Goal: Transaction & Acquisition: Purchase product/service

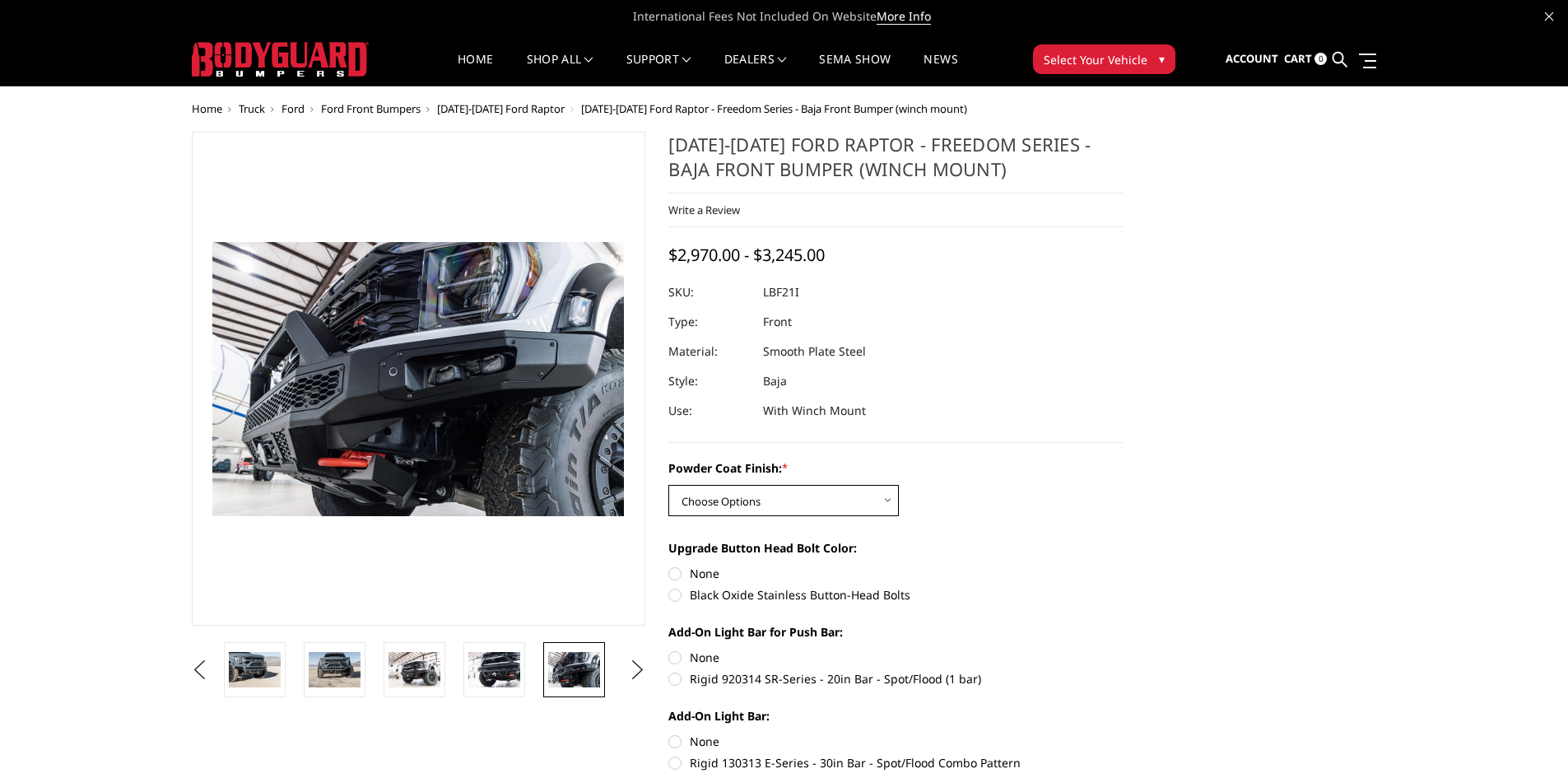
click at [739, 488] on select "Choose Options Bare Metal Texture Black Powder Coat" at bounding box center [784, 500] width 231 height 31
select select "2766"
click at [669, 485] on select "Choose Options Bare Metal Texture Black Powder Coat" at bounding box center [784, 500] width 231 height 31
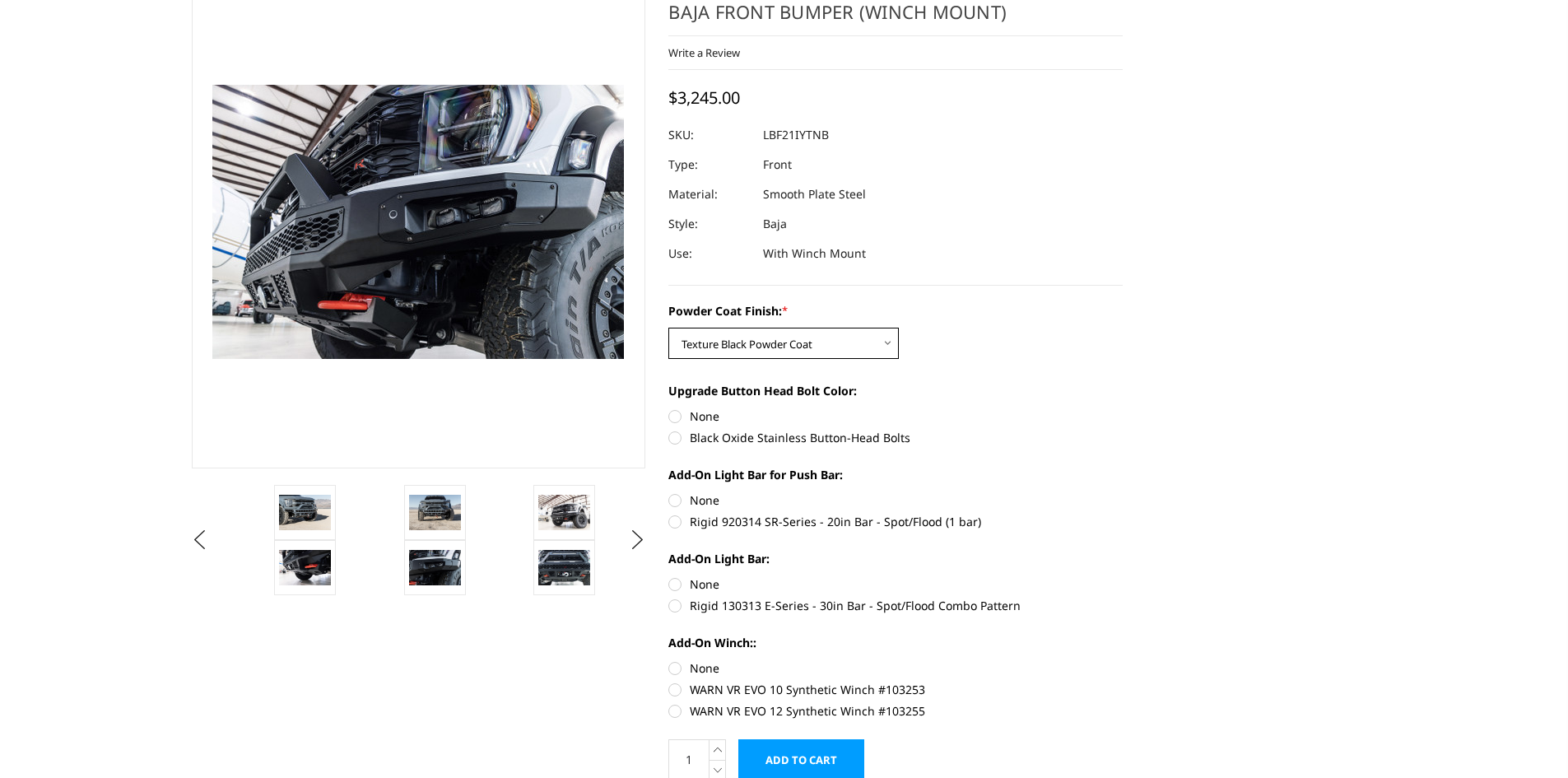
scroll to position [164, 0]
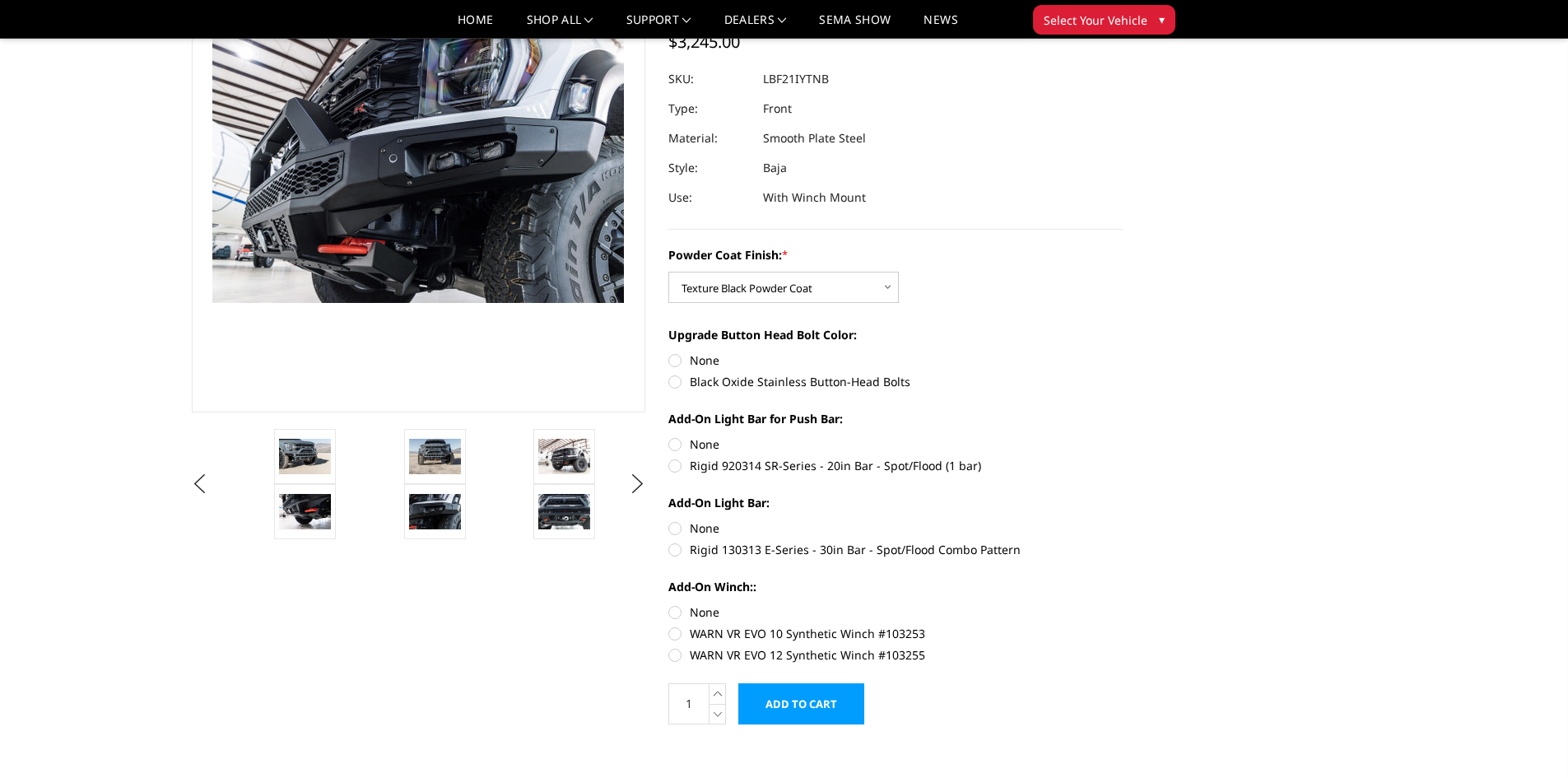
click at [675, 383] on label "Black Oxide Stainless Button-Head Bolts" at bounding box center [895, 382] width 455 height 18
click at [1123, 352] on input "Black Oxide Stainless Button-Head Bolts" at bounding box center [1123, 352] width 1 height 1
radio input "true"
click at [677, 469] on label "Rigid 920314 SR-Series - 20in Bar - Spot/Flood (1 bar)" at bounding box center [895, 465] width 455 height 18
click at [1123, 436] on input "Rigid 920314 SR-Series - 20in Bar - Spot/Flood (1 bar)" at bounding box center [1123, 436] width 1 height 1
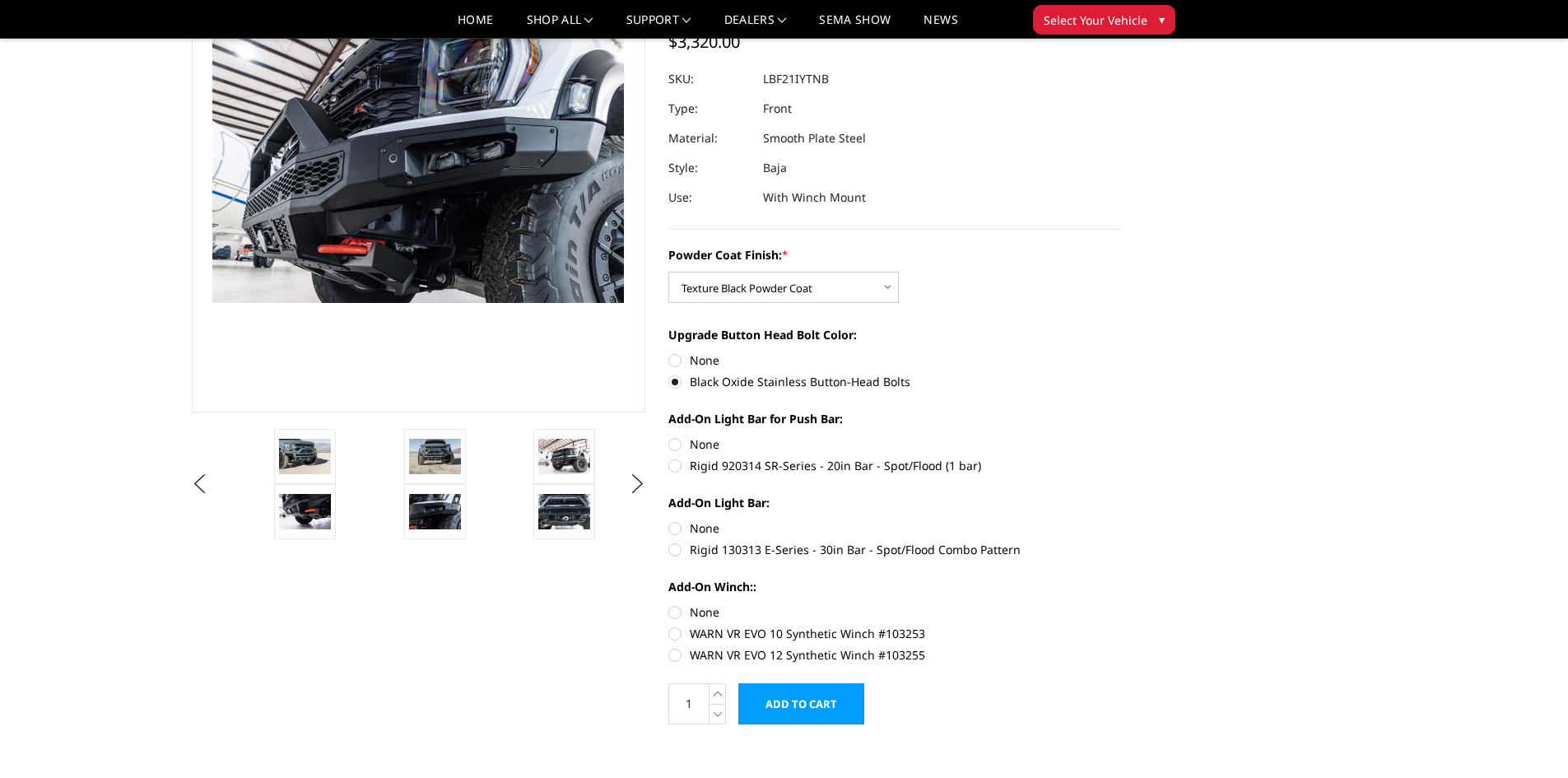
radio input "true"
click at [679, 556] on label "Rigid 130313 E-Series - 30in Bar - Spot/Flood Combo Pattern" at bounding box center [895, 549] width 455 height 18
click at [1123, 520] on input "Rigid 130313 E-Series - 30in Bar - Spot/Flood Combo Pattern" at bounding box center [1123, 519] width 1 height 1
radio input "true"
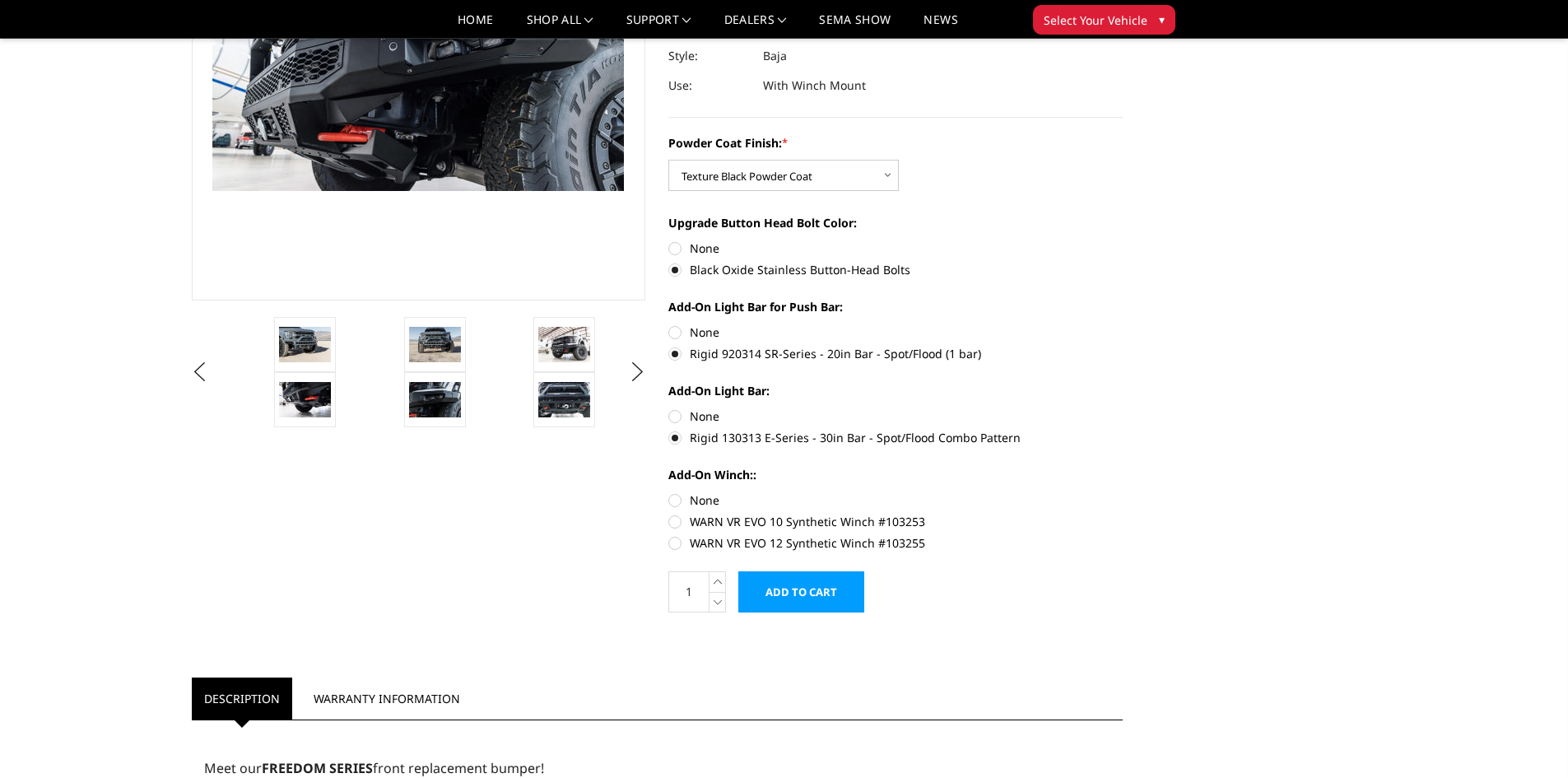
scroll to position [274, 0]
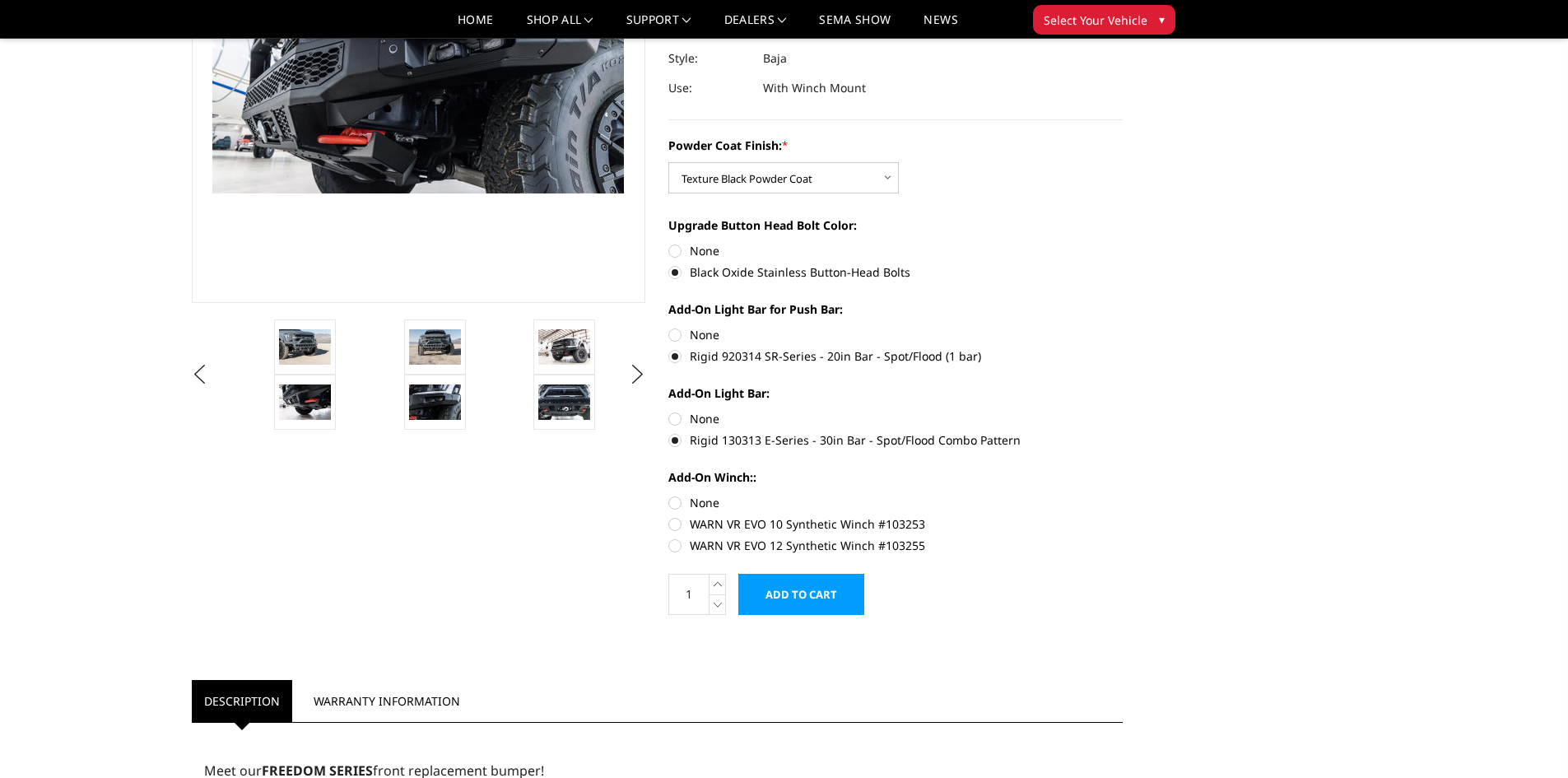
click at [676, 528] on label "WARN VR EVO 10 Synthetic Winch #103253" at bounding box center [895, 524] width 455 height 18
click at [1123, 495] on input "WARN VR EVO 10 Synthetic Winch #103253" at bounding box center [1123, 494] width 1 height 1
radio input "true"
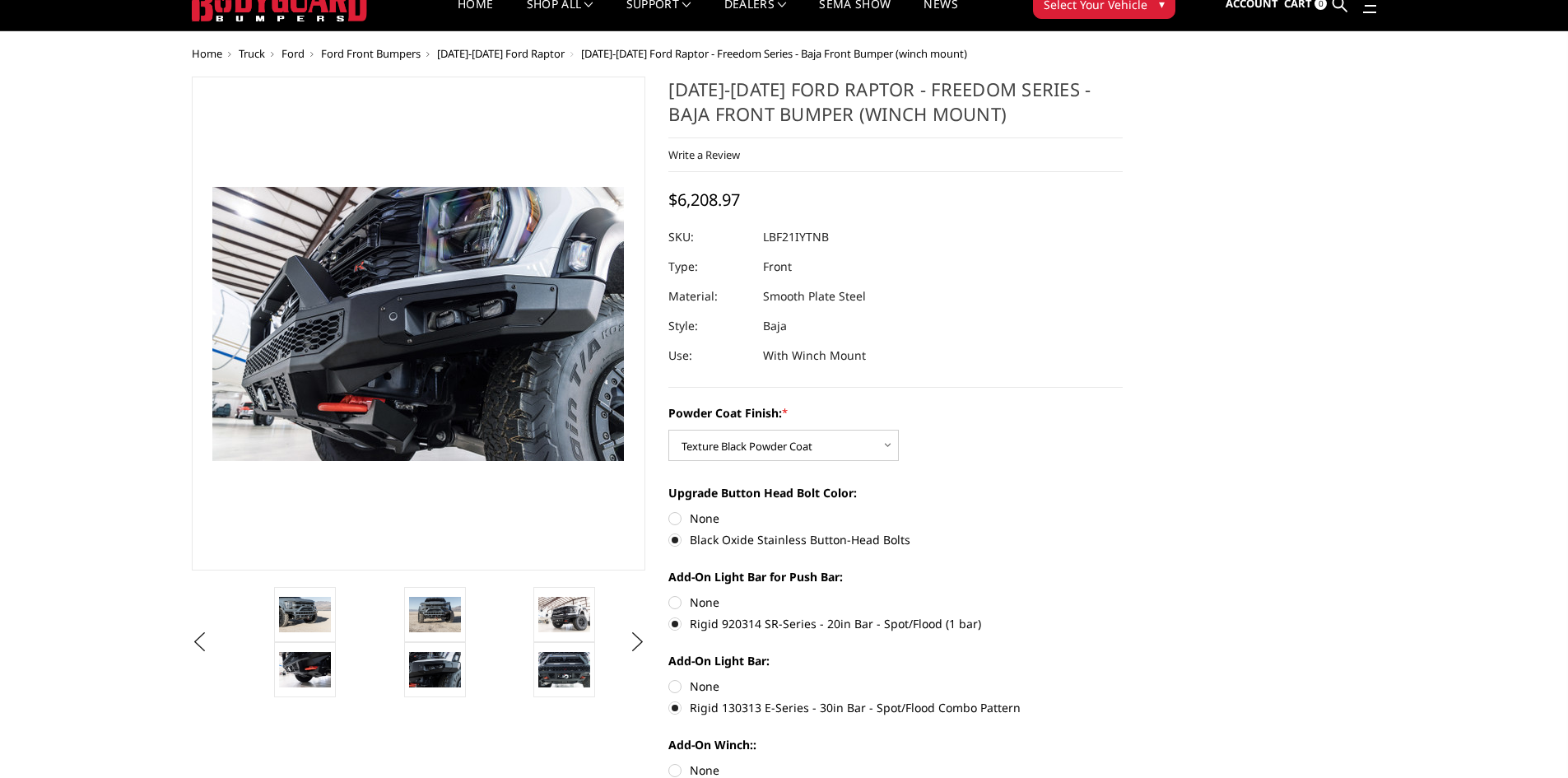
scroll to position [0, 0]
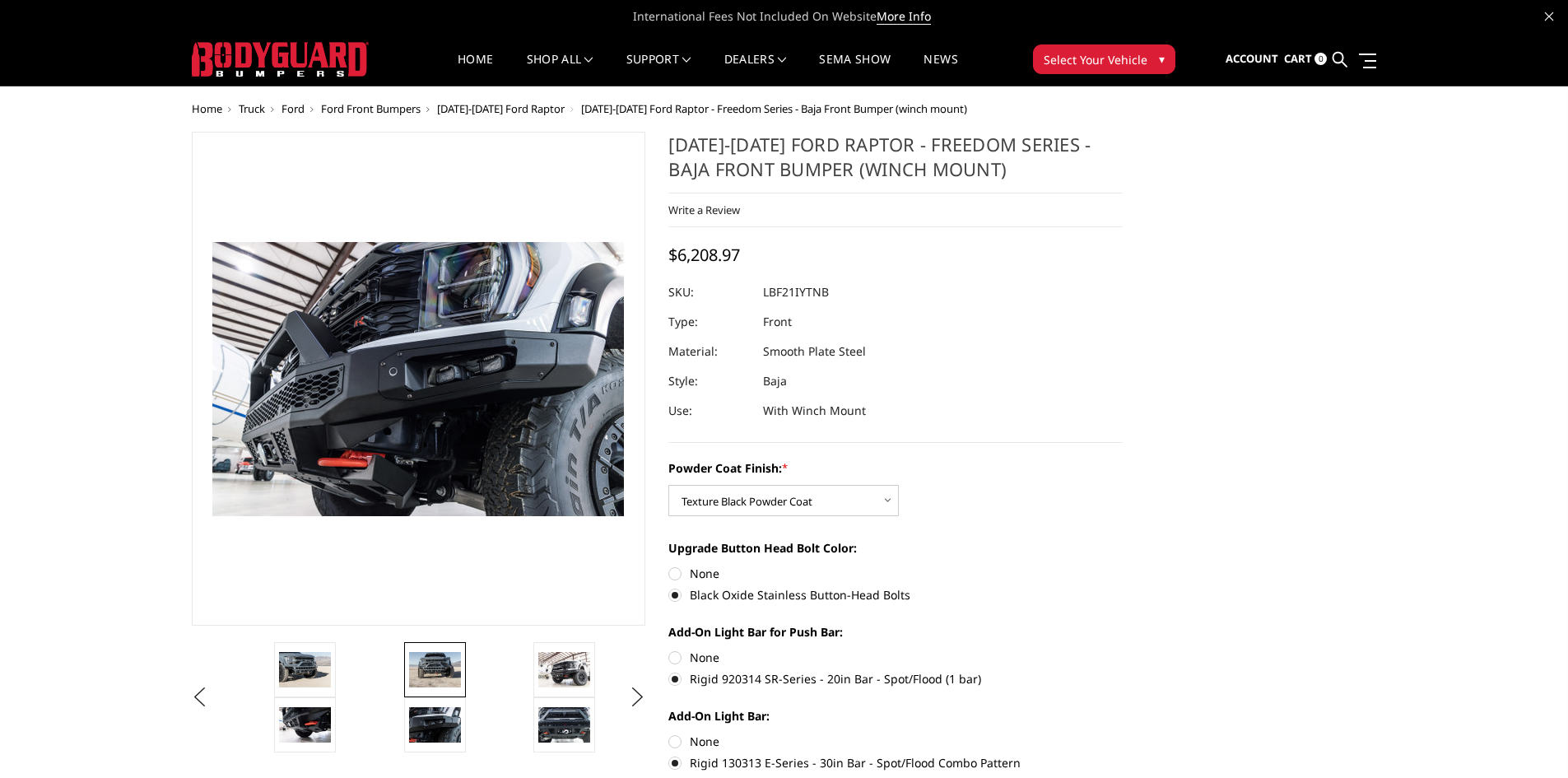
click at [446, 686] on img at bounding box center [435, 669] width 52 height 34
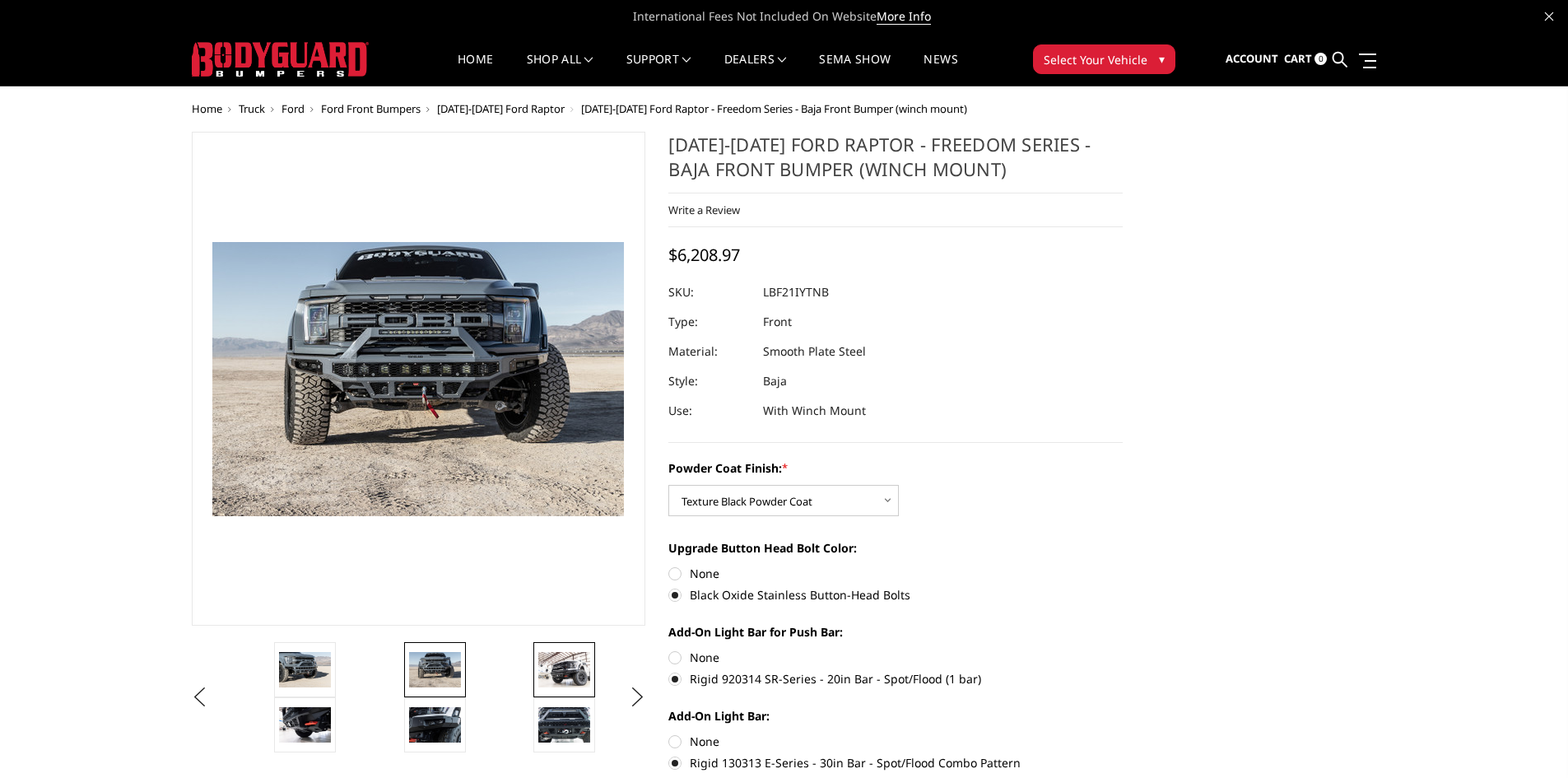
click at [551, 669] on img at bounding box center [564, 669] width 52 height 34
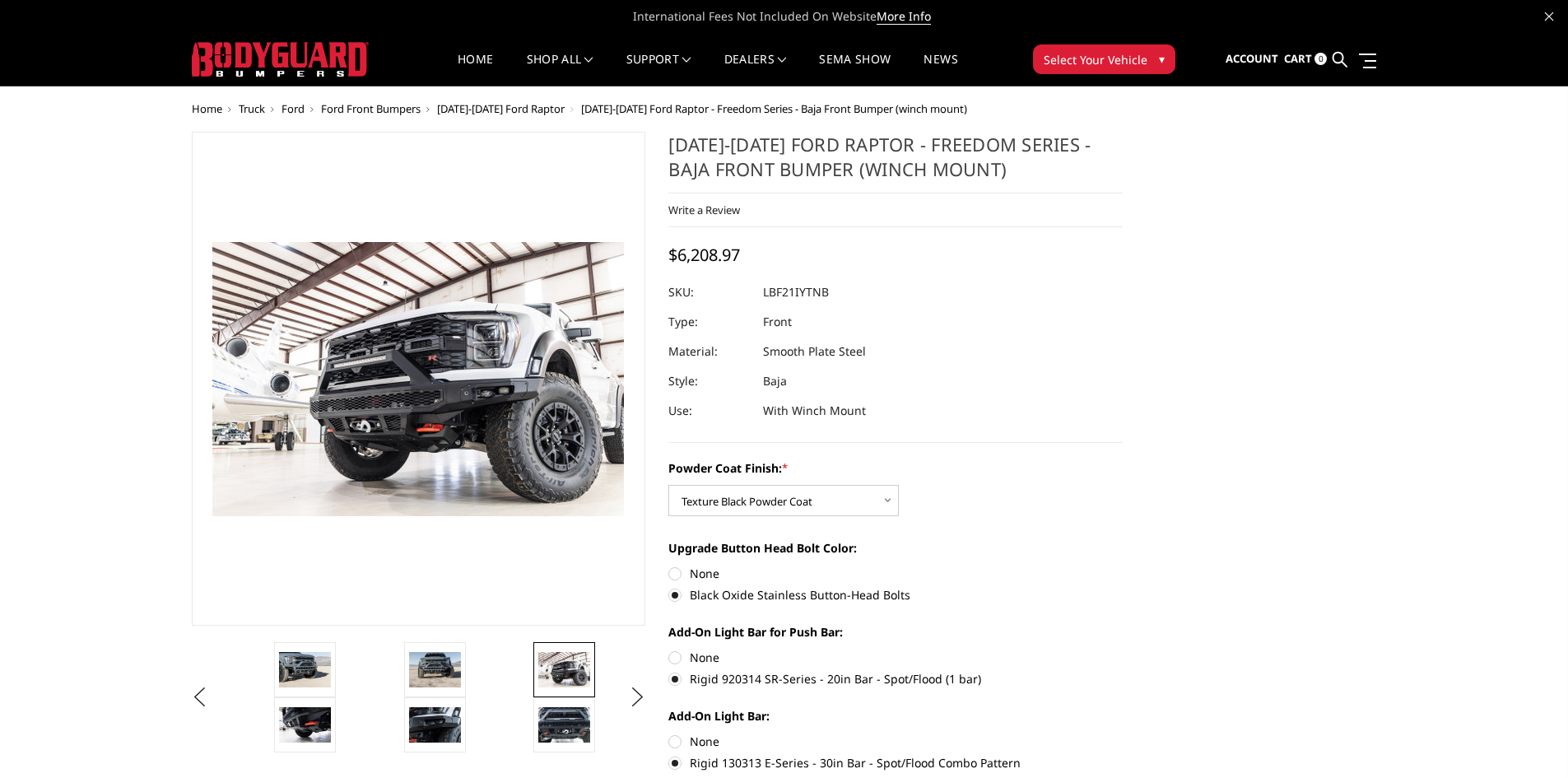
drag, startPoint x: 837, startPoint y: 286, endPoint x: 762, endPoint y: 294, distance: 75.4
click at [762, 294] on div at bounding box center [895, 292] width 455 height 29
click at [783, 296] on dd "LBF21IYTNB" at bounding box center [796, 292] width 65 height 29
copy dd "LBF21IYTNB"
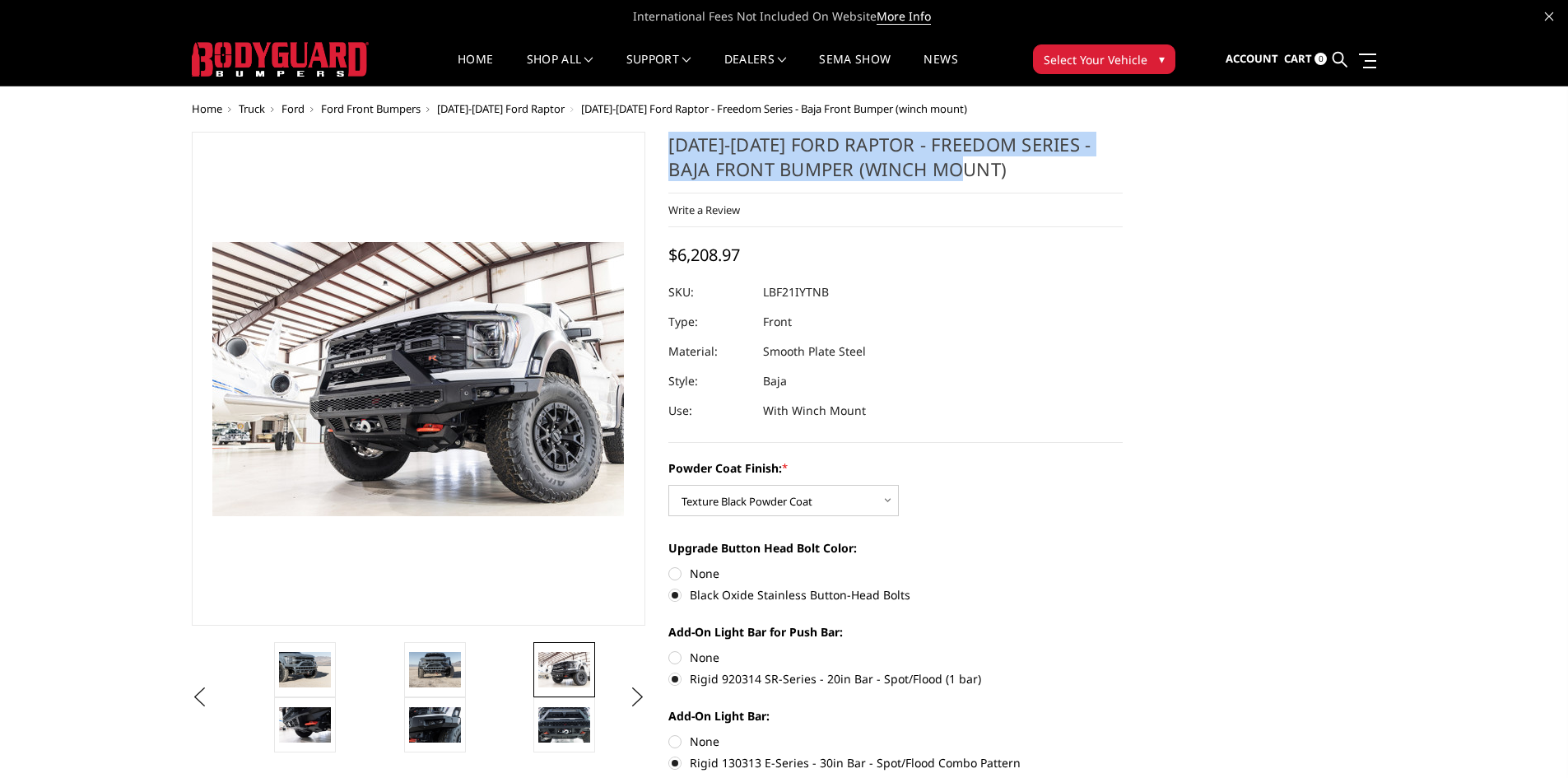
drag, startPoint x: 910, startPoint y: 167, endPoint x: 661, endPoint y: 133, distance: 251.3
click at [661, 133] on section "2021-2025 Ford Raptor - Freedom Series - Baja Front Bumper (winch mount) Write …" at bounding box center [895, 543] width 478 height 823
copy h1 "2021-2025 Ford Raptor - Freedom Series - Baja Front Bumper (winch mount)"
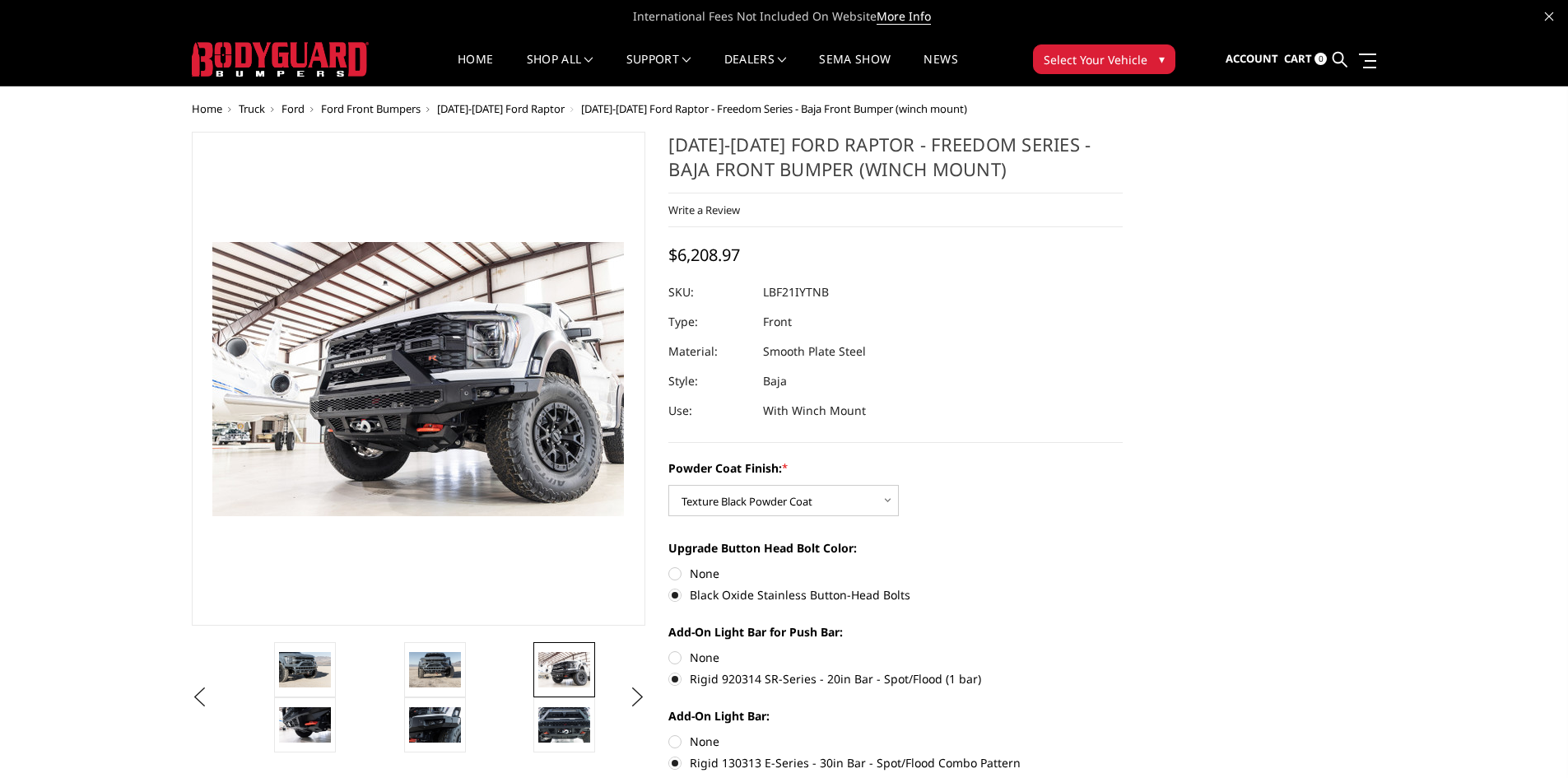
click at [438, 671] on img at bounding box center [435, 669] width 52 height 34
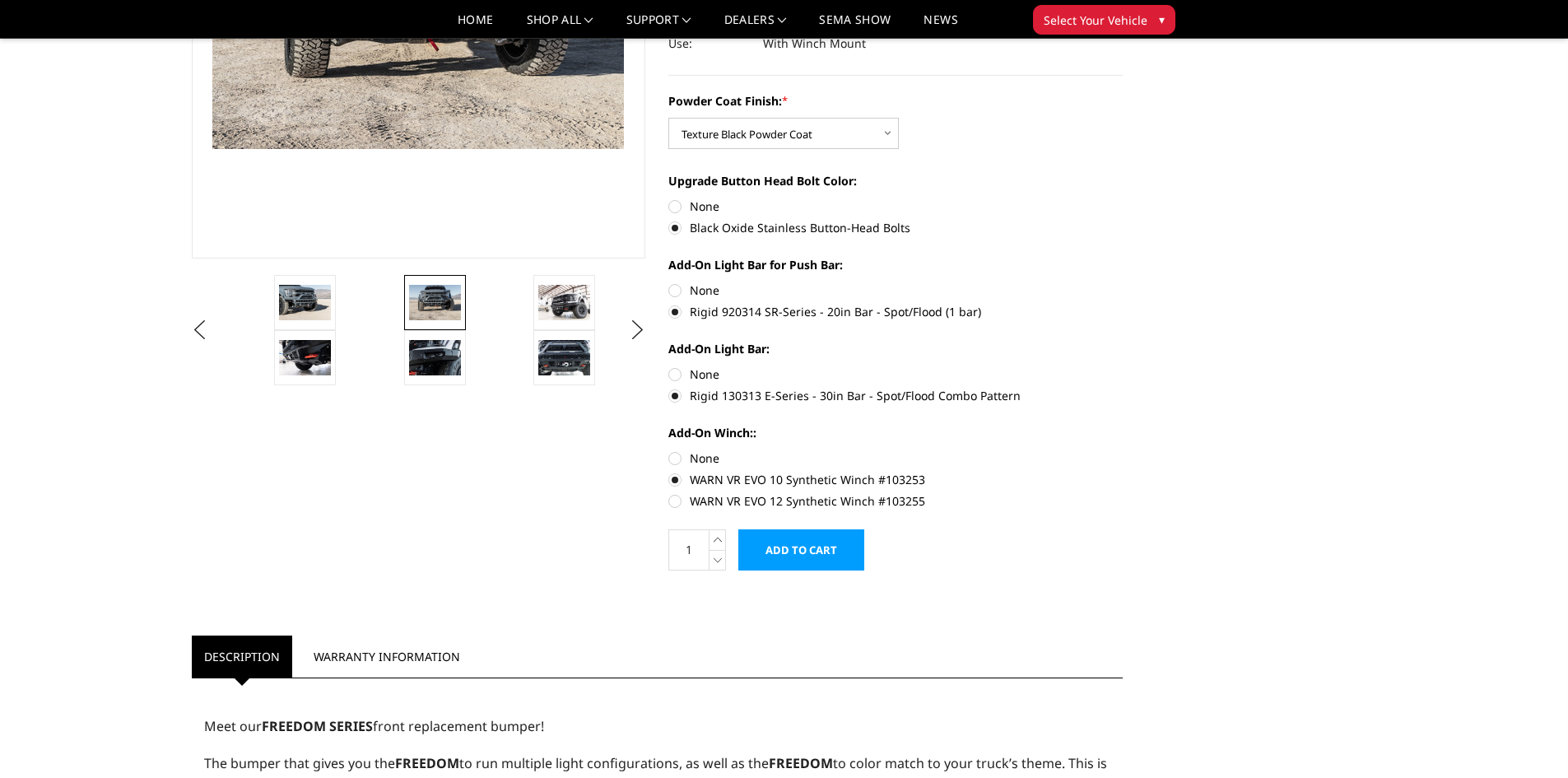
scroll to position [329, 0]
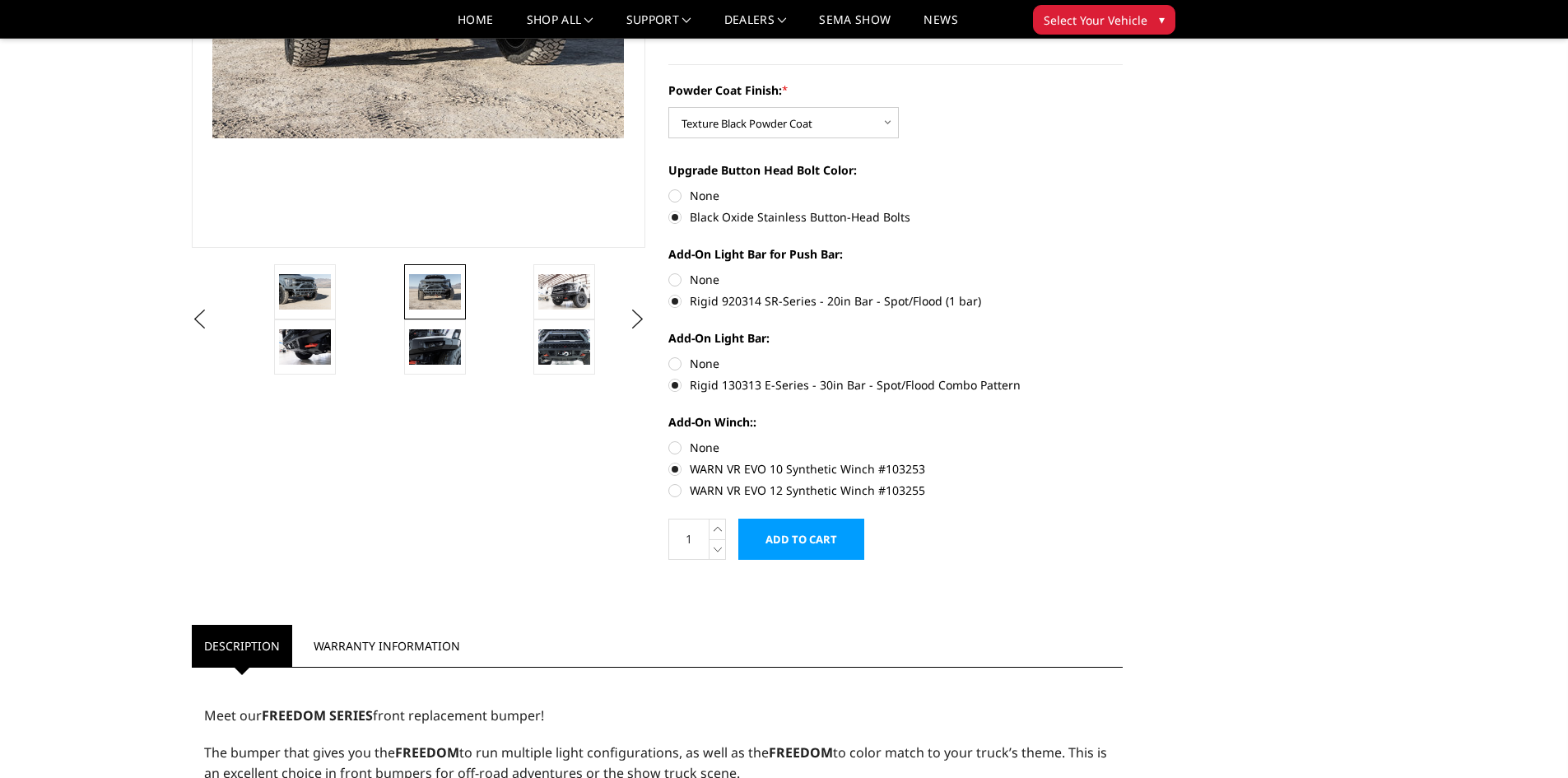
click at [679, 453] on label "None" at bounding box center [895, 448] width 455 height 18
click at [670, 440] on input "None" at bounding box center [669, 439] width 1 height 1
radio input "true"
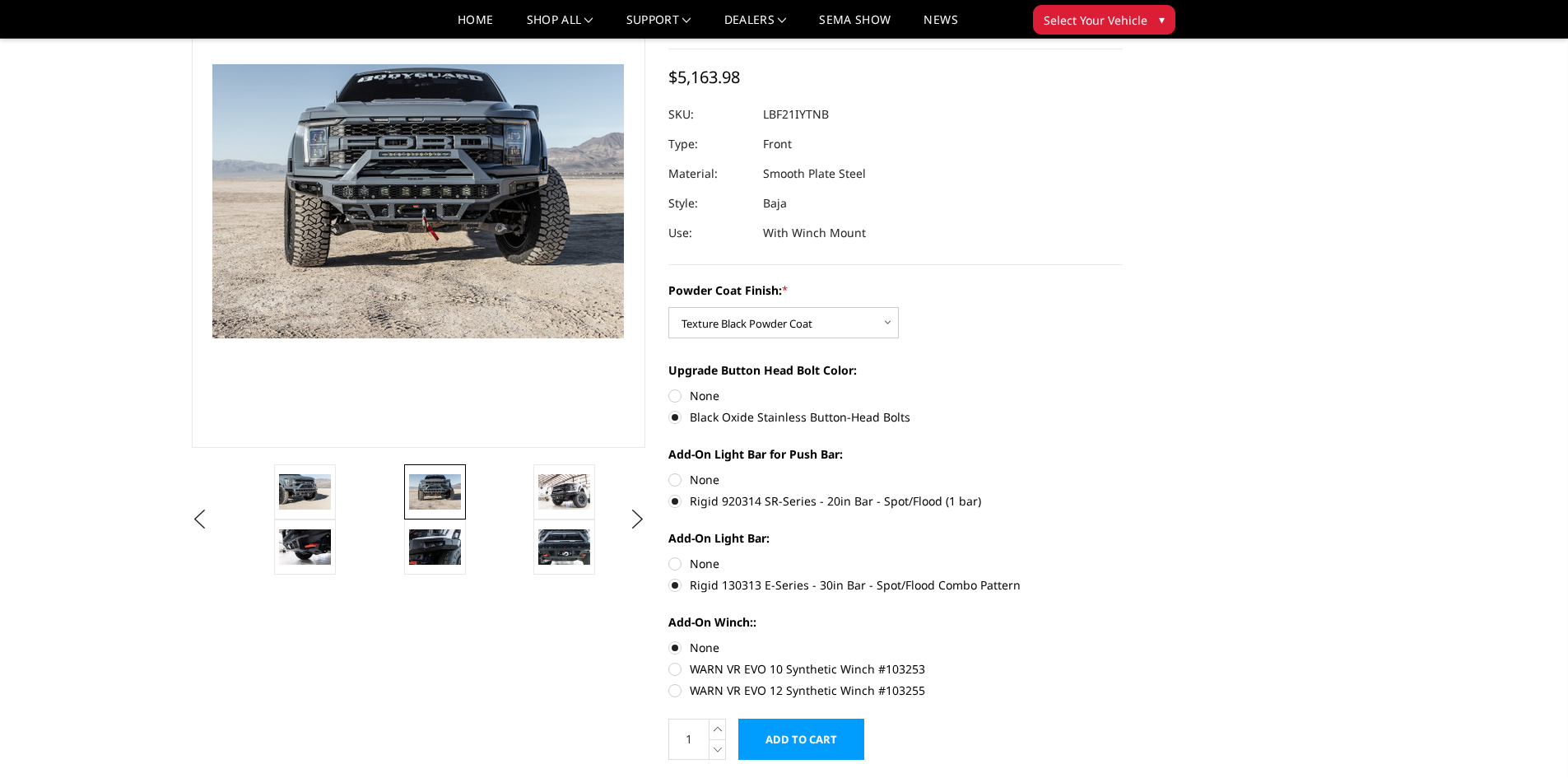
scroll to position [164, 0]
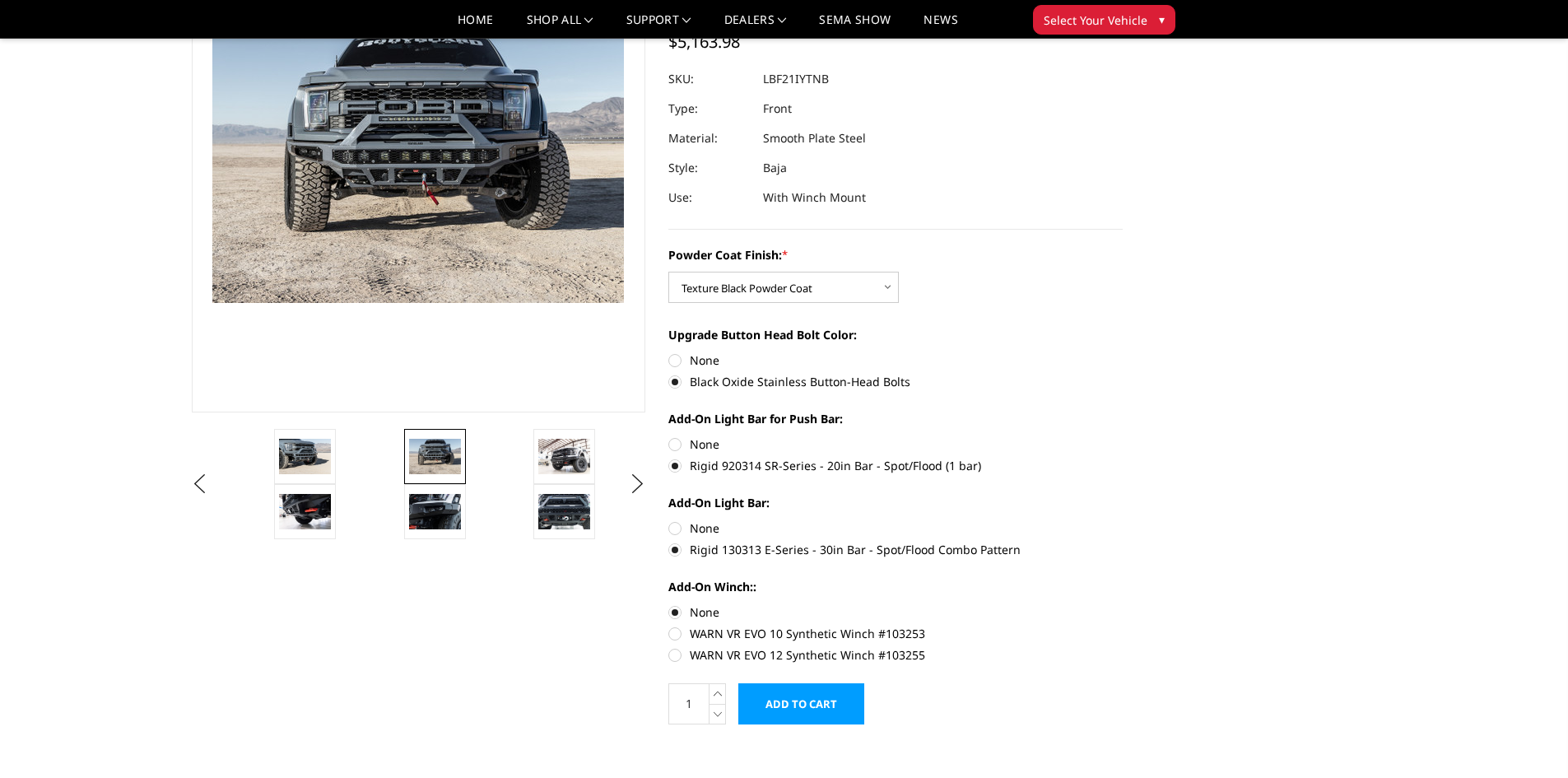
click at [727, 632] on label "WARN VR EVO 10 Synthetic Winch #103253" at bounding box center [895, 633] width 455 height 18
click at [1123, 604] on input "WARN VR EVO 10 Synthetic Winch #103253" at bounding box center [1123, 603] width 1 height 1
radio input "true"
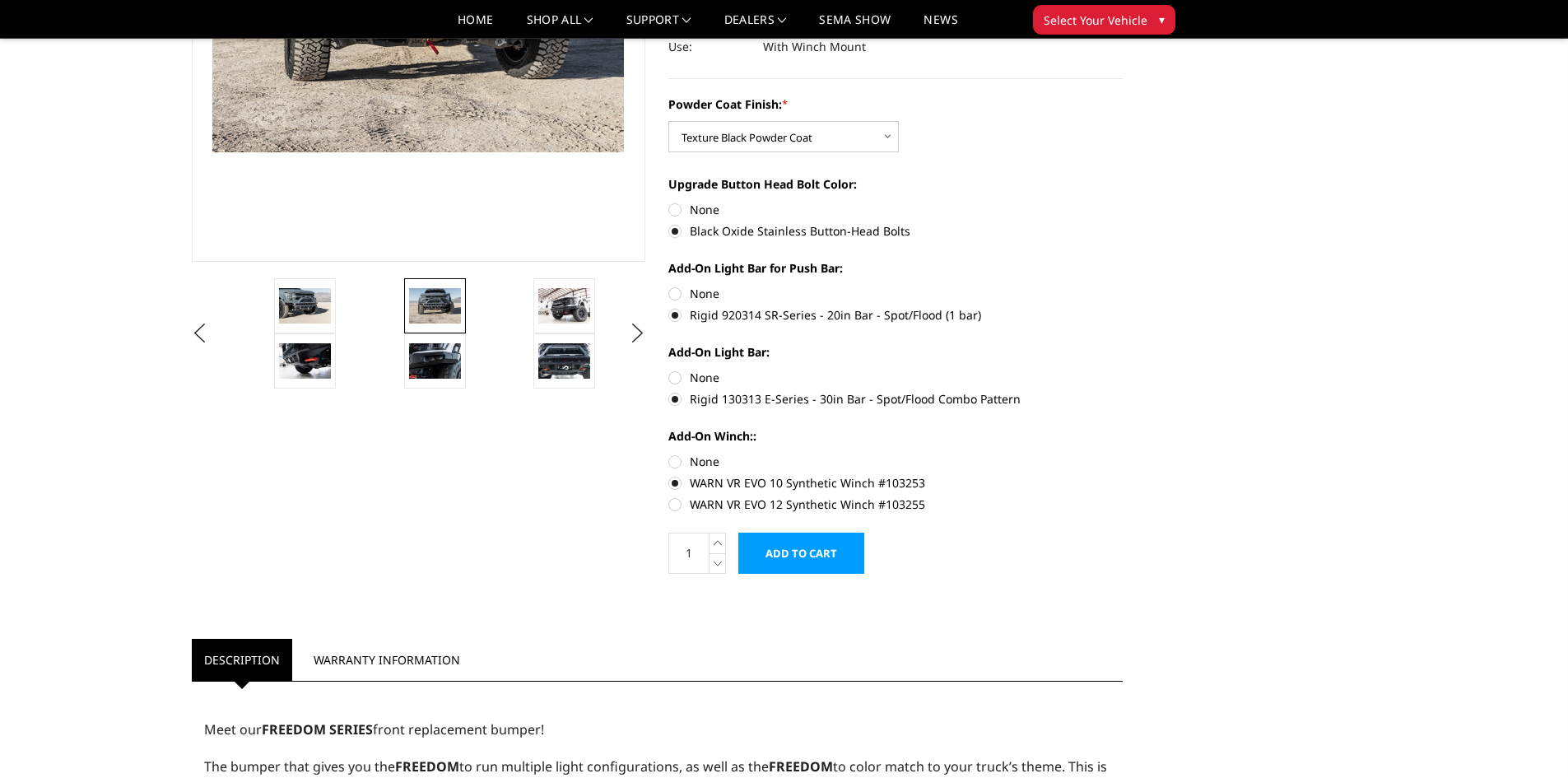
scroll to position [329, 0]
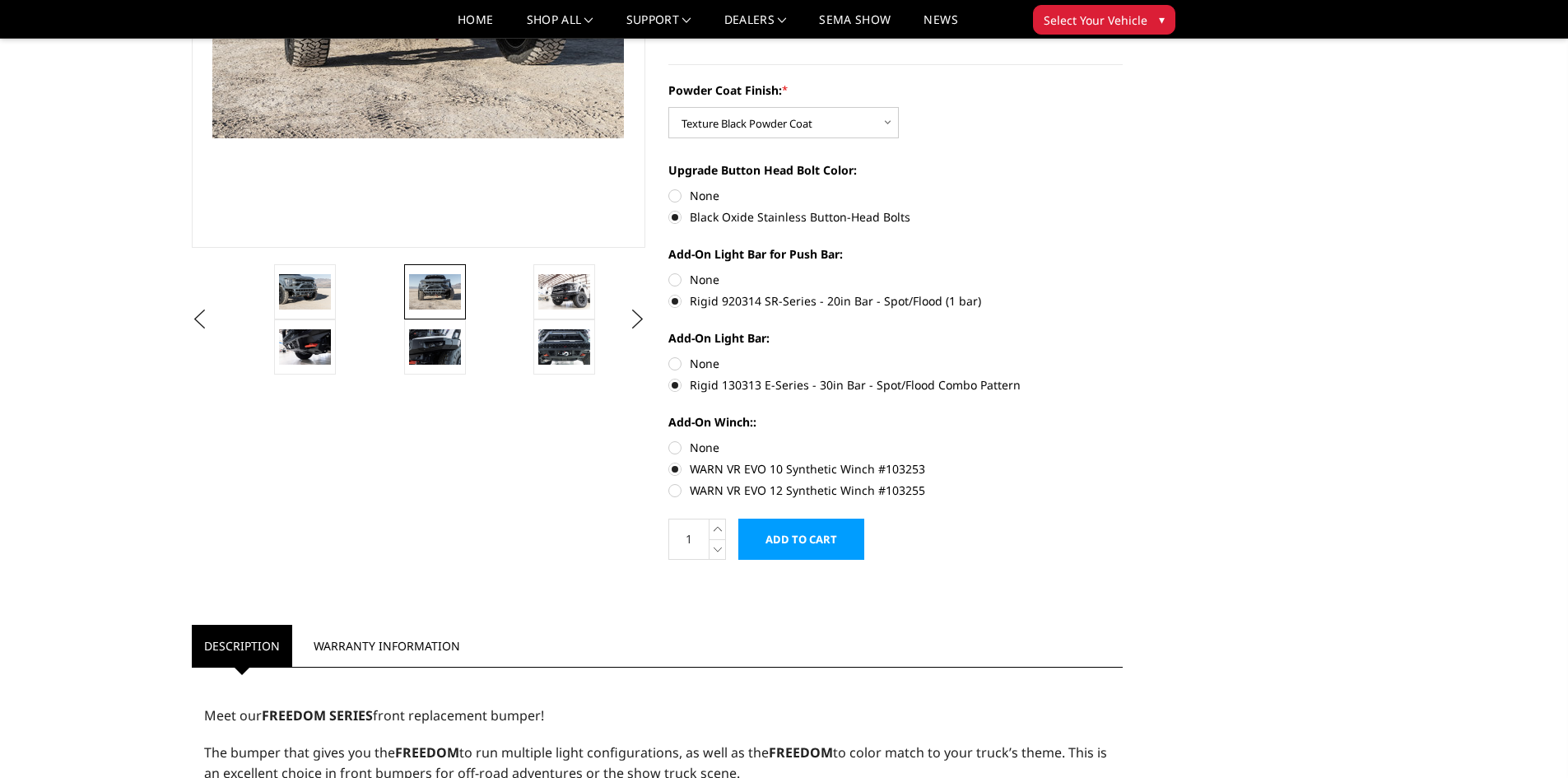
click at [675, 444] on label "None" at bounding box center [895, 448] width 455 height 18
click at [670, 440] on input "None" at bounding box center [669, 439] width 1 height 1
radio input "true"
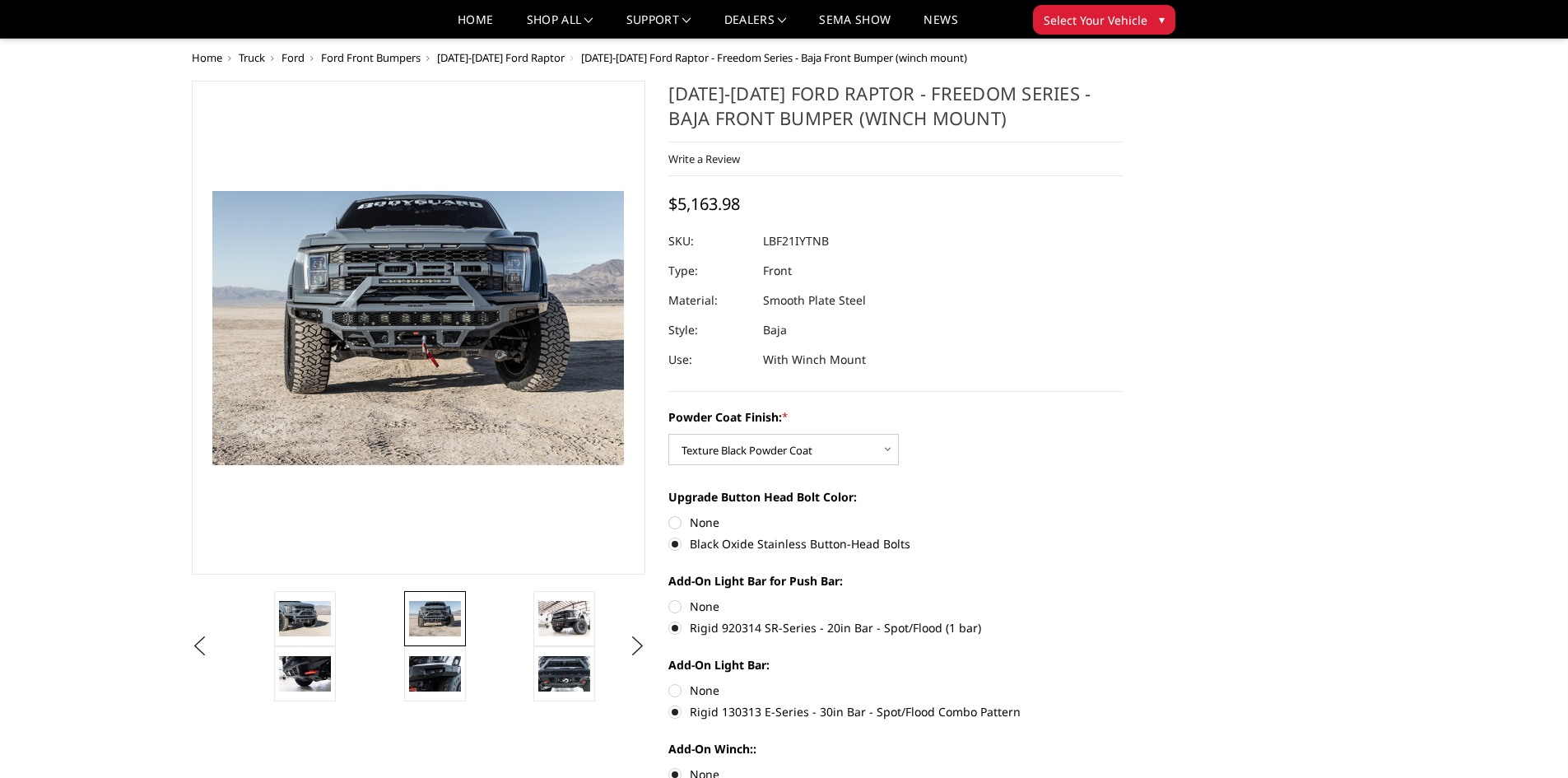
scroll to position [0, 0]
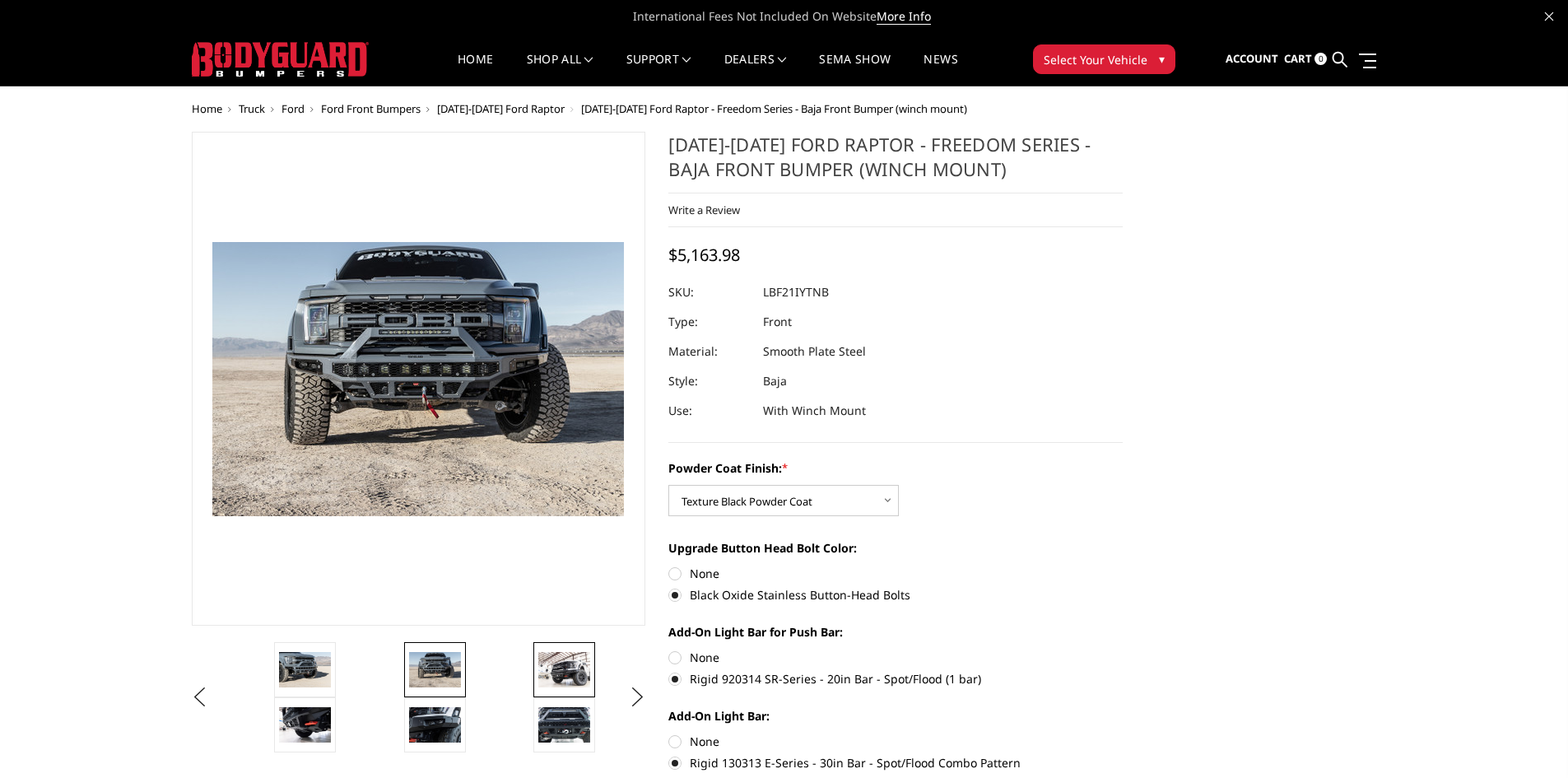
click at [576, 671] on img at bounding box center [564, 669] width 52 height 34
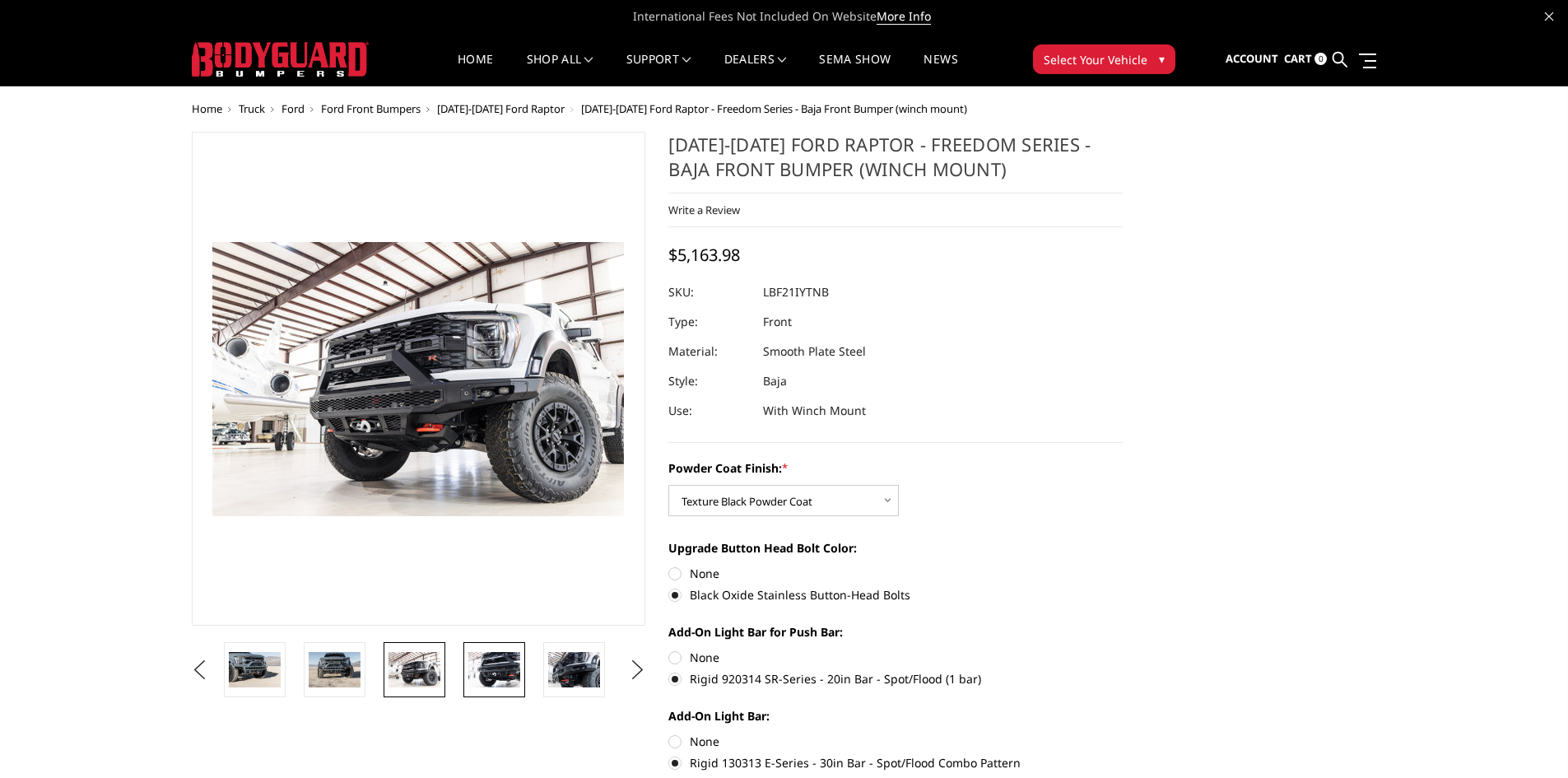
click at [516, 670] on img at bounding box center [494, 669] width 52 height 34
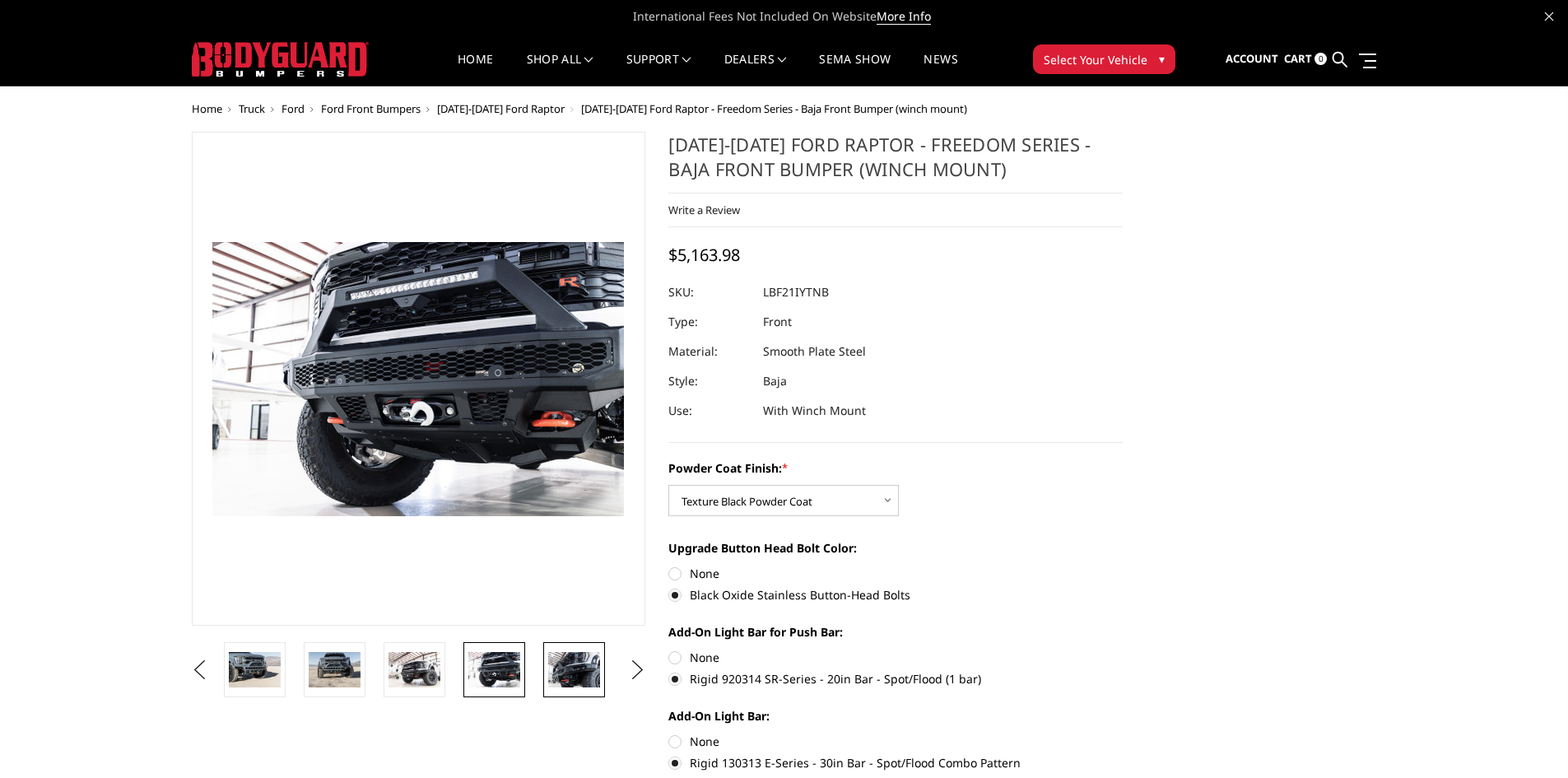
click at [582, 670] on img at bounding box center [574, 669] width 52 height 34
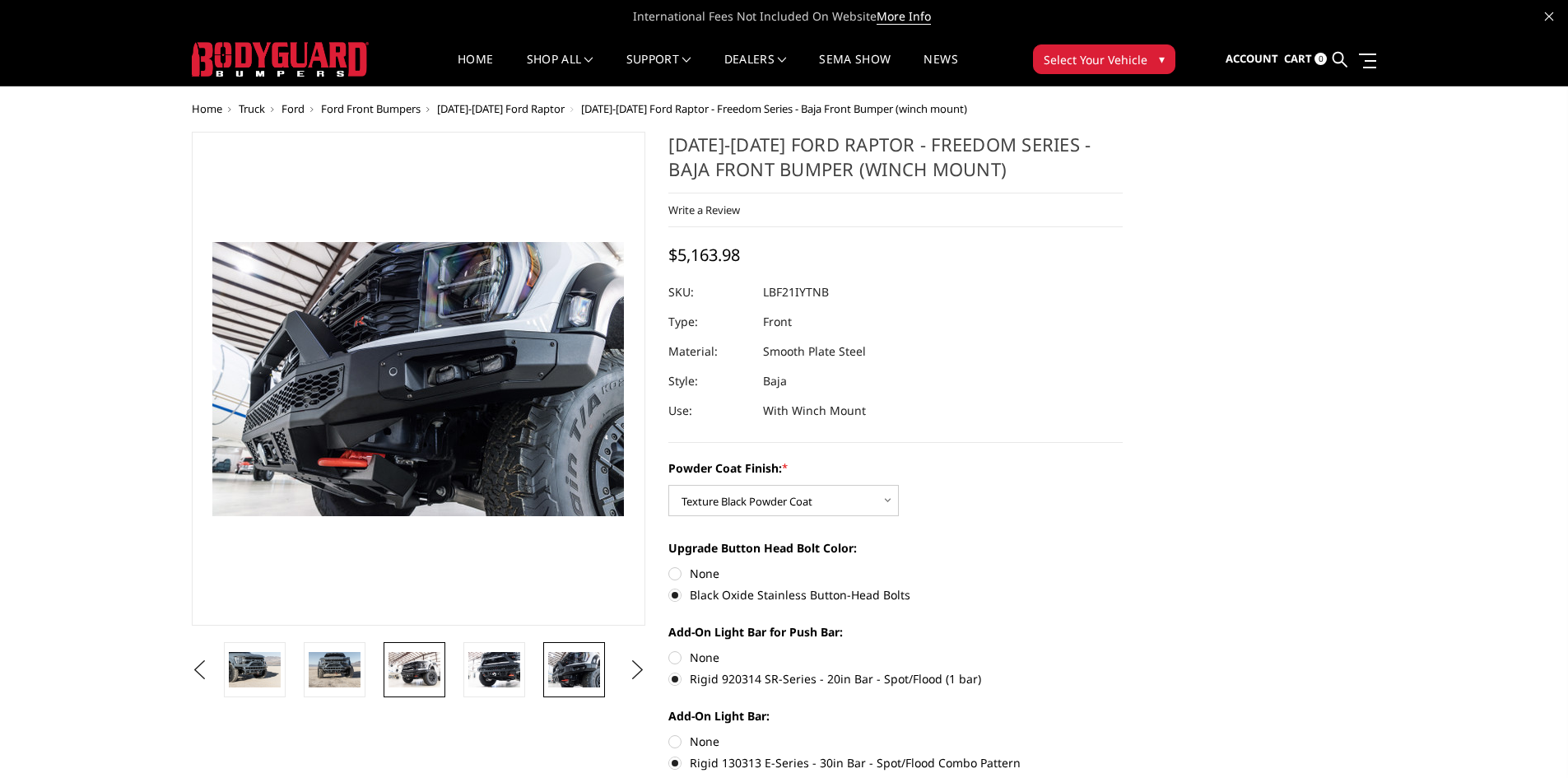
click at [425, 666] on img at bounding box center [414, 669] width 52 height 34
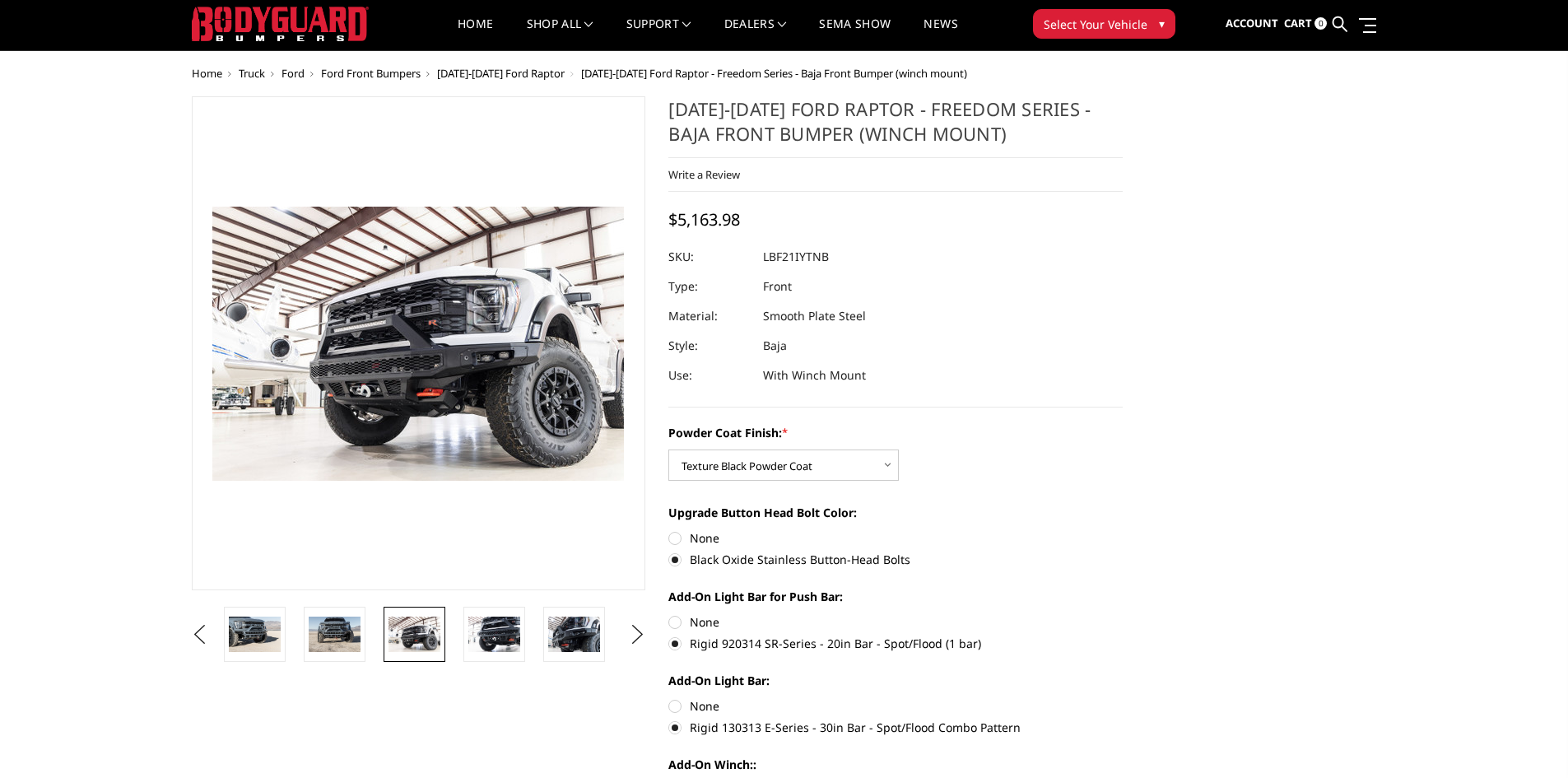
scroll to position [55, 0]
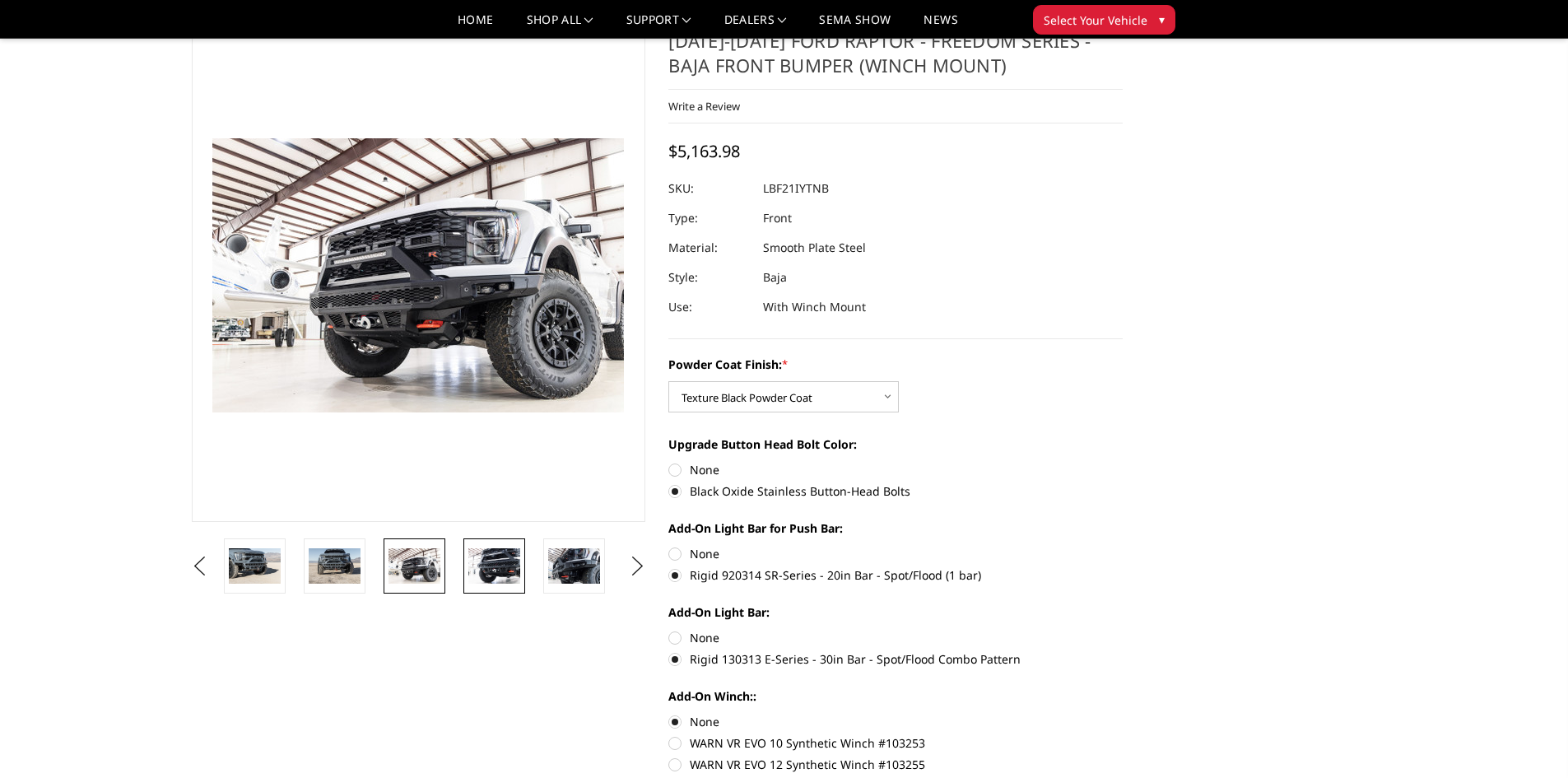
click at [501, 561] on img at bounding box center [494, 565] width 52 height 34
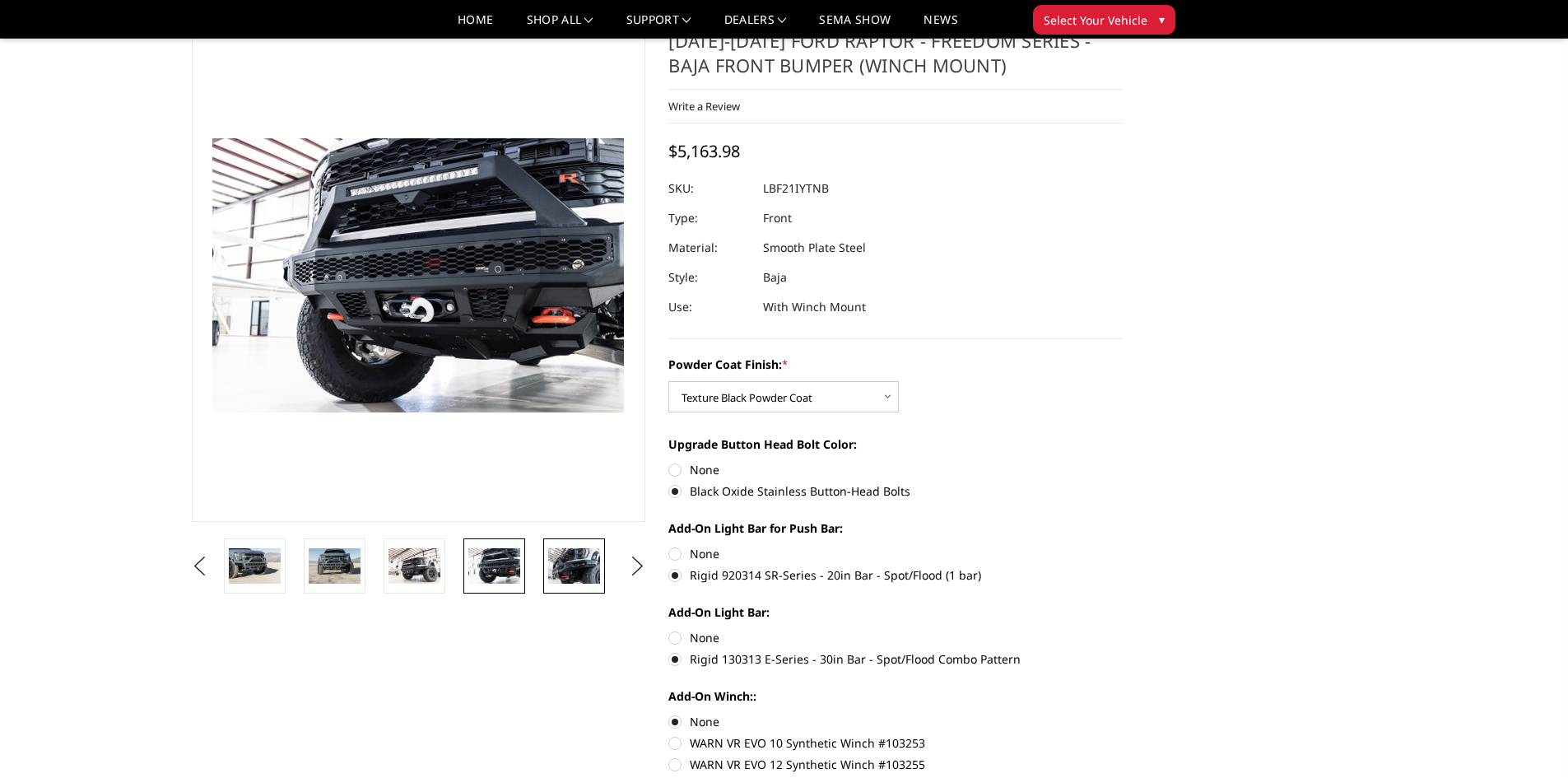
click at [564, 565] on img at bounding box center [574, 565] width 52 height 34
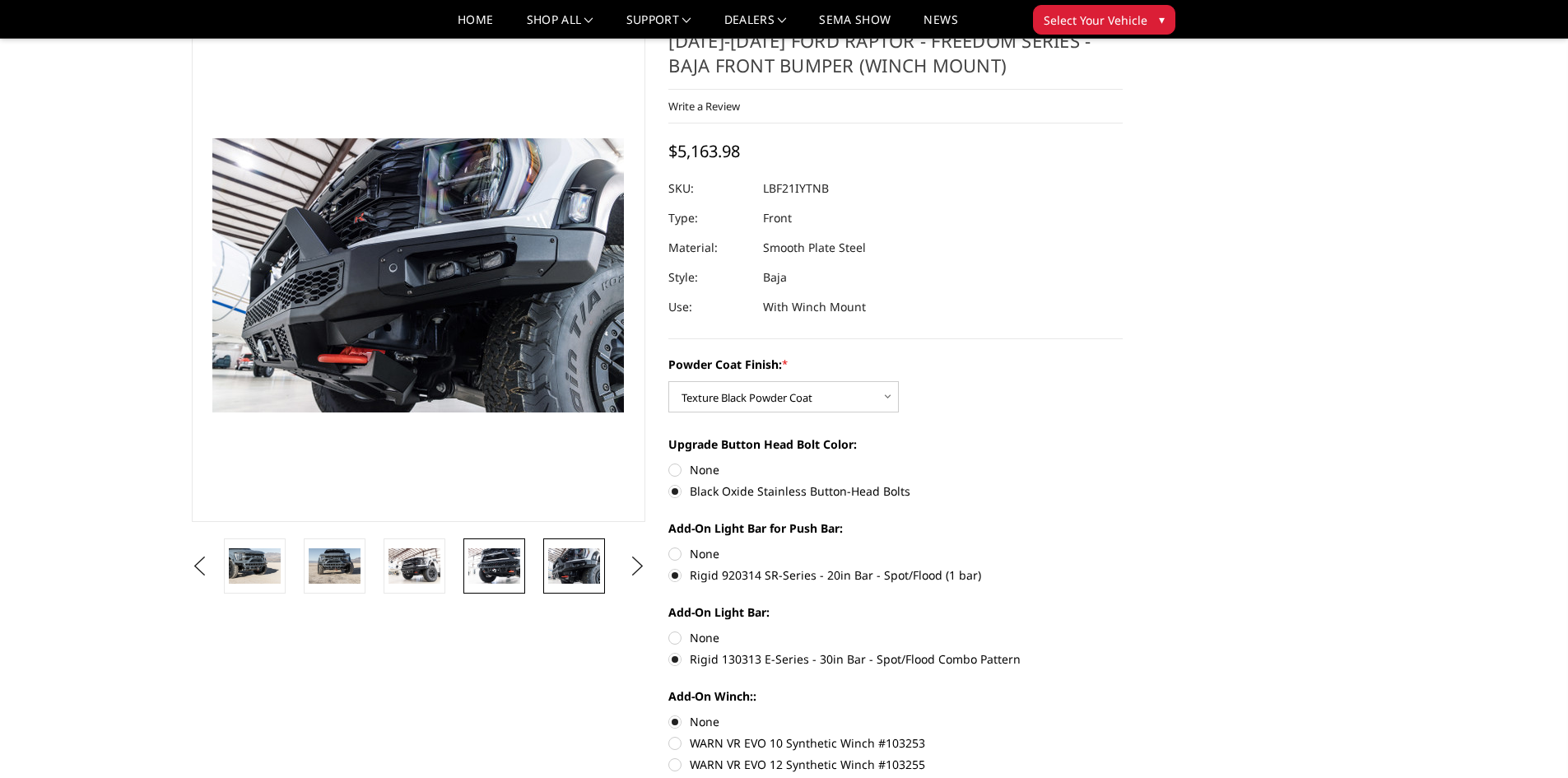
click at [502, 560] on img at bounding box center [494, 565] width 52 height 34
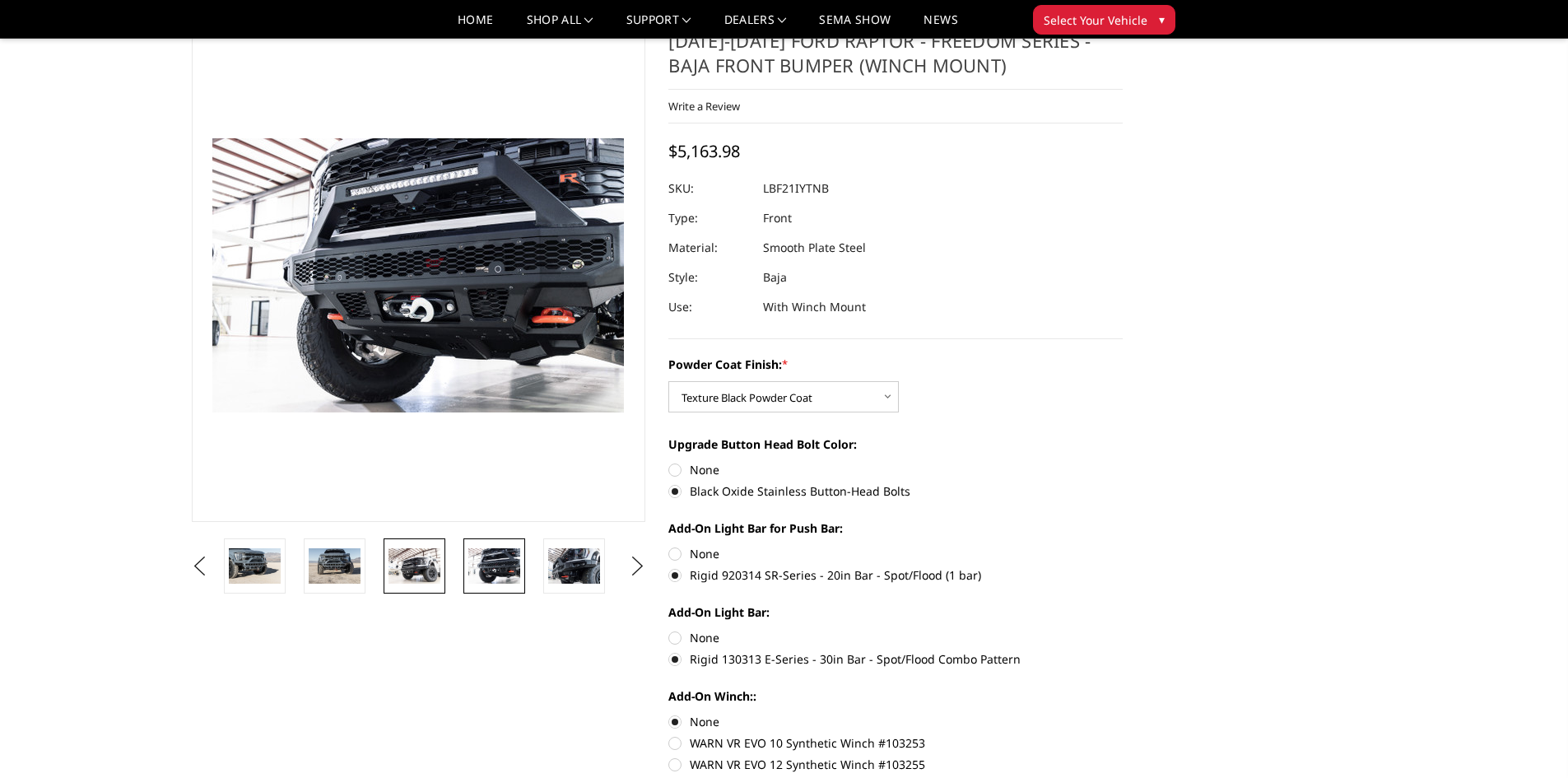
click at [441, 564] on img at bounding box center [414, 565] width 52 height 34
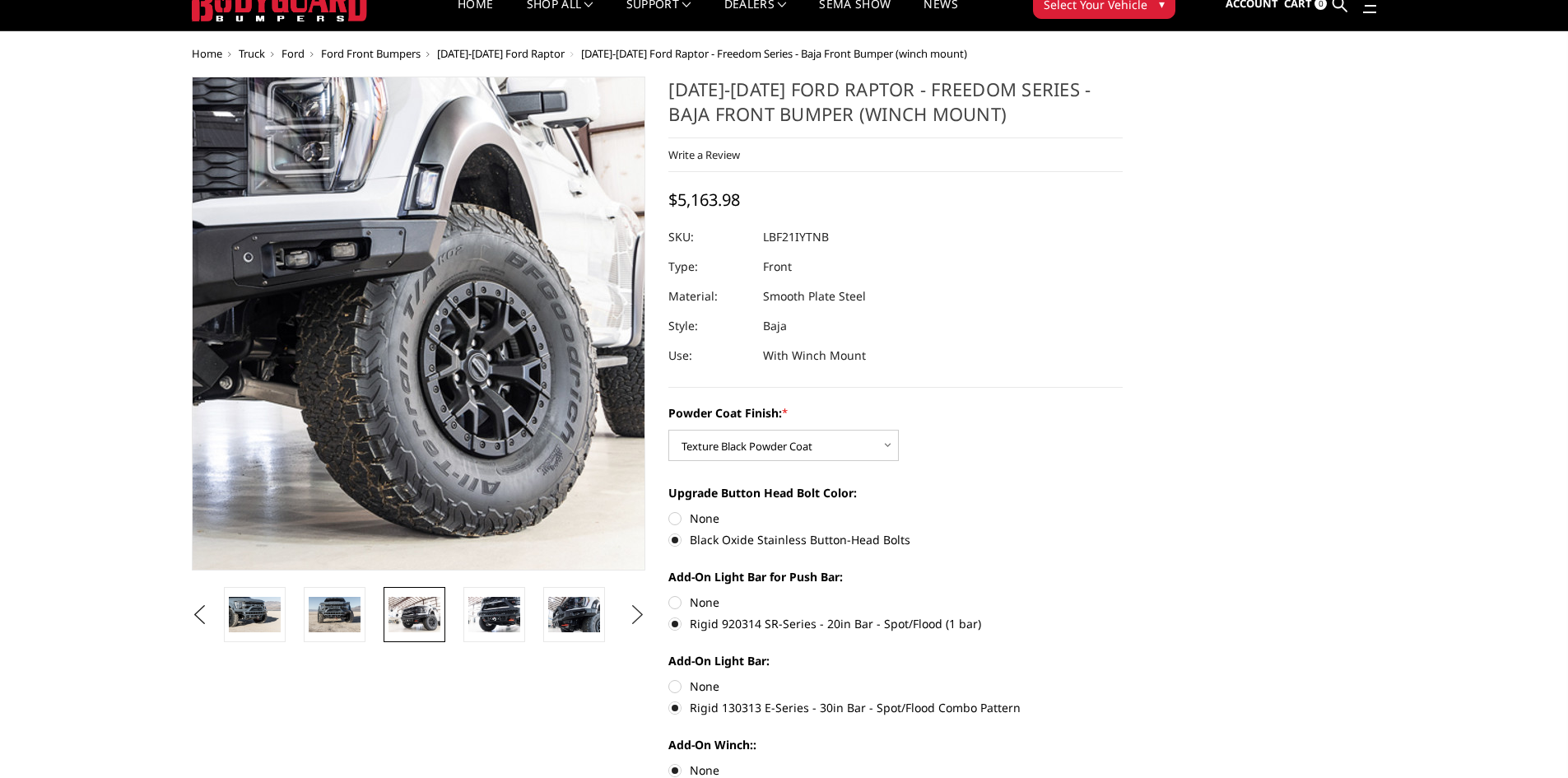
scroll to position [0, 0]
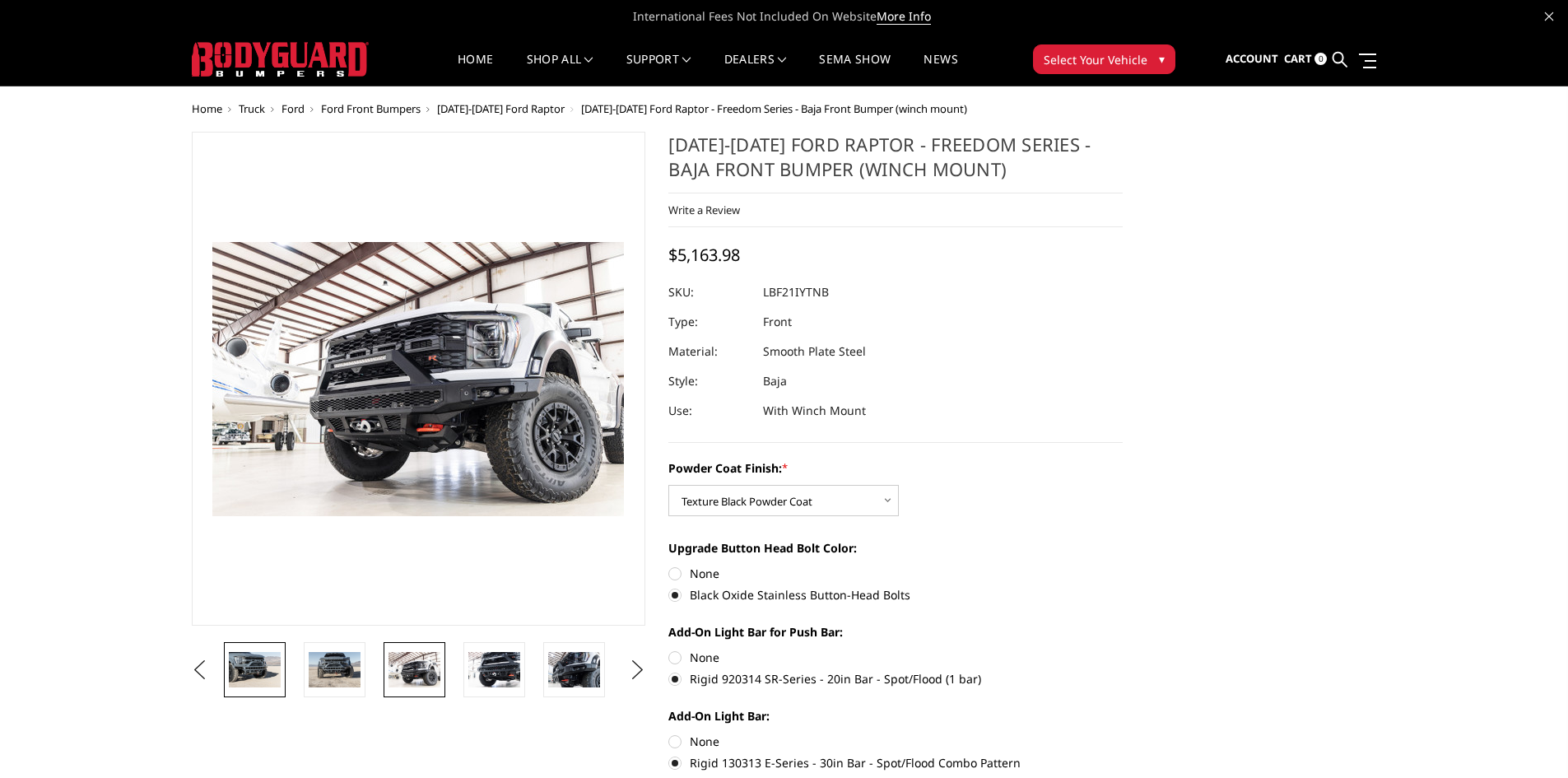
click at [274, 675] on img at bounding box center [254, 669] width 52 height 34
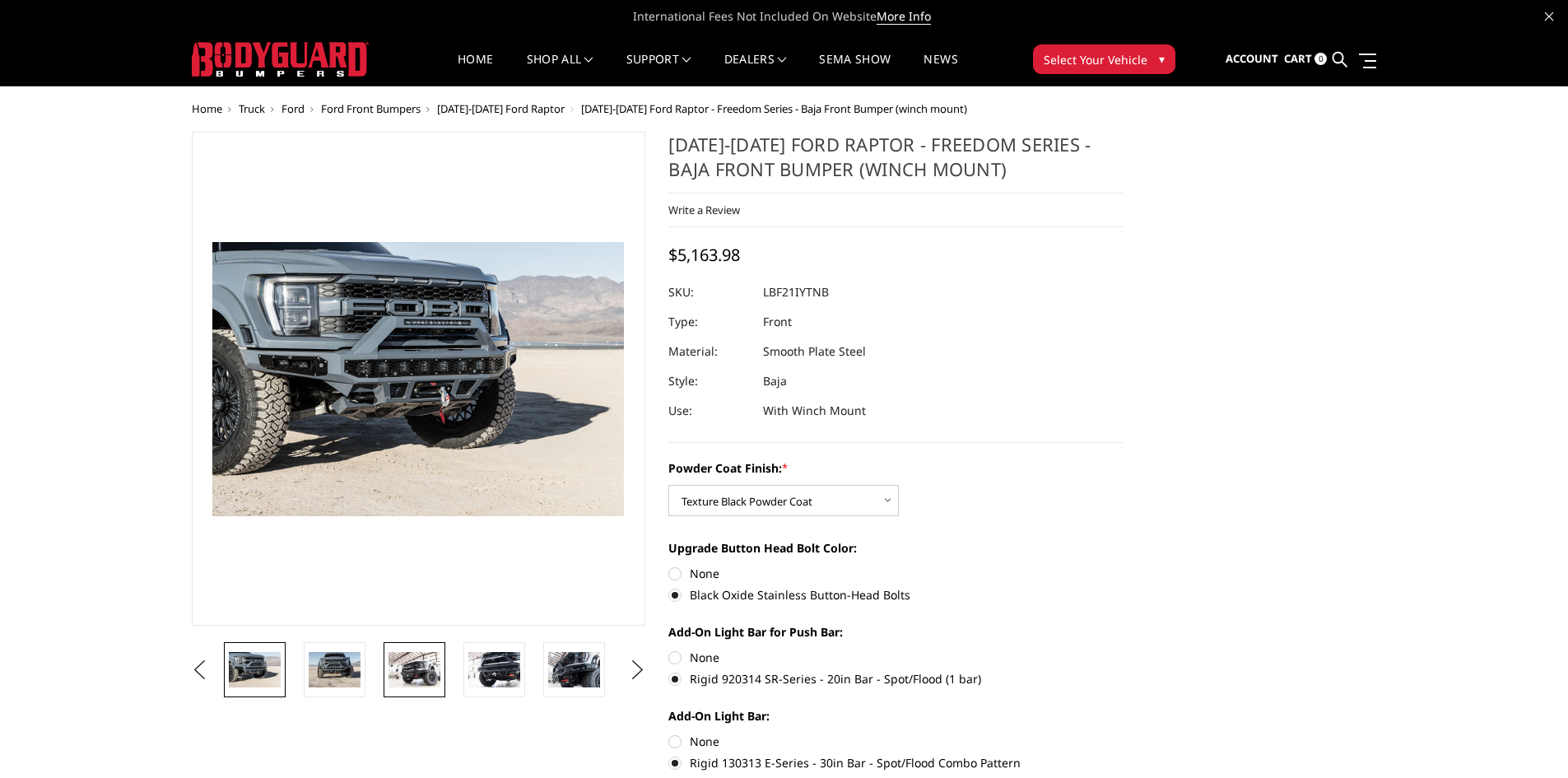
click at [426, 675] on img at bounding box center [414, 669] width 52 height 34
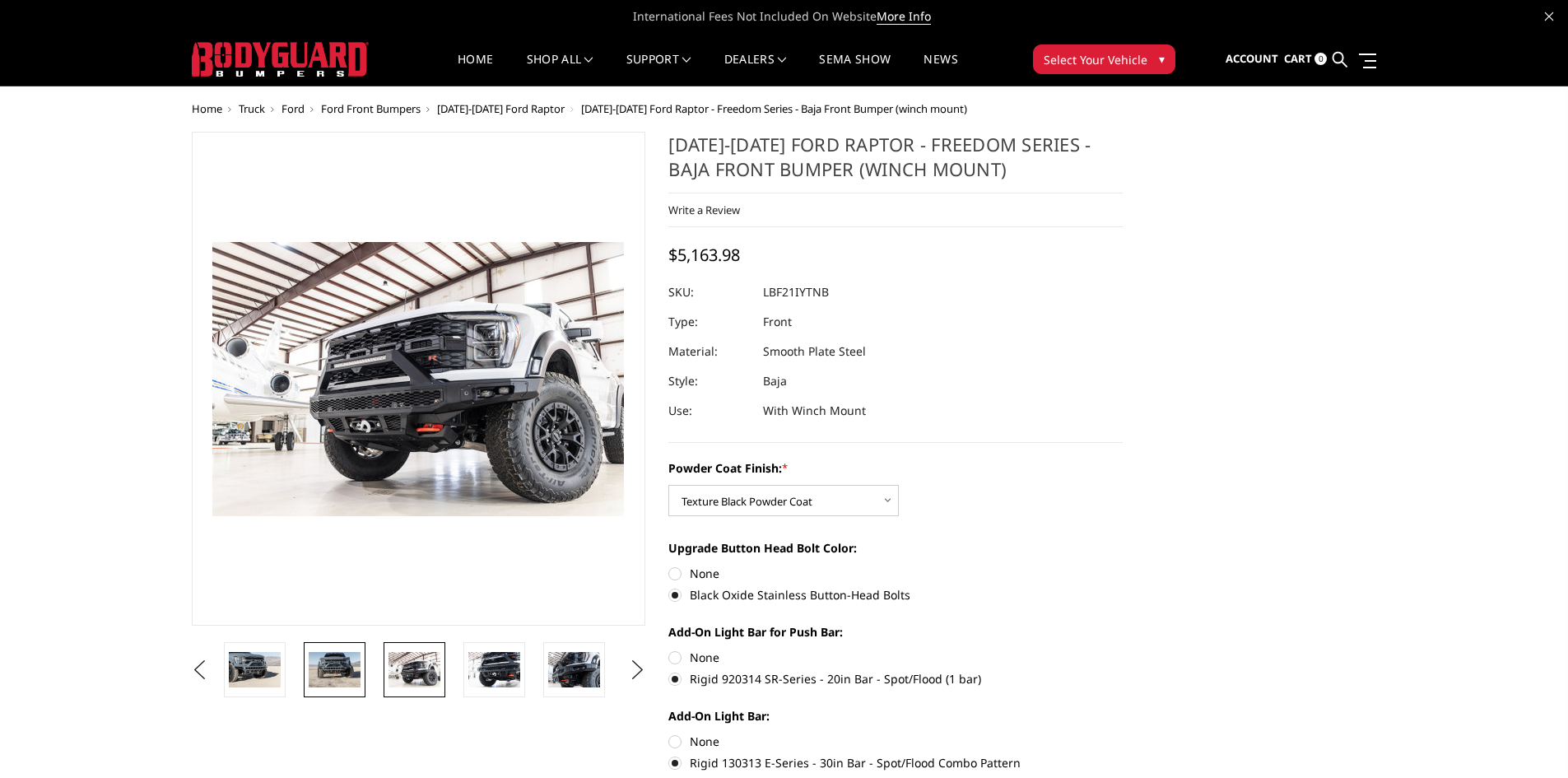
click at [356, 687] on link at bounding box center [334, 670] width 62 height 55
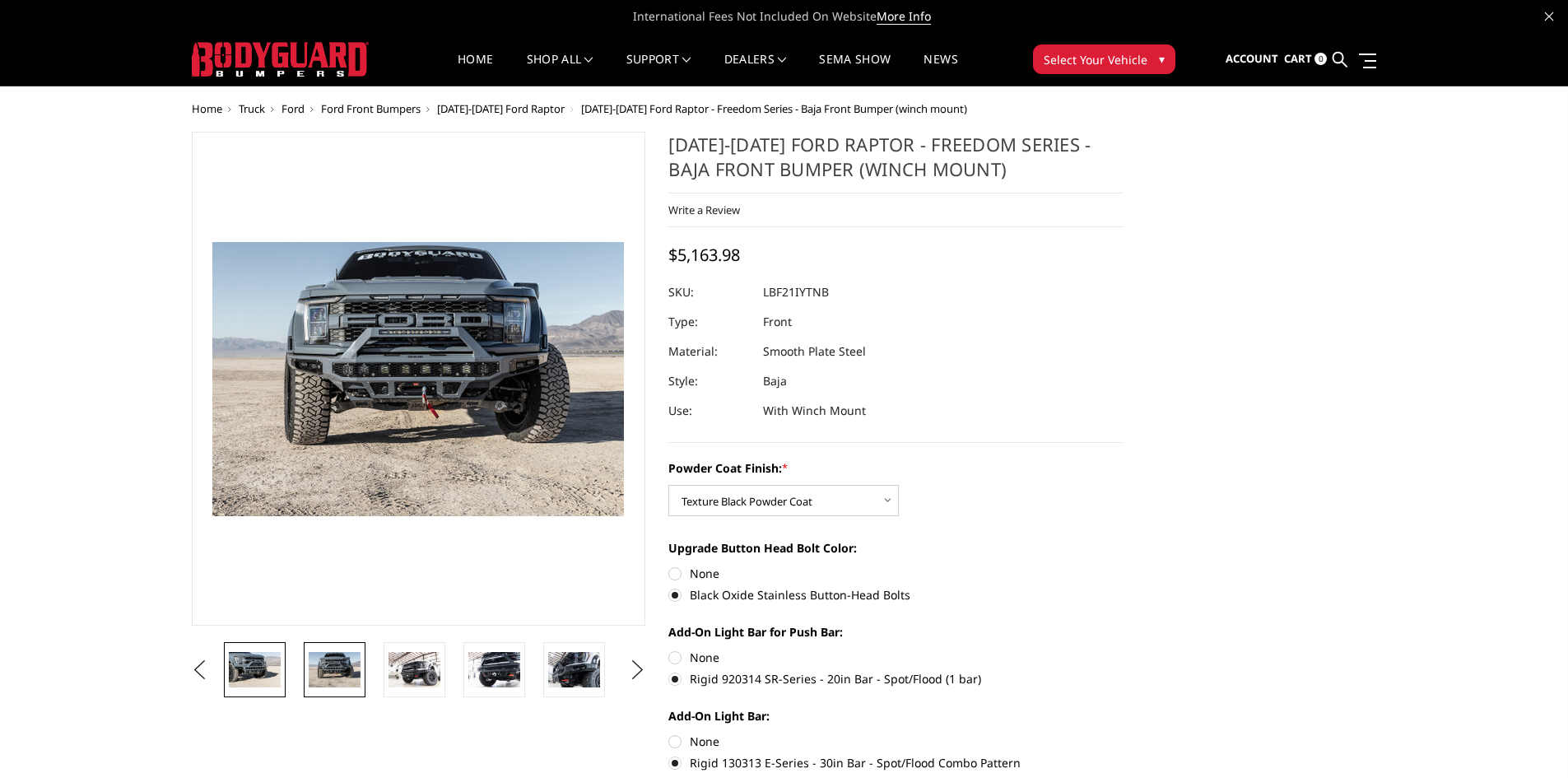
click at [262, 660] on img at bounding box center [254, 669] width 52 height 34
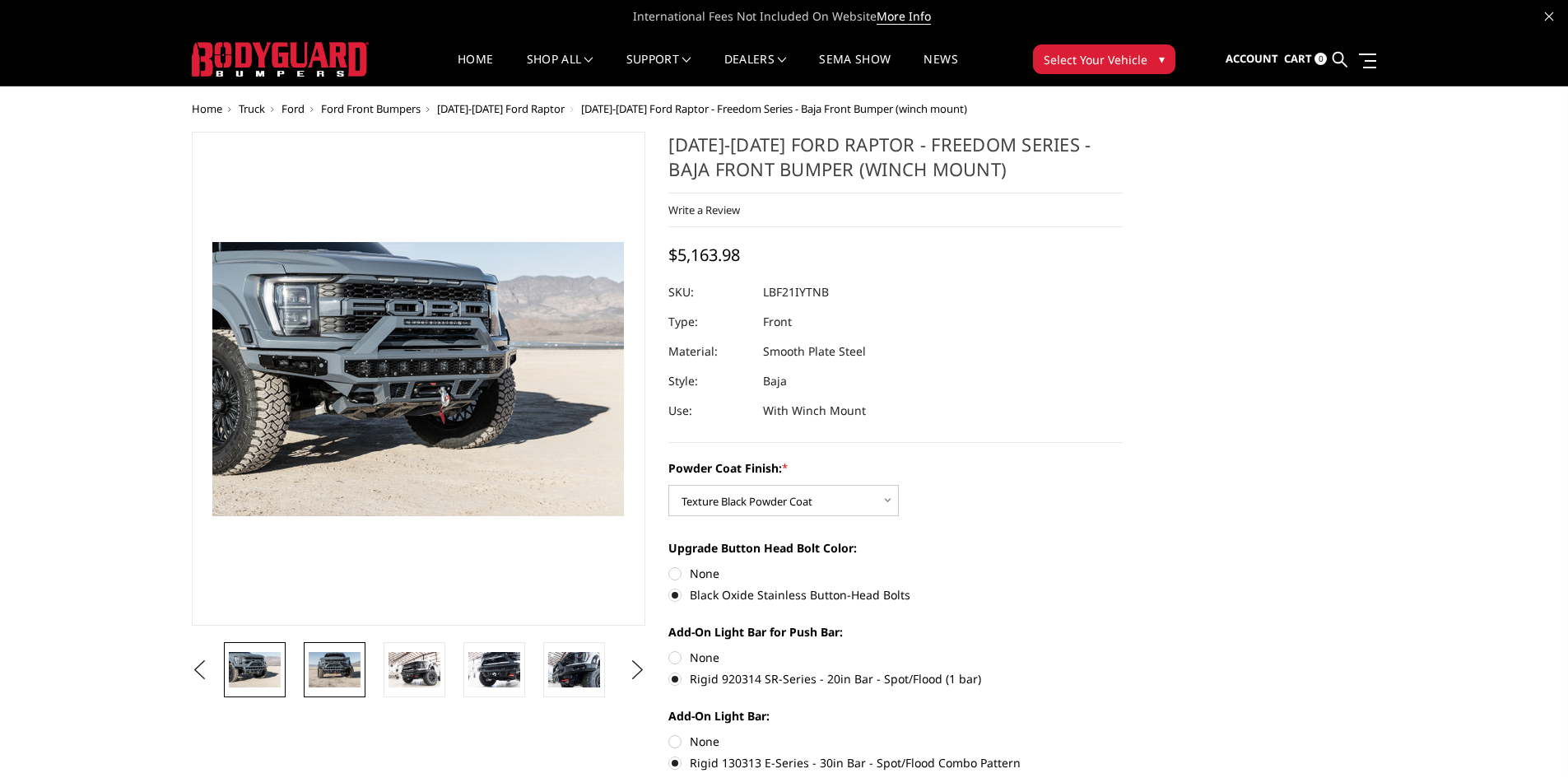
click at [336, 686] on img at bounding box center [334, 669] width 52 height 34
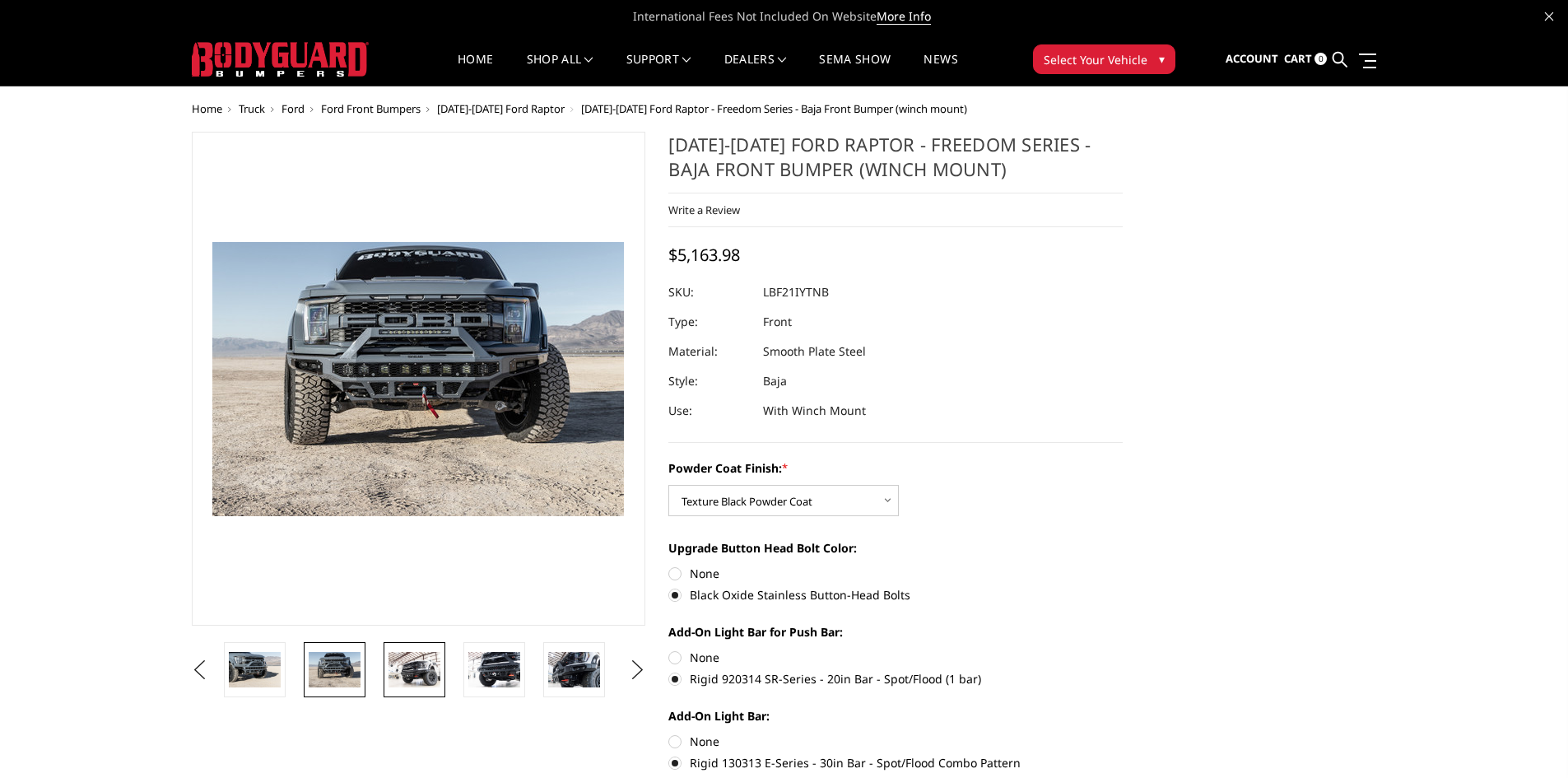
click at [436, 688] on link at bounding box center [414, 670] width 62 height 55
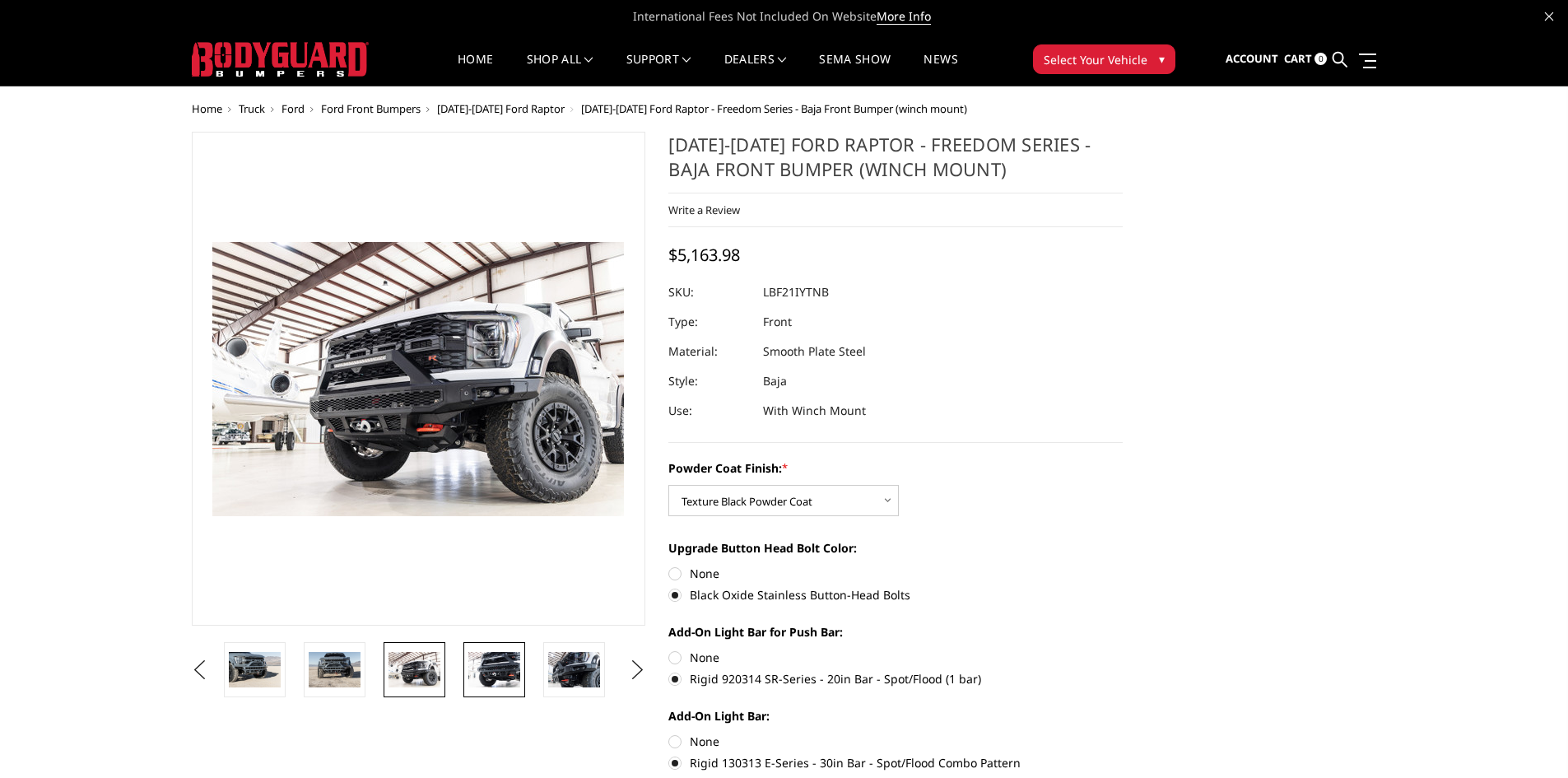
click at [499, 681] on img at bounding box center [494, 669] width 52 height 34
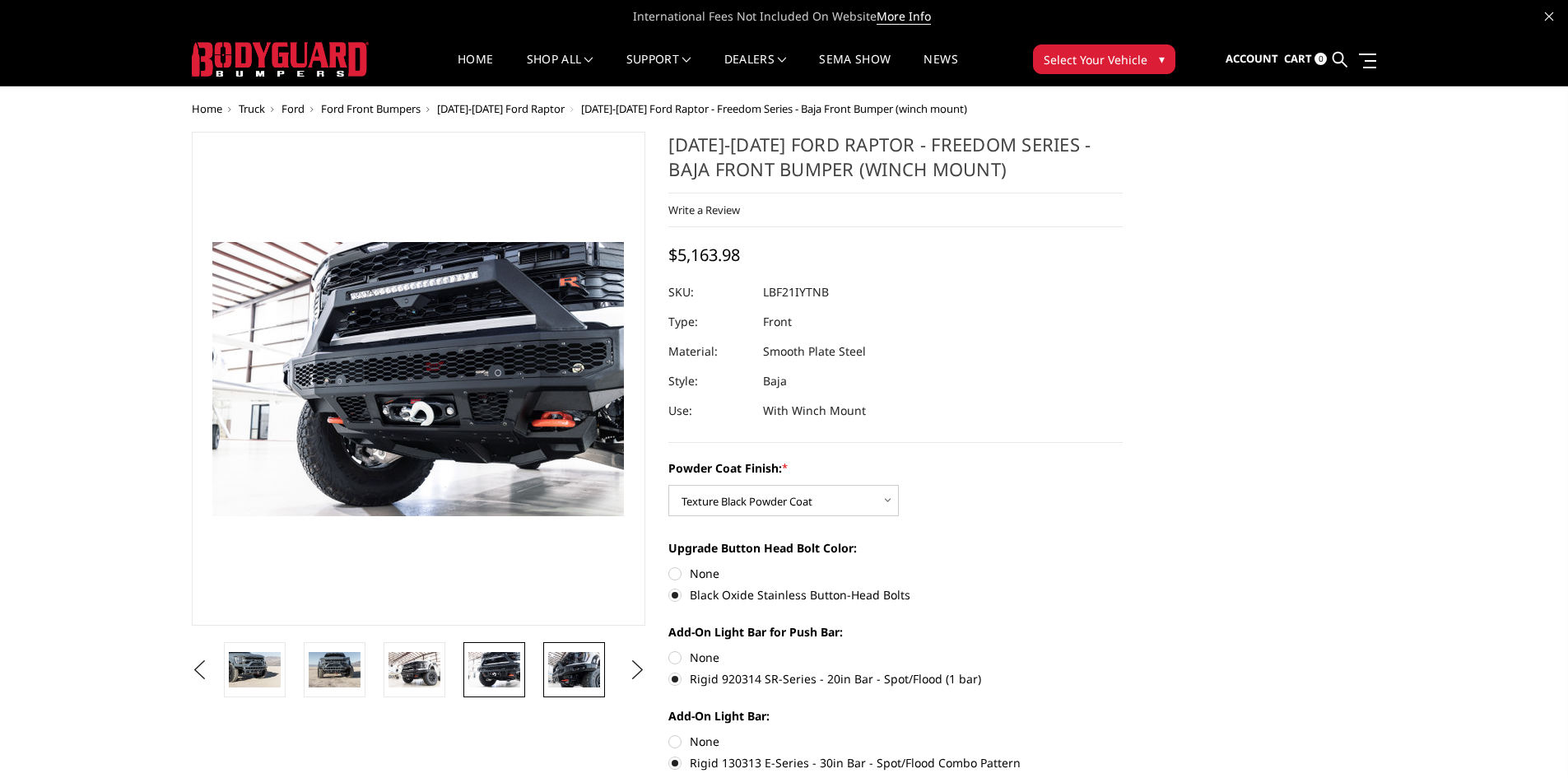
click at [586, 683] on img at bounding box center [574, 669] width 52 height 34
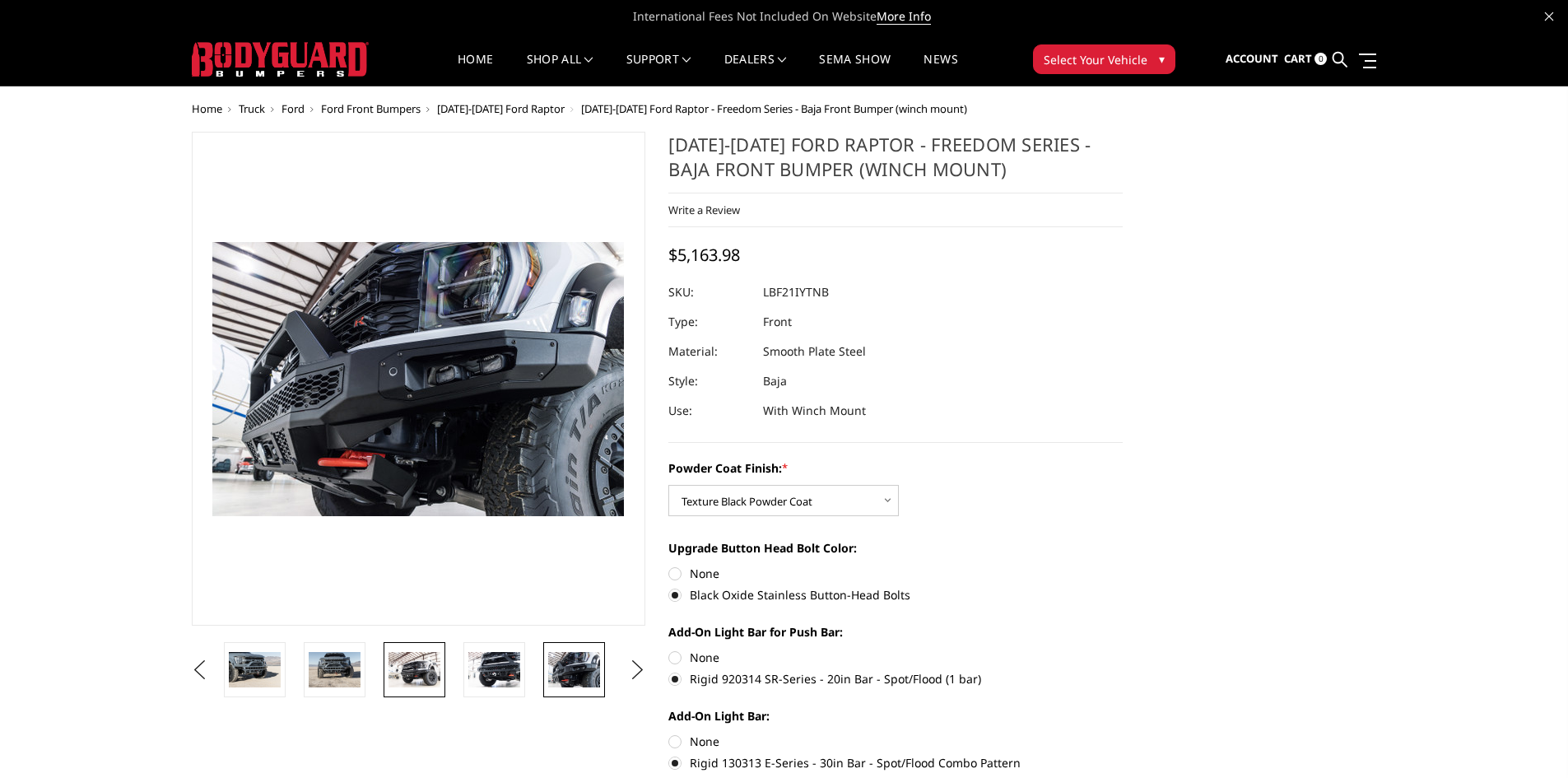
click at [414, 675] on img at bounding box center [414, 669] width 52 height 34
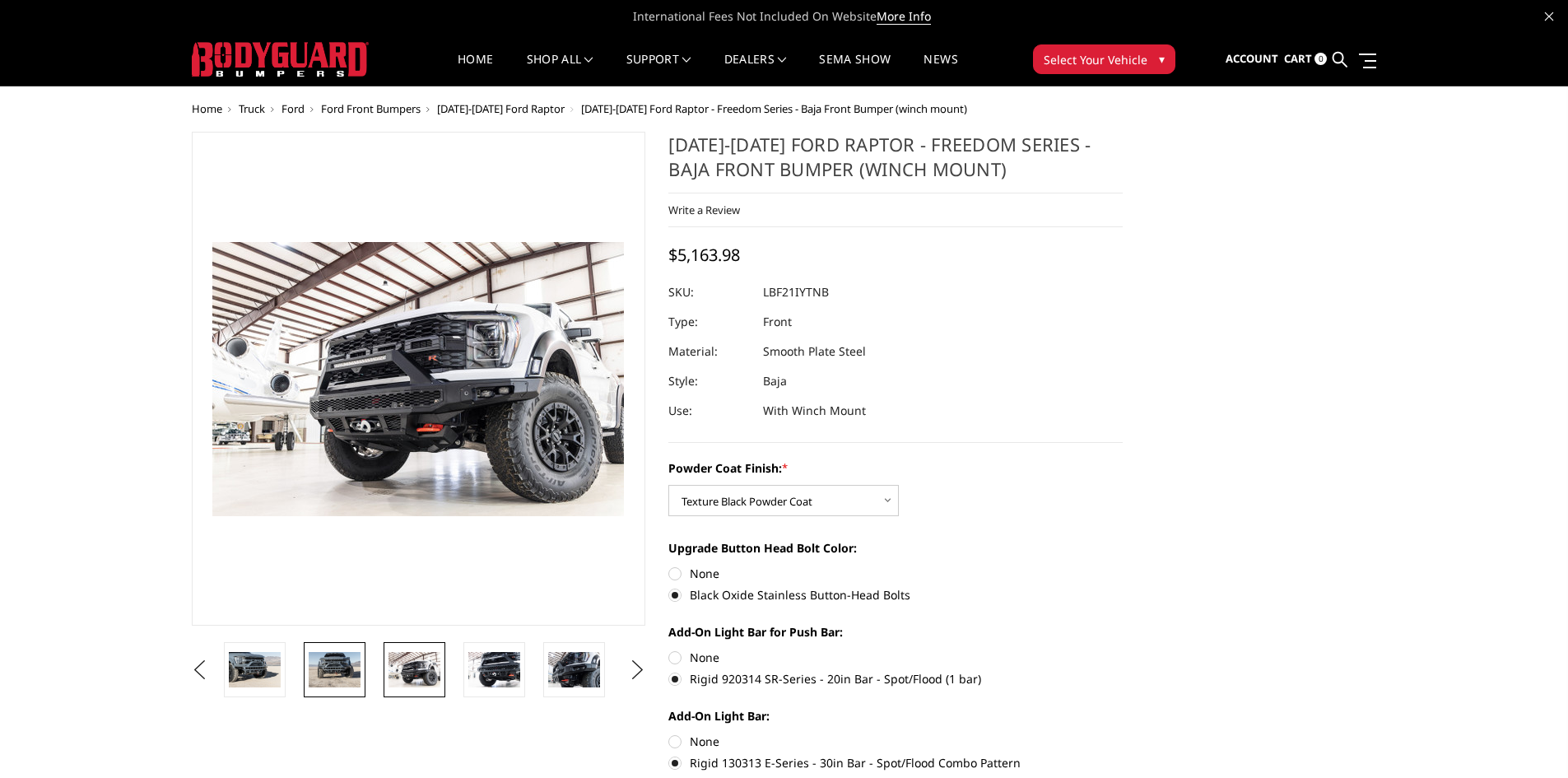
click at [339, 682] on img at bounding box center [334, 669] width 52 height 34
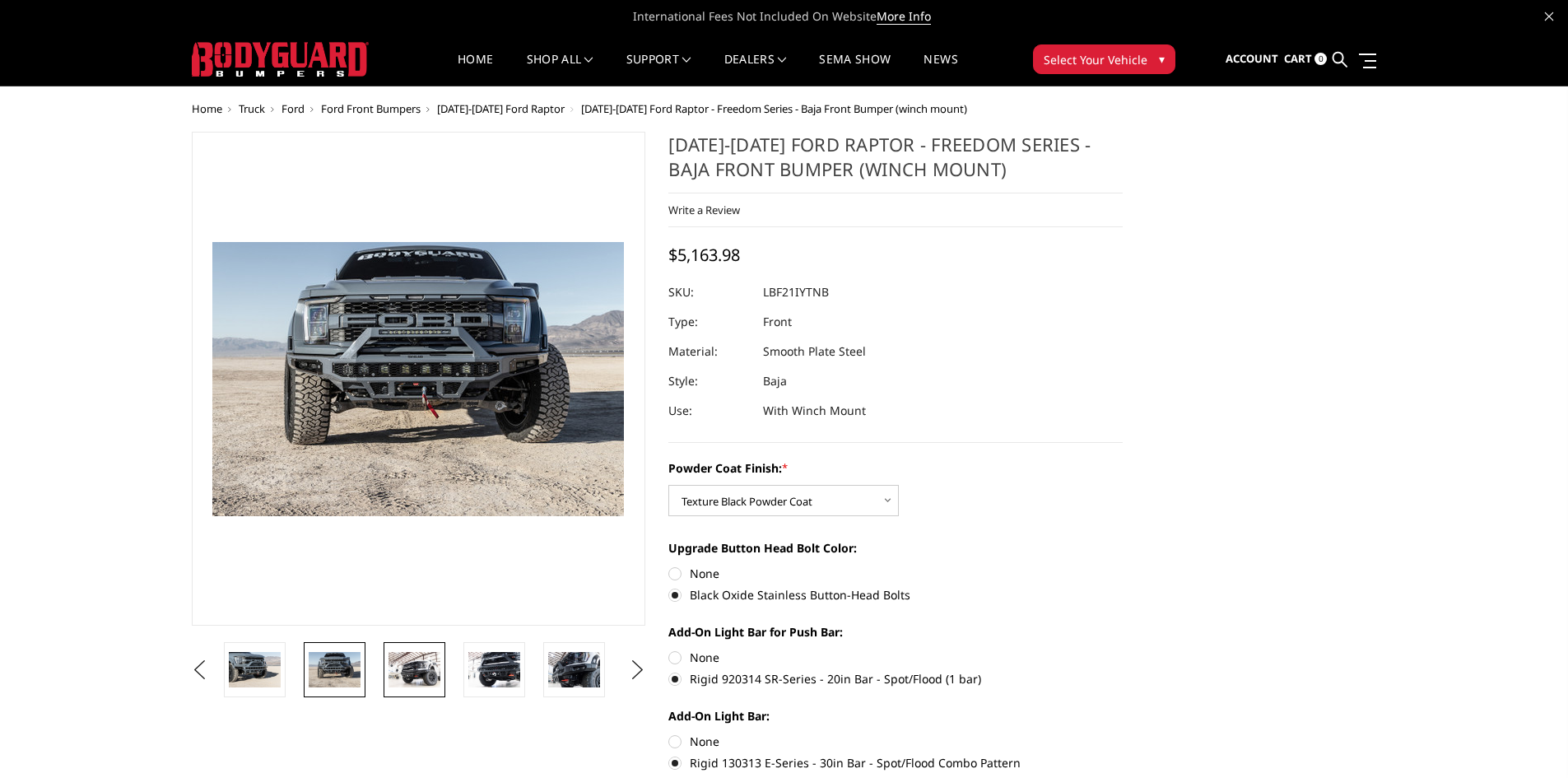
click at [400, 675] on img at bounding box center [414, 669] width 52 height 34
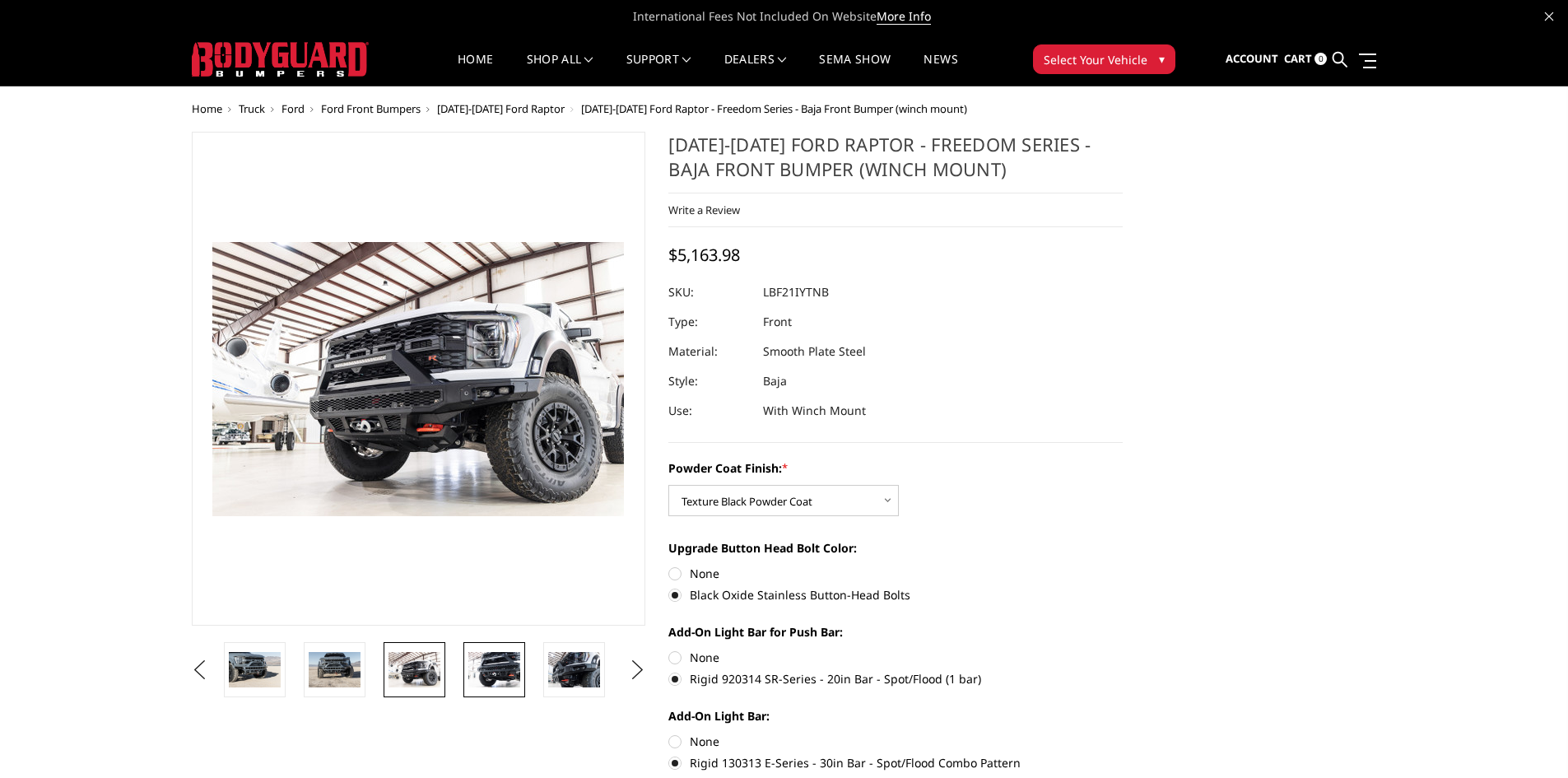
click at [505, 691] on link at bounding box center [494, 670] width 62 height 55
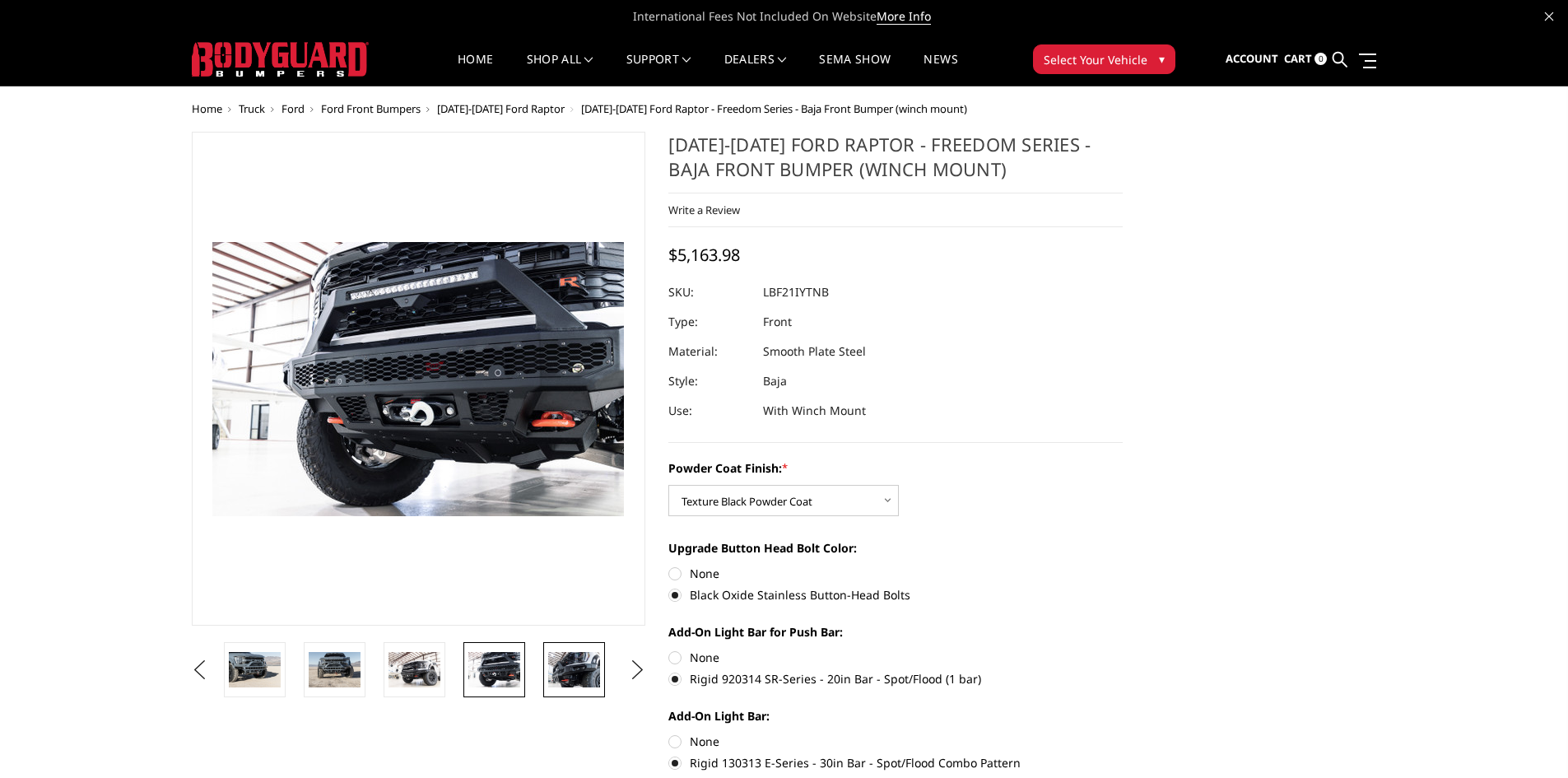
click at [577, 675] on img at bounding box center [574, 669] width 52 height 34
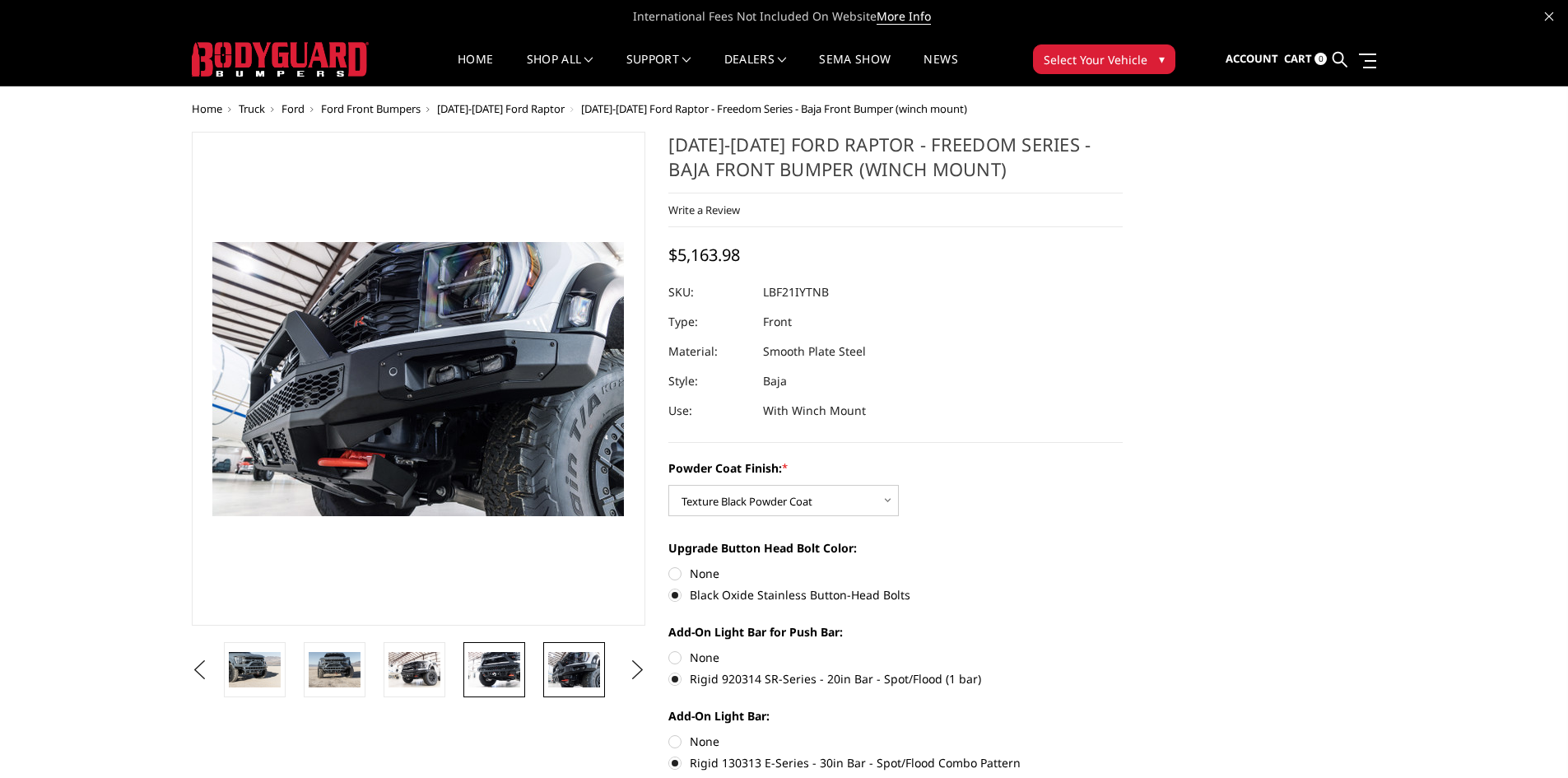
click at [503, 677] on img at bounding box center [494, 669] width 52 height 34
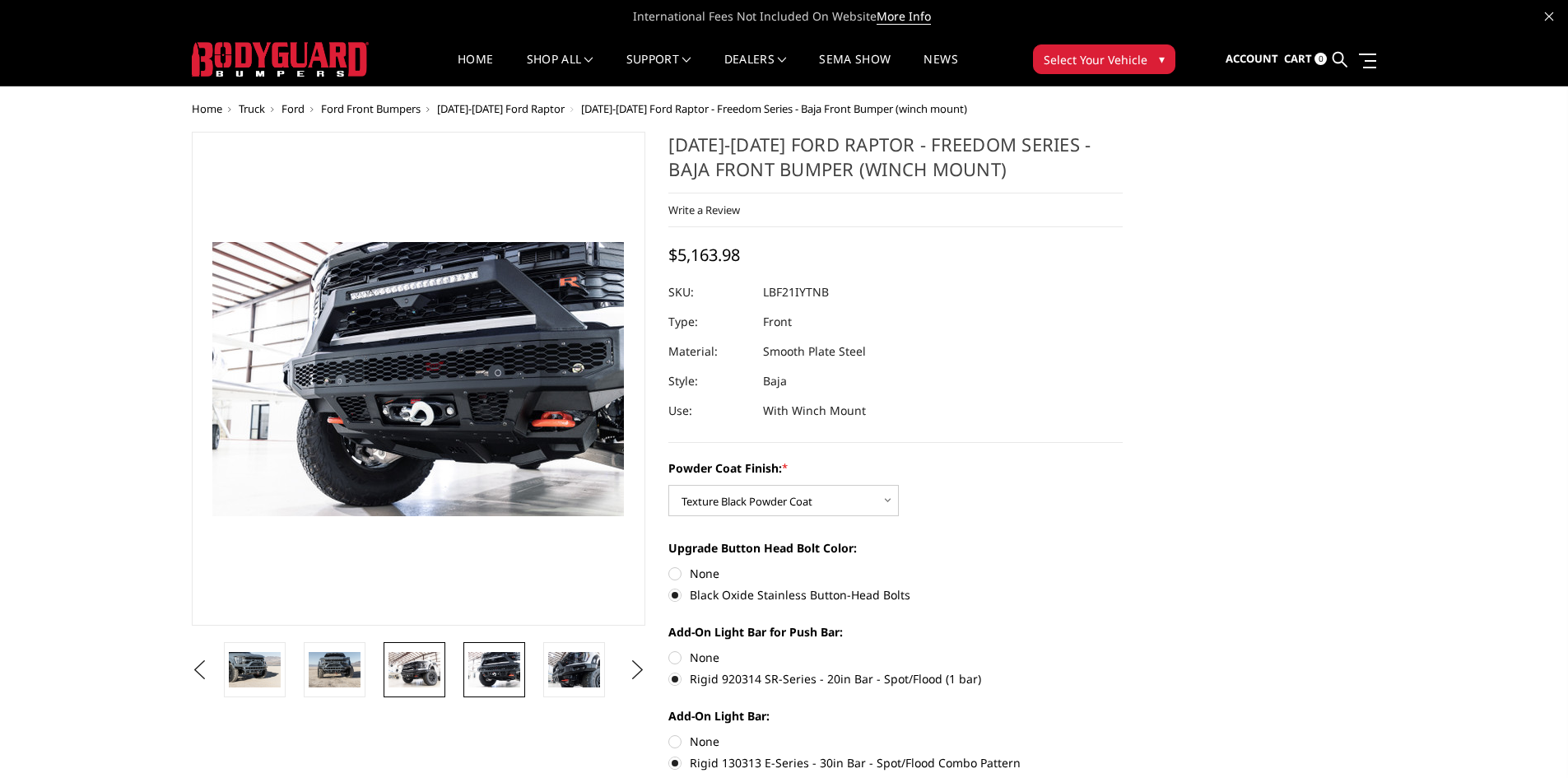
click at [397, 675] on img at bounding box center [414, 669] width 52 height 34
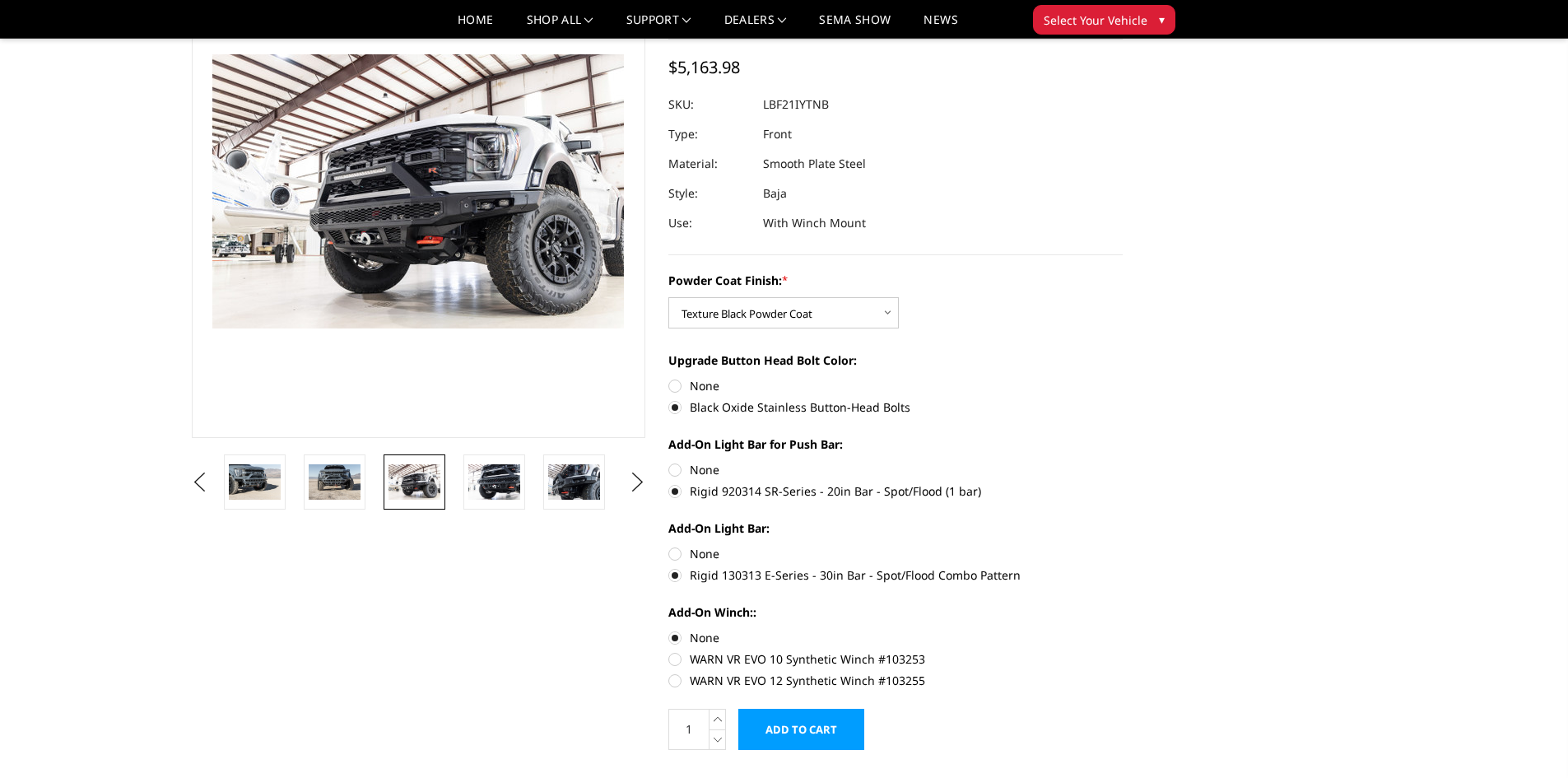
scroll to position [164, 0]
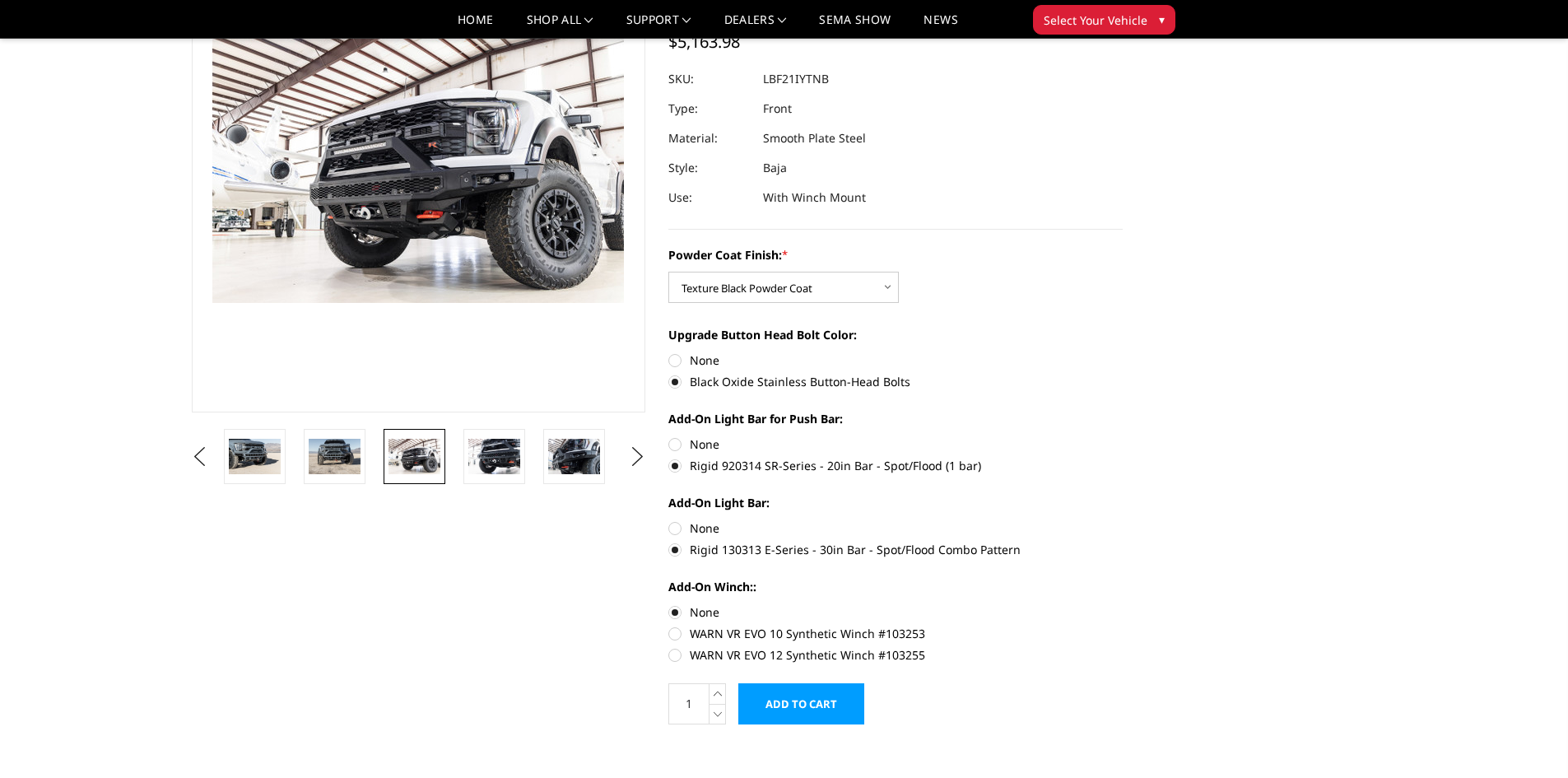
click at [681, 448] on label "None" at bounding box center [895, 445] width 455 height 18
click at [670, 436] on input "None" at bounding box center [669, 436] width 1 height 1
radio input "true"
click at [677, 529] on label "None" at bounding box center [895, 528] width 455 height 18
click at [670, 520] on input "None" at bounding box center [669, 519] width 1 height 1
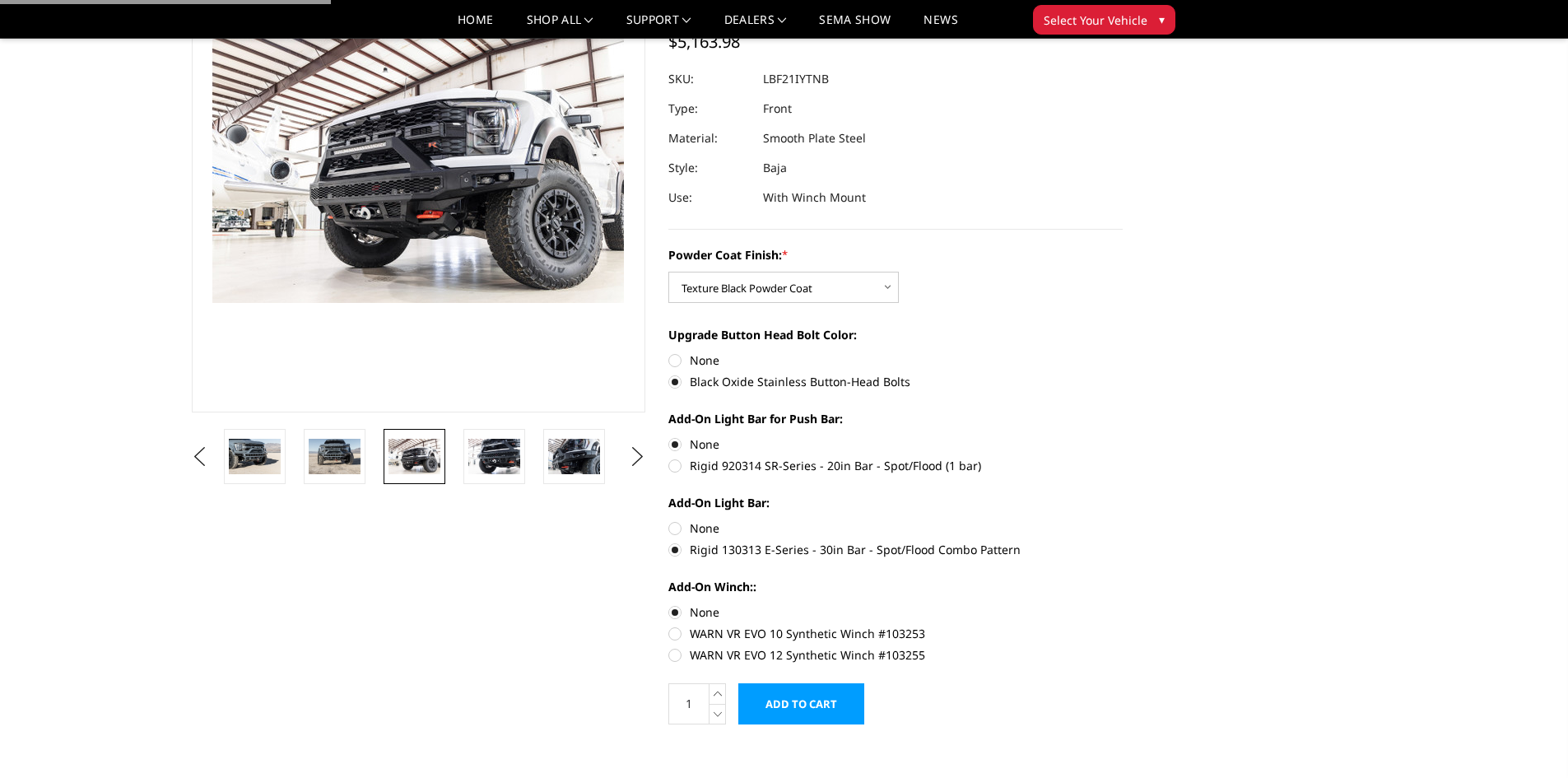
radio input "true"
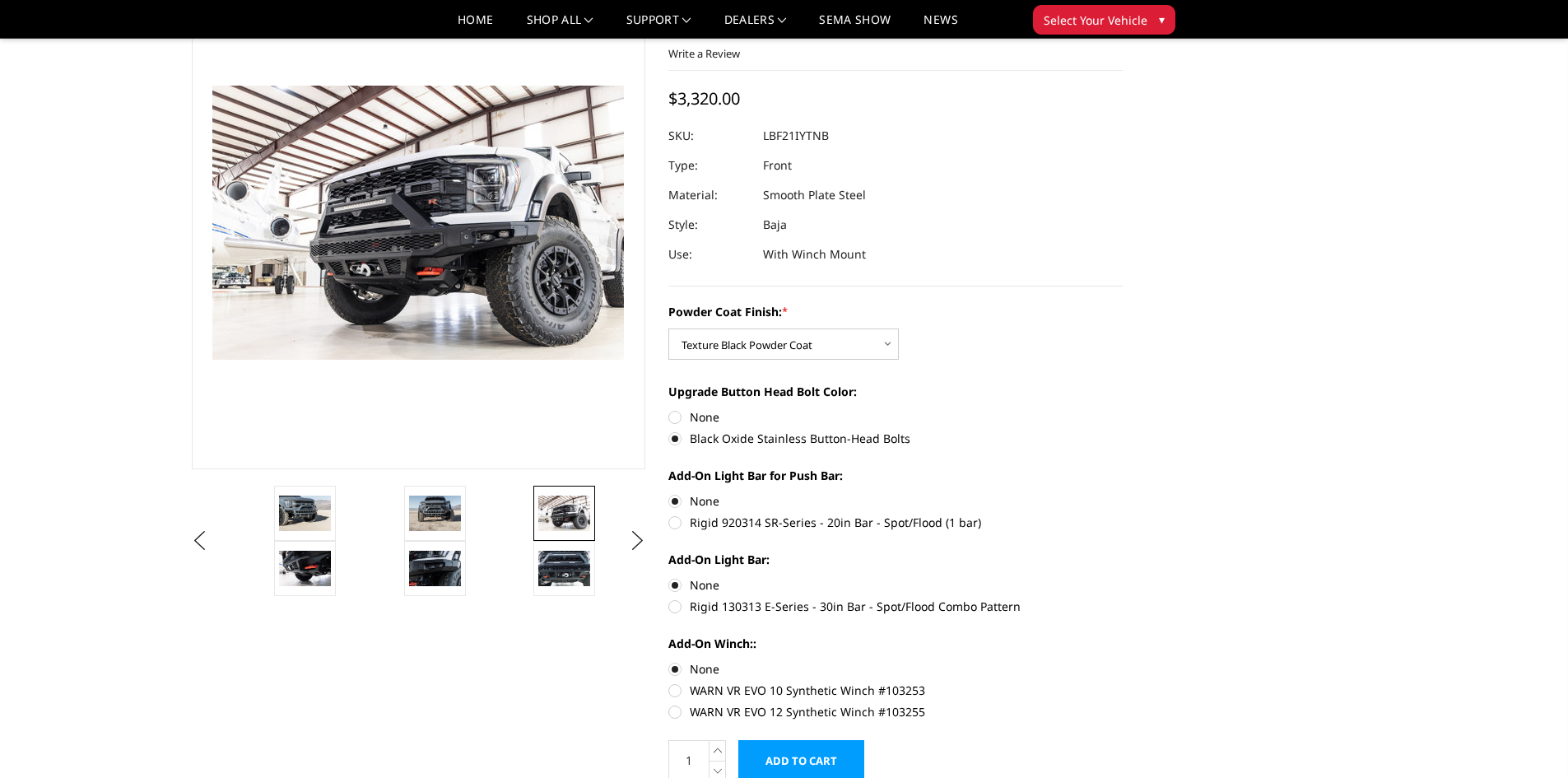
scroll to position [109, 0]
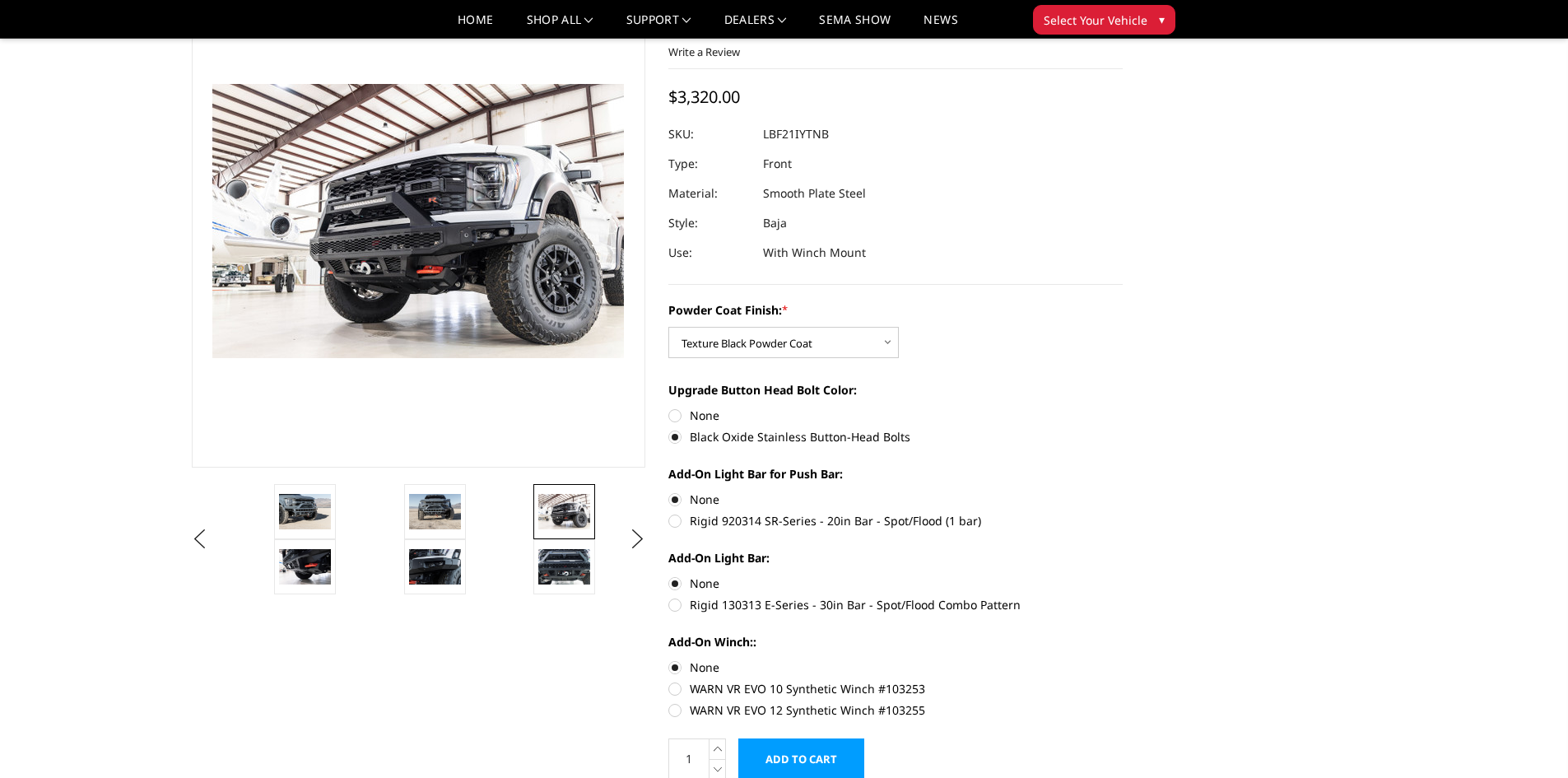
click at [786, 686] on label "WARN VR EVO 10 Synthetic Winch #103253" at bounding box center [895, 689] width 455 height 18
click at [1123, 660] on input "WARN VR EVO 10 Synthetic Winch #103253" at bounding box center [1123, 659] width 1 height 1
radio input "true"
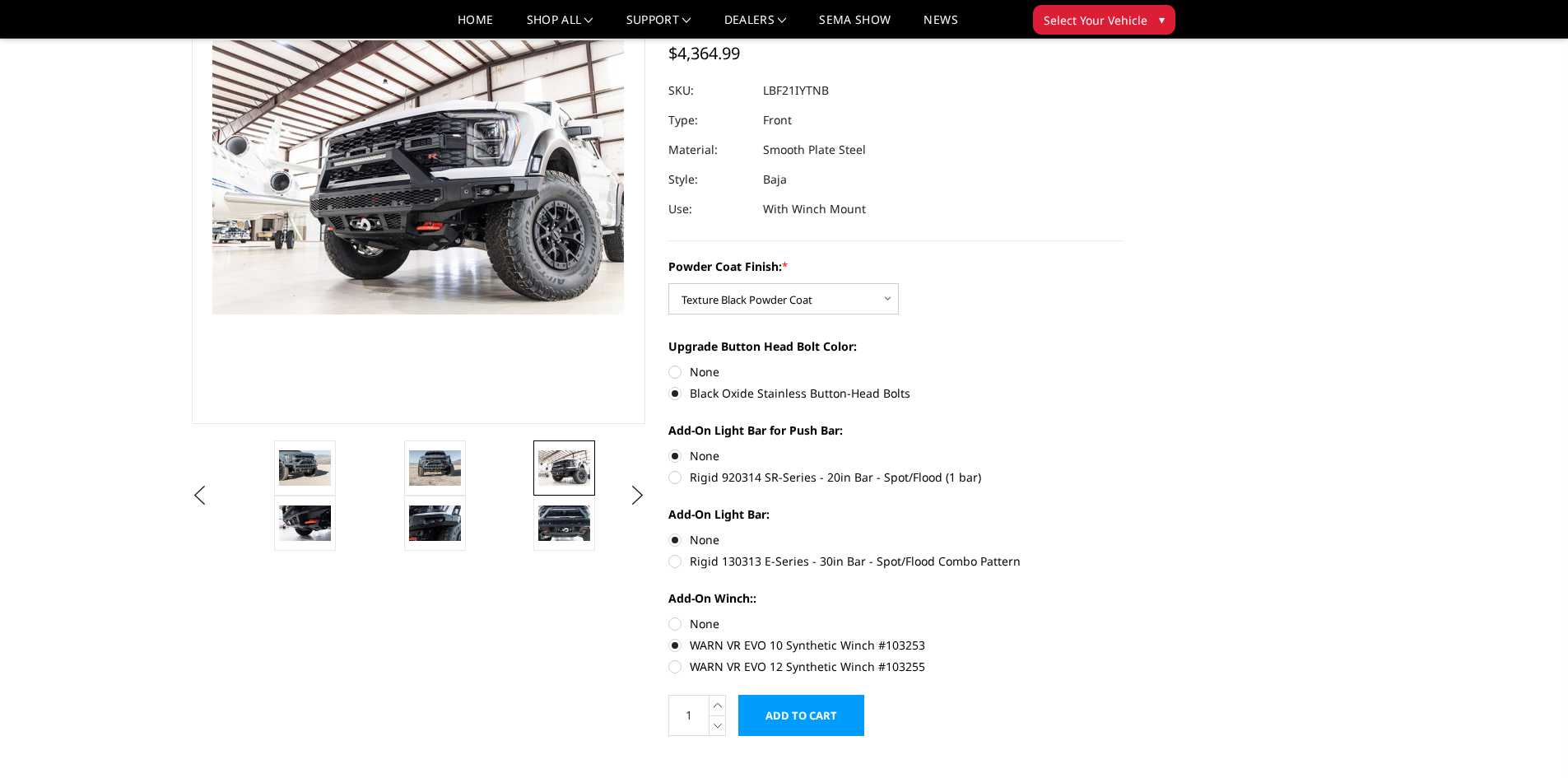
scroll to position [164, 0]
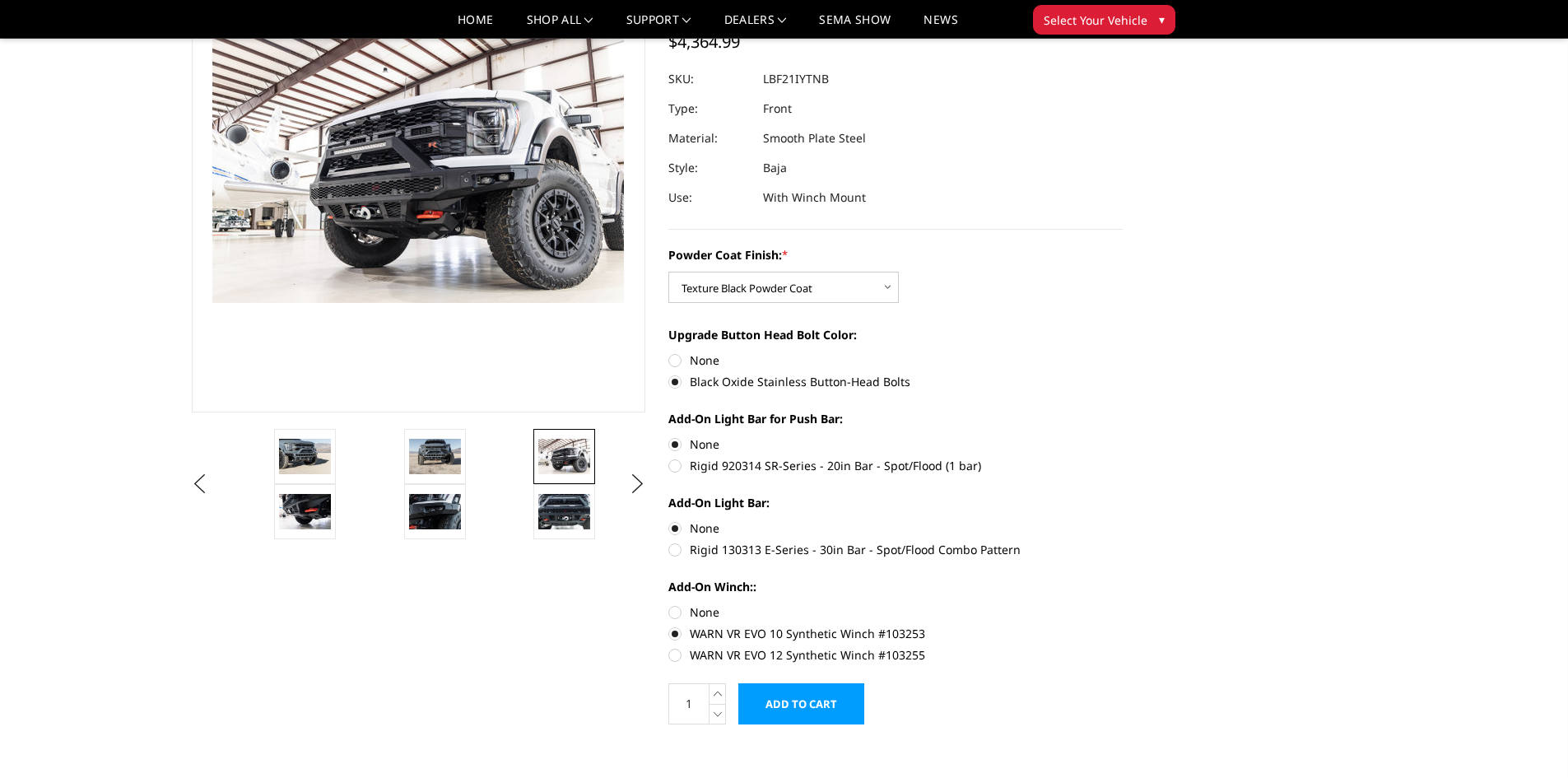
click at [678, 655] on label "WARN VR EVO 12 Synthetic Winch #103255" at bounding box center [895, 655] width 455 height 18
click at [1123, 626] on input "WARN VR EVO 12 Synthetic Winch #103255" at bounding box center [1123, 625] width 1 height 1
radio input "true"
click at [704, 634] on label "WARN VR EVO 10 Synthetic Winch #103253" at bounding box center [895, 633] width 455 height 18
click at [1123, 604] on input "WARN VR EVO 10 Synthetic Winch #103253" at bounding box center [1123, 603] width 1 height 1
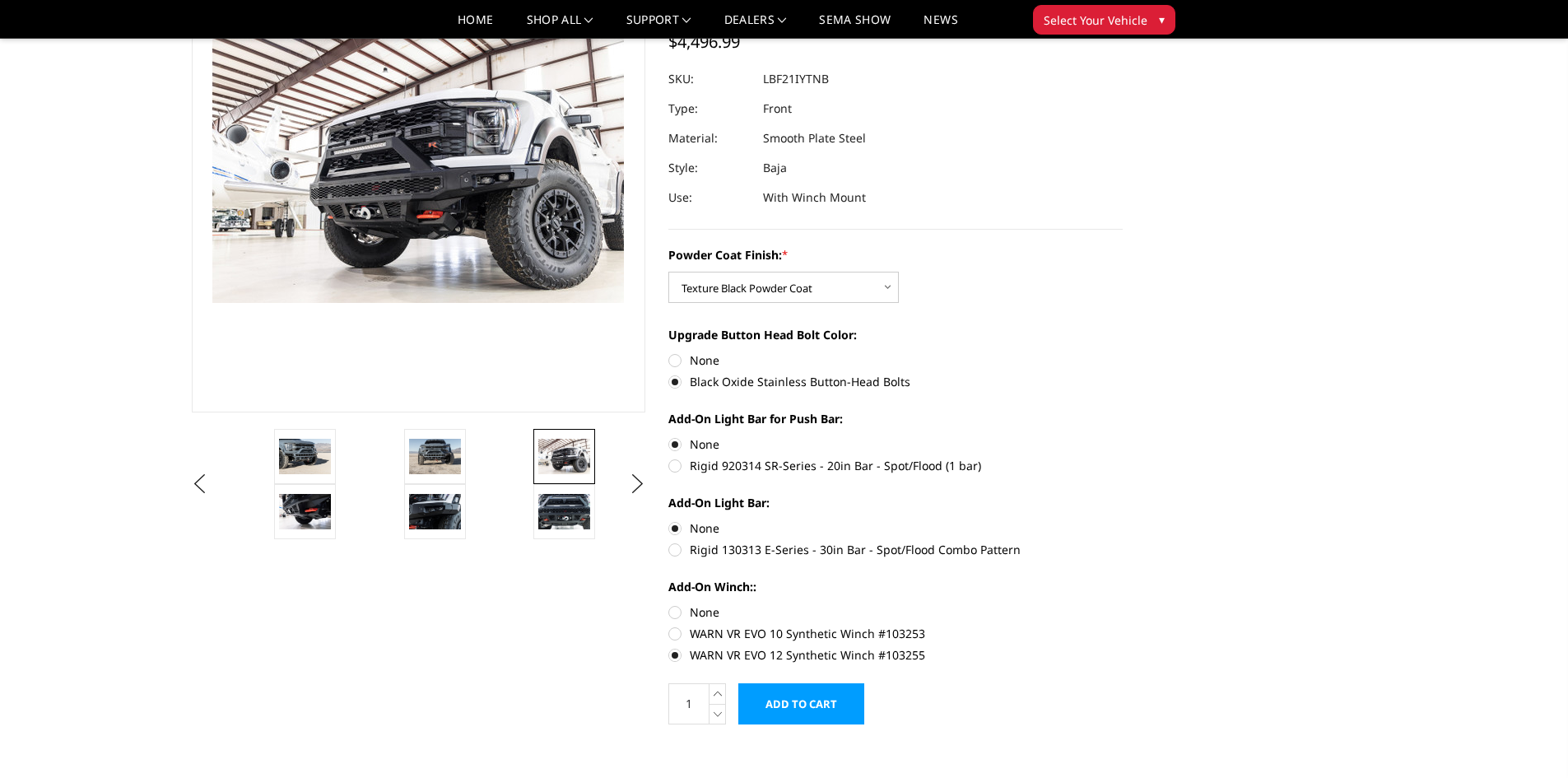
radio input "true"
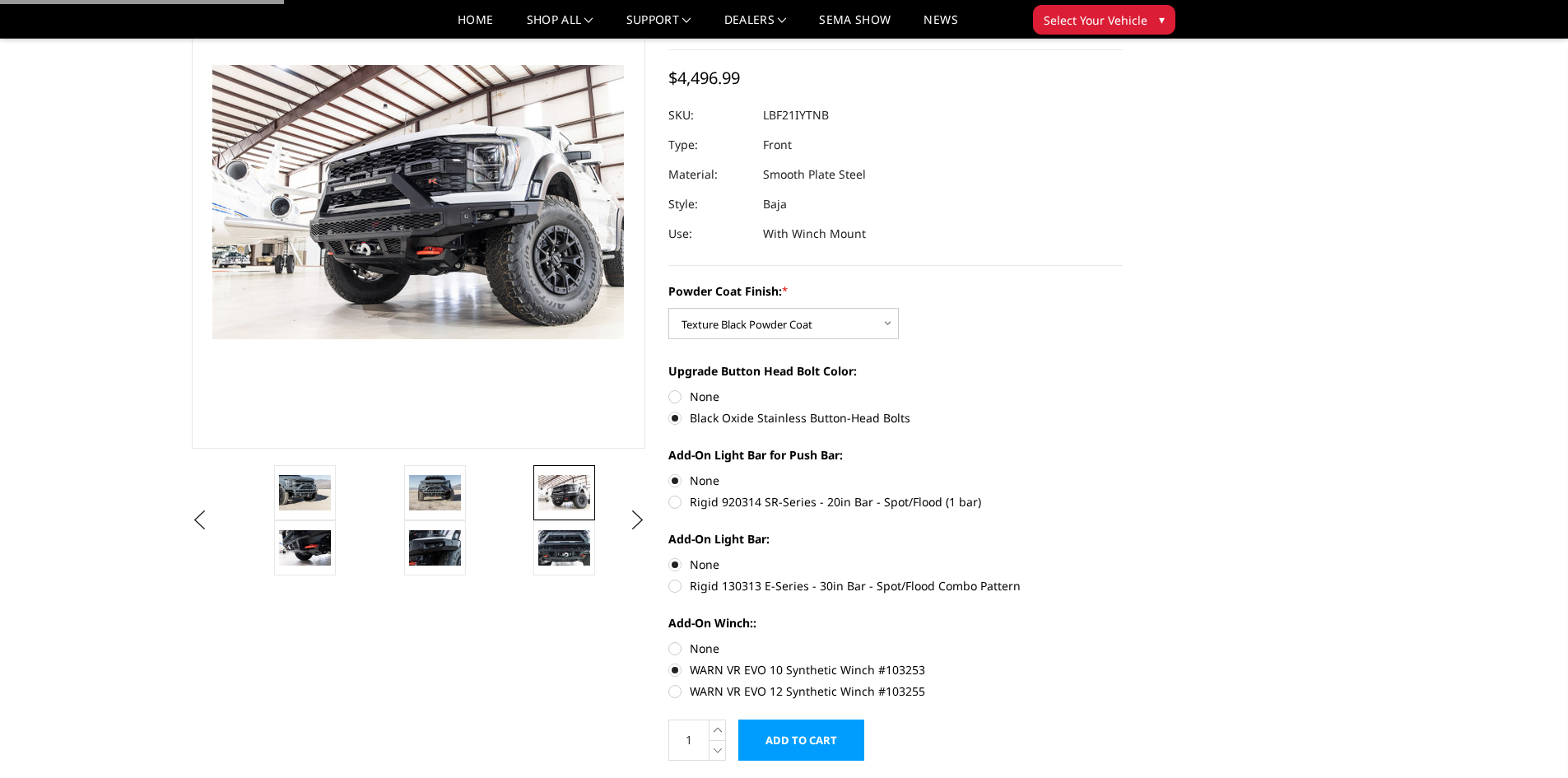
scroll to position [109, 0]
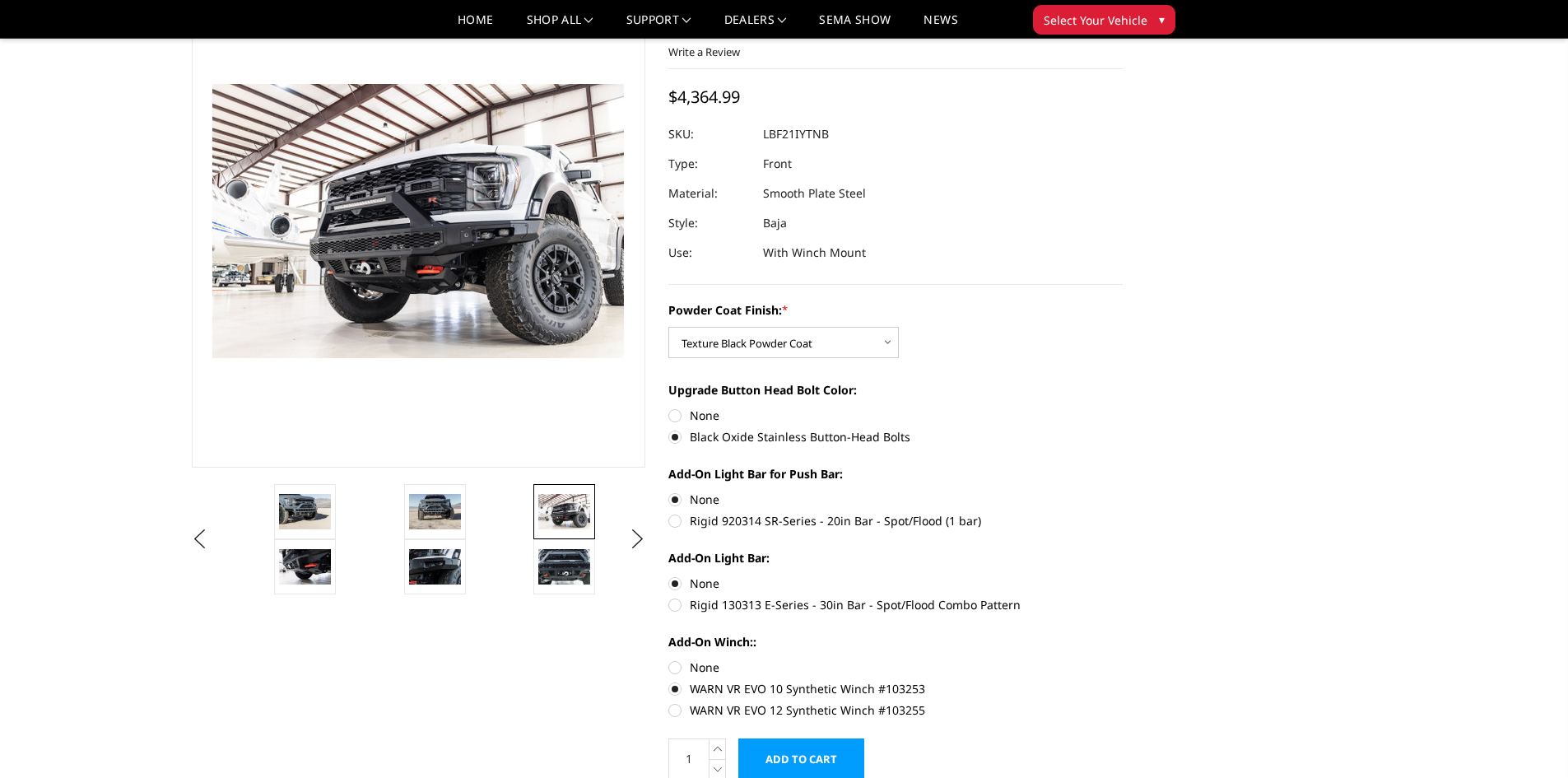
click at [691, 706] on label "WARN VR EVO 12 Synthetic Winch #103255" at bounding box center [895, 711] width 455 height 18
click at [1123, 681] on input "WARN VR EVO 12 Synthetic Winch #103255" at bounding box center [1123, 680] width 1 height 1
radio input "true"
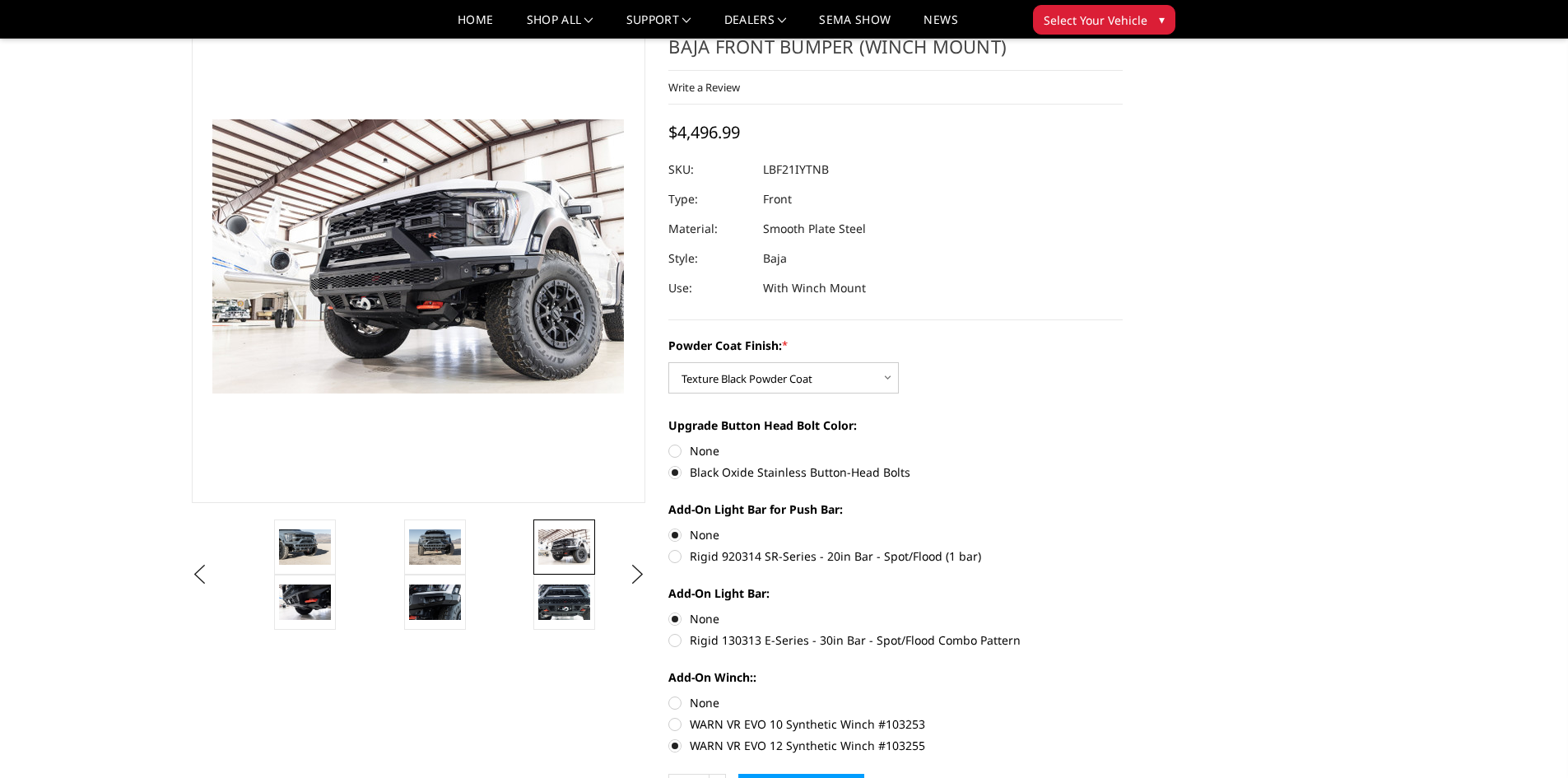
scroll to position [55, 0]
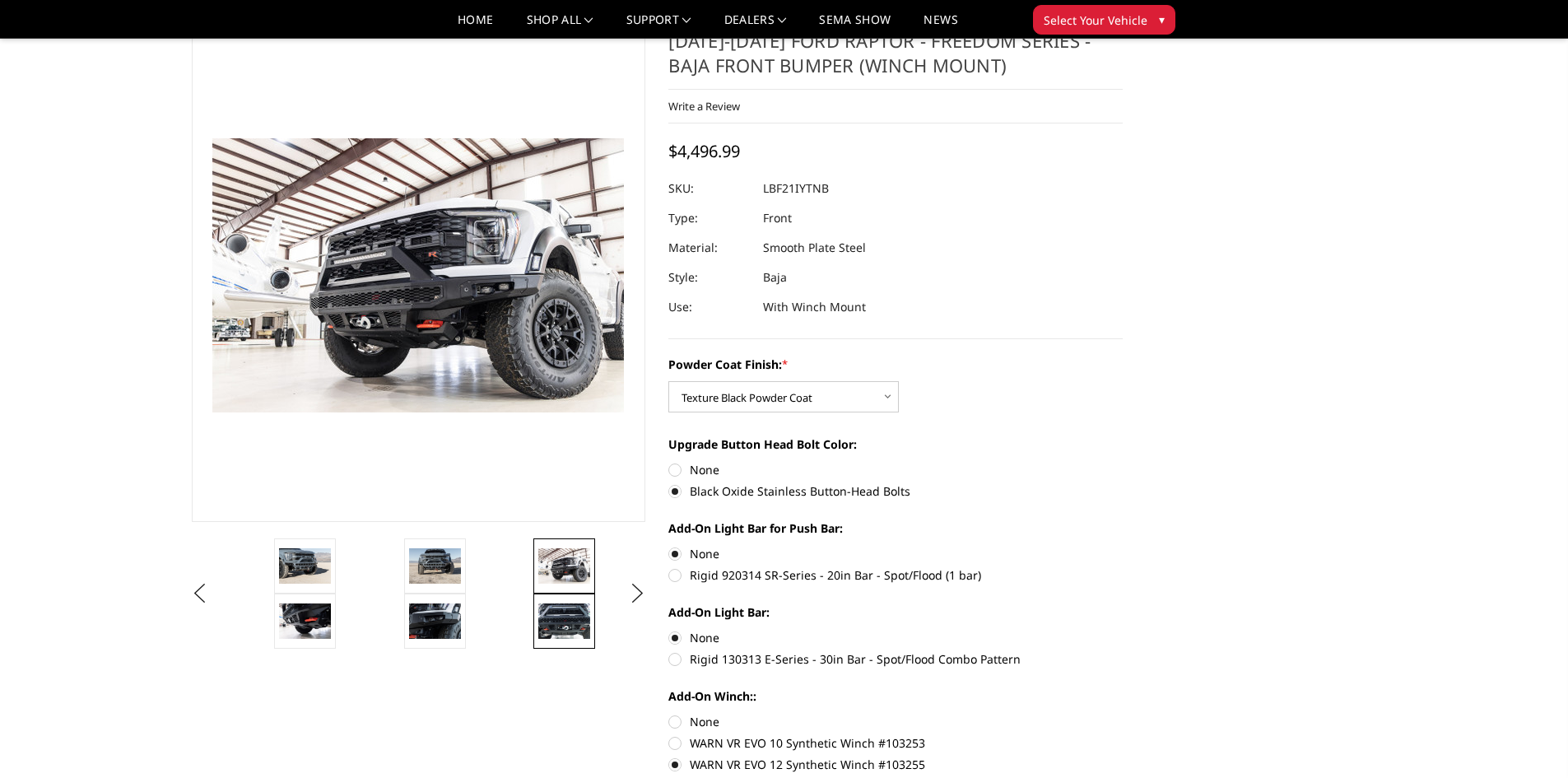
click at [578, 620] on img at bounding box center [564, 620] width 52 height 34
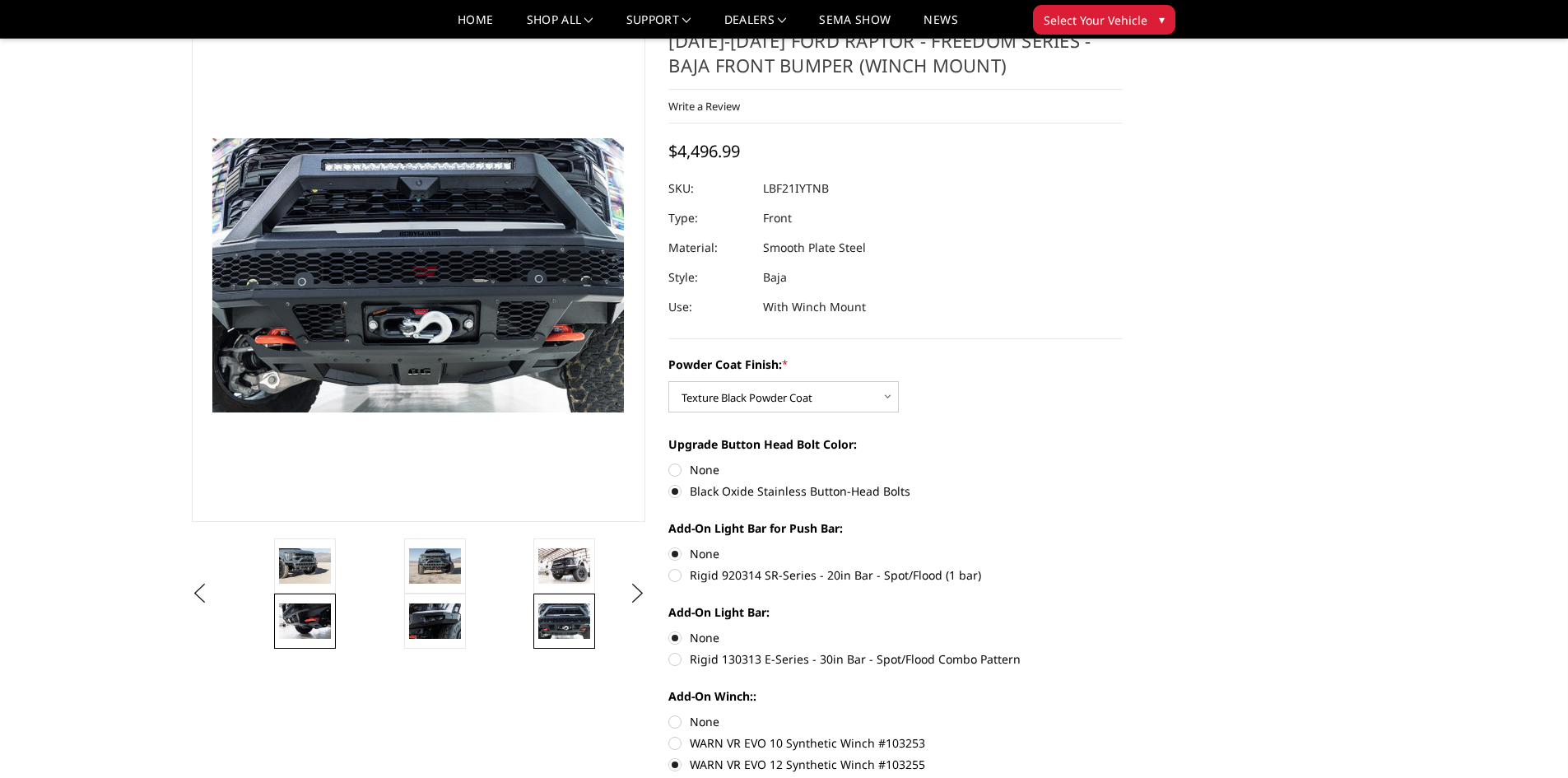
click at [297, 622] on img at bounding box center [305, 620] width 52 height 34
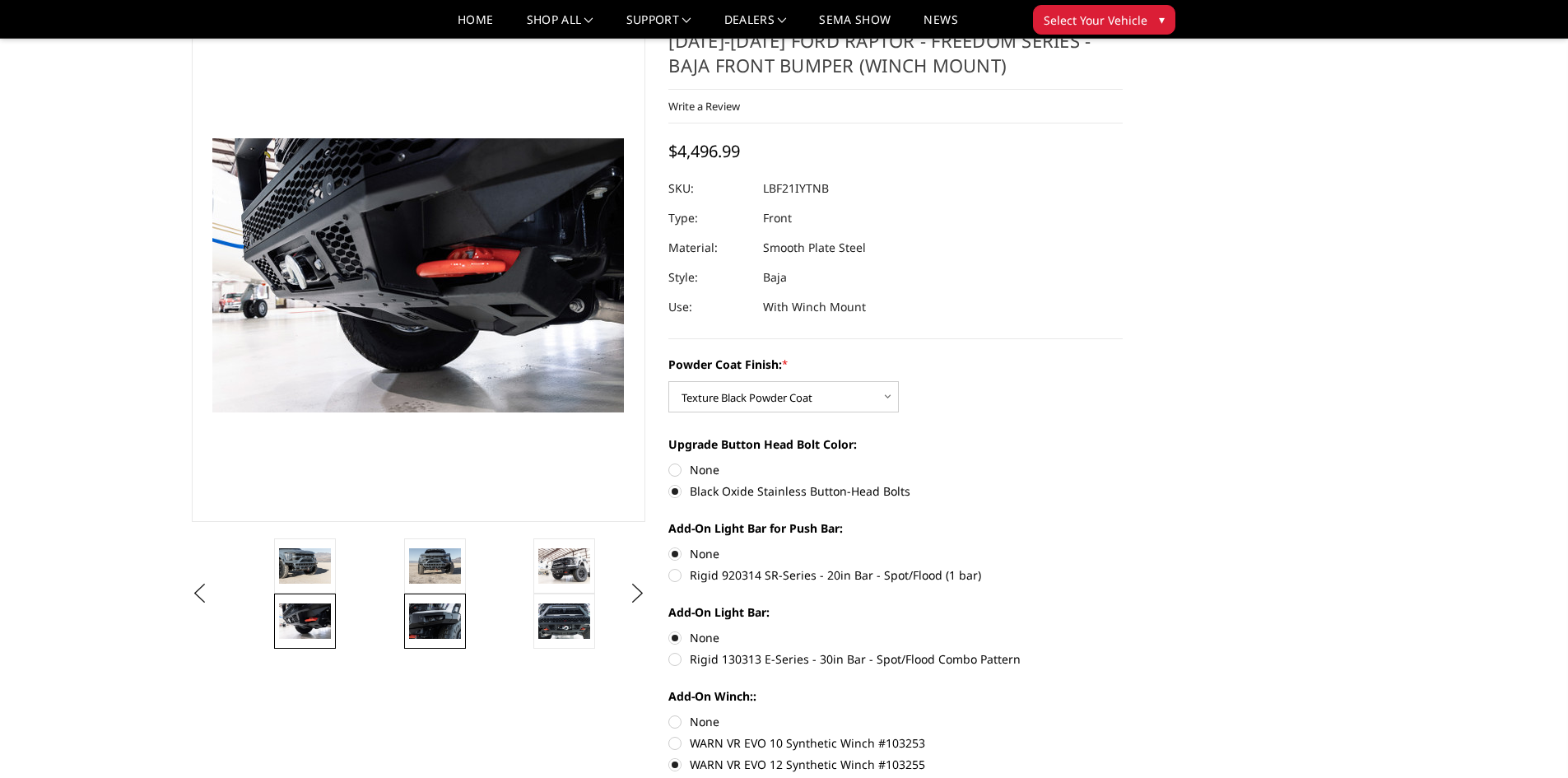
click at [451, 622] on img at bounding box center [435, 620] width 52 height 34
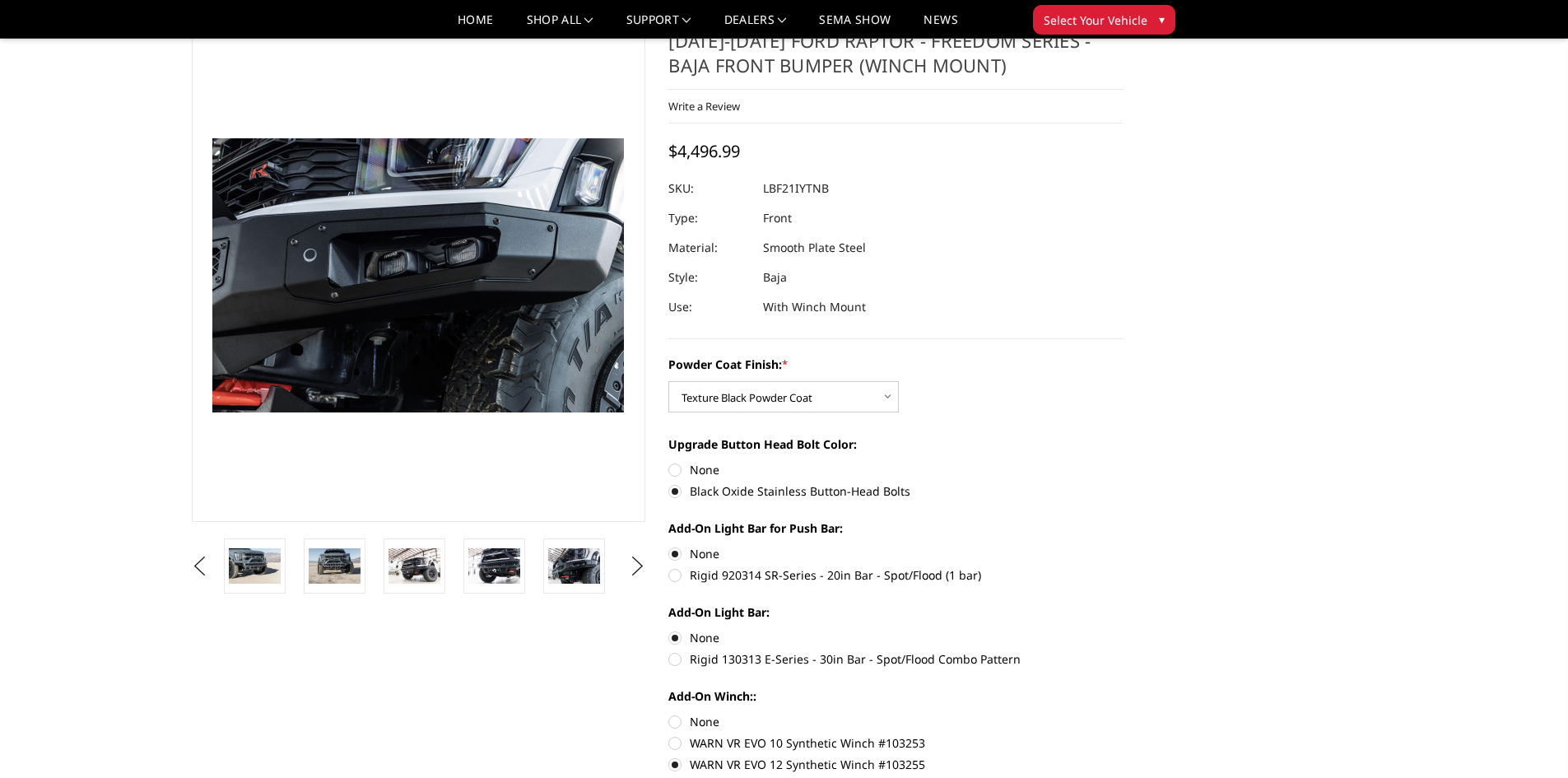
click at [623, 569] on ul "Previous Next" at bounding box center [418, 566] width 462 height 55
click at [634, 569] on button "Next" at bounding box center [636, 566] width 24 height 24
click at [576, 571] on img at bounding box center [574, 565] width 52 height 34
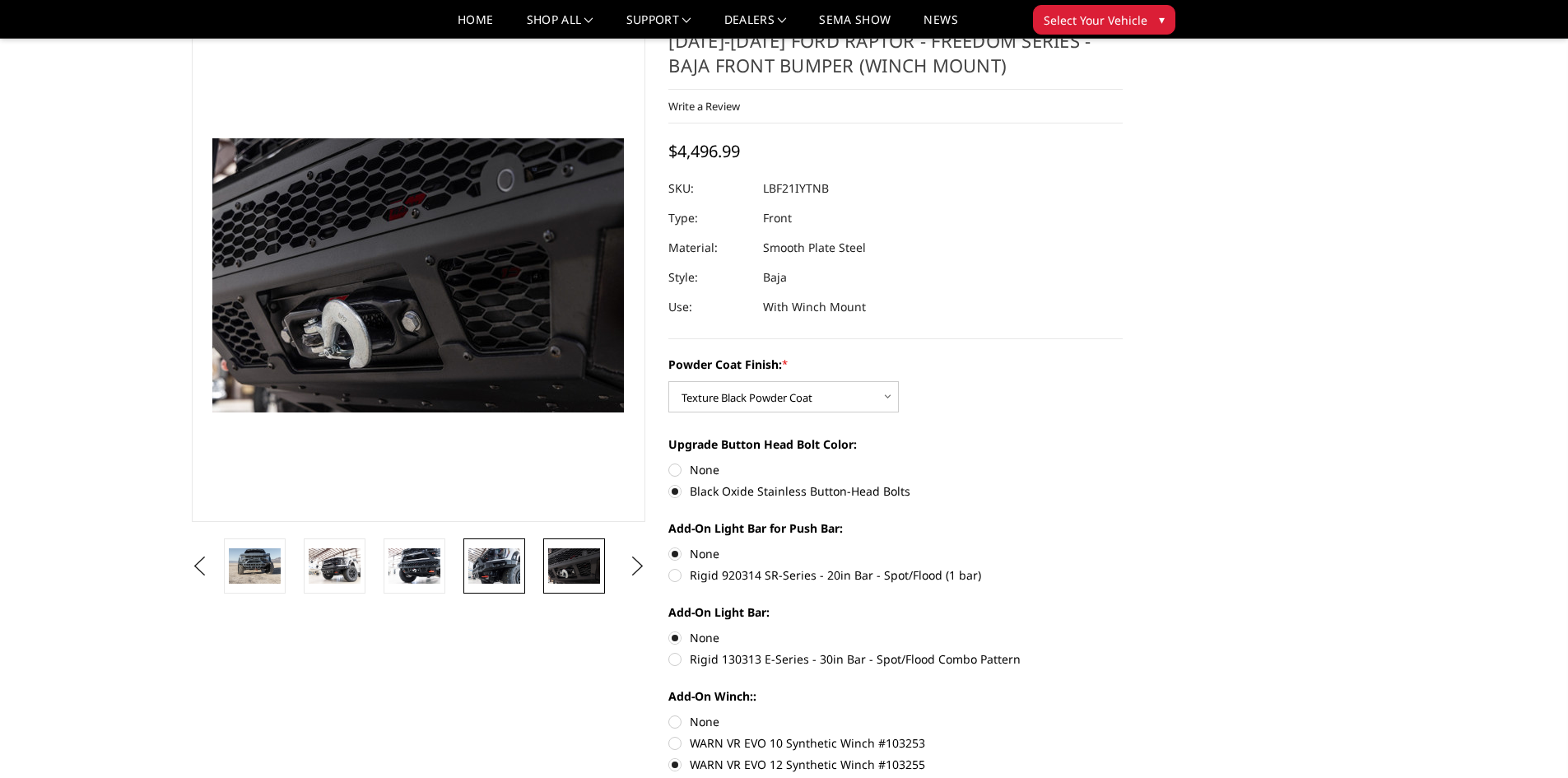
click at [489, 565] on img at bounding box center [494, 565] width 52 height 34
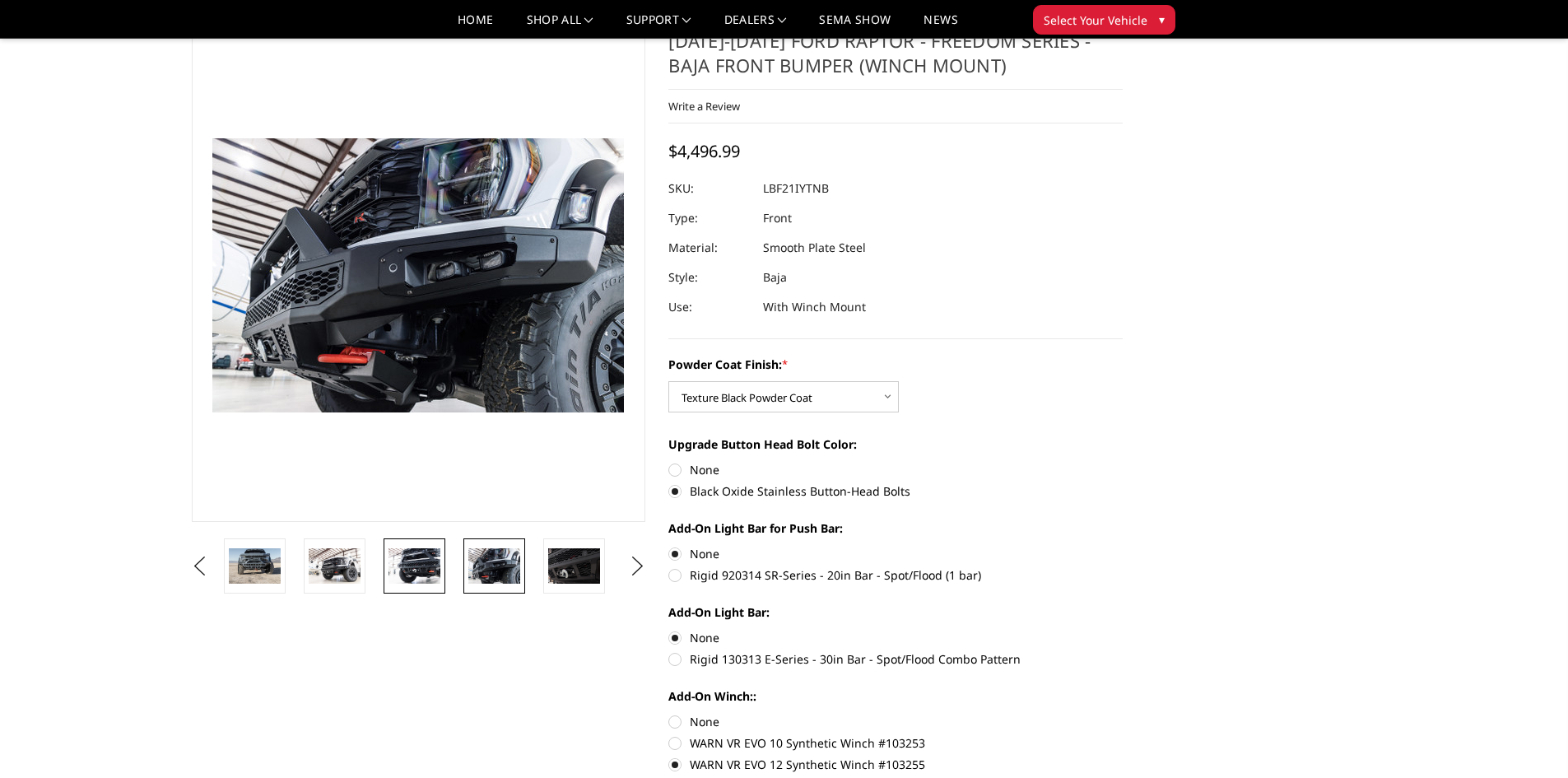
click at [405, 563] on img at bounding box center [414, 565] width 52 height 34
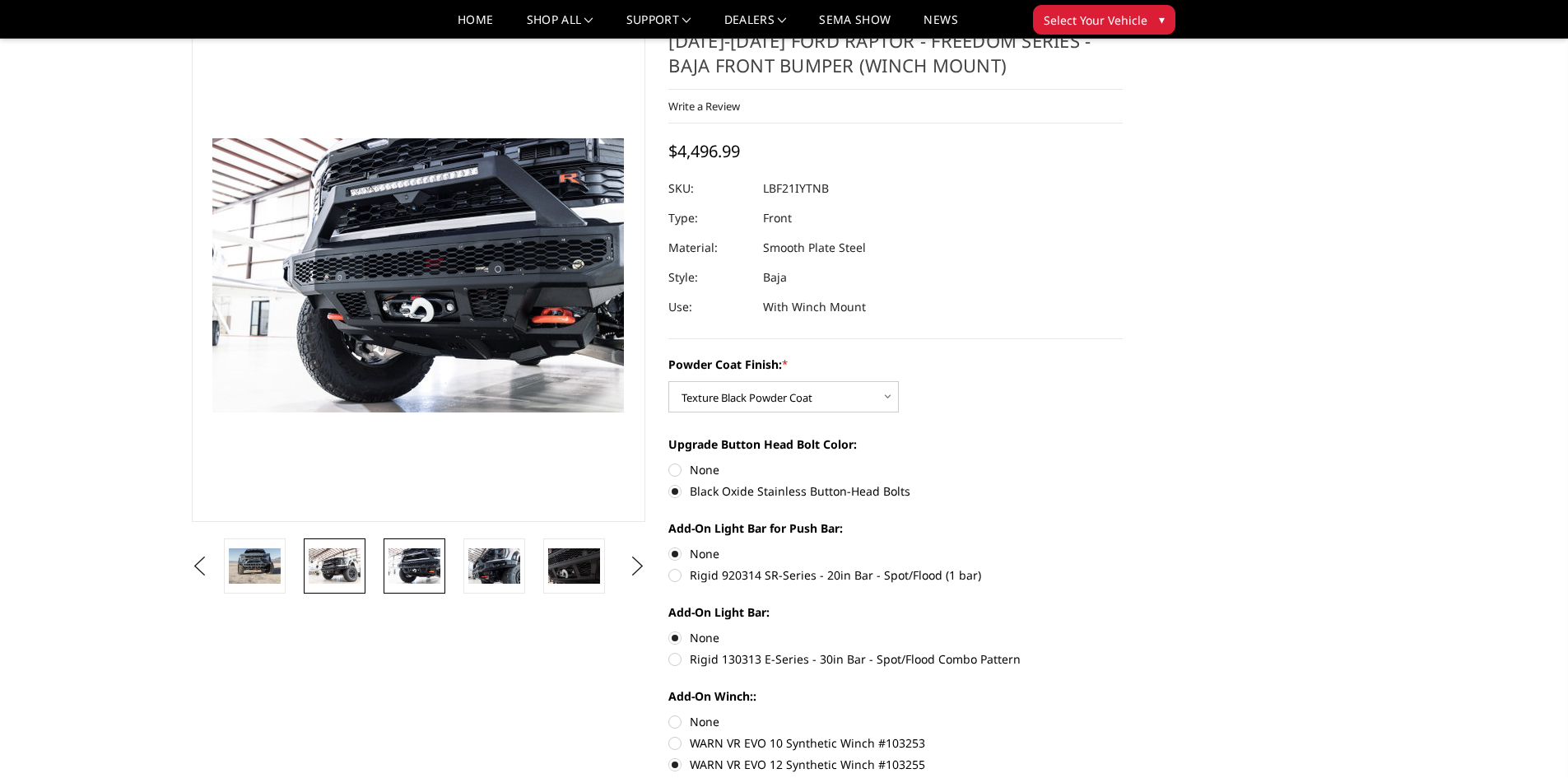
click at [356, 560] on img at bounding box center [334, 565] width 52 height 34
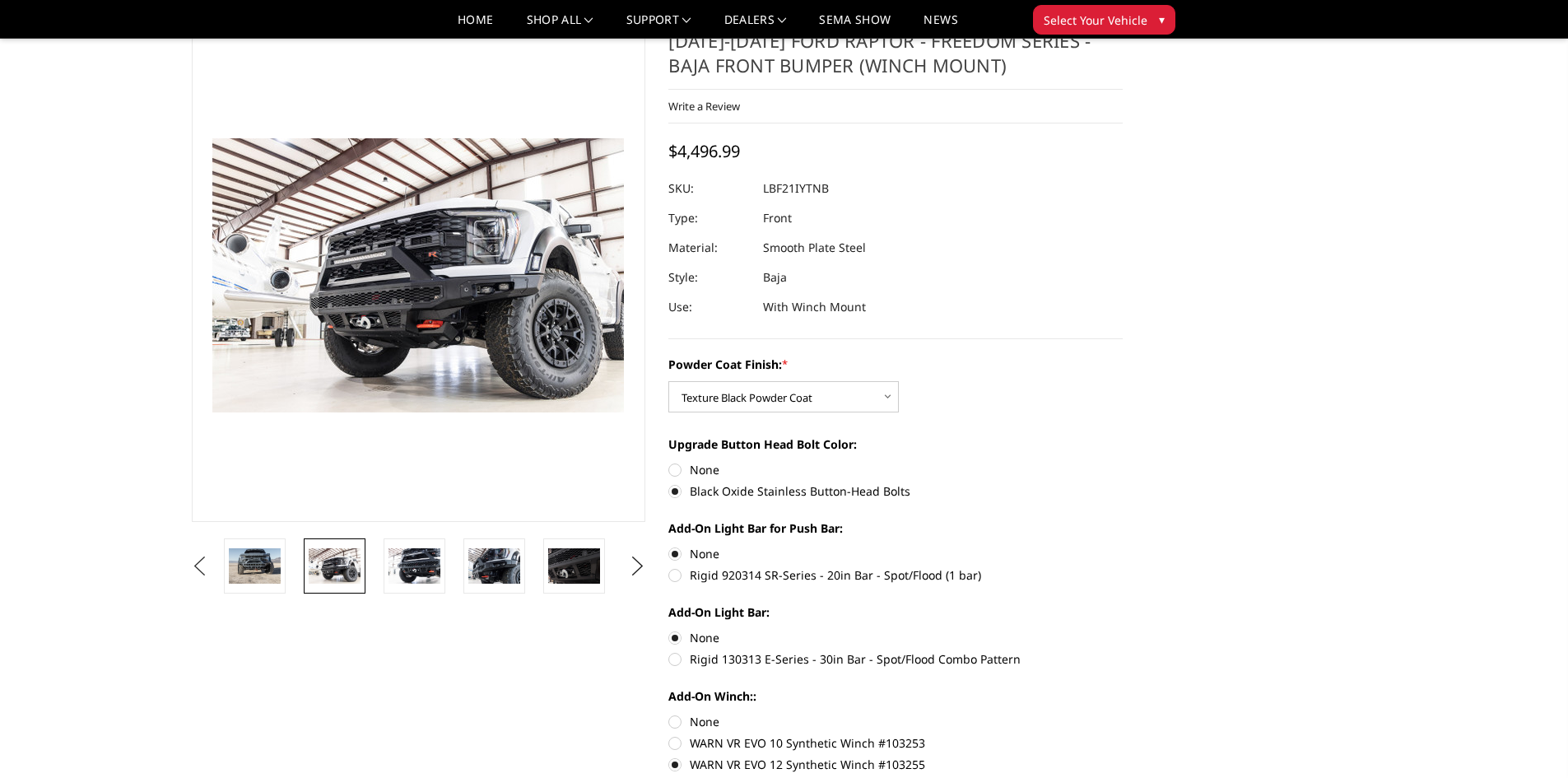
click at [212, 564] on button "Previous" at bounding box center [199, 566] width 24 height 24
click at [350, 572] on img at bounding box center [334, 565] width 52 height 34
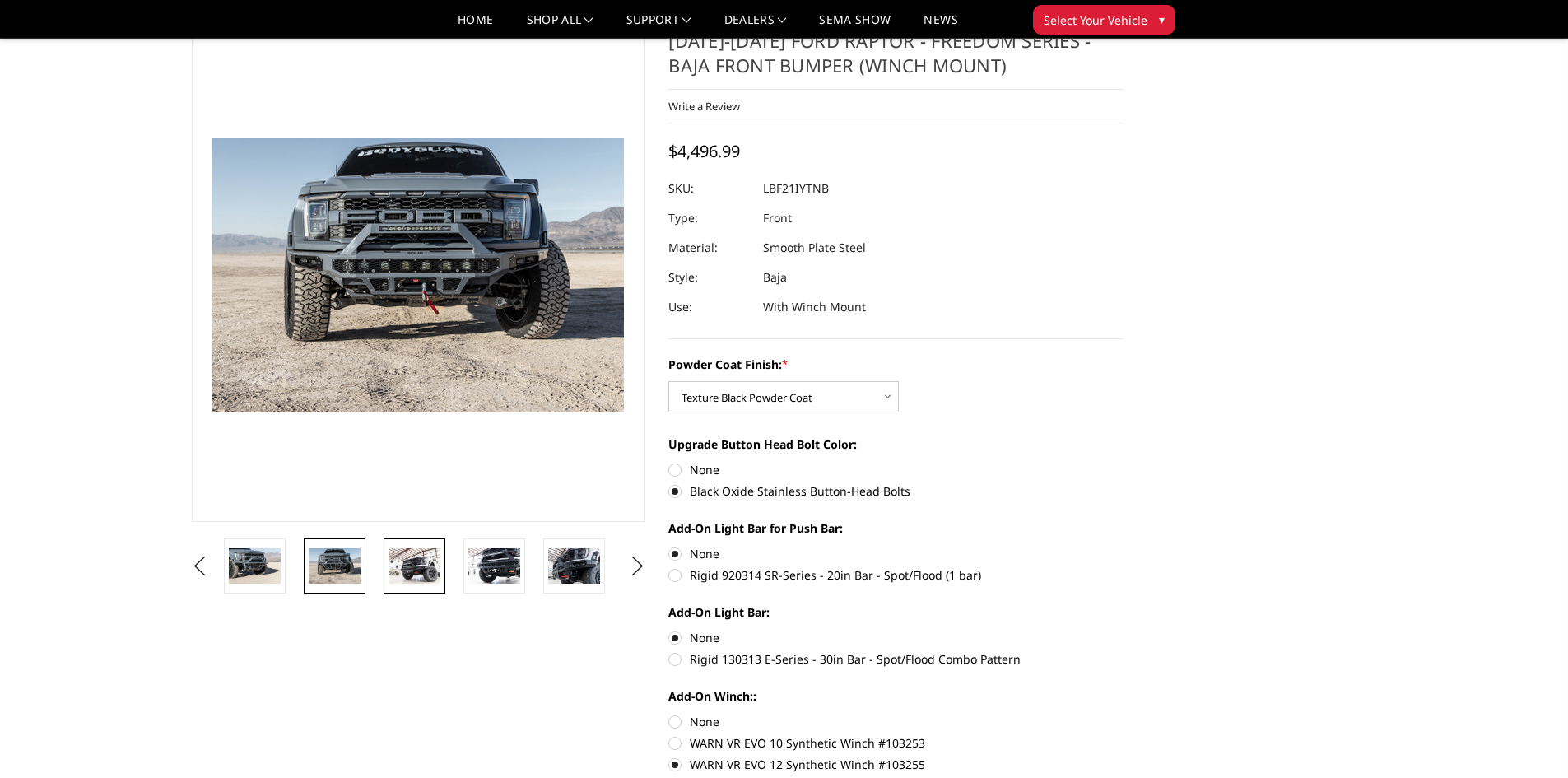
click at [405, 578] on img at bounding box center [414, 565] width 52 height 34
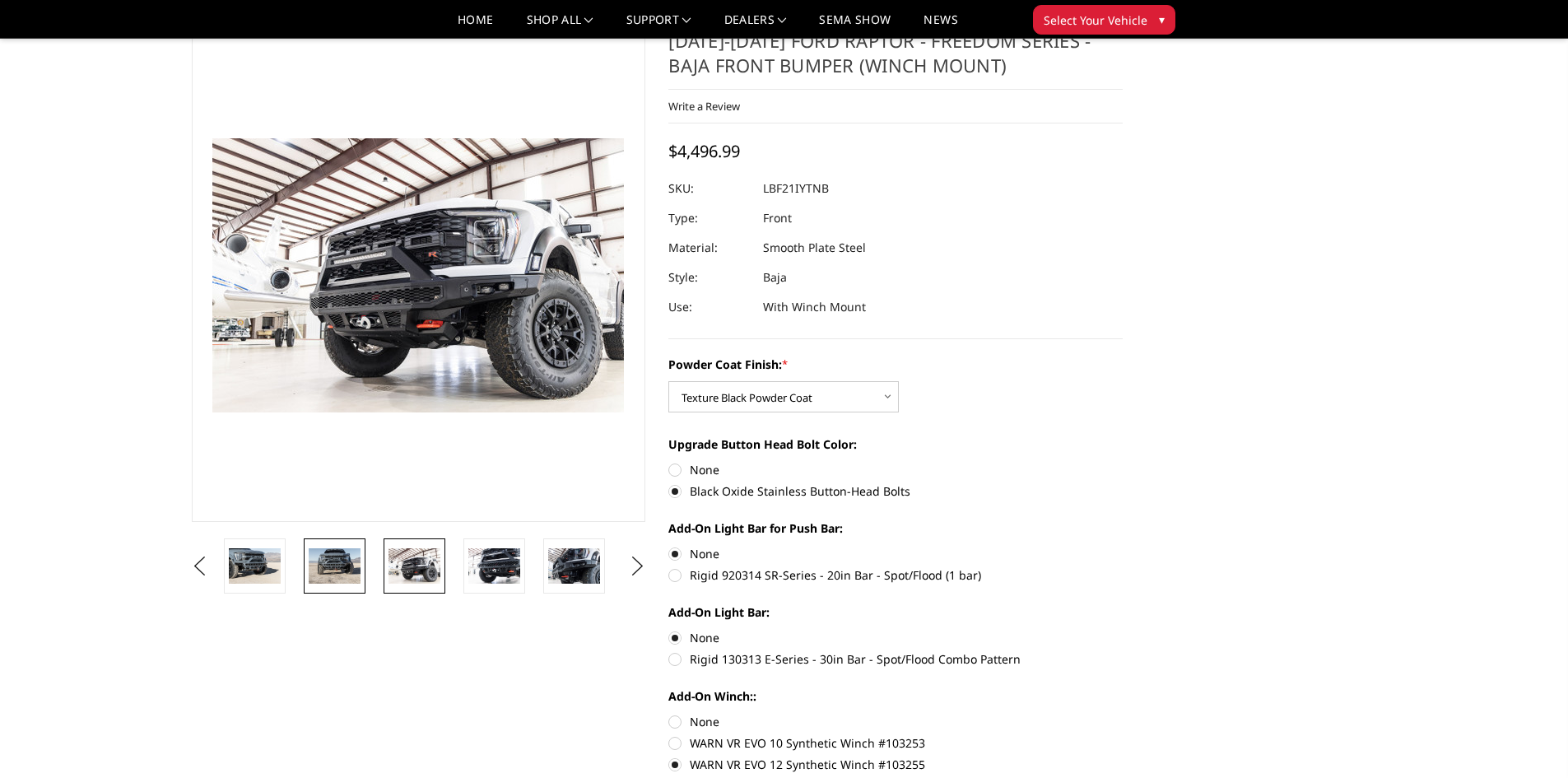
click at [327, 560] on img at bounding box center [334, 565] width 52 height 34
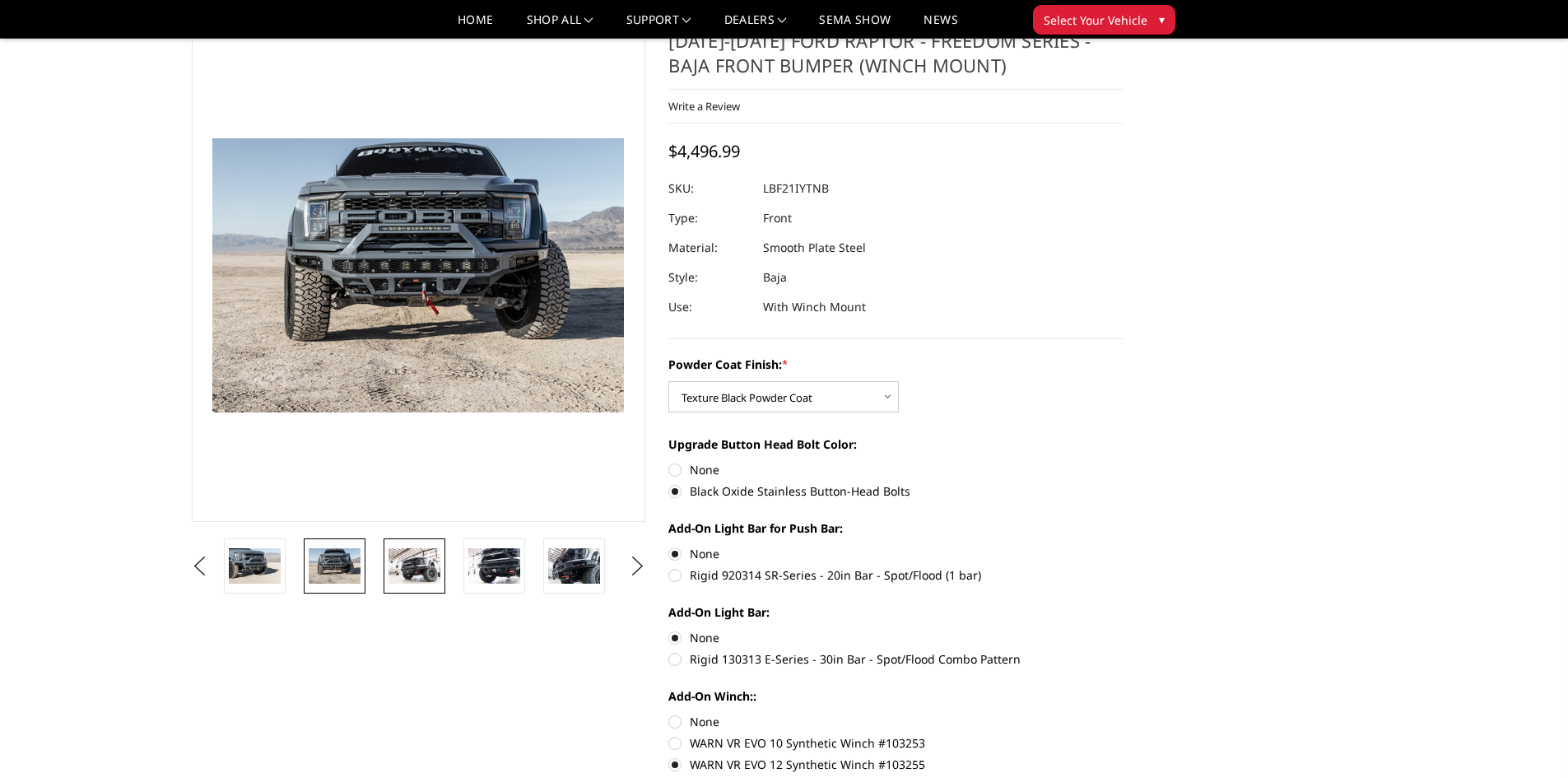
click at [422, 579] on img at bounding box center [414, 565] width 52 height 34
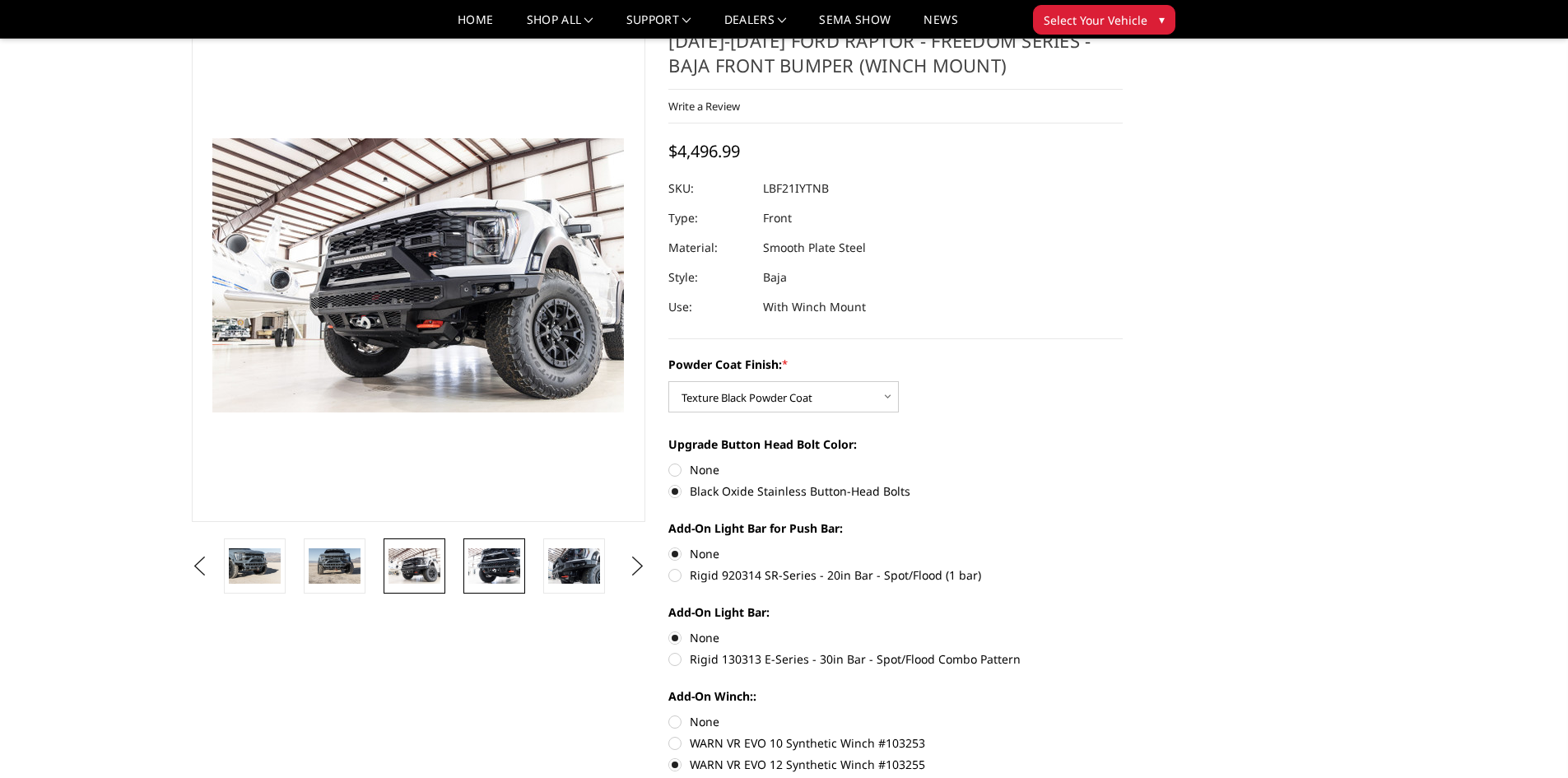
click at [504, 580] on img at bounding box center [494, 565] width 52 height 34
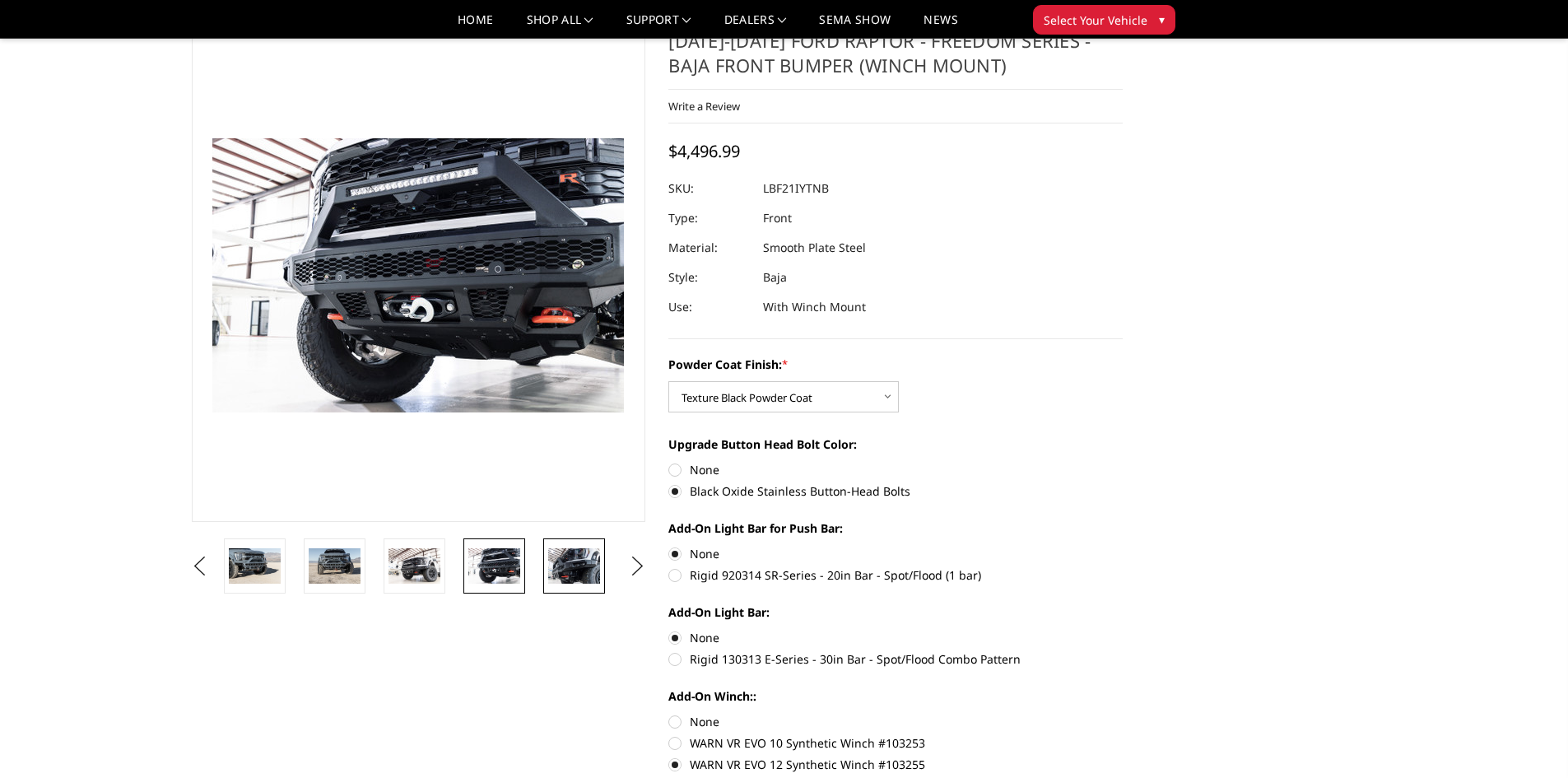
click at [602, 577] on link at bounding box center [574, 566] width 62 height 55
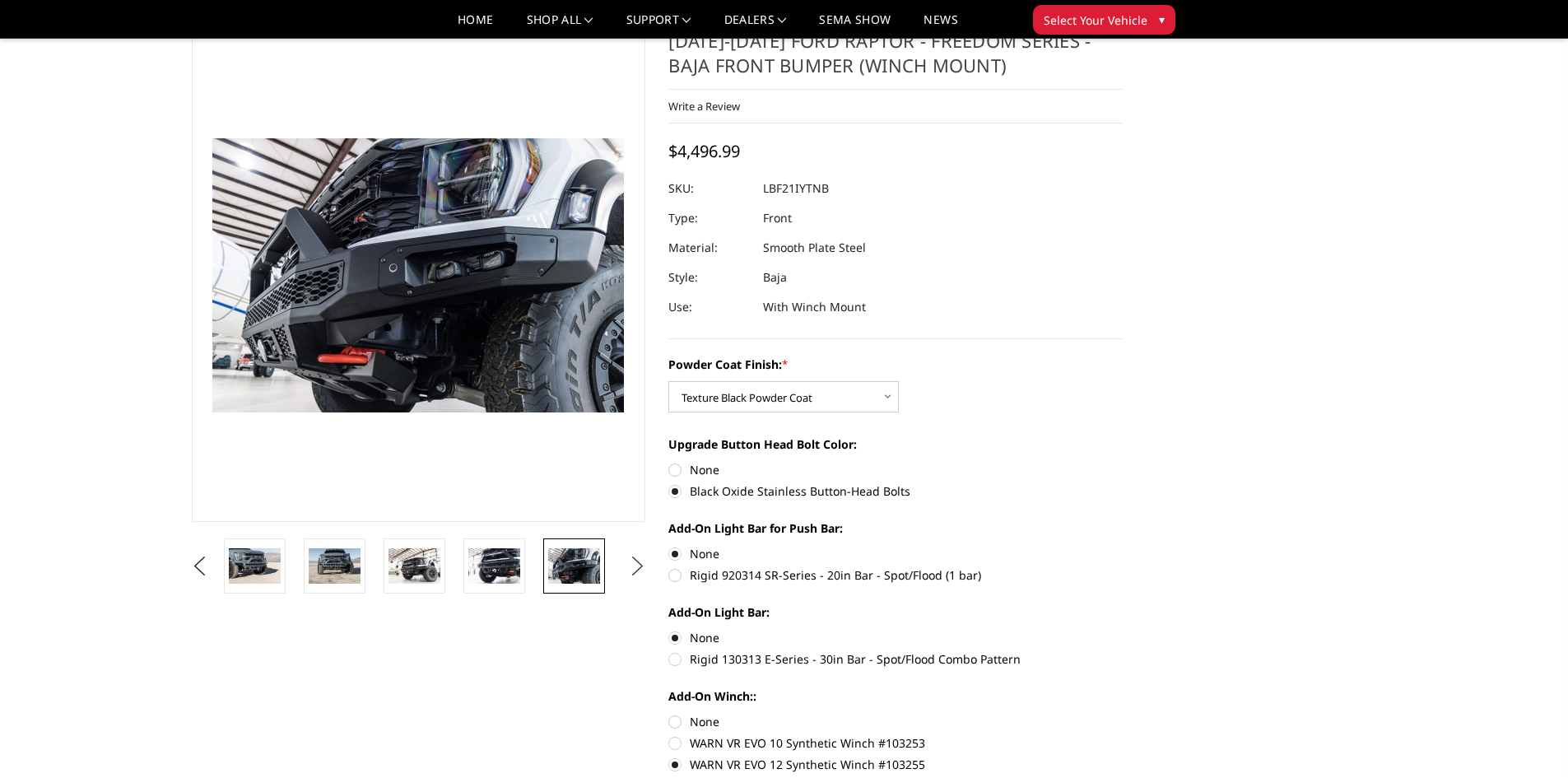
click at [637, 566] on button "Next" at bounding box center [636, 566] width 24 height 24
click at [561, 565] on img at bounding box center [574, 565] width 52 height 34
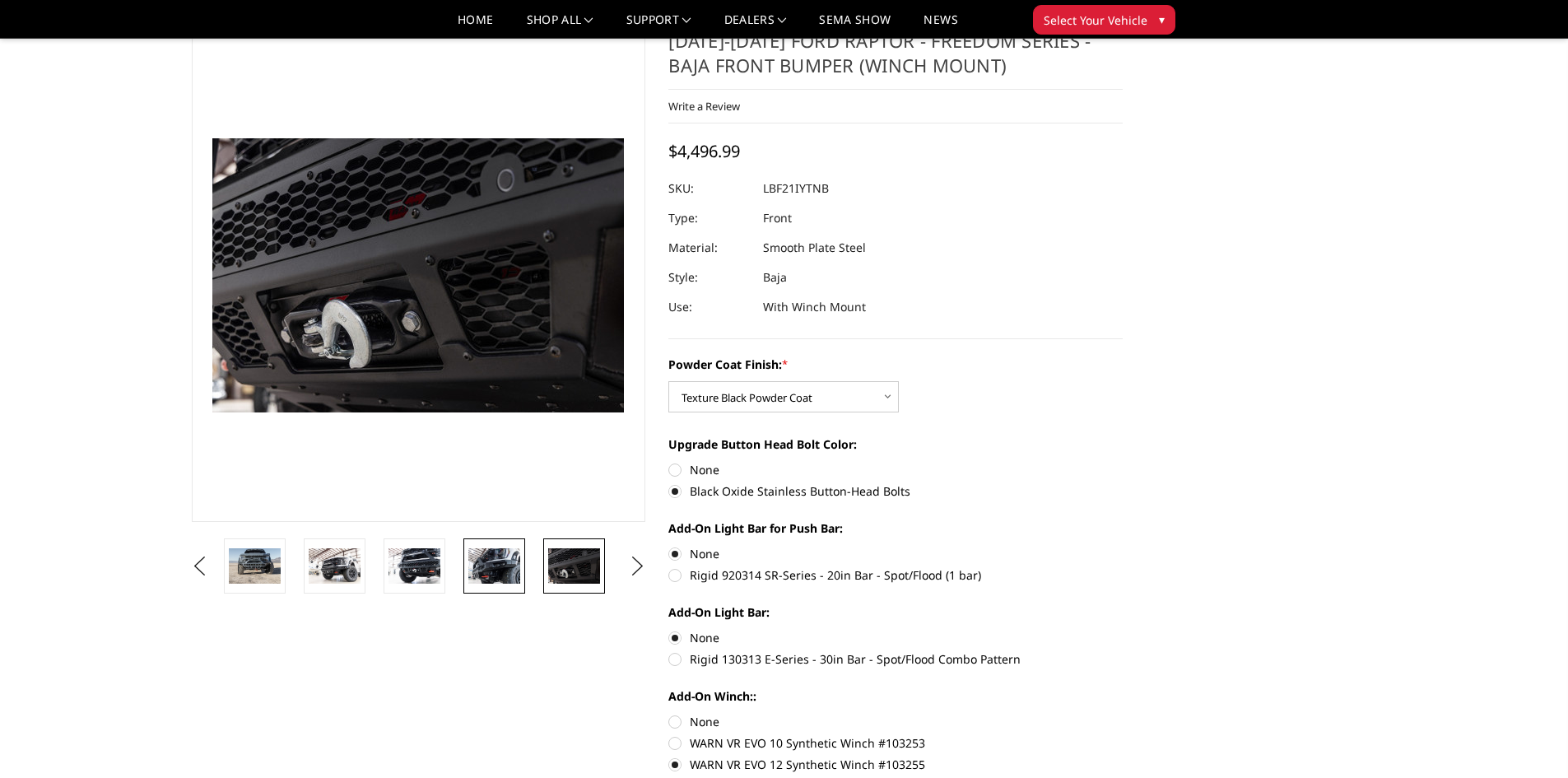
click at [474, 567] on img at bounding box center [494, 565] width 52 height 34
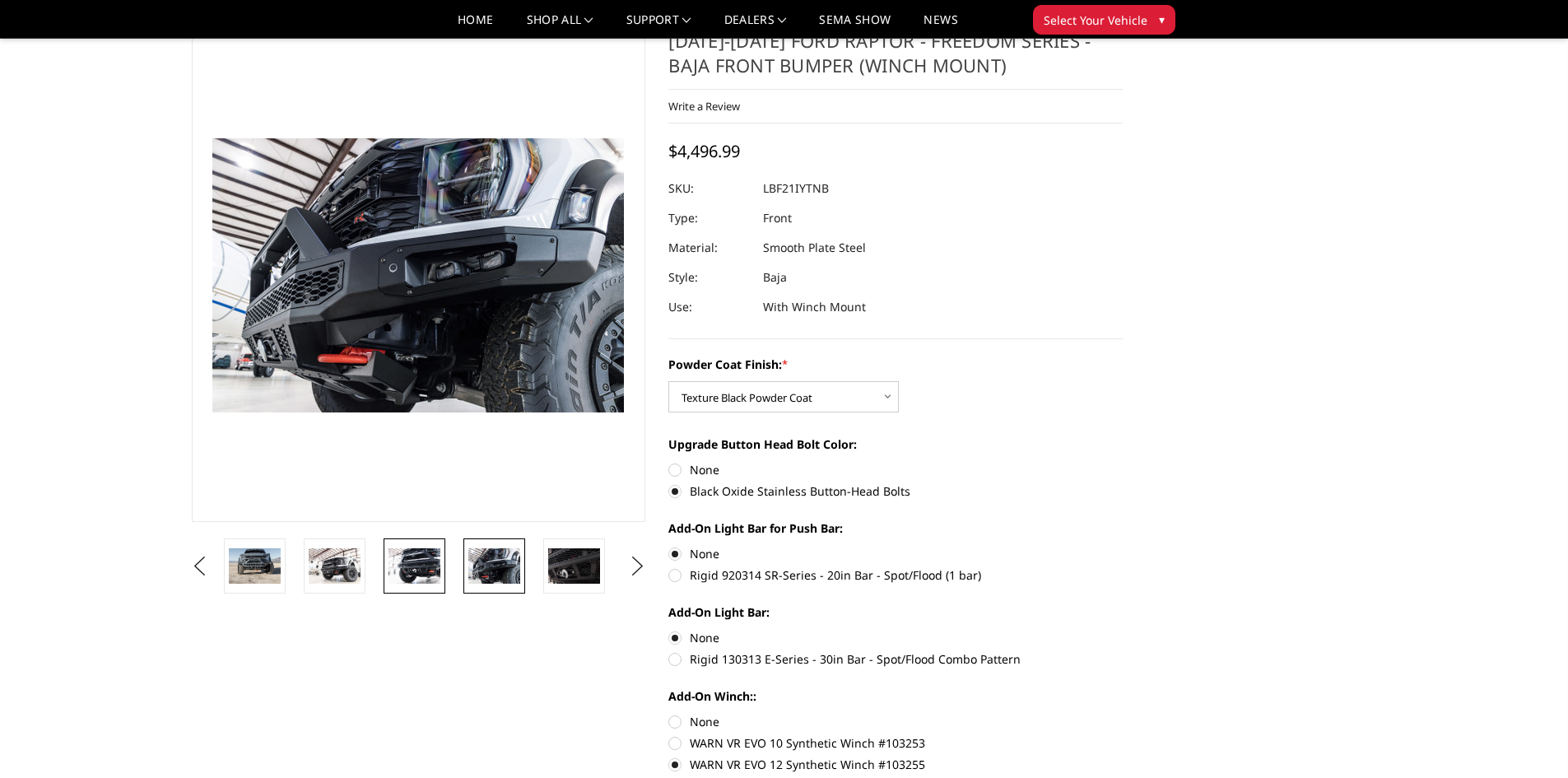
click at [420, 556] on img at bounding box center [414, 565] width 52 height 34
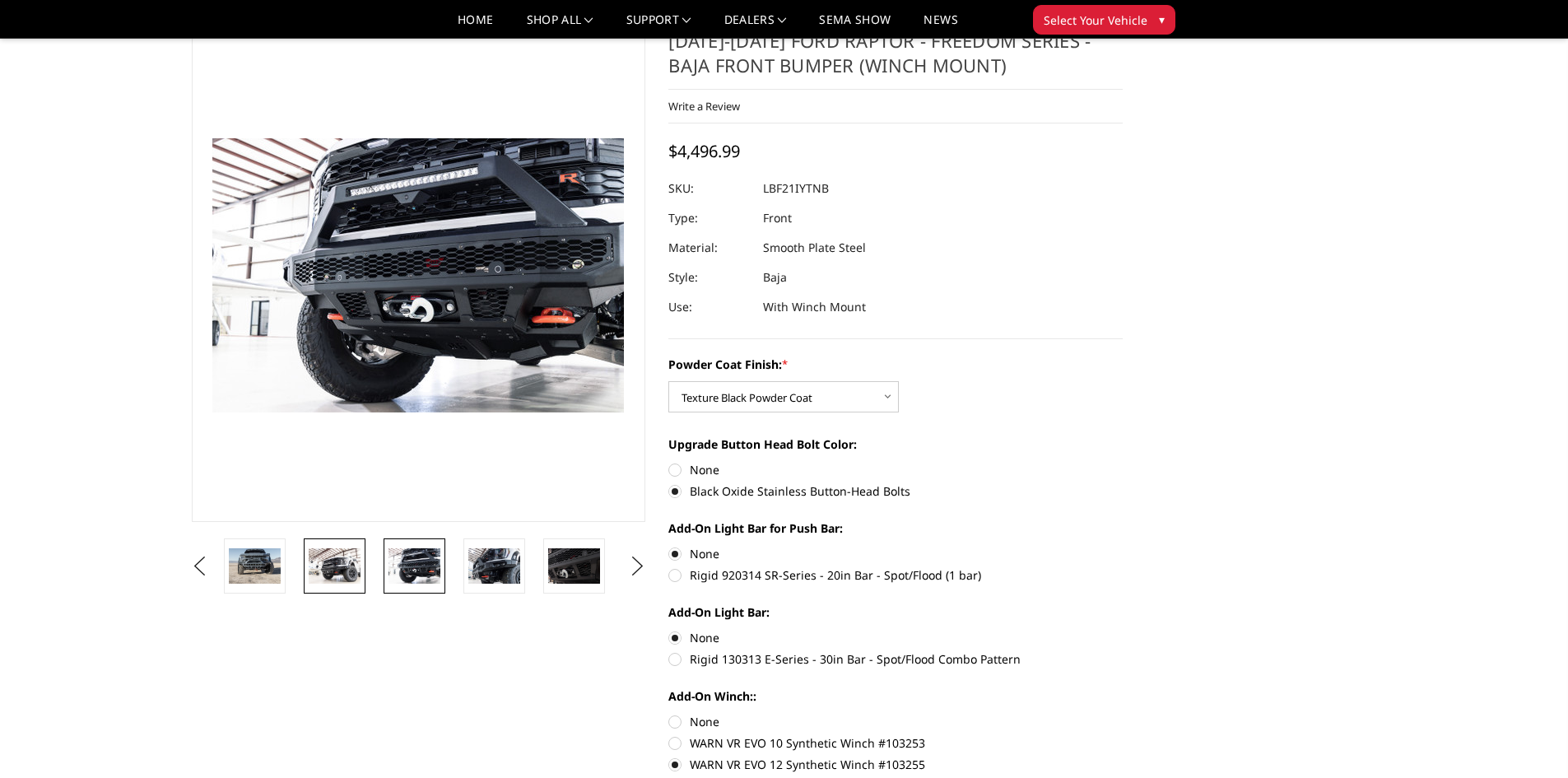
click at [337, 550] on img at bounding box center [334, 565] width 52 height 34
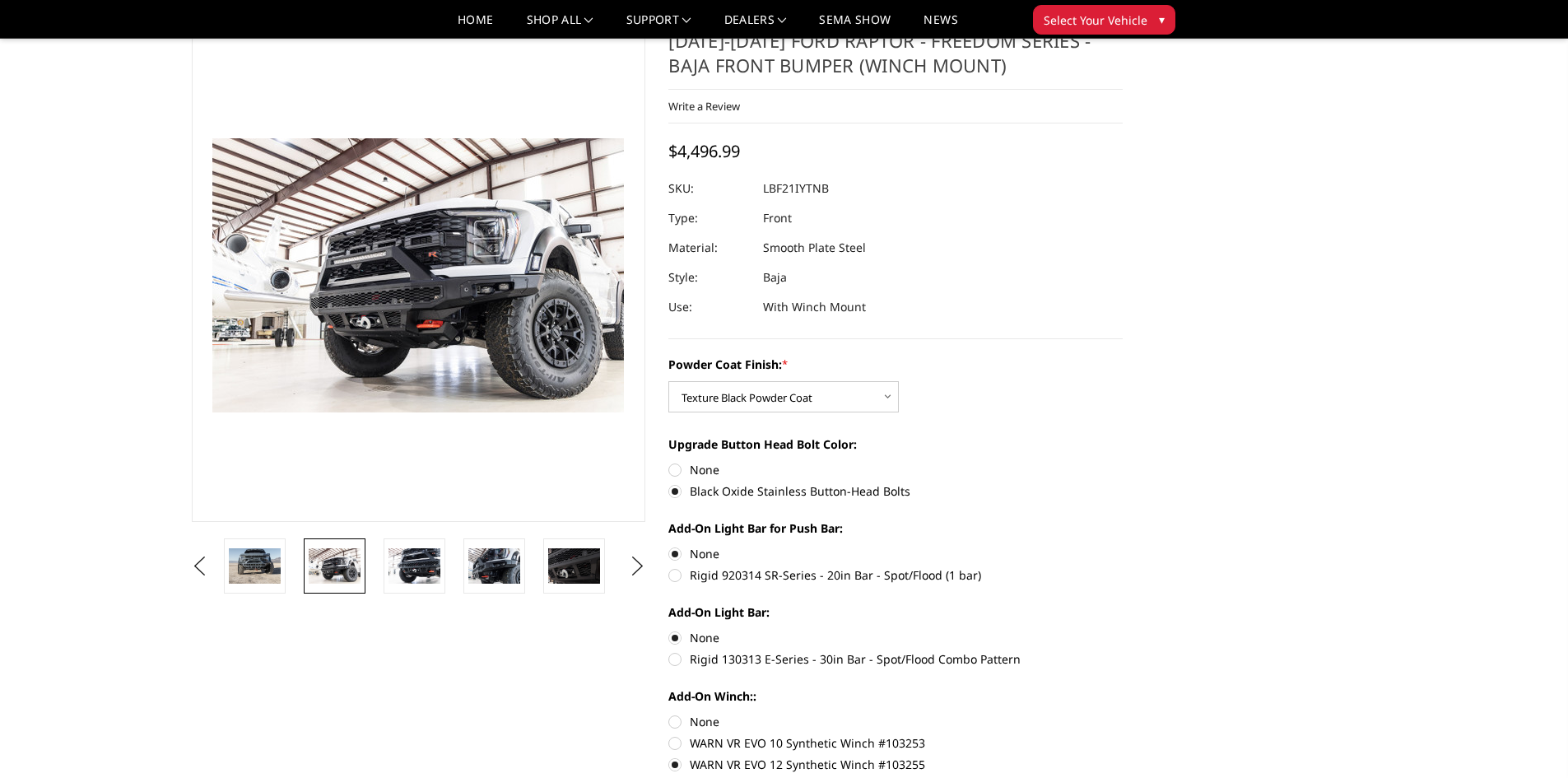
click at [293, 560] on li at bounding box center [261, 566] width 80 height 55
click at [212, 571] on button "Previous" at bounding box center [199, 566] width 24 height 24
click at [339, 565] on img at bounding box center [334, 565] width 52 height 34
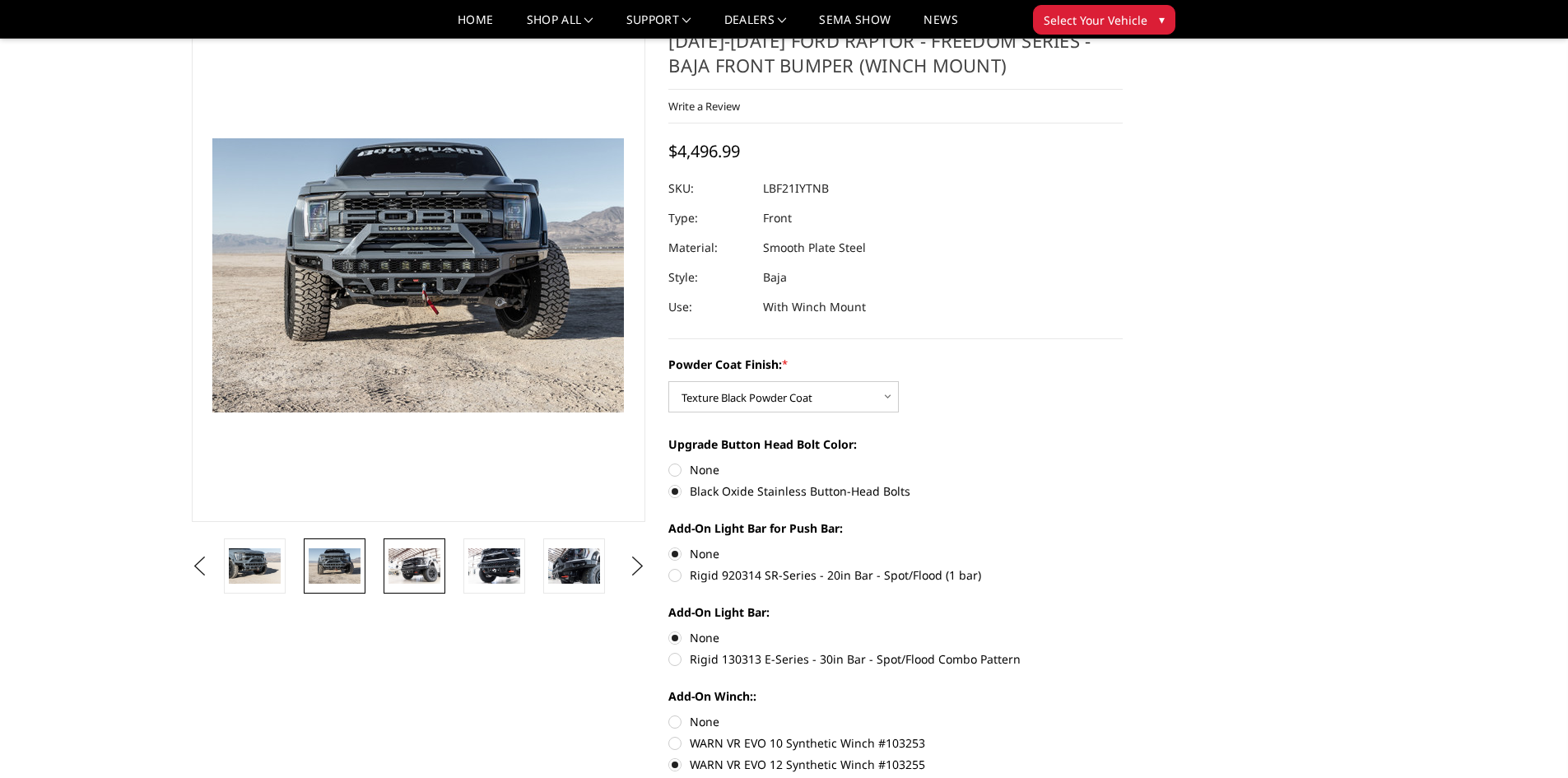
click at [411, 567] on img at bounding box center [414, 565] width 52 height 34
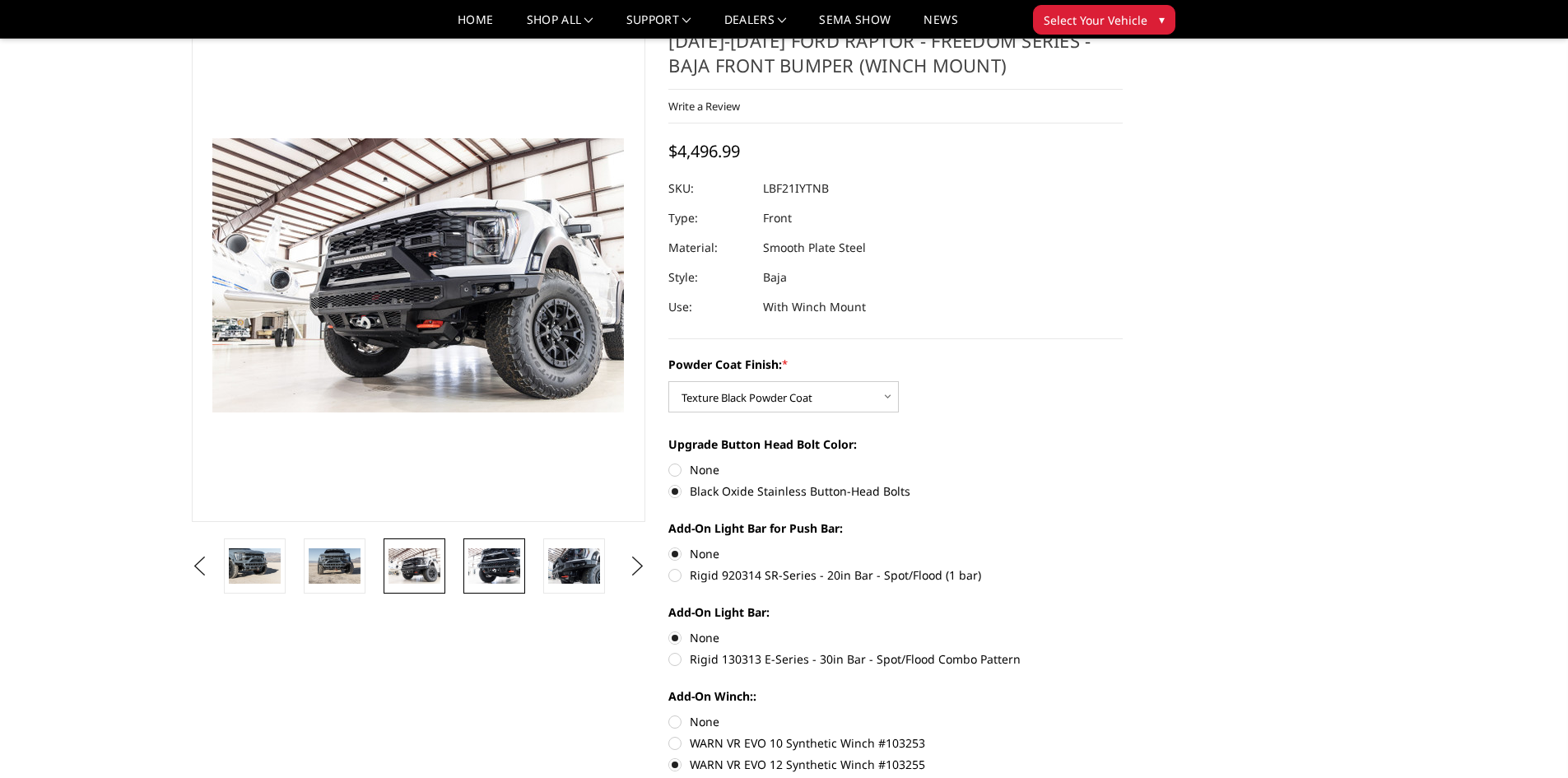
click at [489, 566] on img at bounding box center [494, 565] width 52 height 34
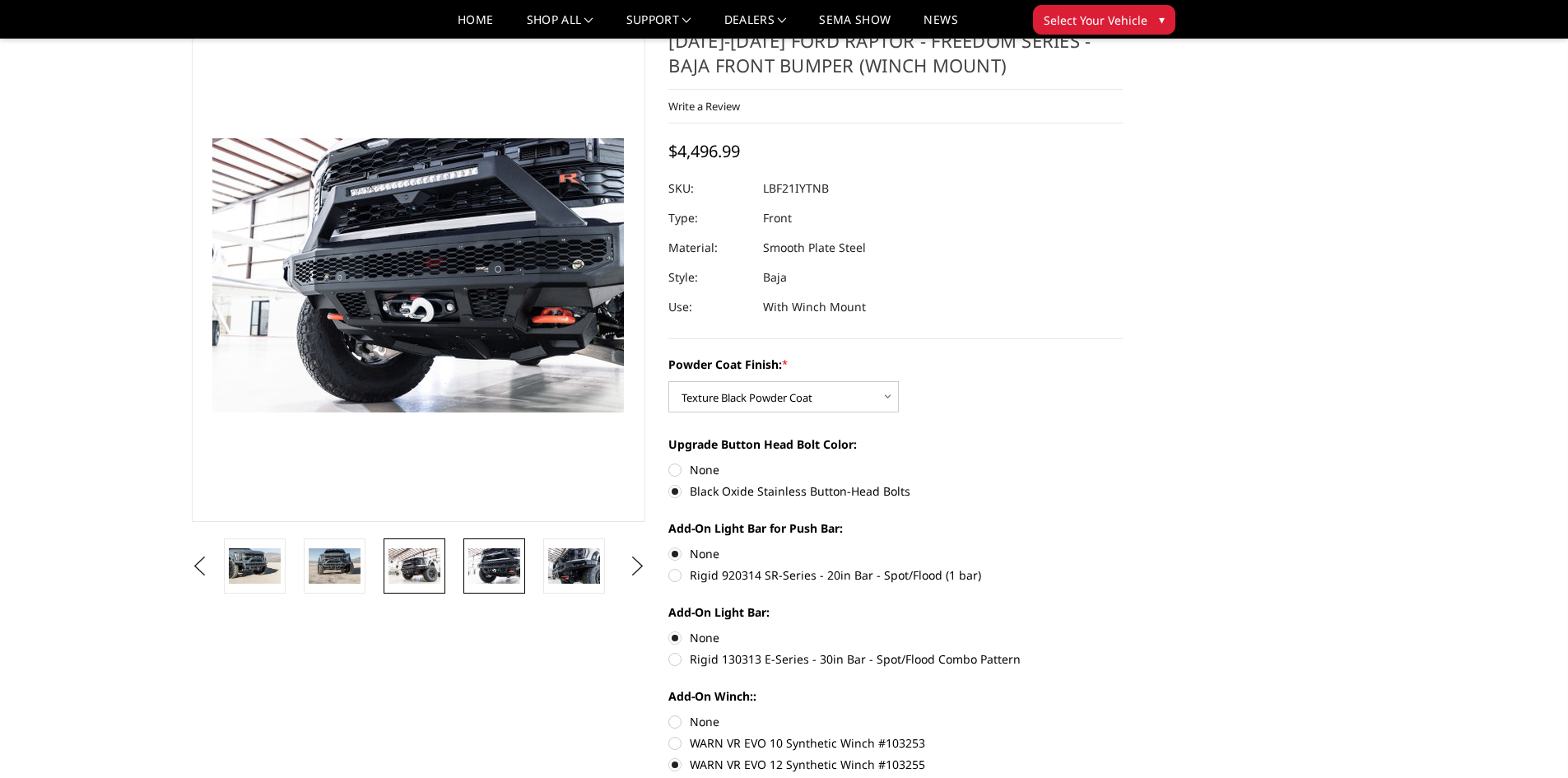
click at [422, 571] on img at bounding box center [414, 565] width 52 height 34
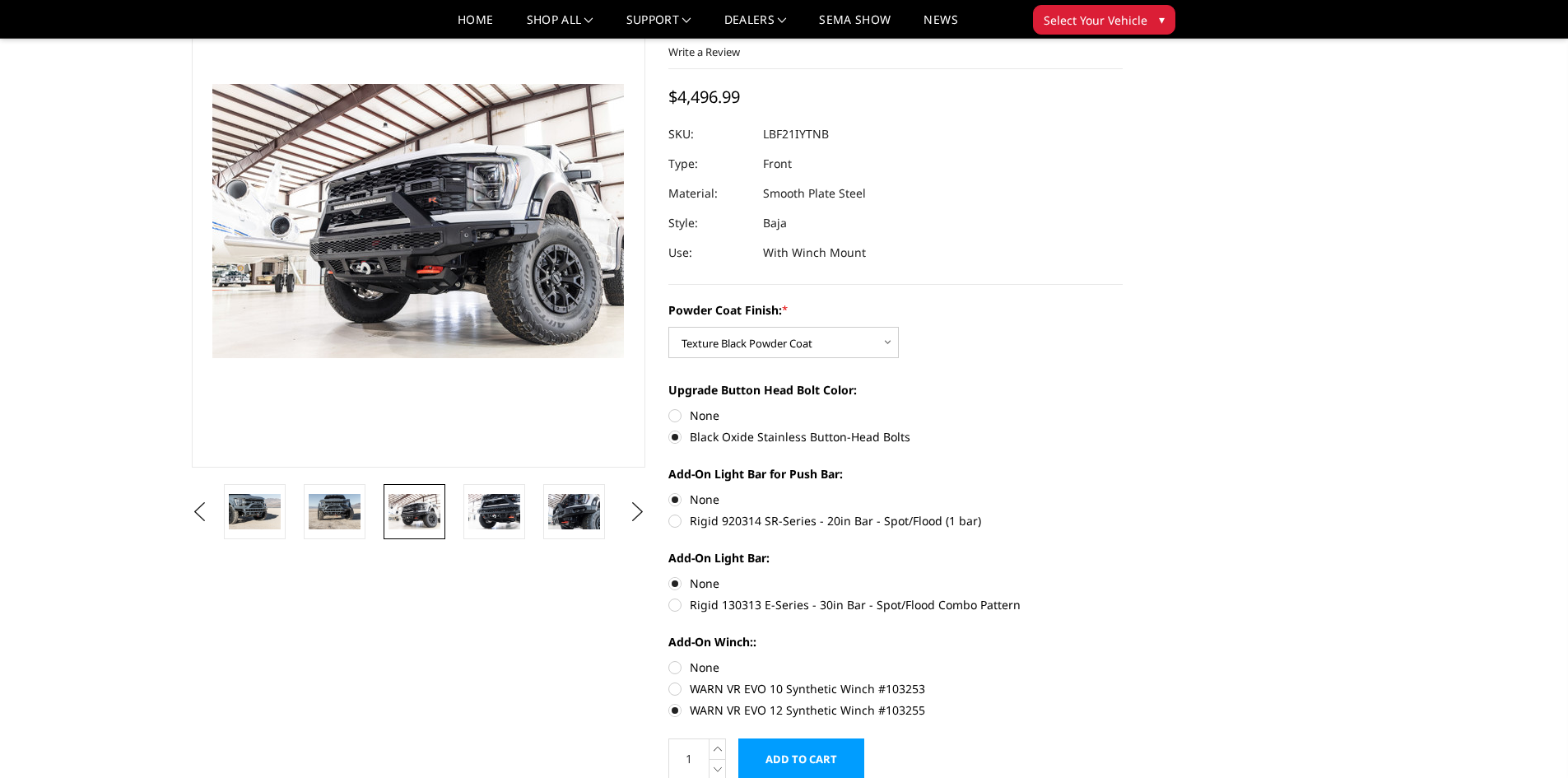
scroll to position [164, 0]
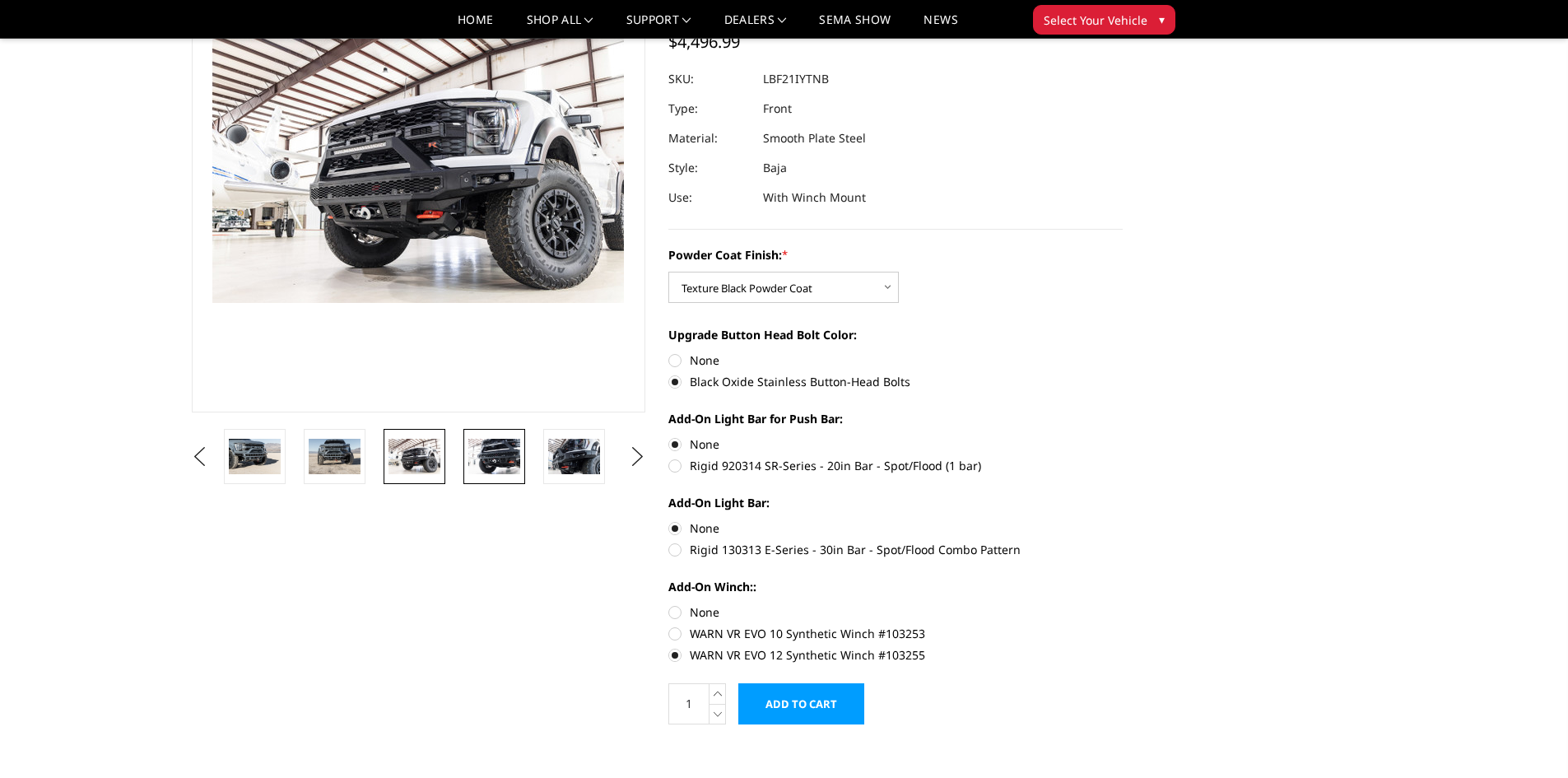
click at [502, 467] on img at bounding box center [494, 455] width 52 height 34
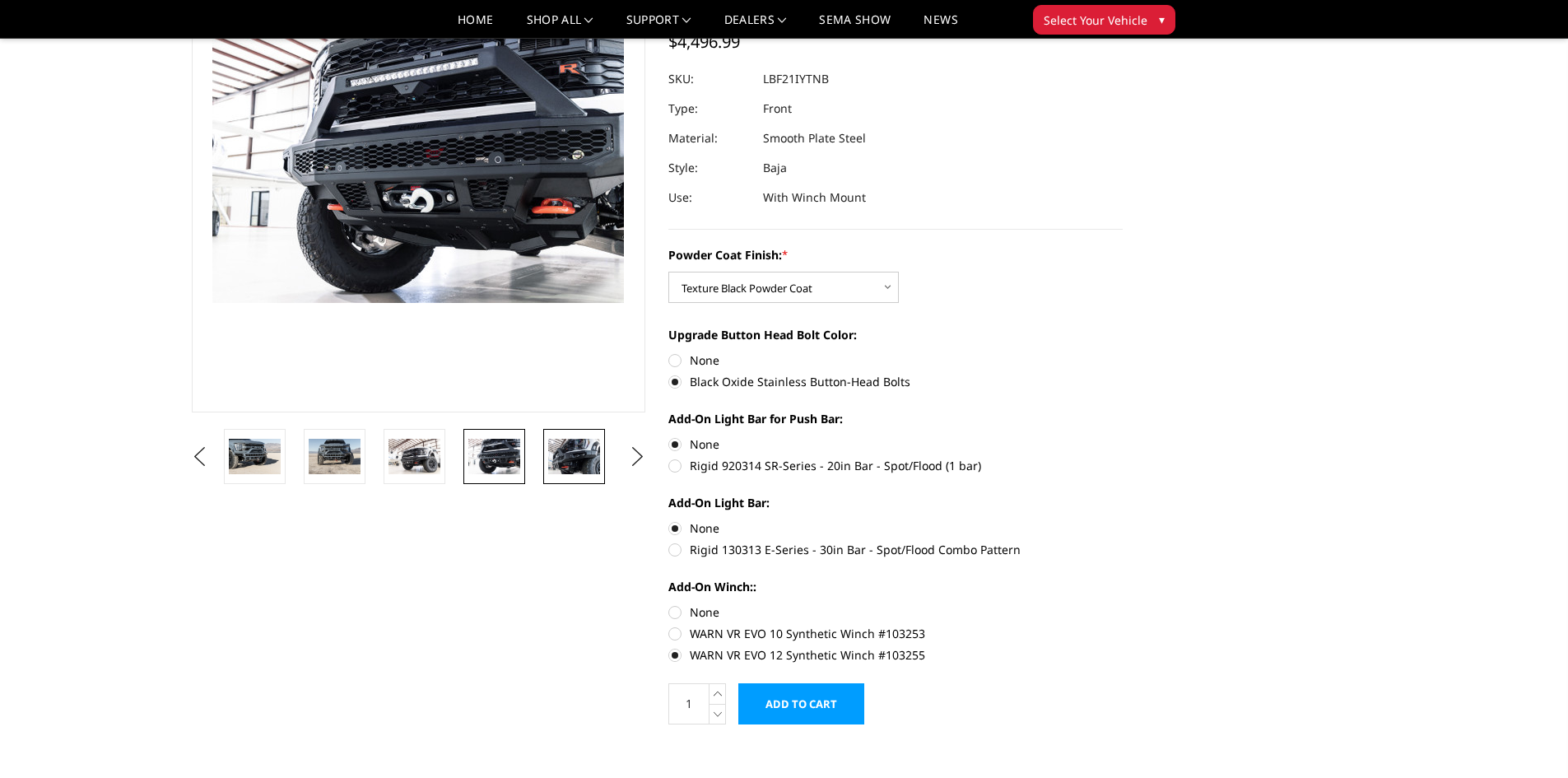
click at [566, 463] on img at bounding box center [574, 455] width 52 height 34
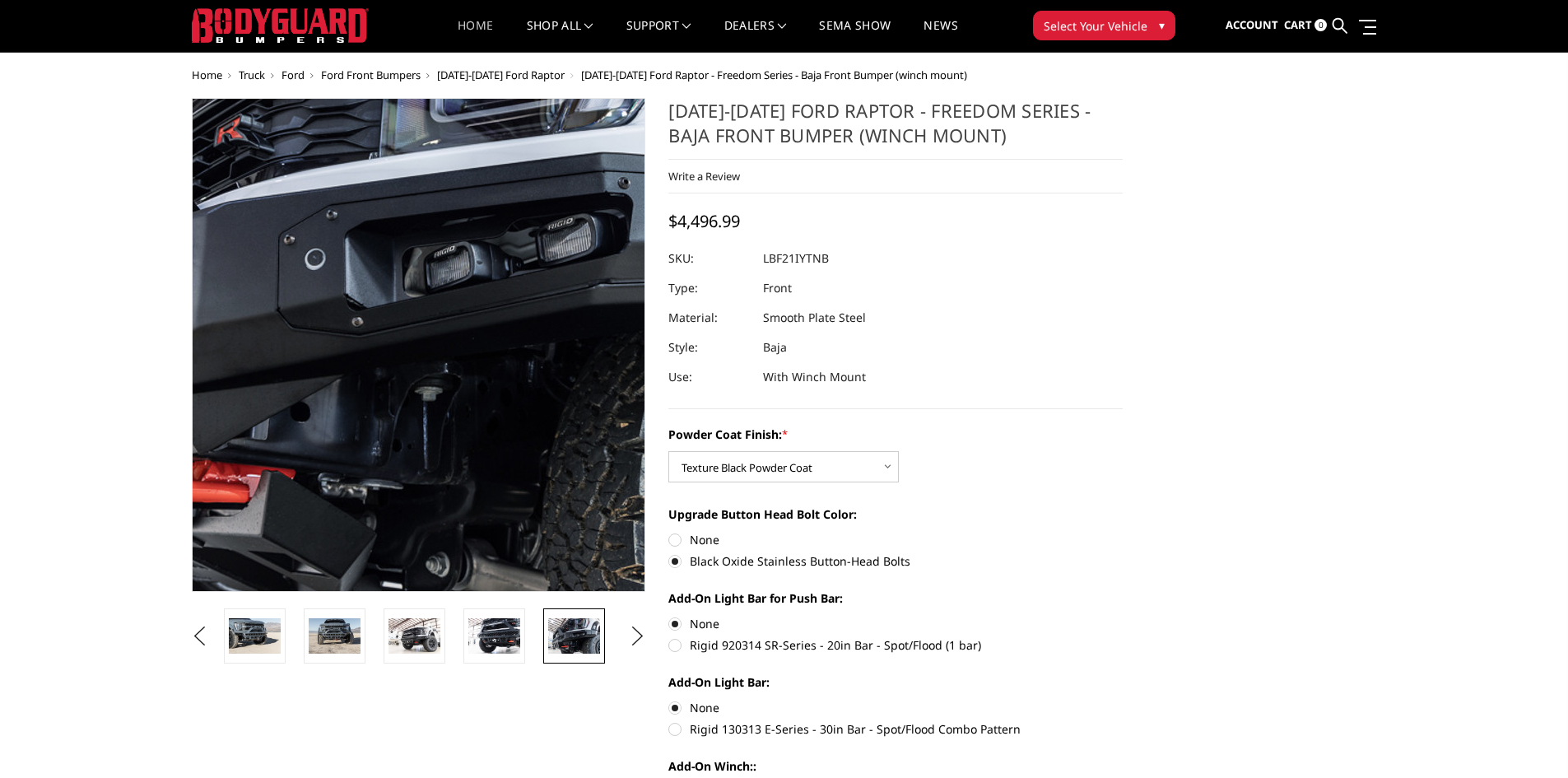
scroll to position [0, 0]
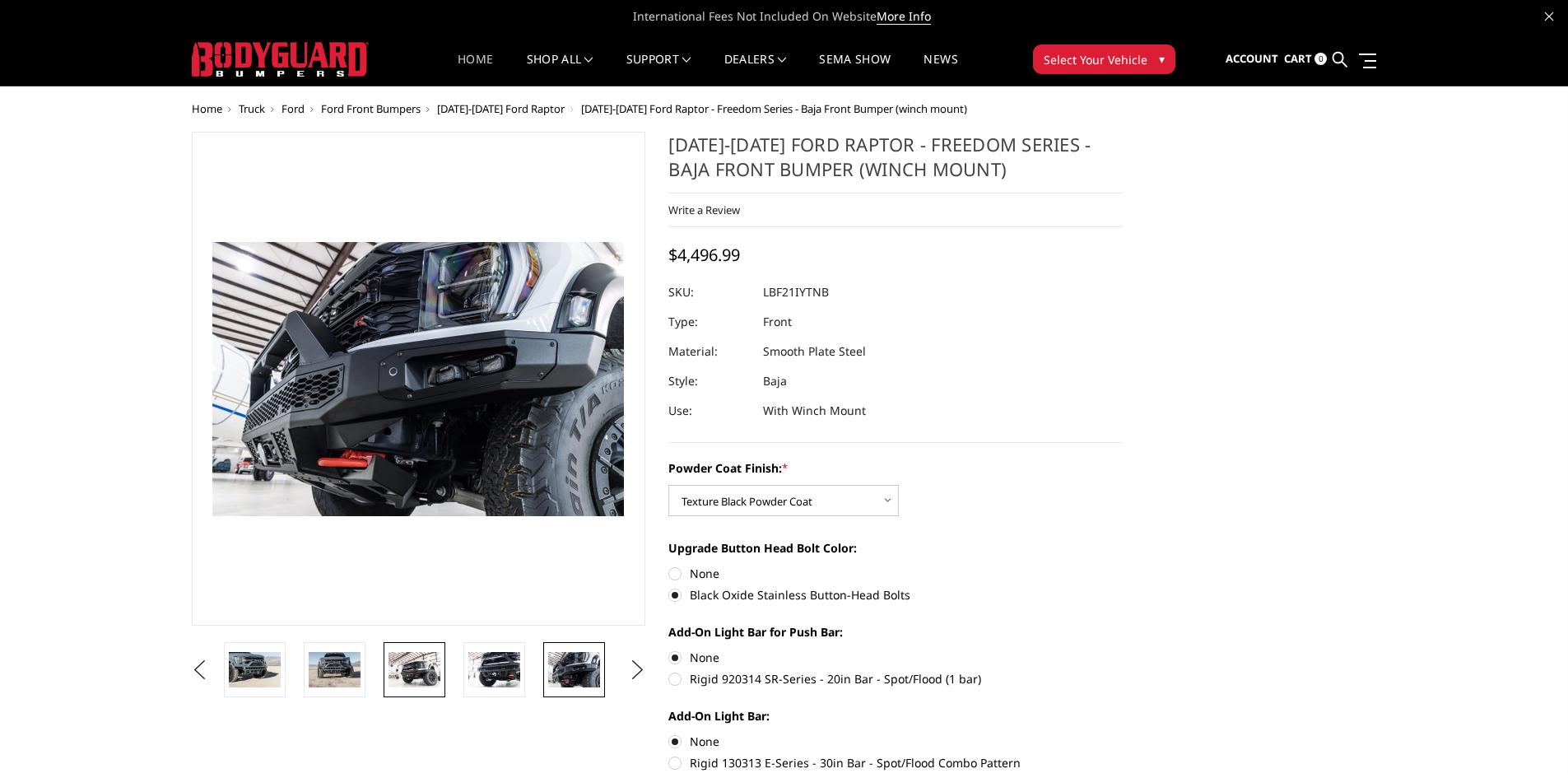
click at [415, 665] on img at bounding box center [414, 669] width 52 height 34
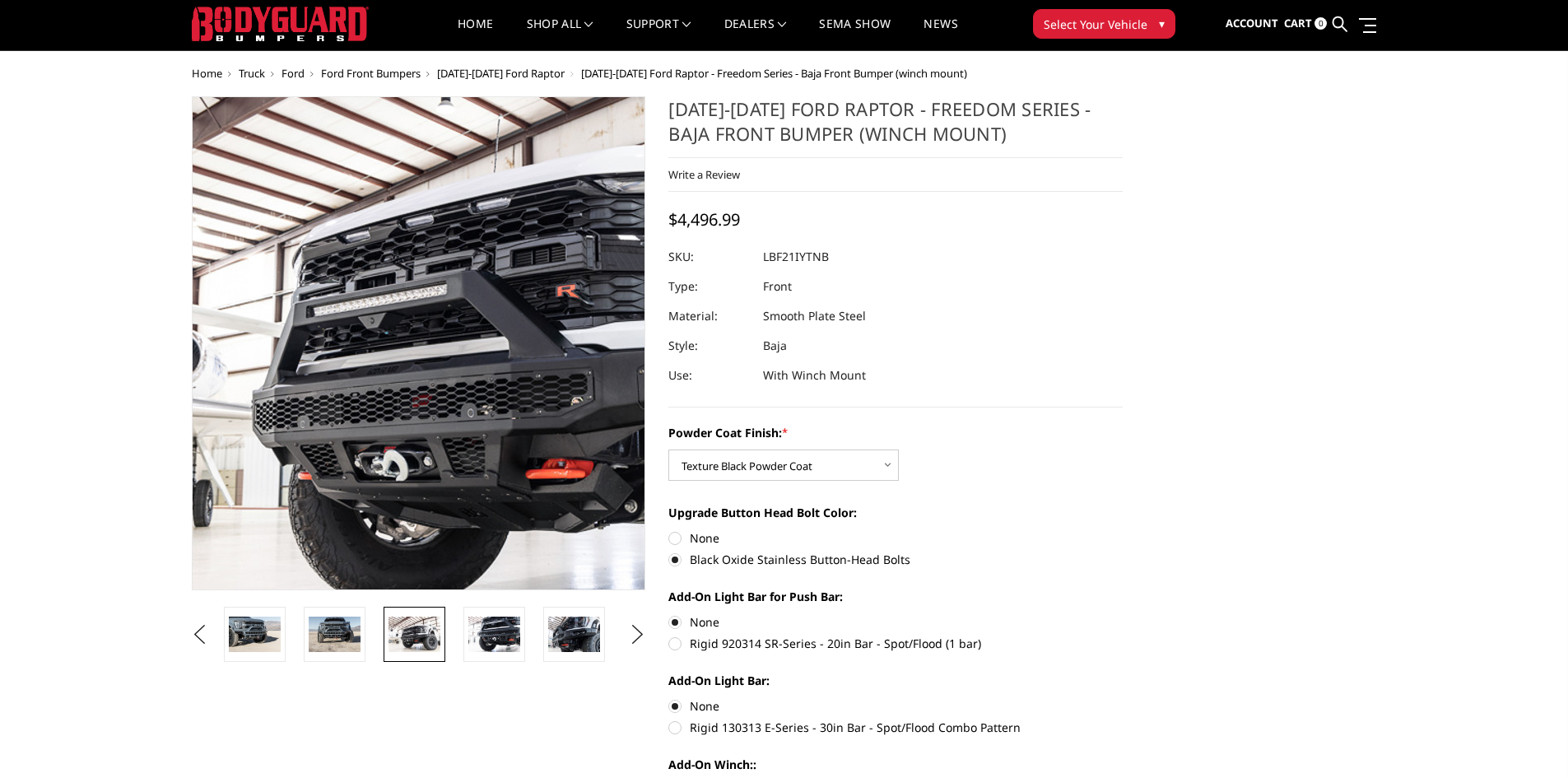
scroll to position [55, 0]
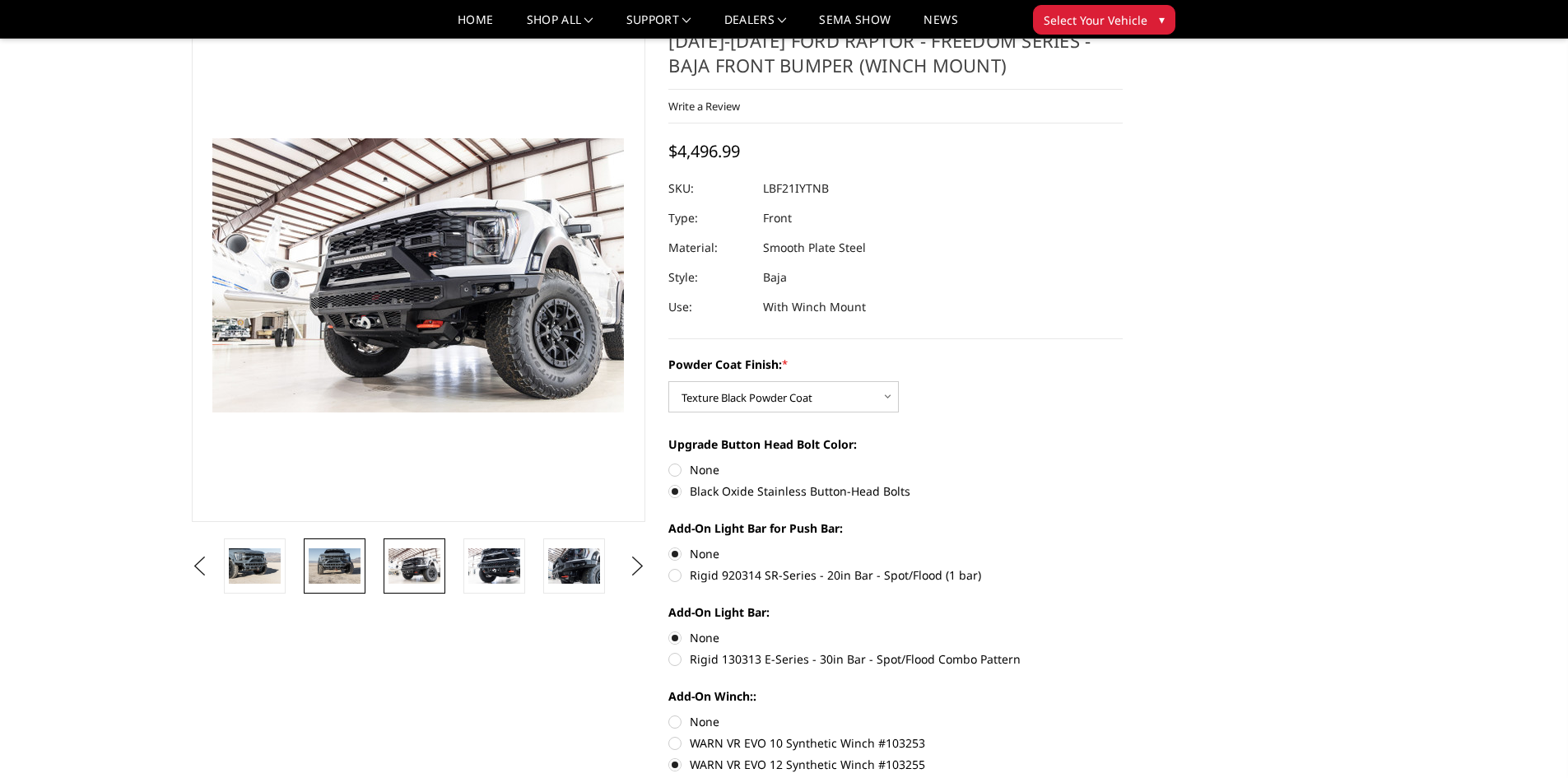
click at [326, 573] on img at bounding box center [334, 565] width 52 height 34
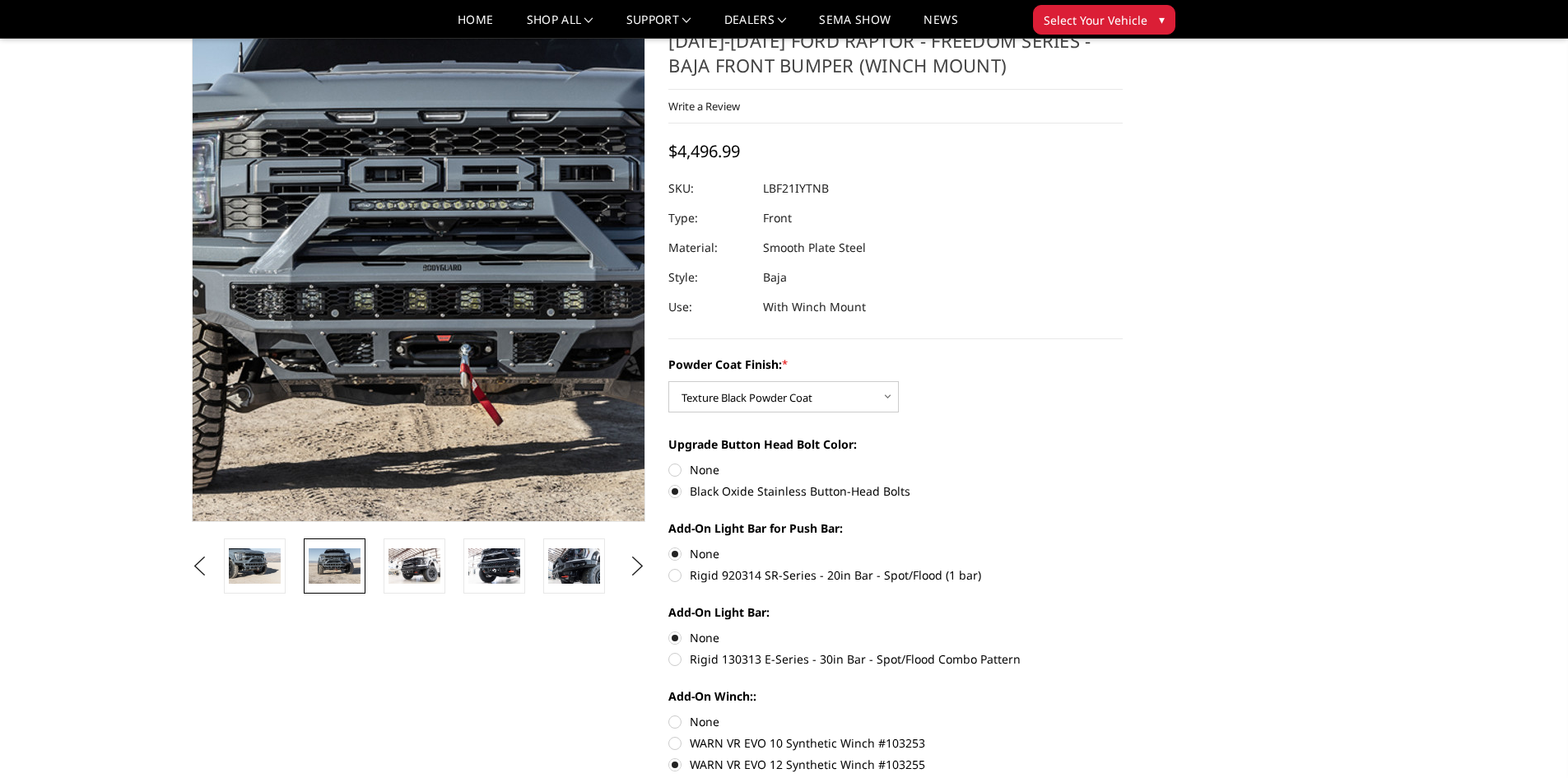
click at [360, 258] on img at bounding box center [450, 324] width 1054 height 703
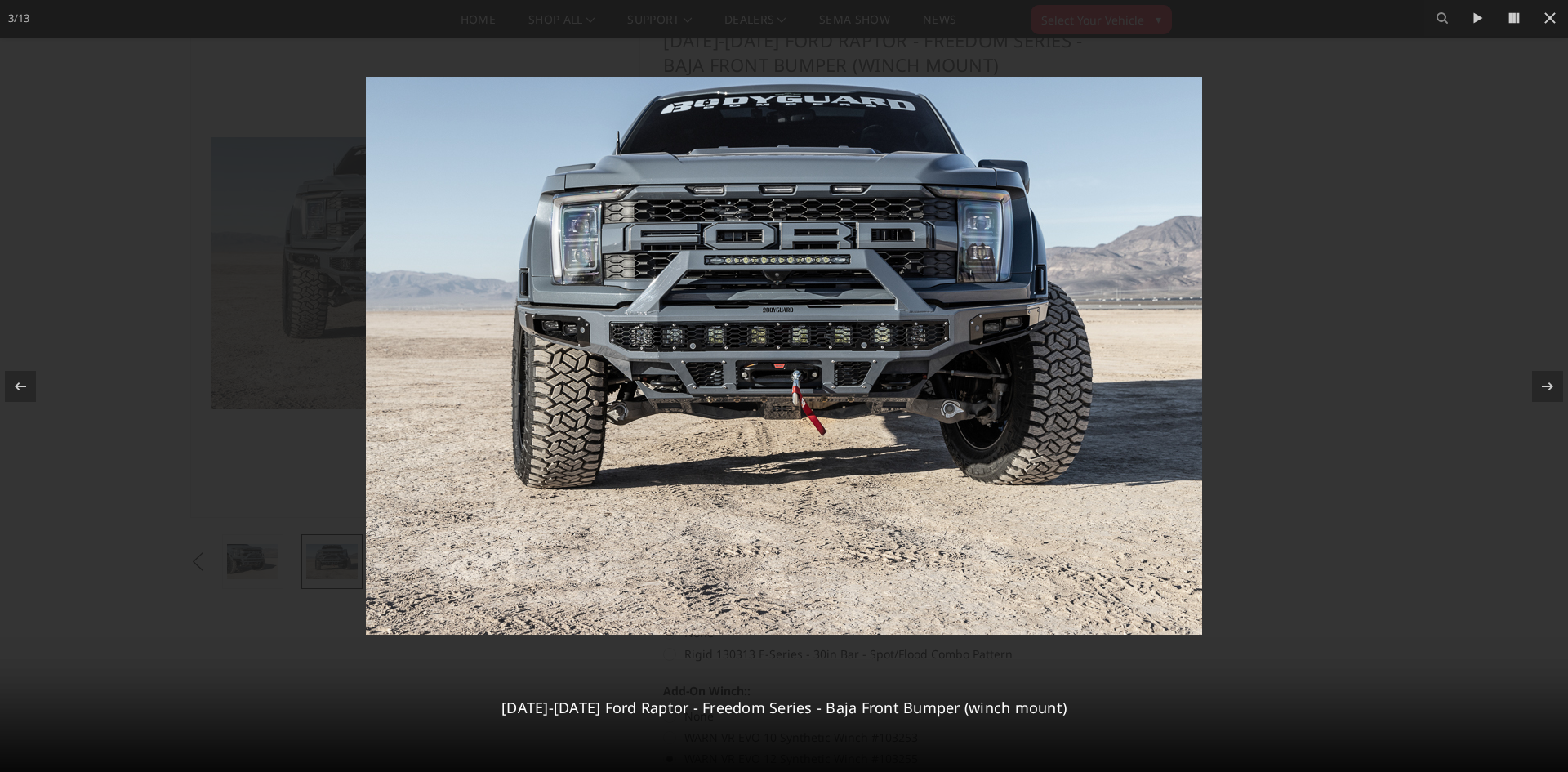
click at [1321, 250] on div at bounding box center [784, 386] width 1568 height 772
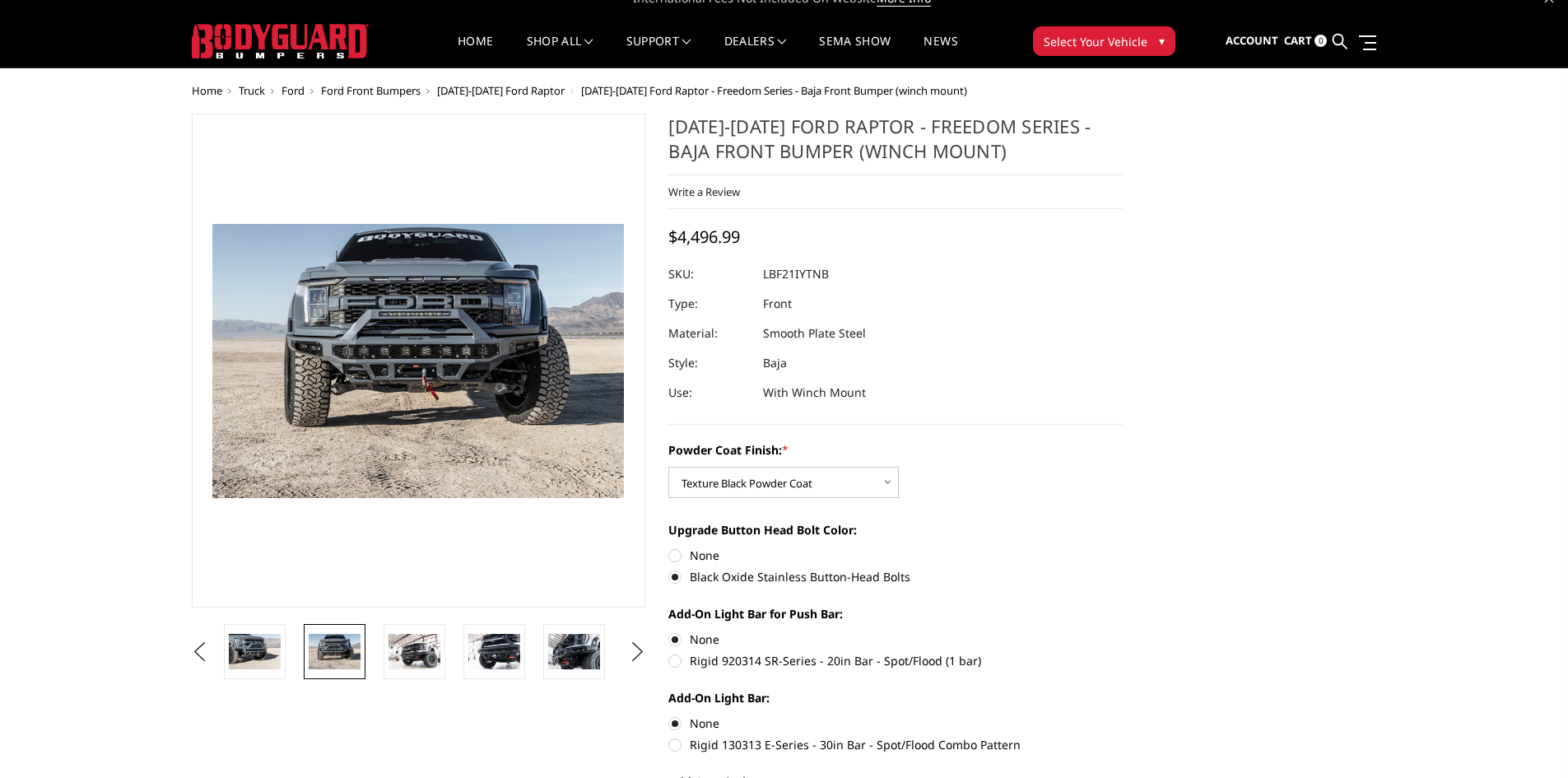
scroll to position [0, 0]
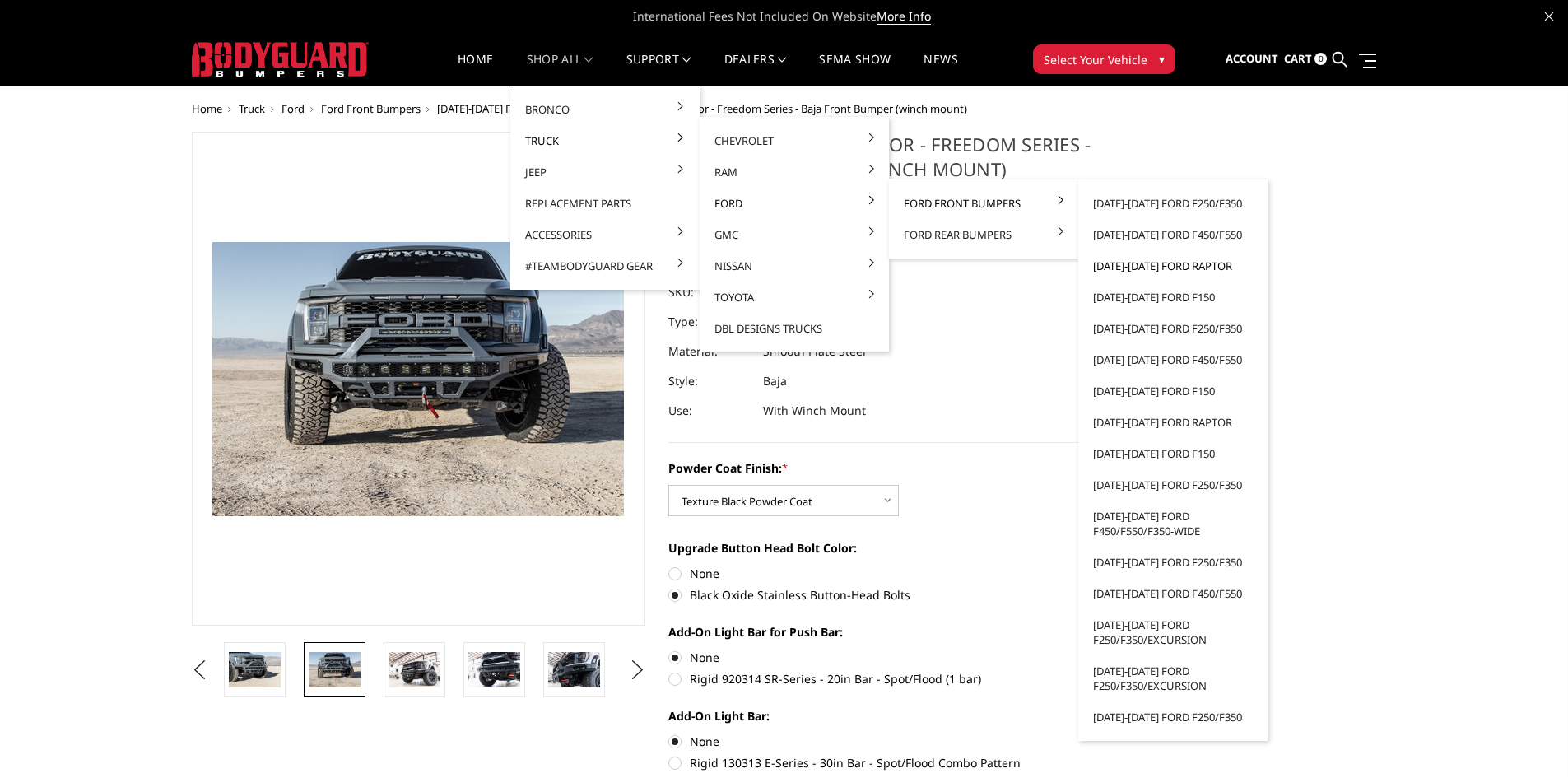
click at [1162, 264] on link "[DATE]-[DATE] Ford Raptor" at bounding box center [1173, 266] width 176 height 31
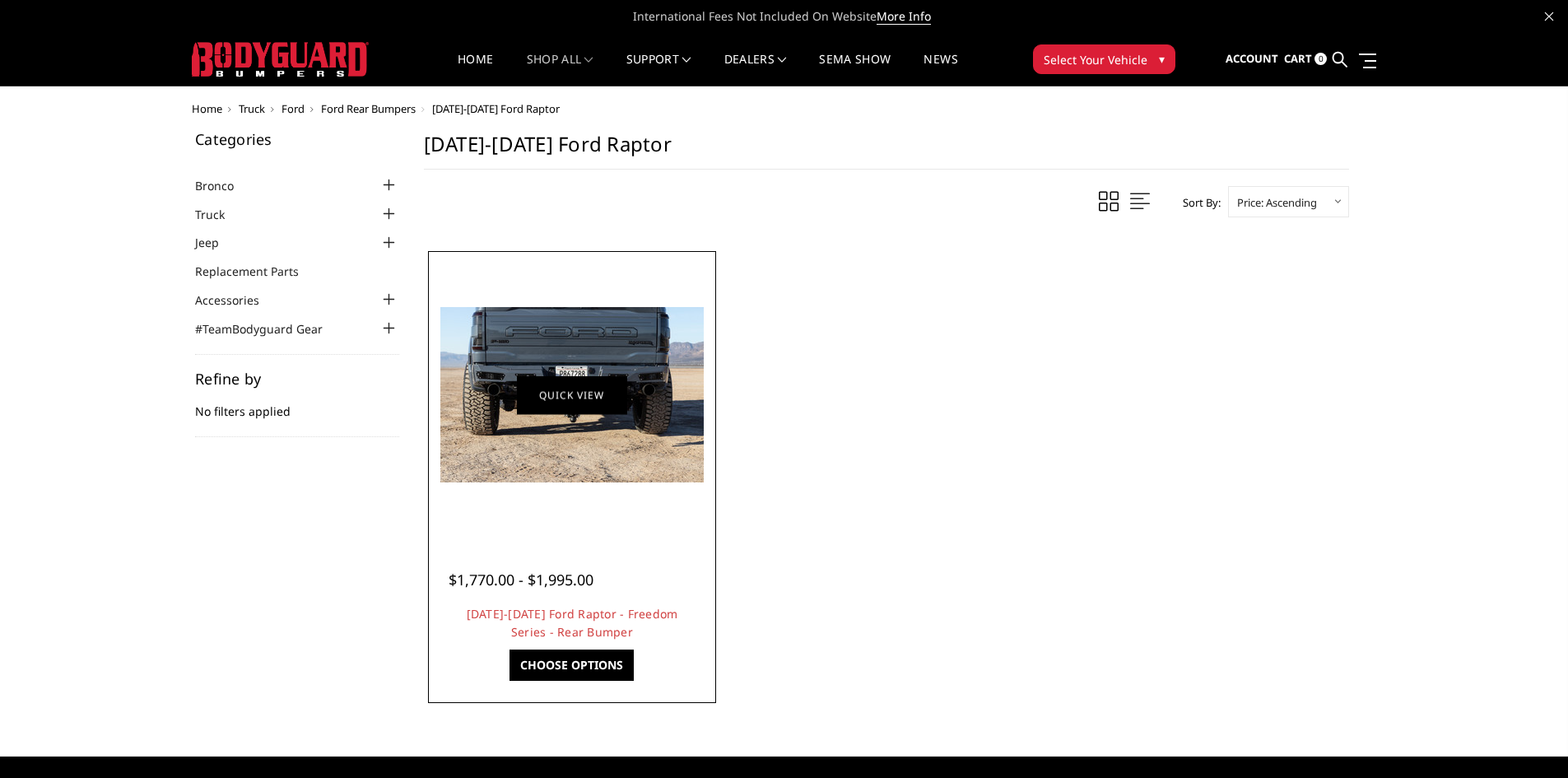
click at [589, 402] on link "Quick view" at bounding box center [572, 395] width 110 height 39
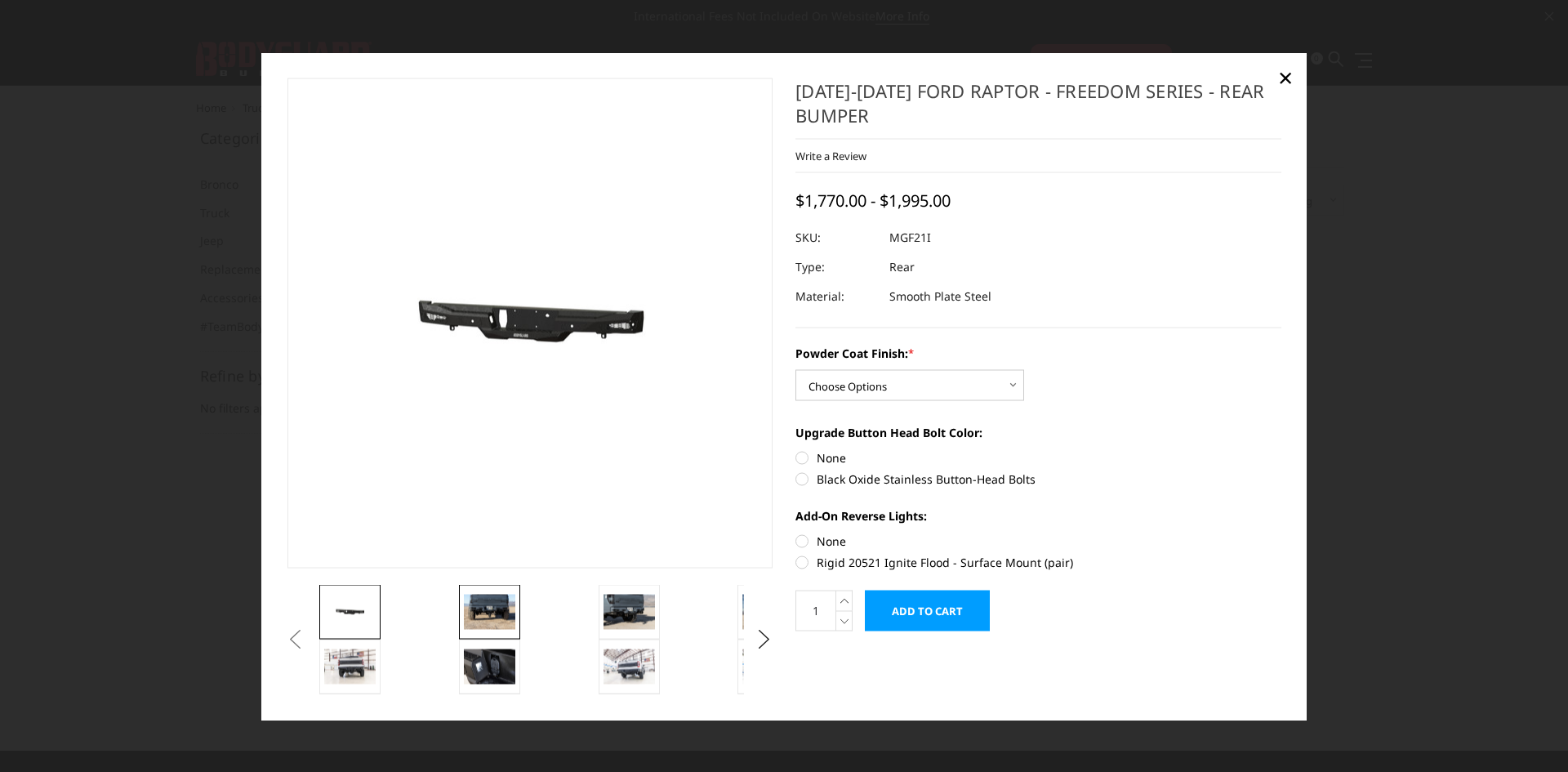
click at [468, 627] on img at bounding box center [489, 611] width 51 height 34
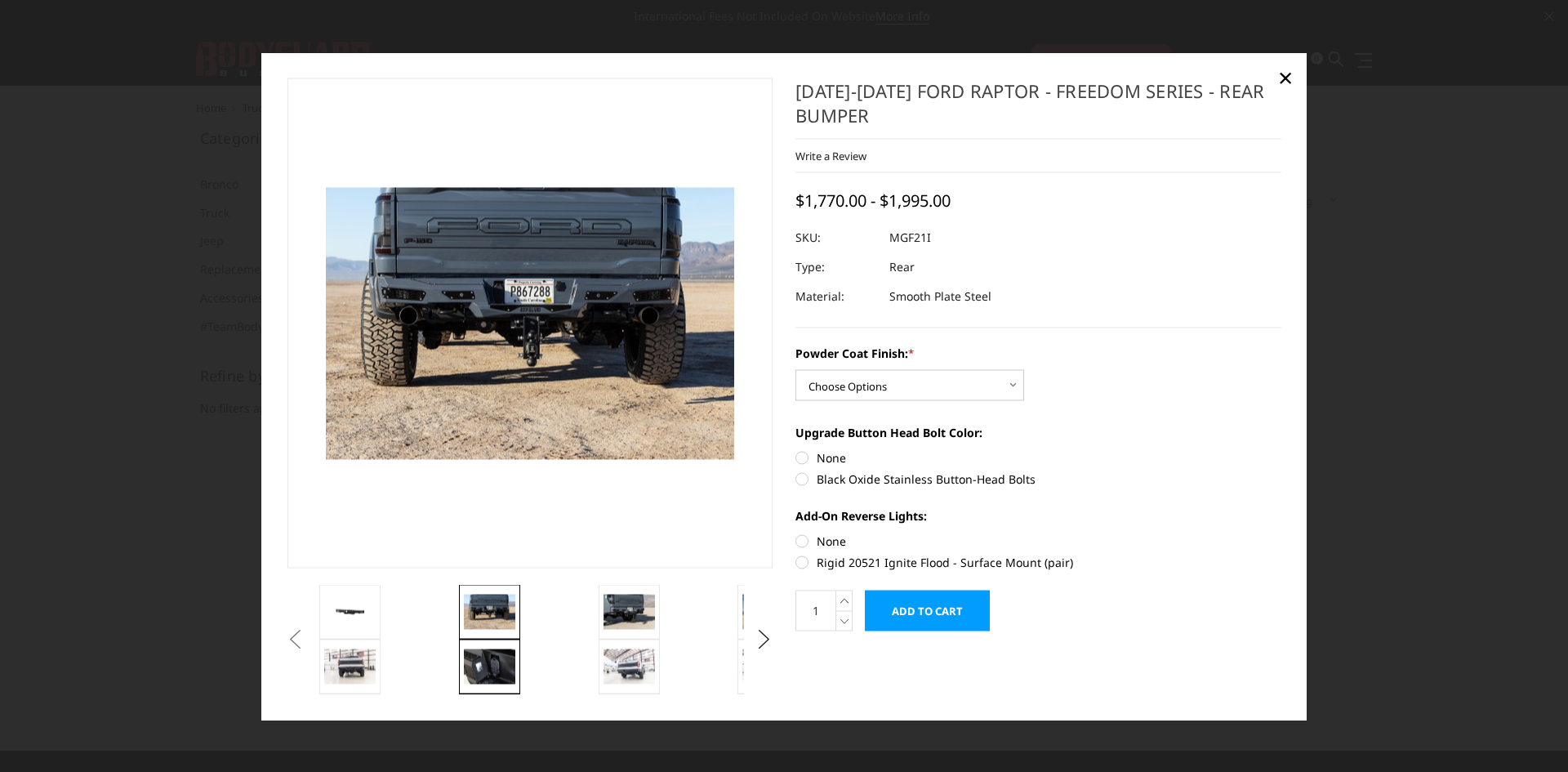
click at [495, 671] on img at bounding box center [489, 666] width 51 height 34
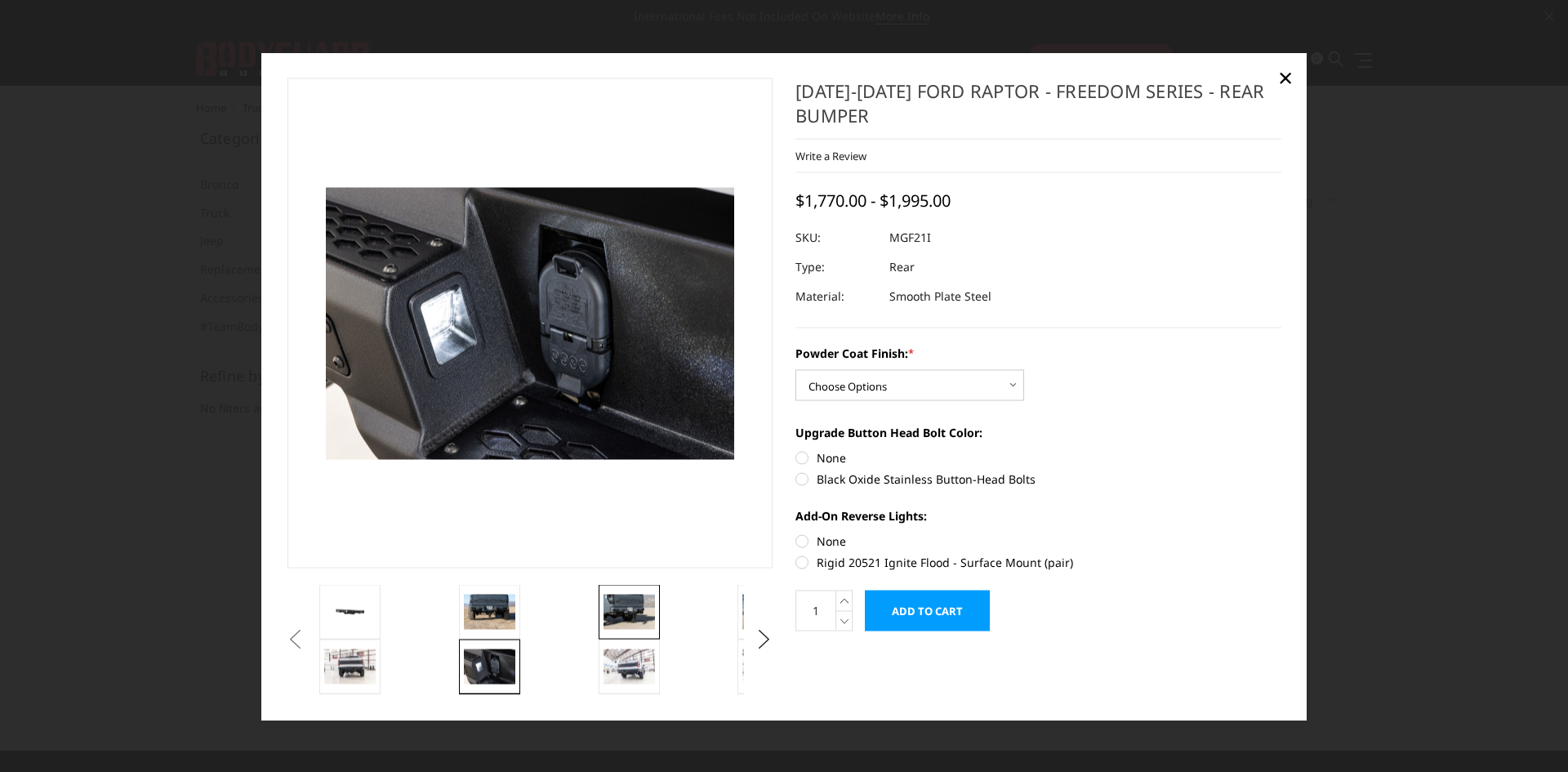
click at [619, 604] on img at bounding box center [628, 611] width 51 height 34
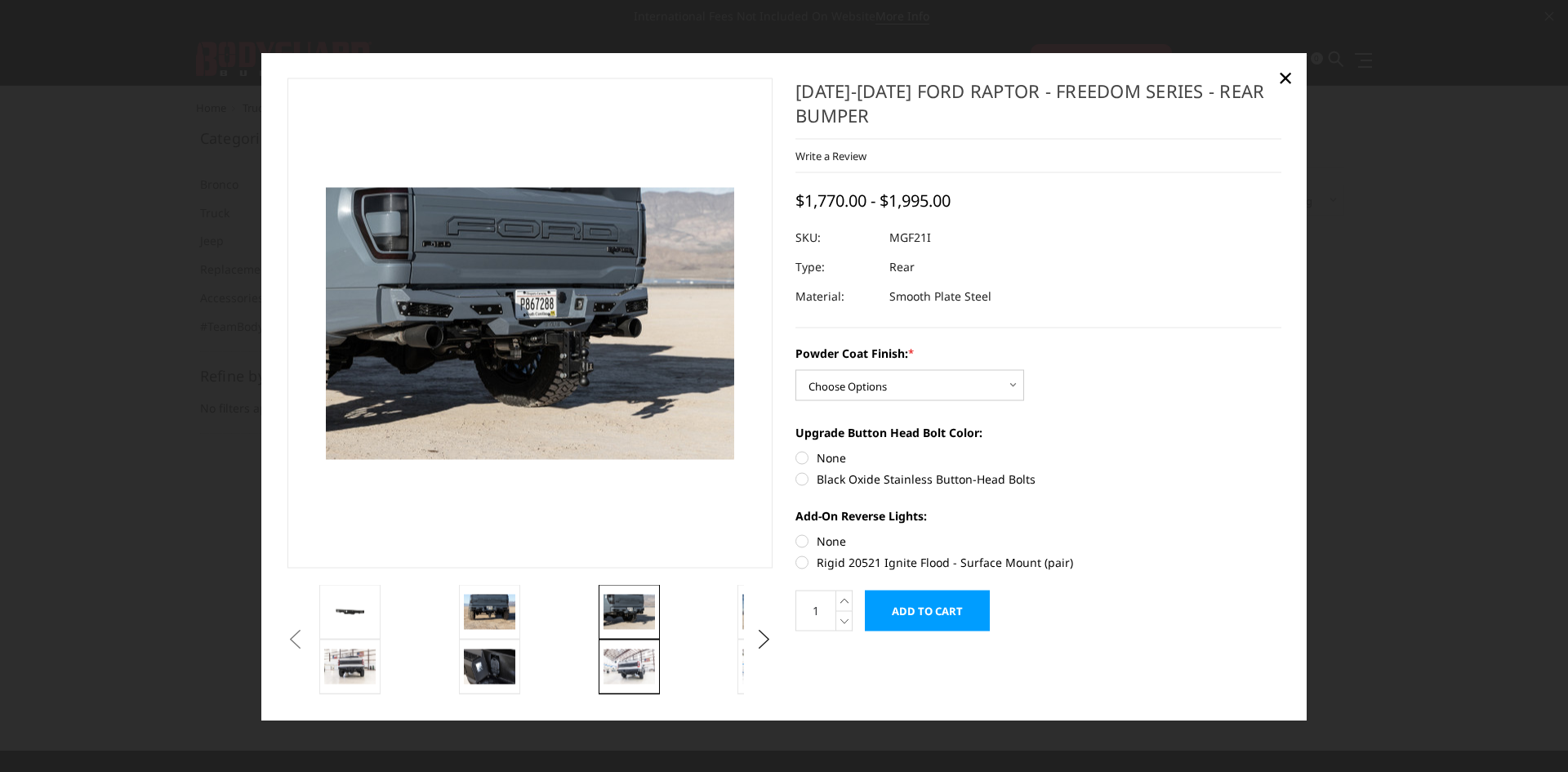
click at [617, 660] on img at bounding box center [628, 666] width 51 height 34
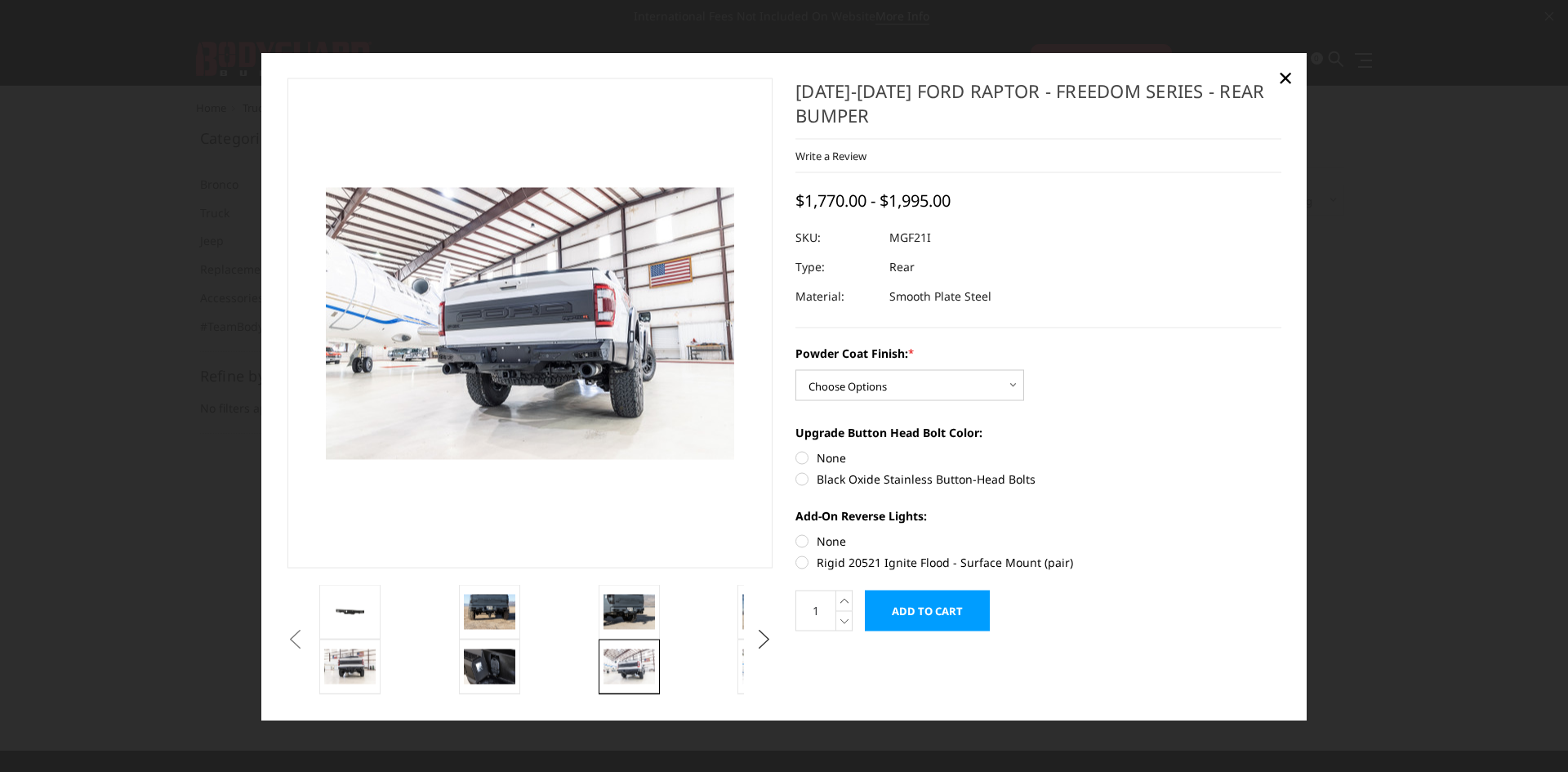
click at [752, 636] on button "Next" at bounding box center [764, 639] width 24 height 24
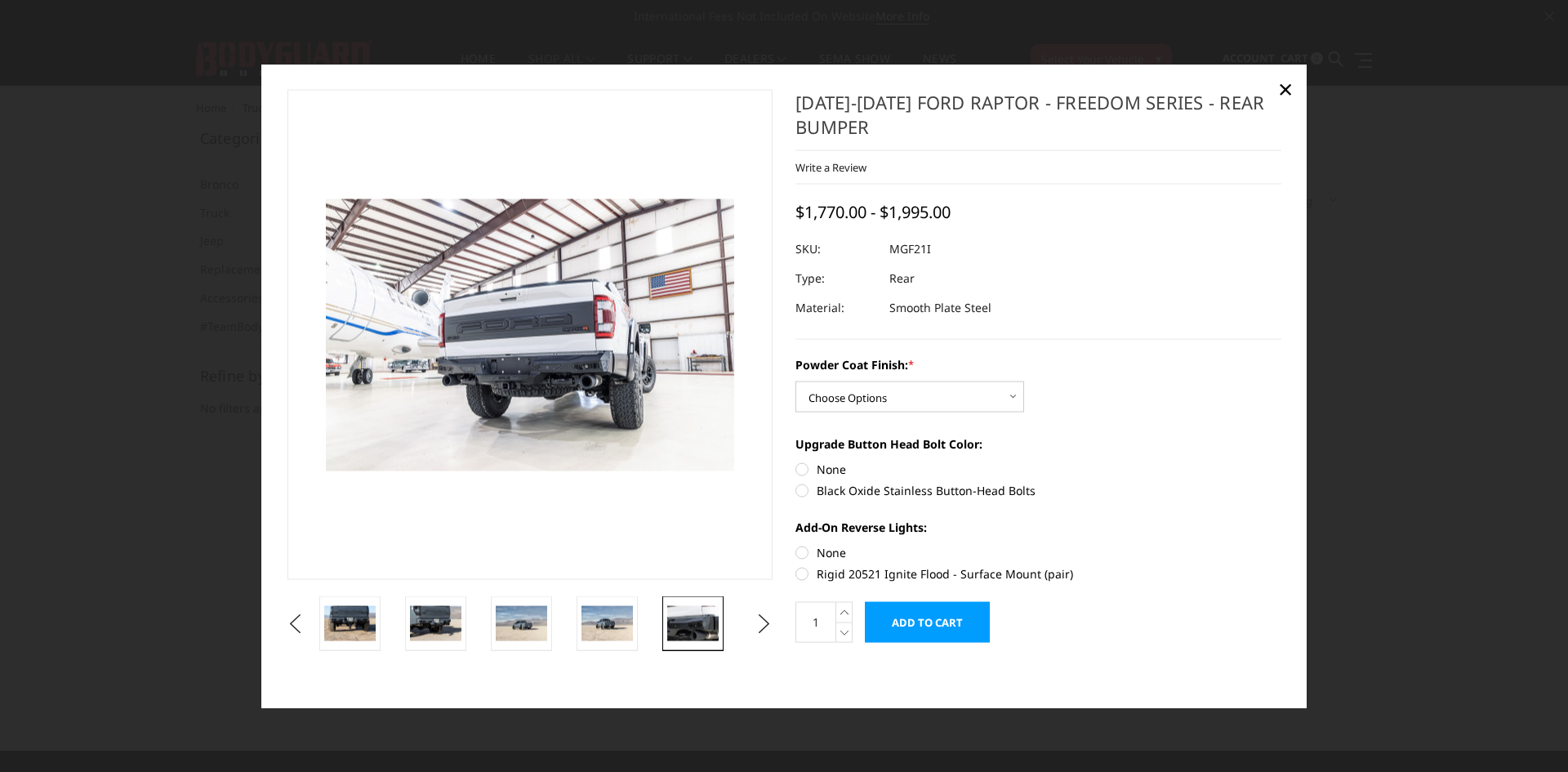
click at [686, 627] on img at bounding box center [692, 623] width 51 height 34
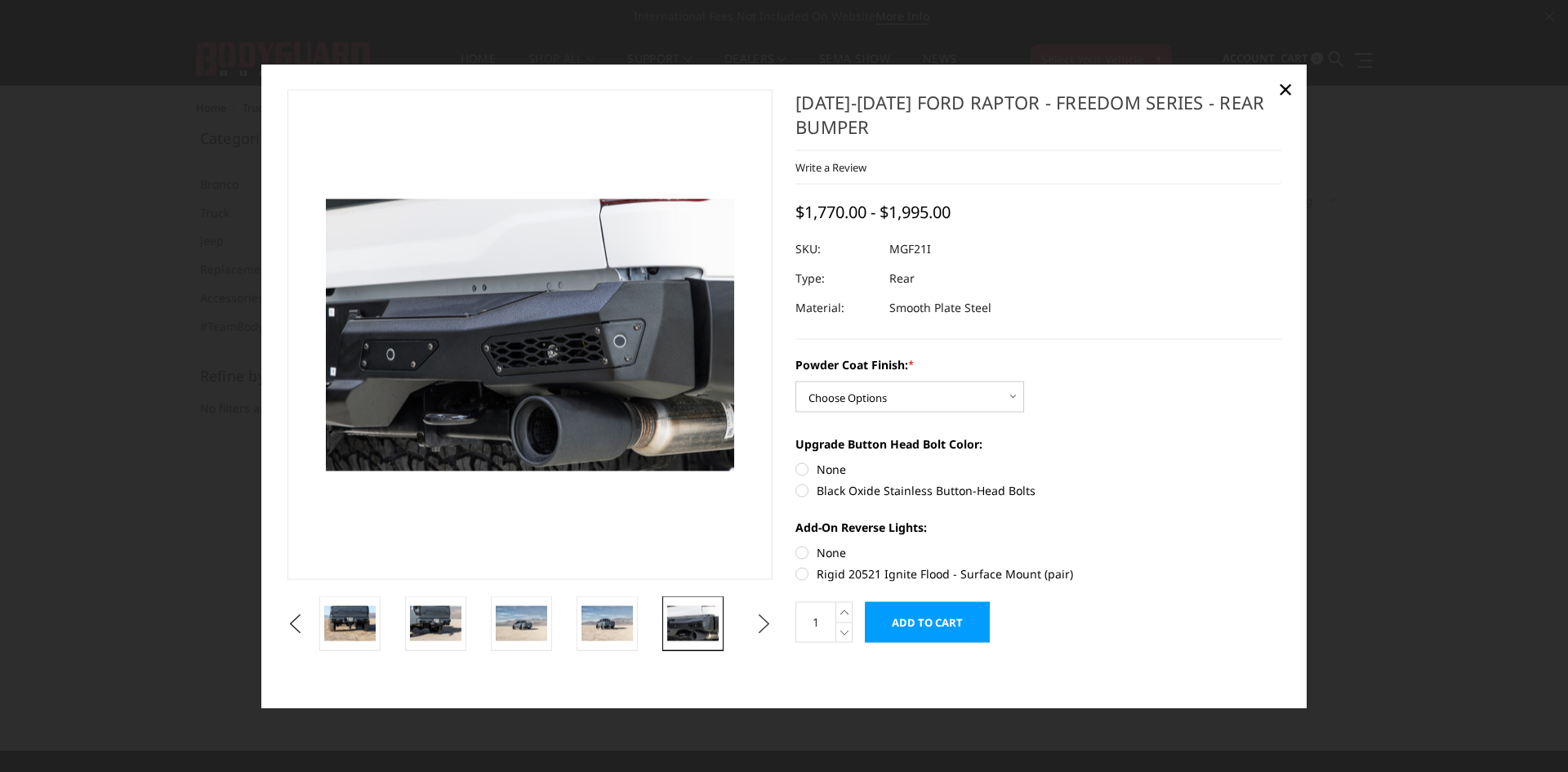
click at [761, 623] on button "Next" at bounding box center [764, 623] width 24 height 24
click at [696, 628] on img at bounding box center [692, 623] width 51 height 34
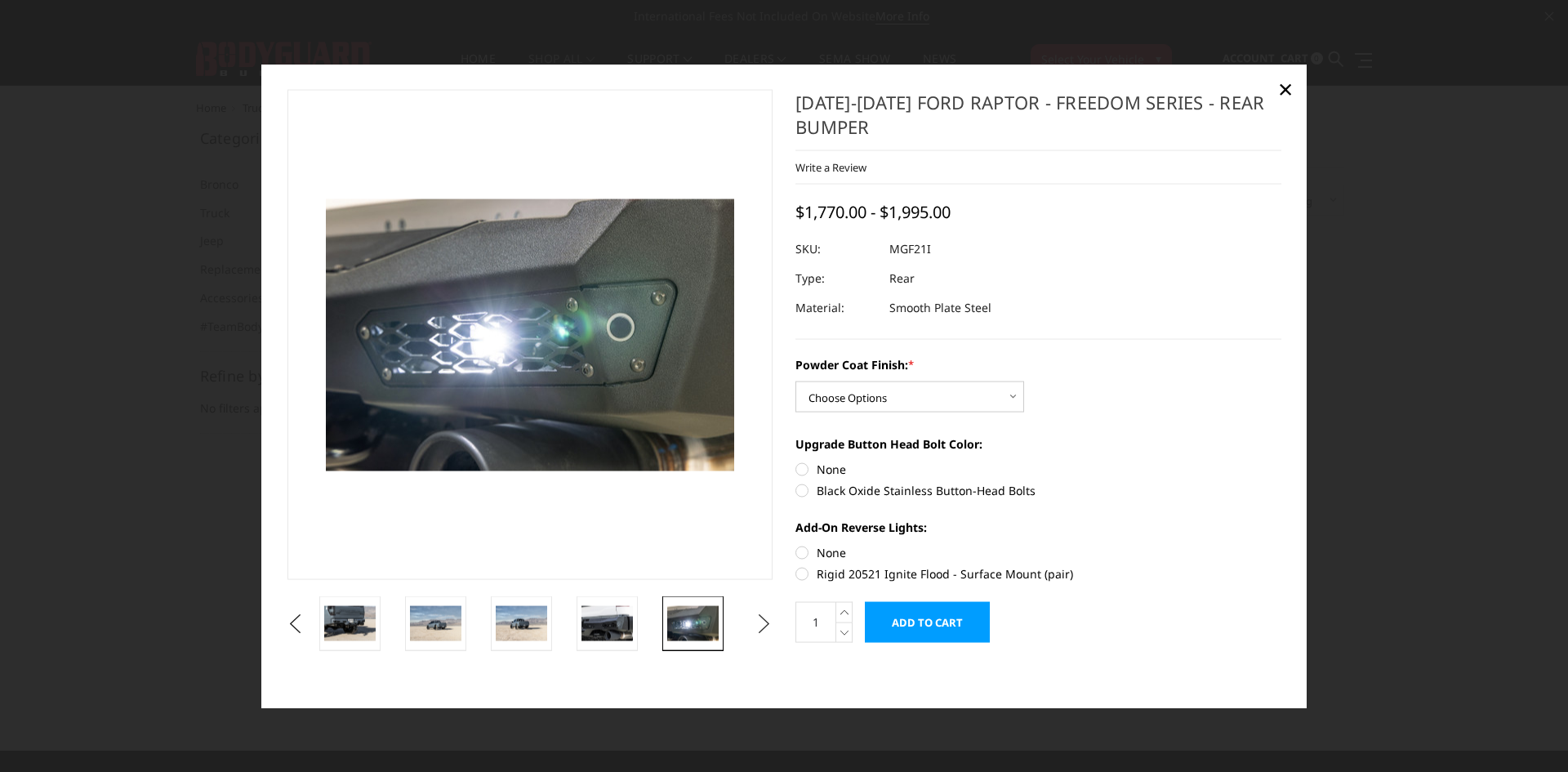
click at [763, 627] on button "Next" at bounding box center [764, 623] width 24 height 24
click at [689, 630] on img at bounding box center [692, 623] width 51 height 34
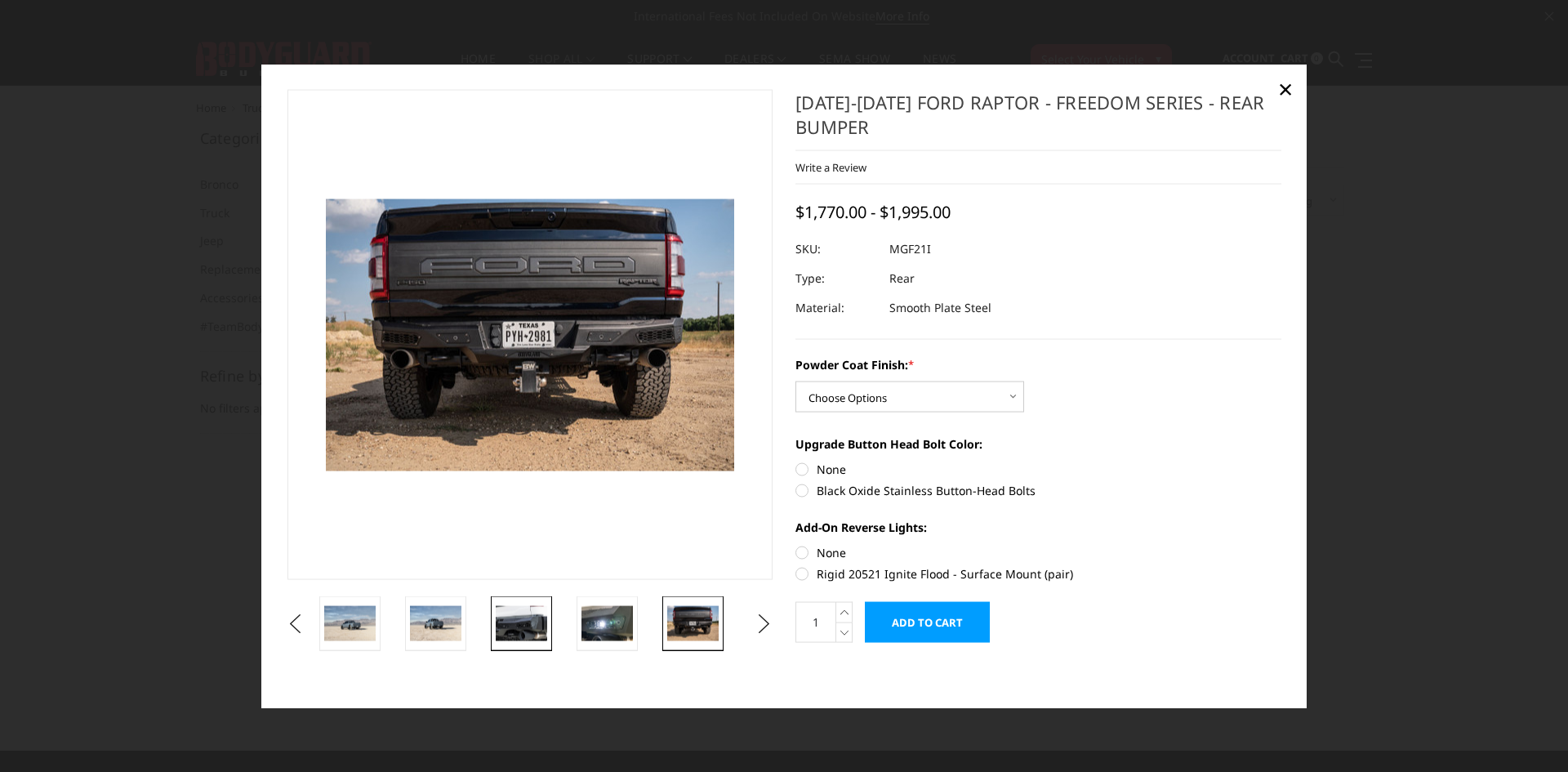
click at [515, 625] on img at bounding box center [521, 623] width 51 height 34
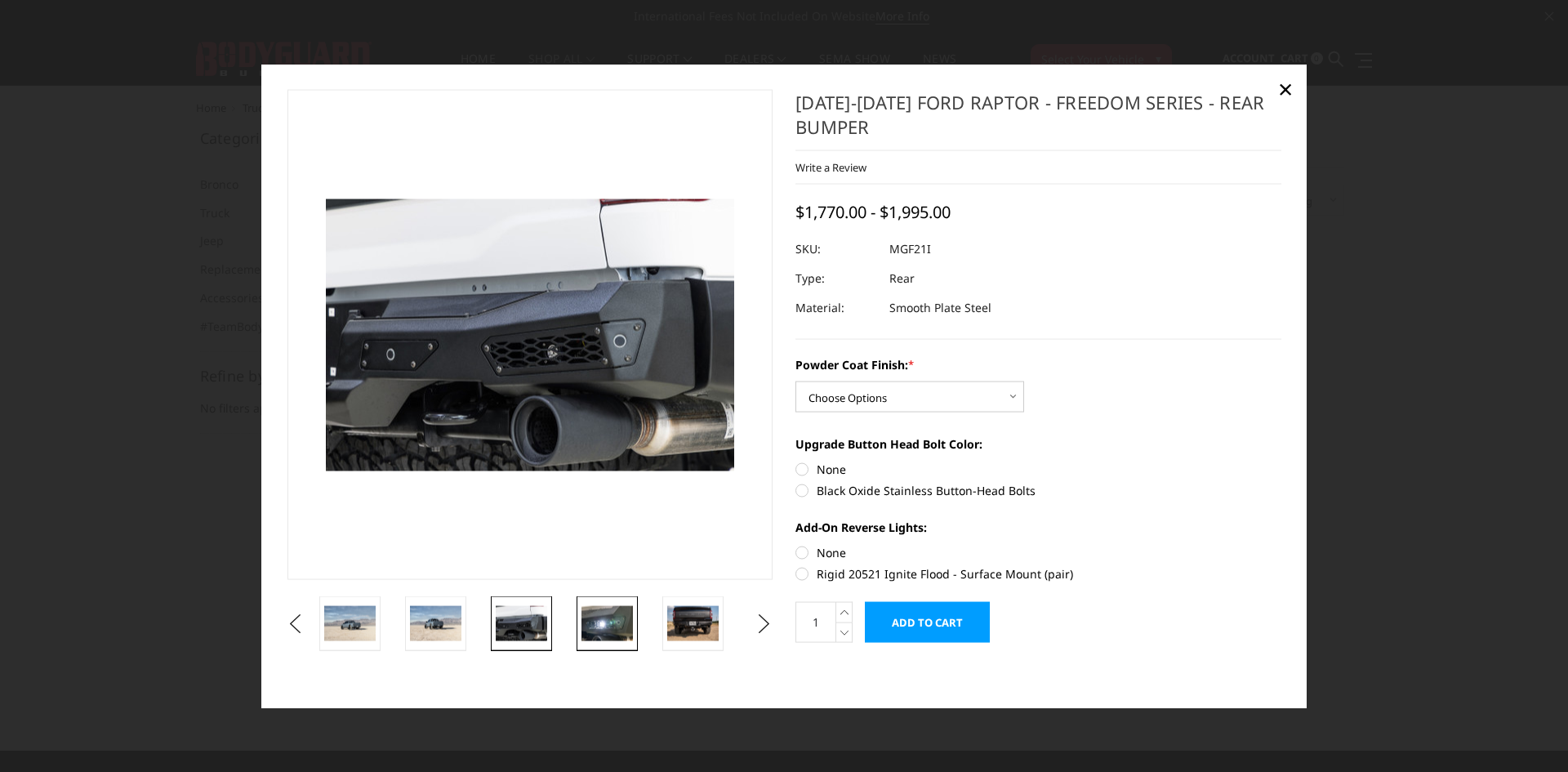
click at [614, 619] on img at bounding box center [607, 623] width 51 height 34
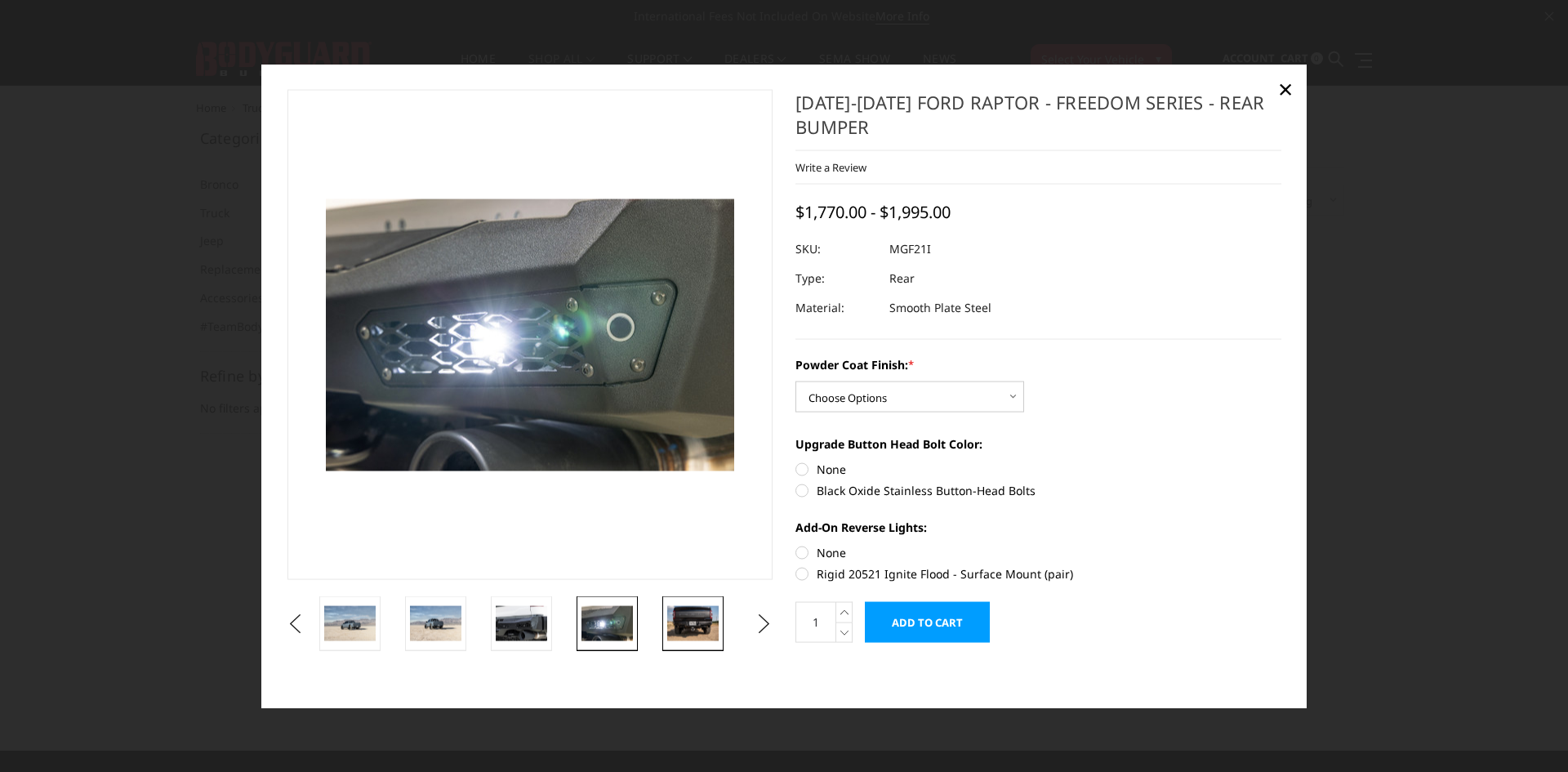
click at [686, 619] on img at bounding box center [692, 623] width 51 height 34
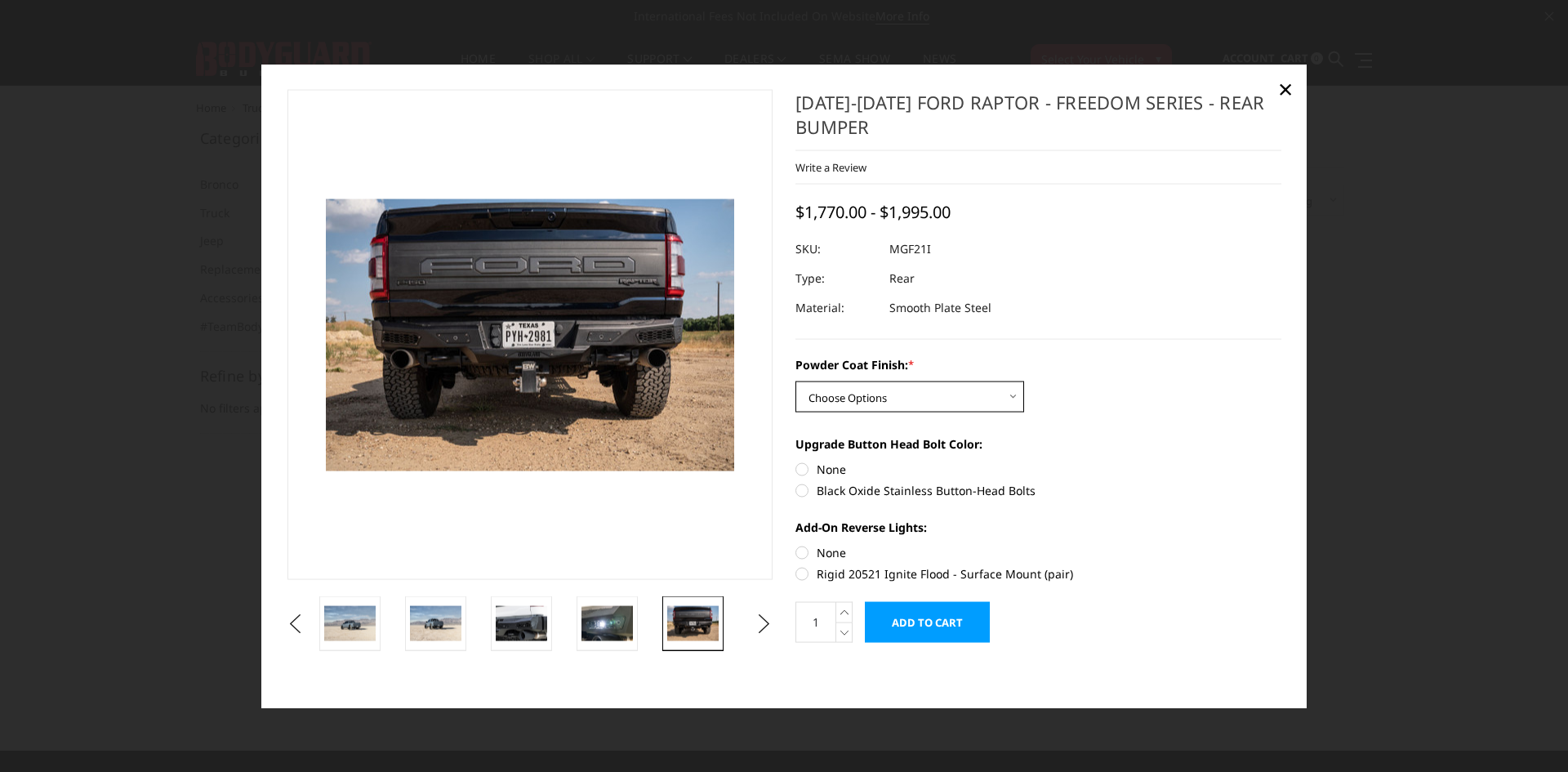
click at [917, 394] on select "Choose Options Bare Metal Texture Black Powder Coat" at bounding box center [910, 396] width 229 height 31
select select "2764"
click at [795, 380] on select "Choose Options Bare Metal Texture Black Powder Coat" at bounding box center [910, 396] width 229 height 31
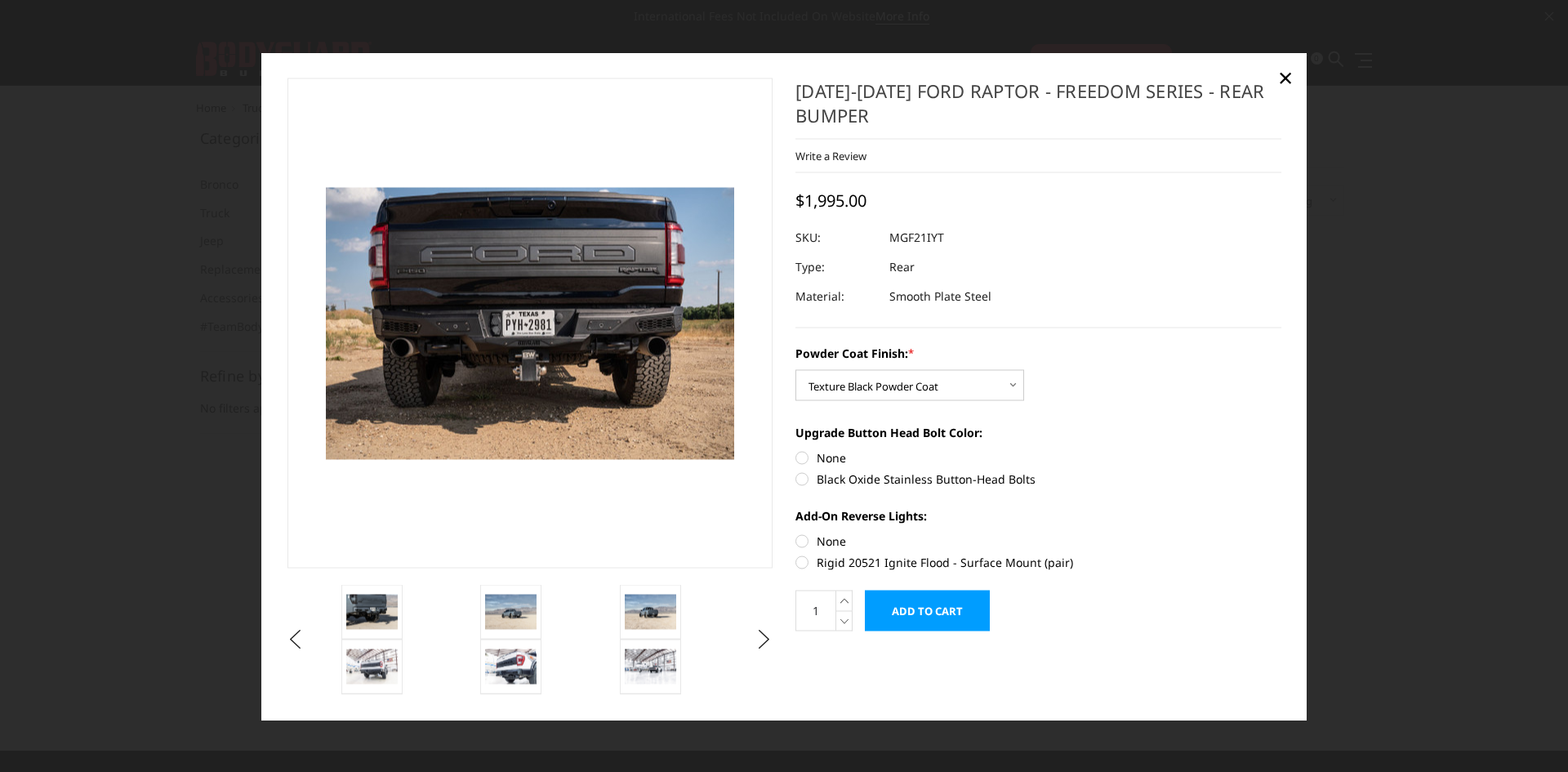
click at [934, 481] on label "Black Oxide Stainless Button-Head Bolts" at bounding box center [1038, 478] width 486 height 17
click at [1281, 449] on input "Black Oxide Stainless Button-Head Bolts" at bounding box center [1281, 448] width 1 height 1
radio input "true"
click at [1012, 557] on label "Rigid 20521 Ignite Flood - Surface Mount (pair)" at bounding box center [1038, 562] width 486 height 17
click at [1281, 532] on input "Rigid 20521 Ignite Flood - Surface Mount (pair)" at bounding box center [1281, 531] width 1 height 1
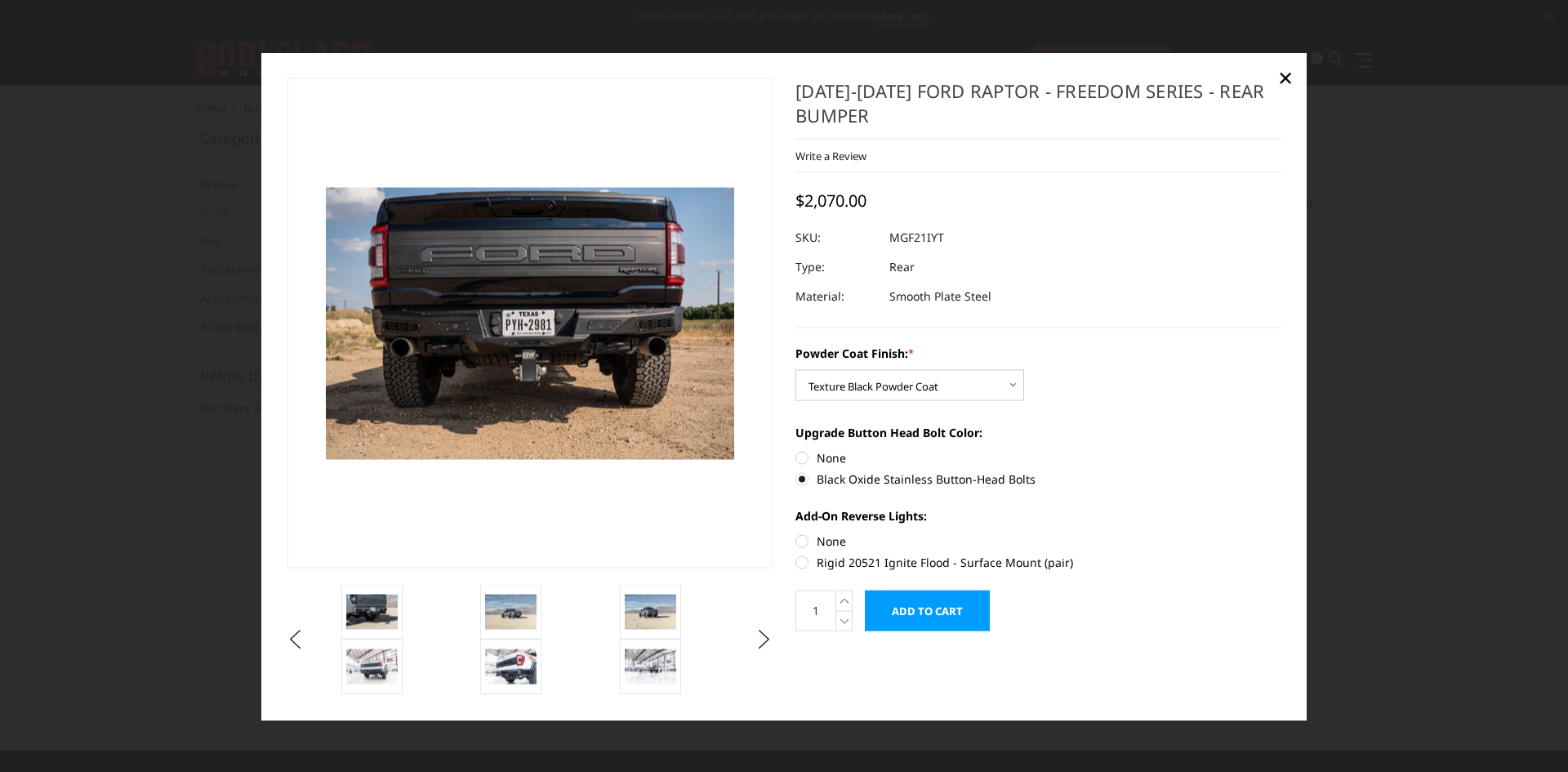
radio input "true"
click at [521, 670] on img at bounding box center [510, 666] width 51 height 34
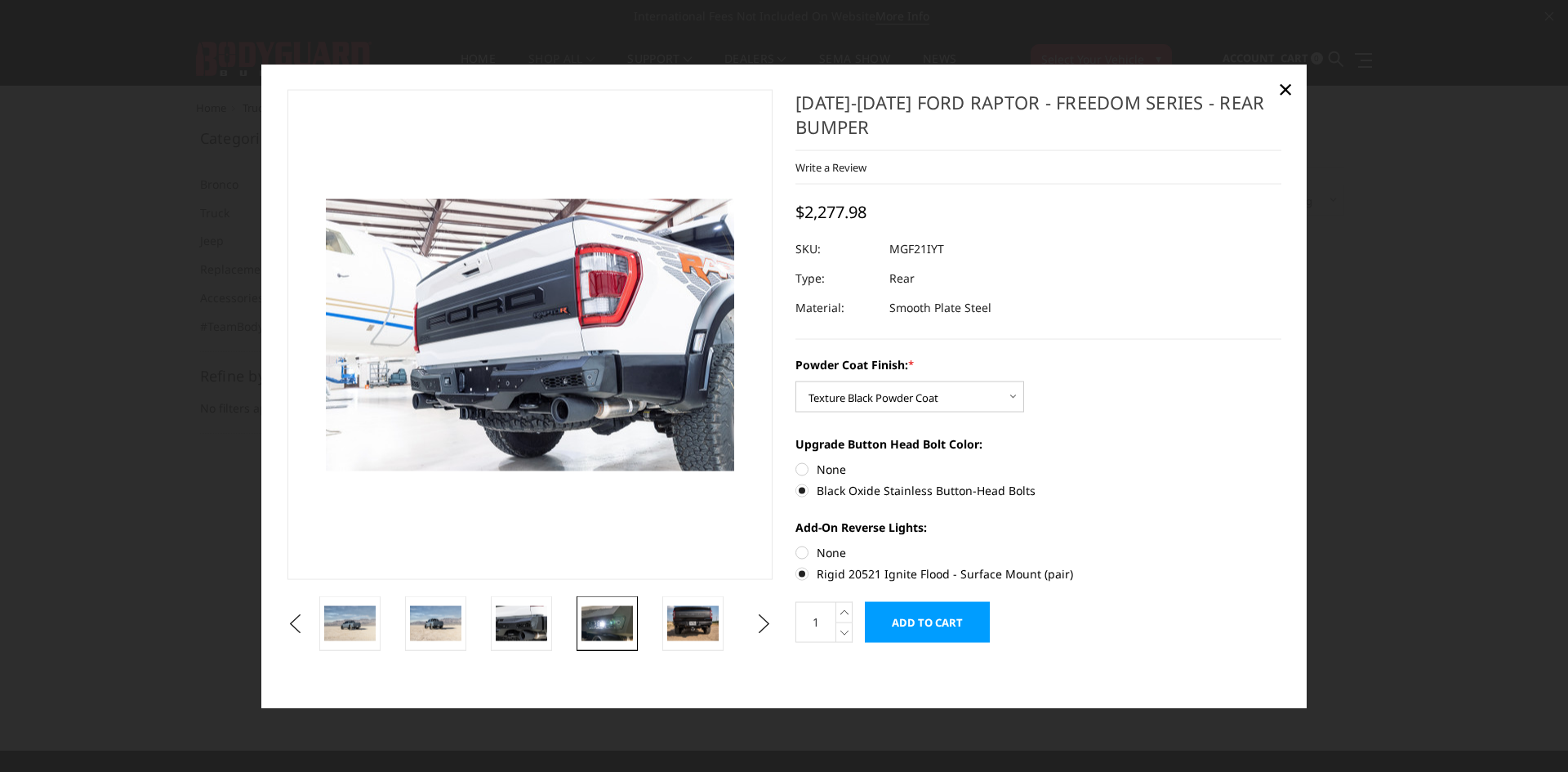
click at [624, 627] on img at bounding box center [607, 623] width 51 height 34
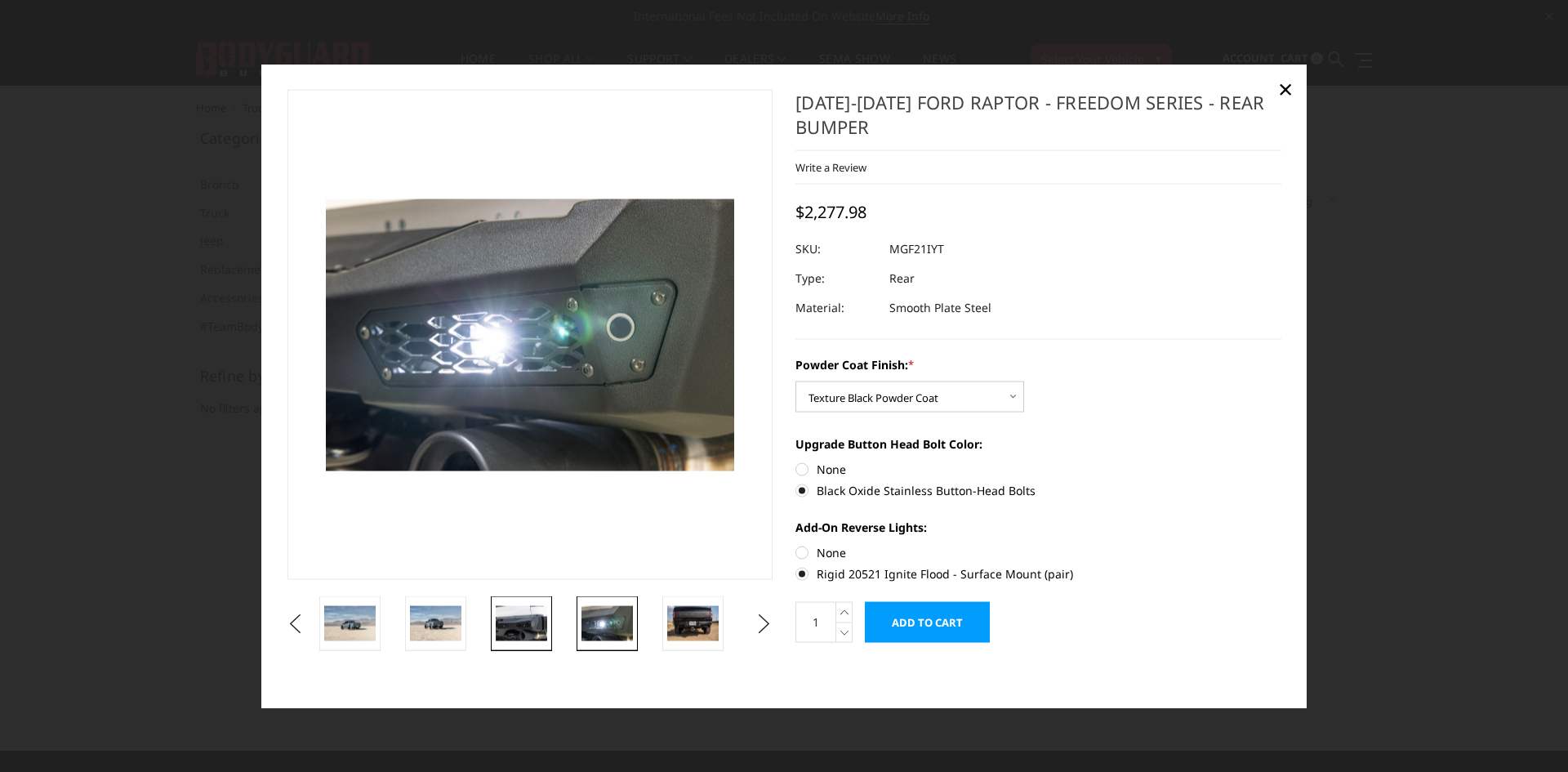
click at [496, 622] on img at bounding box center [521, 623] width 51 height 34
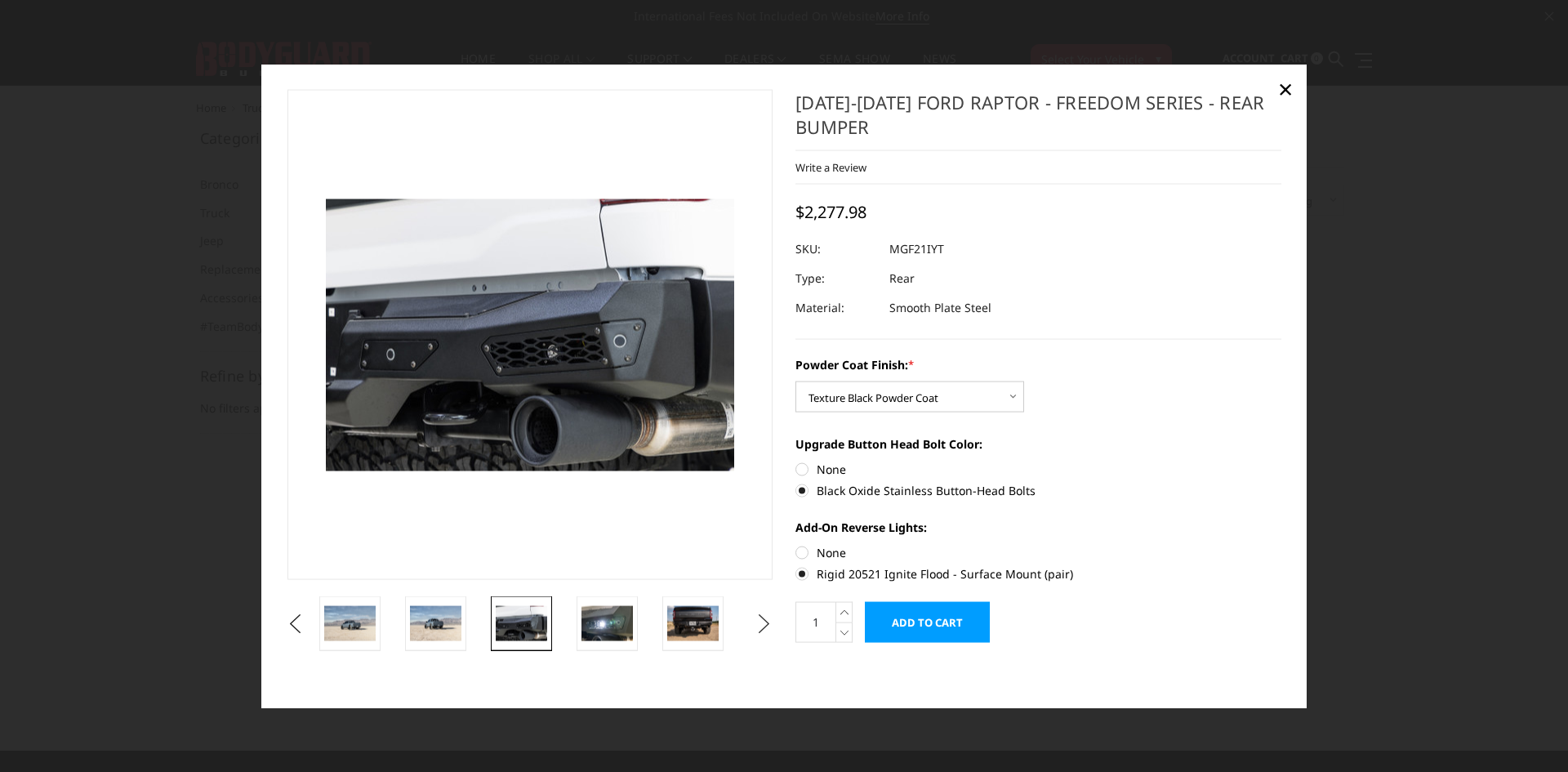
click at [753, 621] on button "Next" at bounding box center [764, 623] width 24 height 24
click at [688, 620] on img at bounding box center [692, 623] width 51 height 34
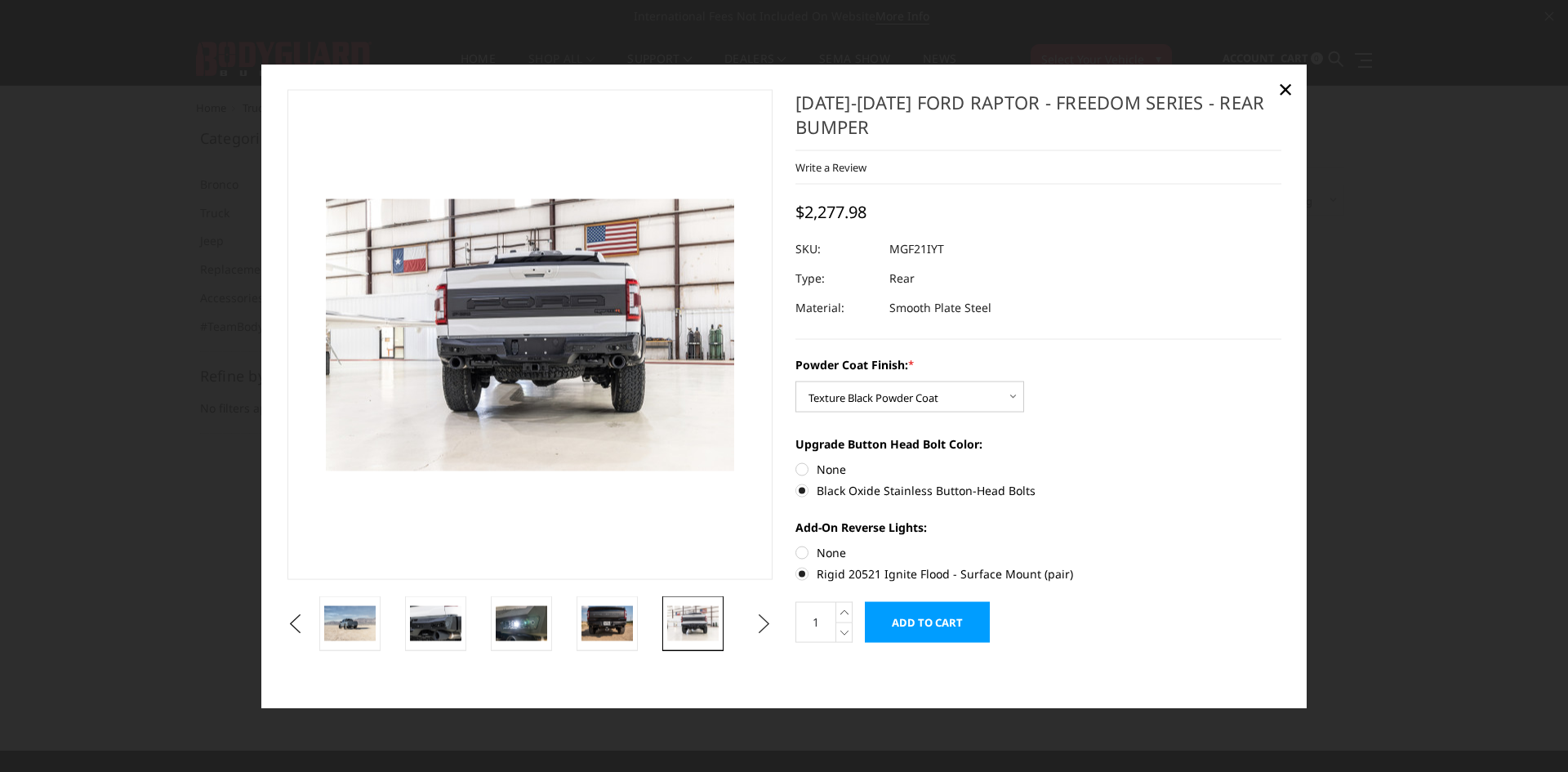
click at [763, 619] on button "Next" at bounding box center [764, 623] width 24 height 24
click at [674, 608] on img at bounding box center [692, 623] width 51 height 34
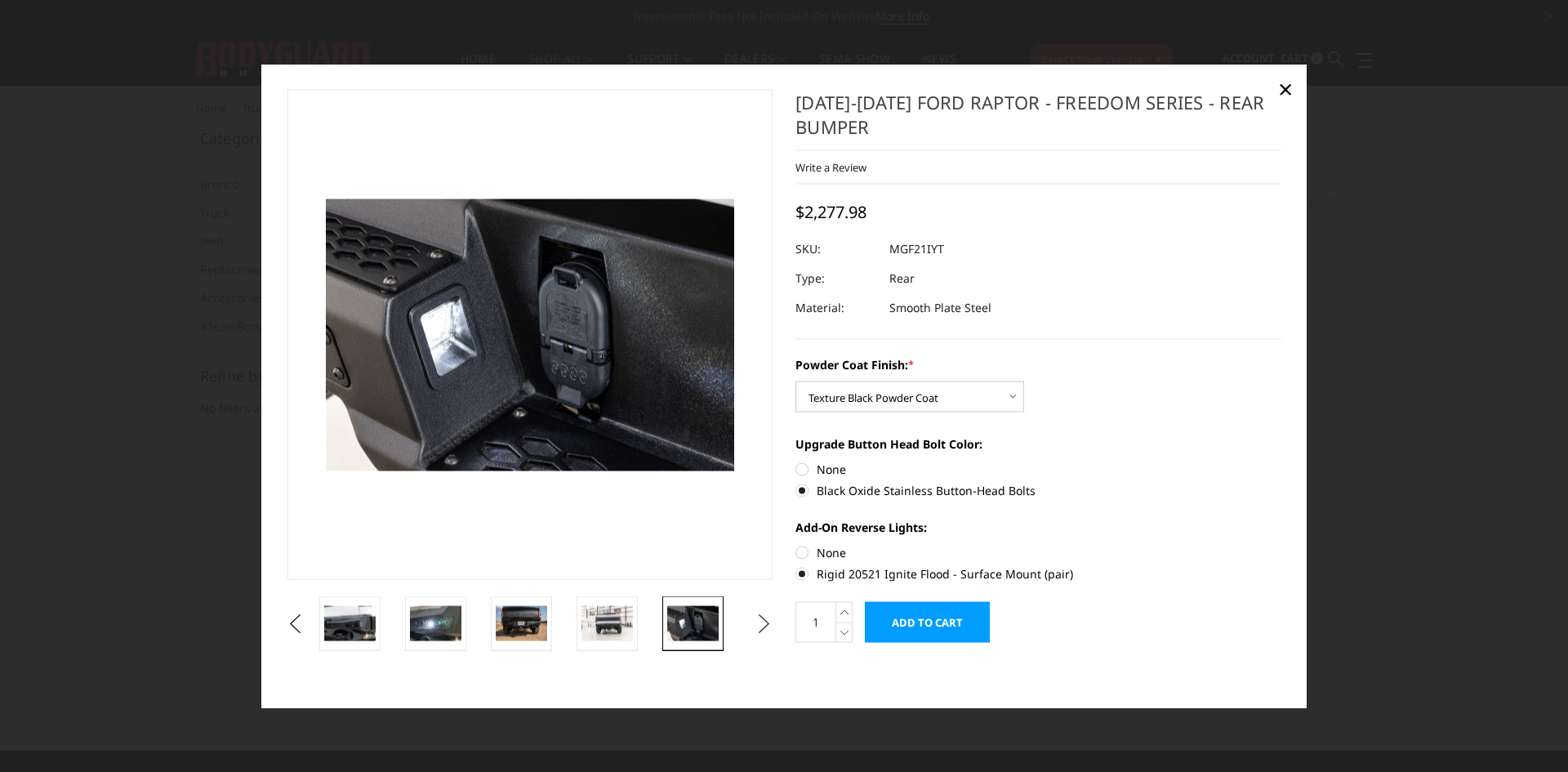
click at [760, 627] on button "Next" at bounding box center [764, 623] width 24 height 24
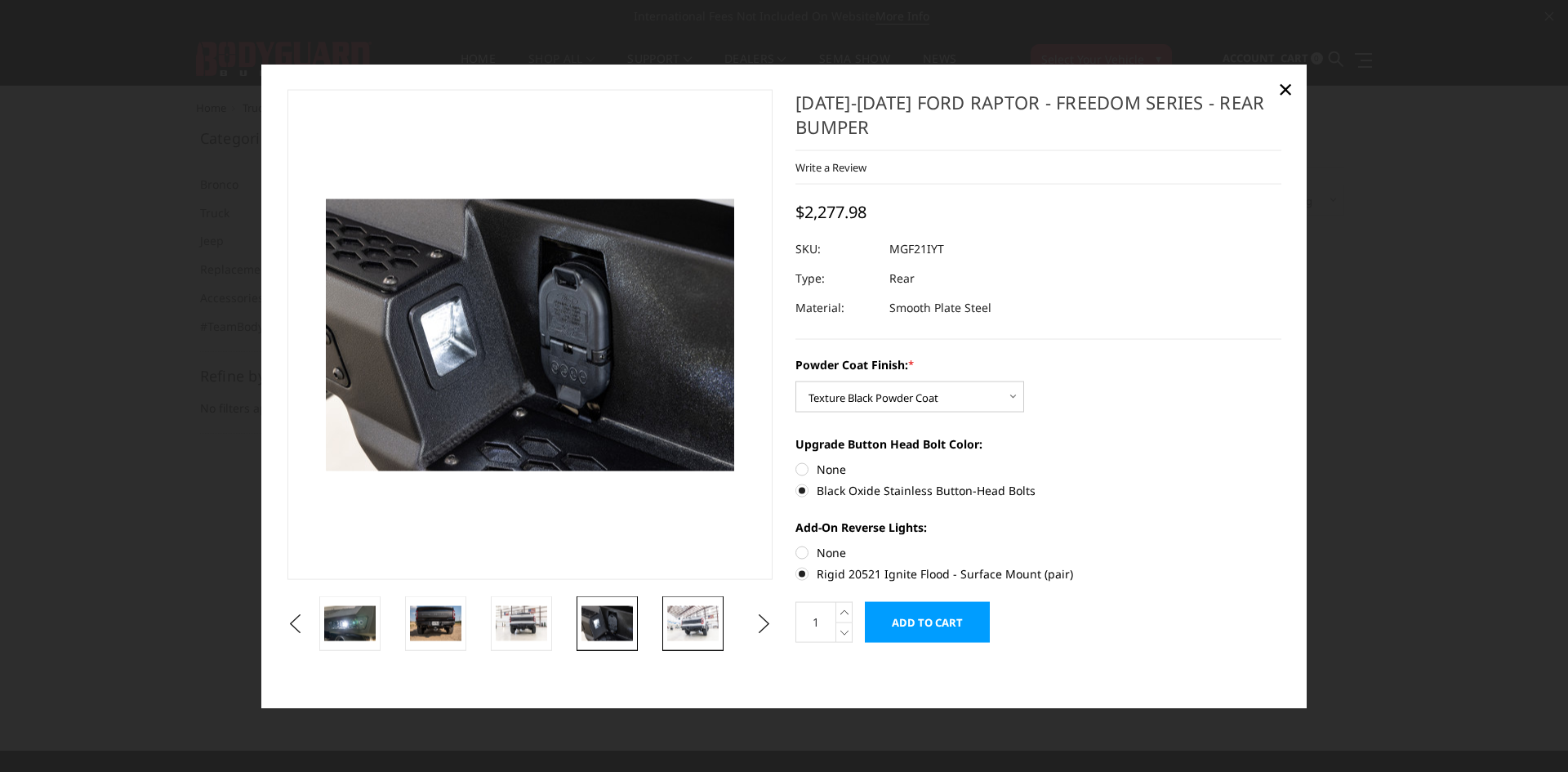
click at [696, 624] on img at bounding box center [692, 623] width 51 height 34
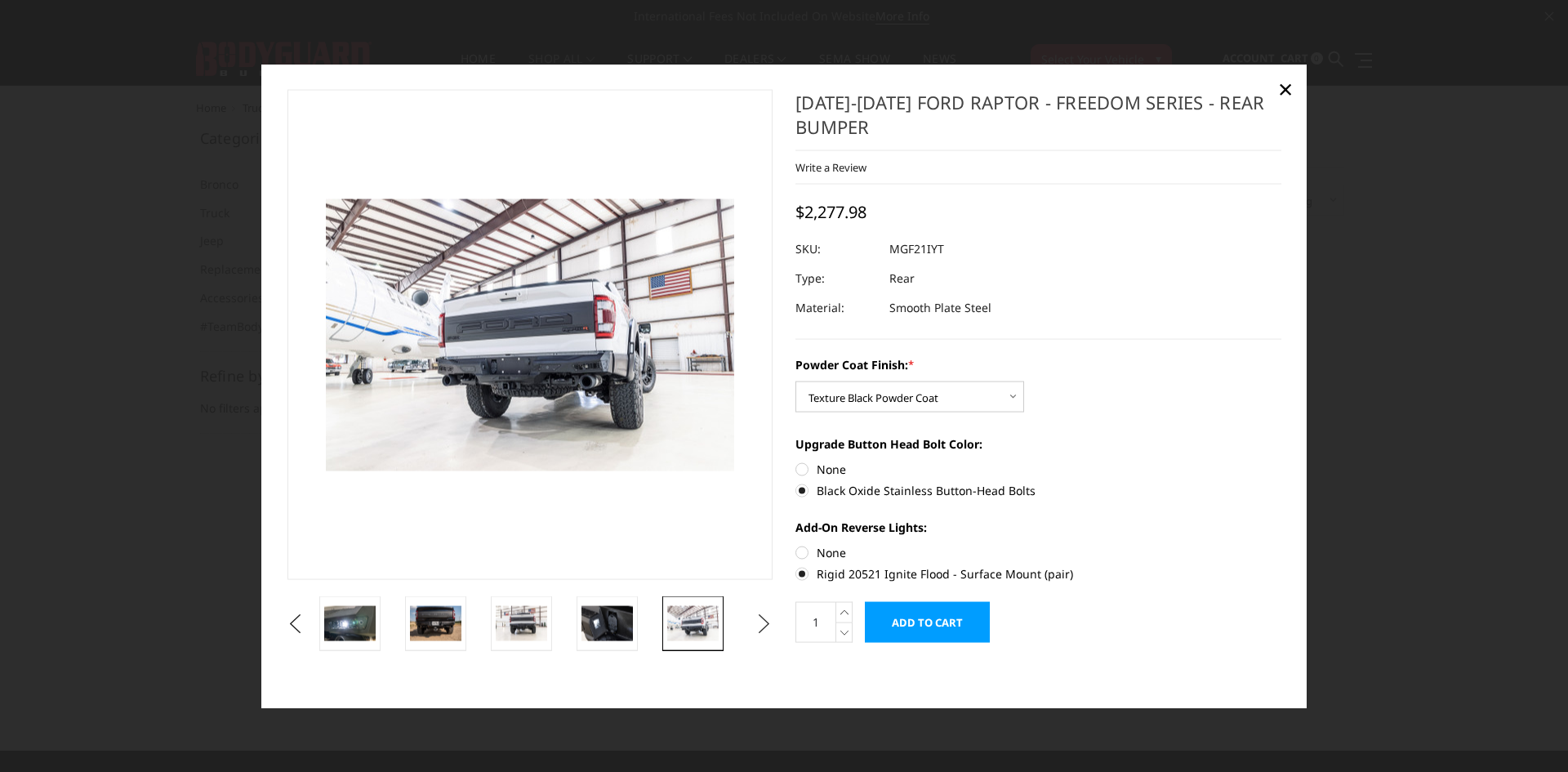
click at [758, 619] on button "Next" at bounding box center [764, 623] width 24 height 24
click at [706, 625] on img at bounding box center [692, 623] width 51 height 34
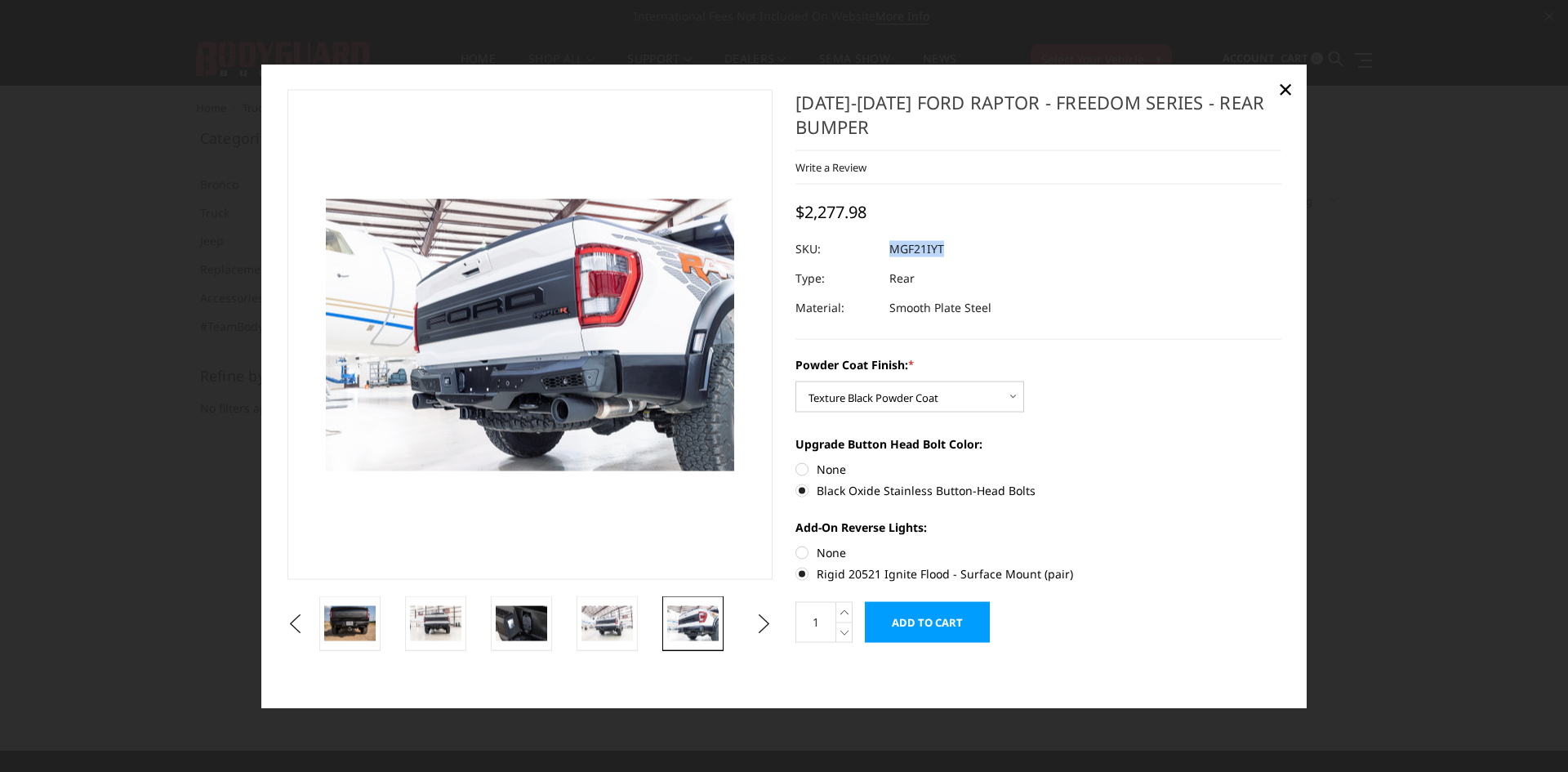
drag, startPoint x: 934, startPoint y: 249, endPoint x: 889, endPoint y: 248, distance: 45.0
click at [889, 248] on dl "SKU: MGF21IYT UPC: Type: Rear Material: Smooth Plate Steel" at bounding box center [1038, 277] width 486 height 88
copy dl "MGF21IYT UPC:"
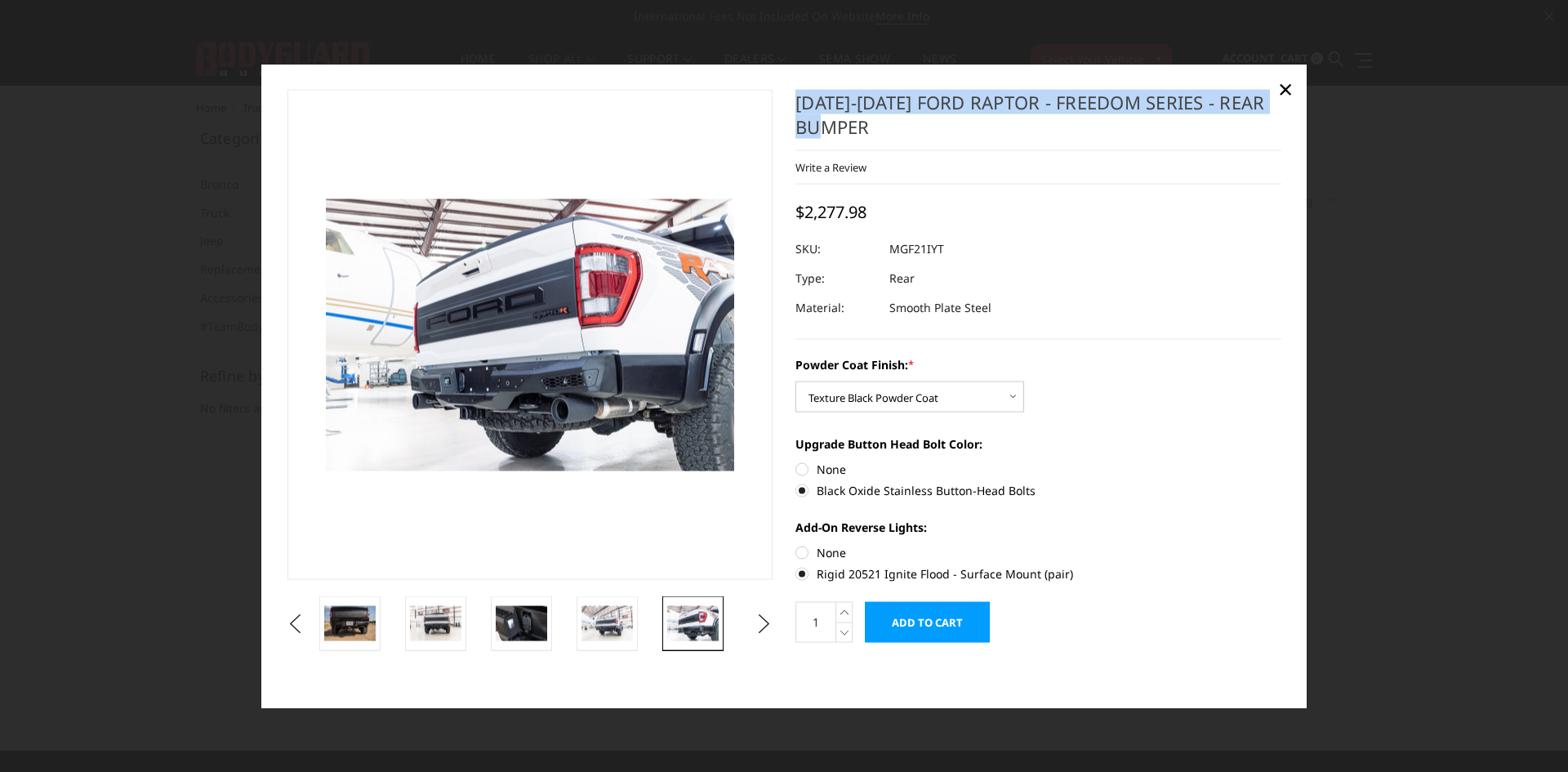
drag, startPoint x: 909, startPoint y: 141, endPoint x: 794, endPoint y: 112, distance: 118.6
click at [794, 112] on section "2021-2025 Ford Raptor - Freedom Series - Rear Bumper Write a Review Write a Rev…" at bounding box center [1039, 375] width 509 height 570
copy h1 "2021-2025 Ford Raptor - Freedom Series - Rear Bumper"
click at [767, 629] on button "Next" at bounding box center [764, 623] width 24 height 24
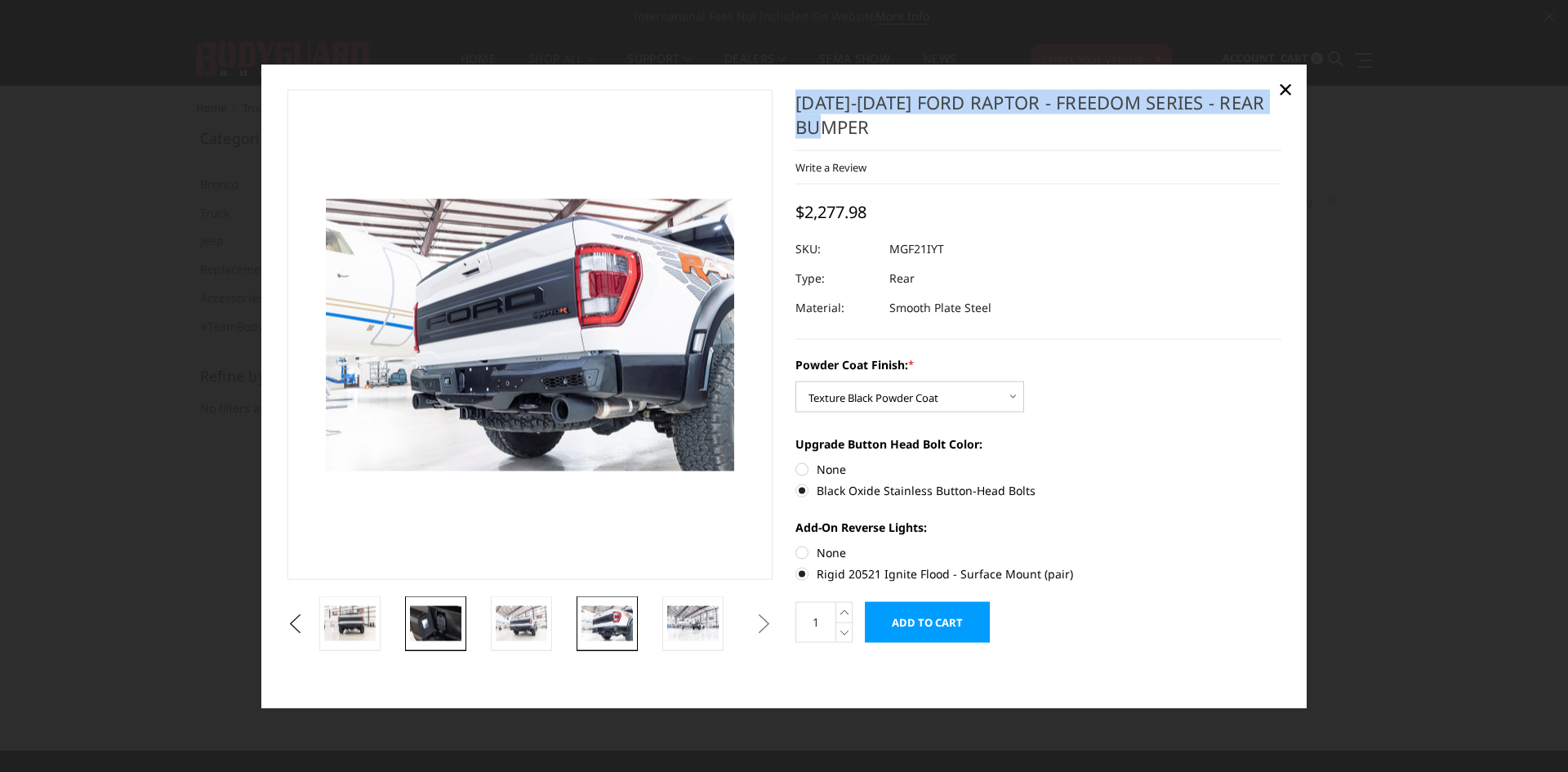
drag, startPoint x: 427, startPoint y: 609, endPoint x: 412, endPoint y: 613, distance: 15.5
click at [425, 610] on img at bounding box center [435, 623] width 51 height 34
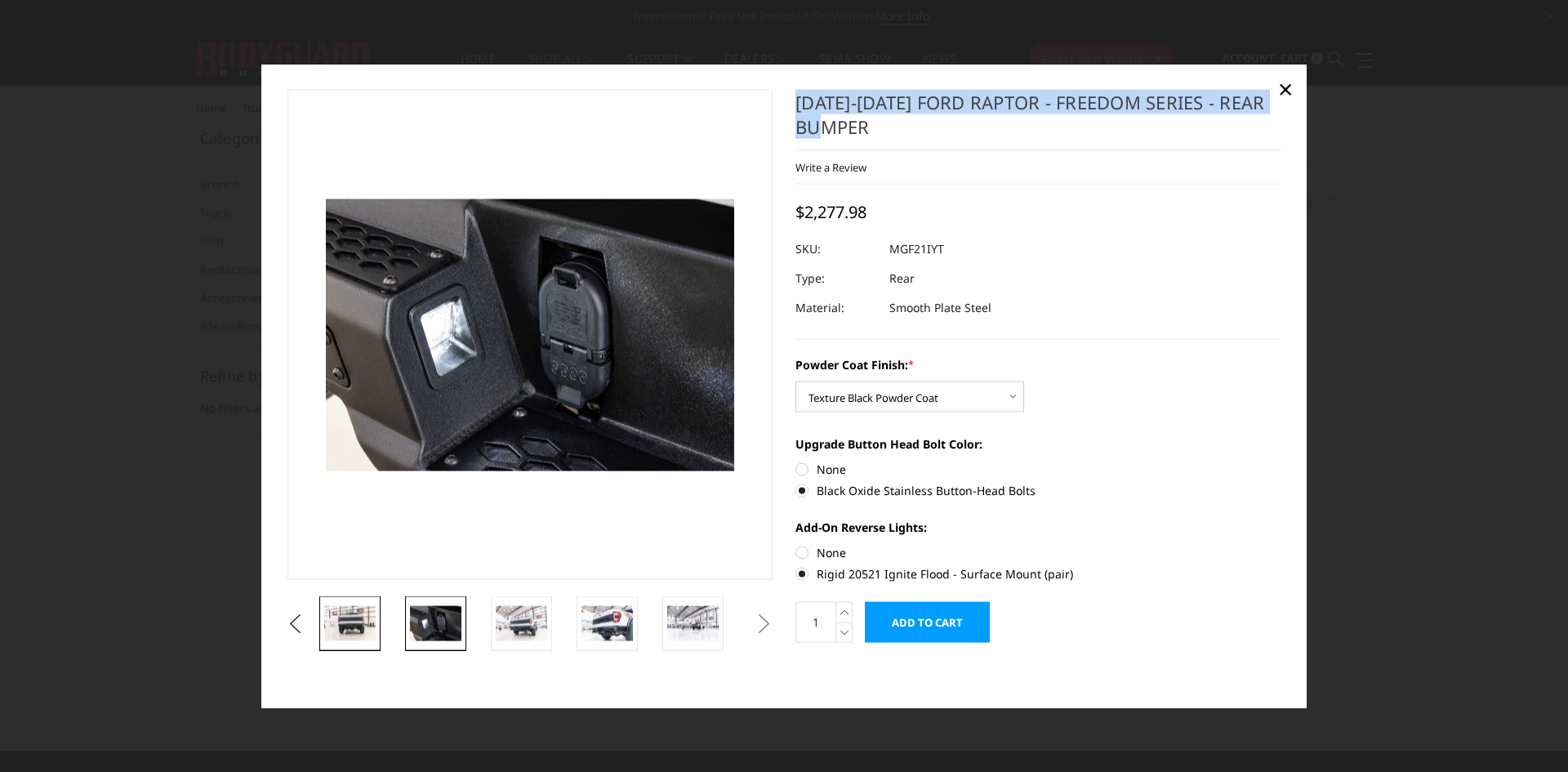
click at [353, 639] on img at bounding box center [349, 623] width 51 height 34
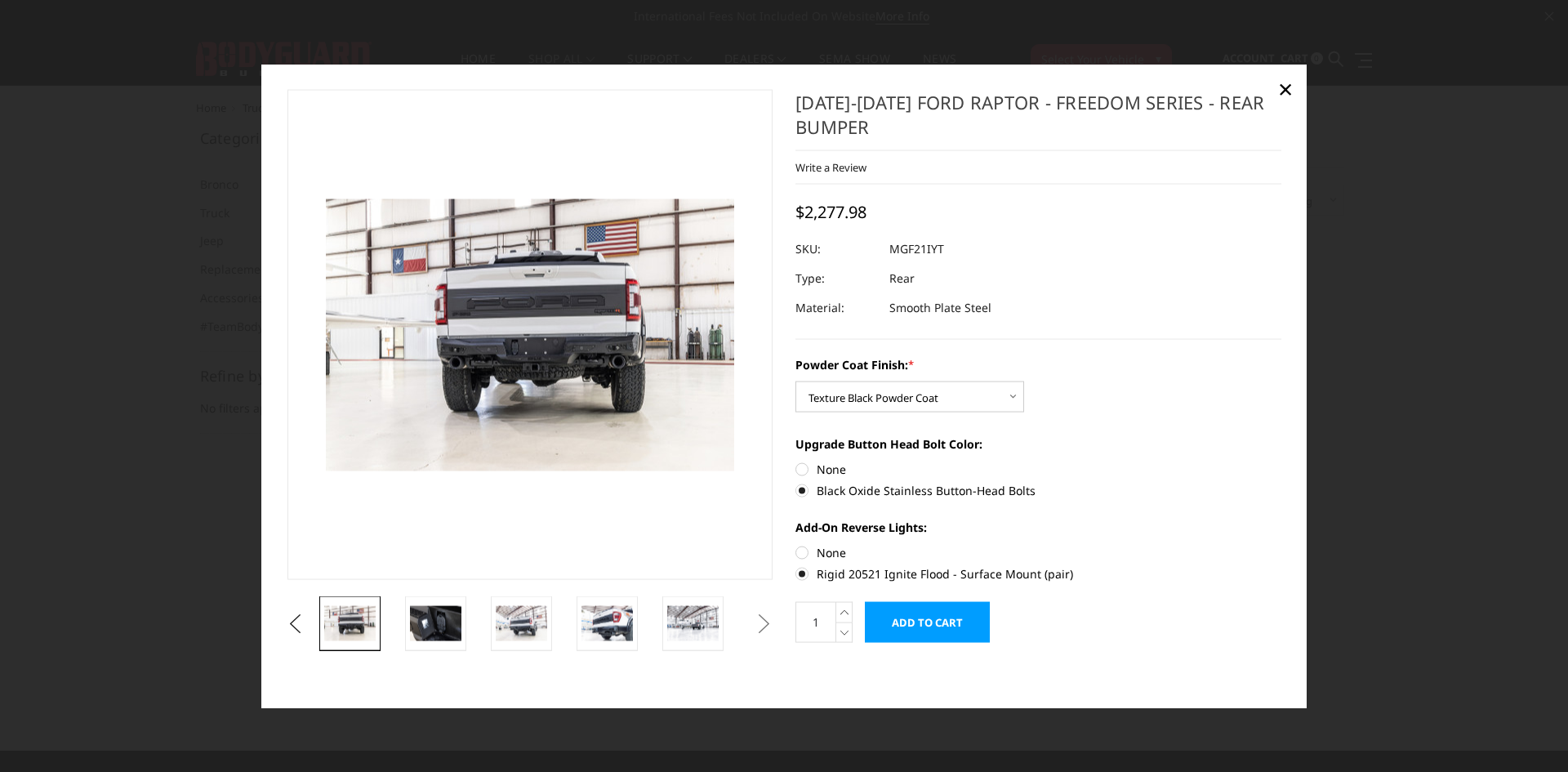
click at [279, 619] on section "Previous Next" at bounding box center [530, 370] width 509 height 562
click at [279, 618] on section "Previous Next" at bounding box center [530, 370] width 509 height 562
click at [292, 618] on button "Previous" at bounding box center [295, 623] width 24 height 24
click at [299, 618] on button "Previous" at bounding box center [295, 623] width 24 height 24
click at [302, 619] on button "Previous" at bounding box center [295, 623] width 24 height 24
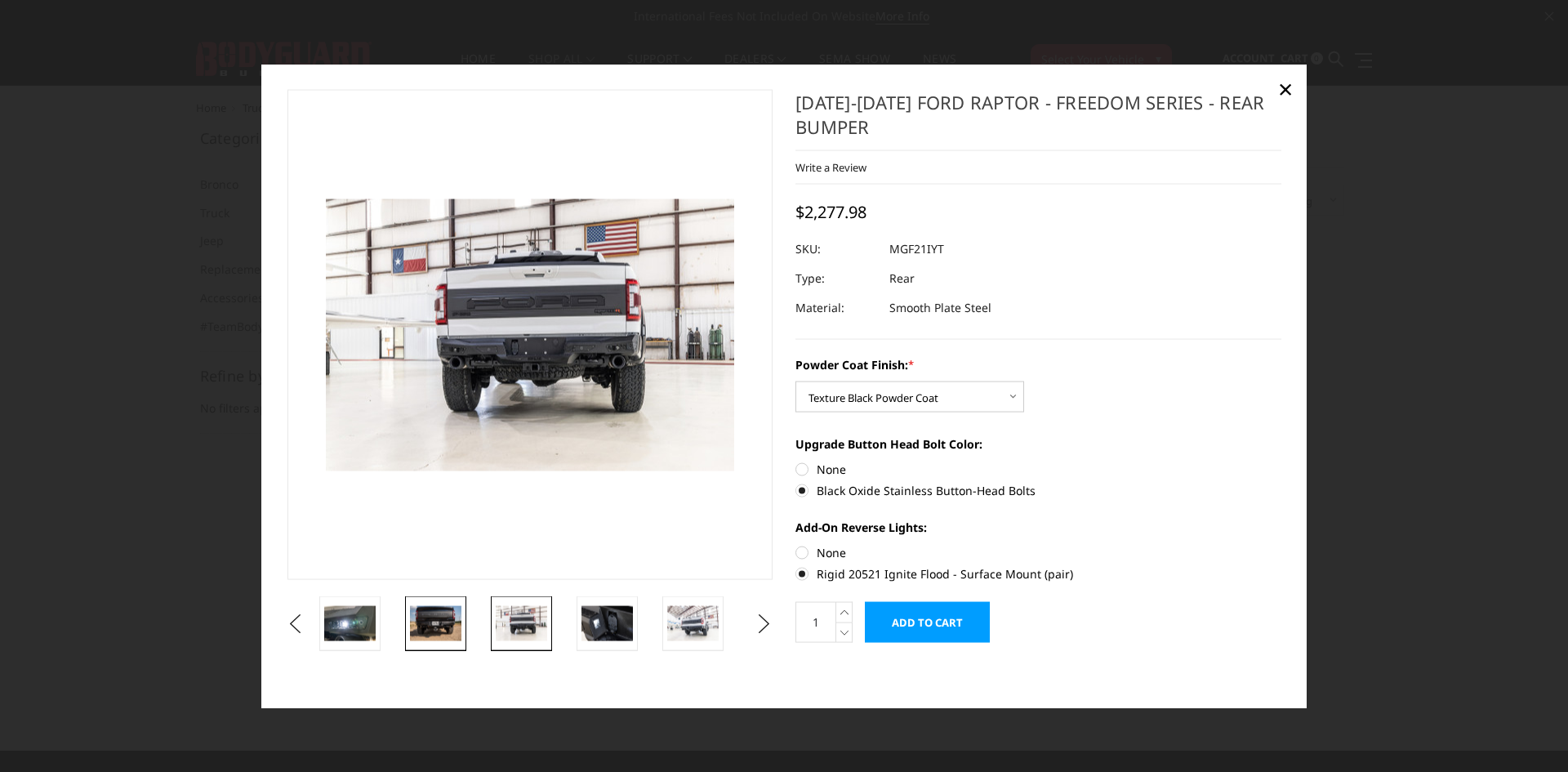
click at [423, 629] on img at bounding box center [435, 623] width 51 height 34
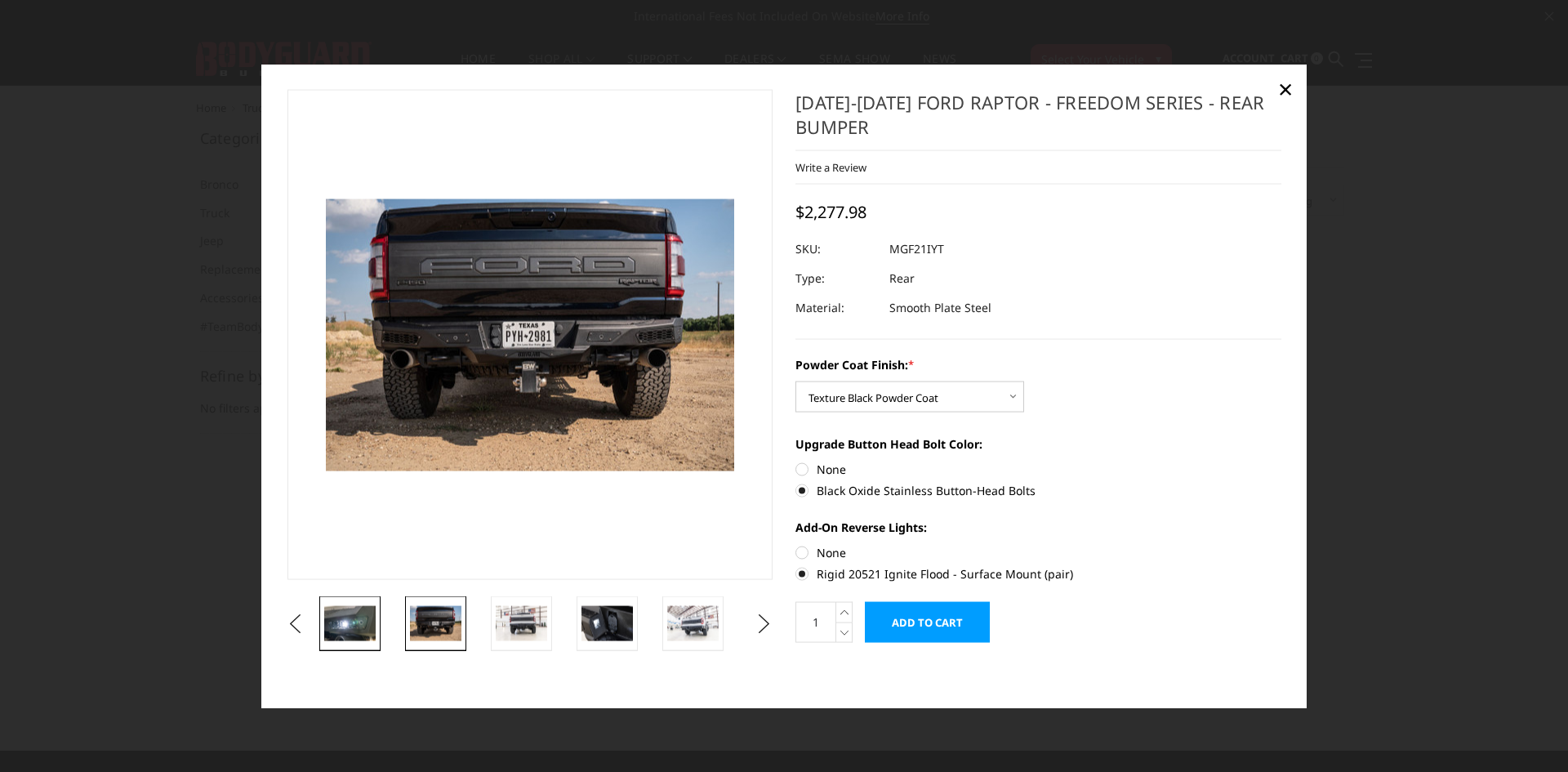
click at [368, 634] on img at bounding box center [349, 623] width 51 height 34
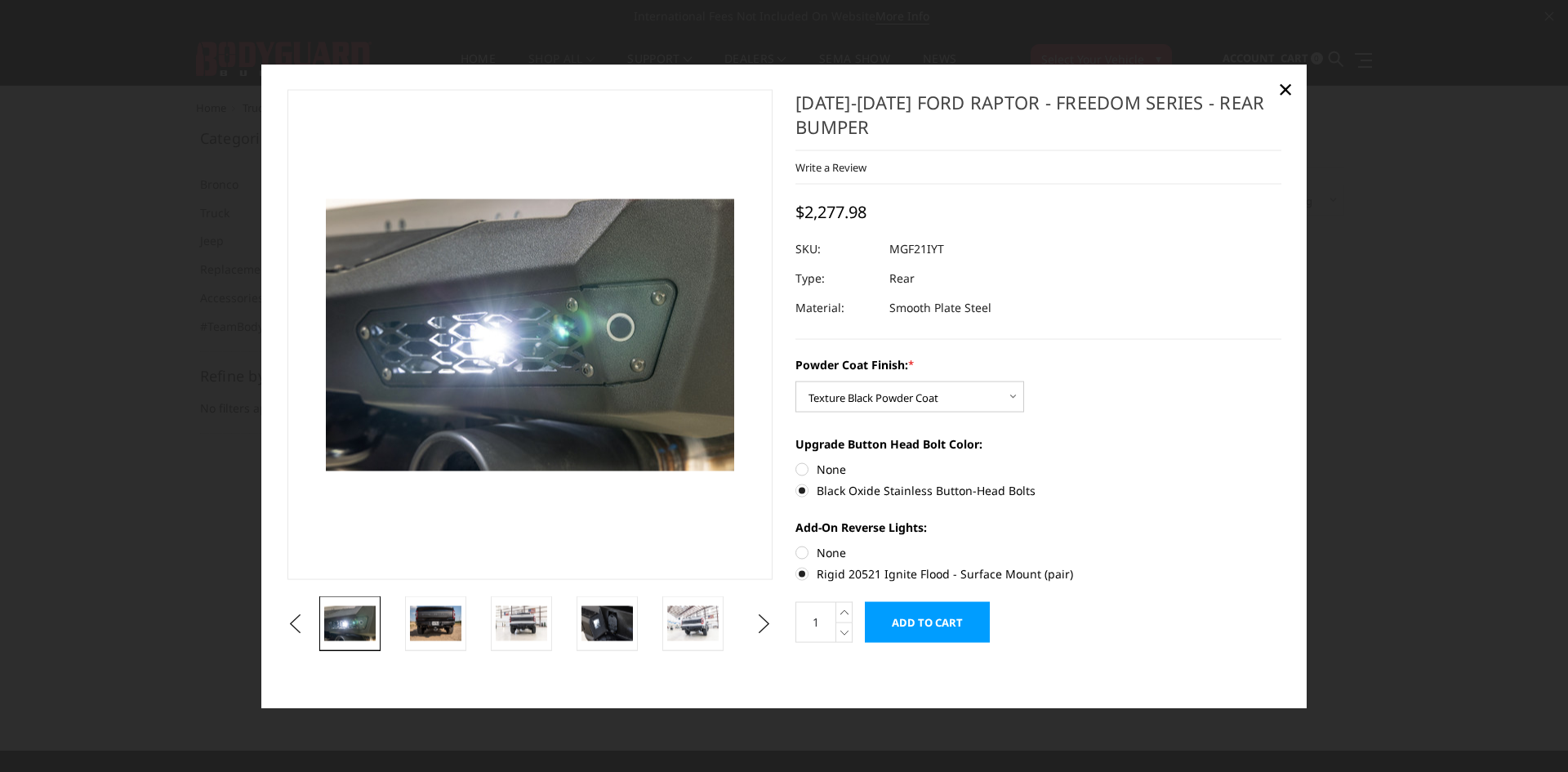
click at [297, 637] on ul "Previous Next" at bounding box center [529, 624] width 494 height 54
click at [293, 622] on button "Previous" at bounding box center [295, 623] width 24 height 24
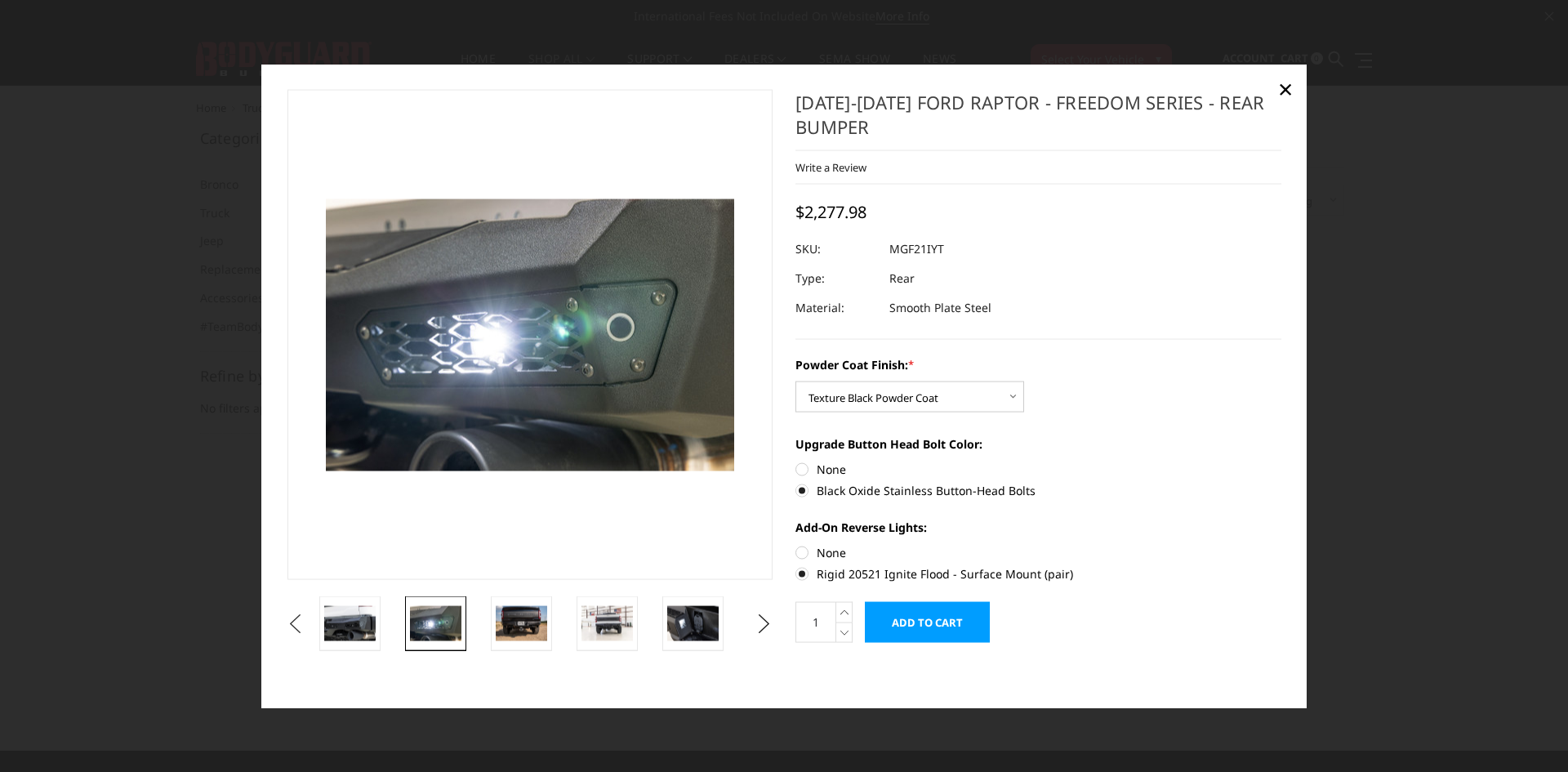
click at [293, 622] on button "Previous" at bounding box center [295, 623] width 24 height 24
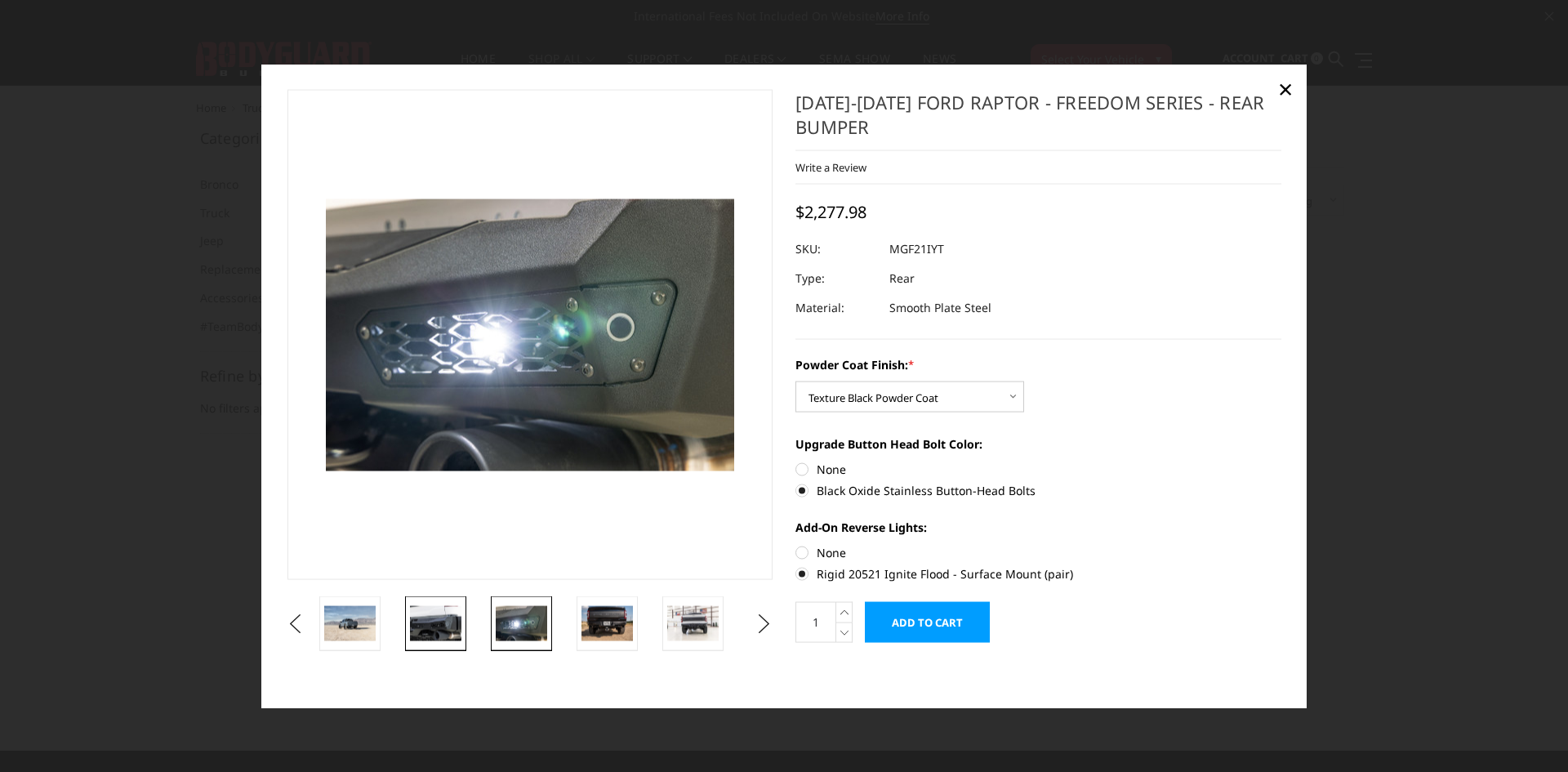
click at [441, 627] on img at bounding box center [435, 623] width 51 height 34
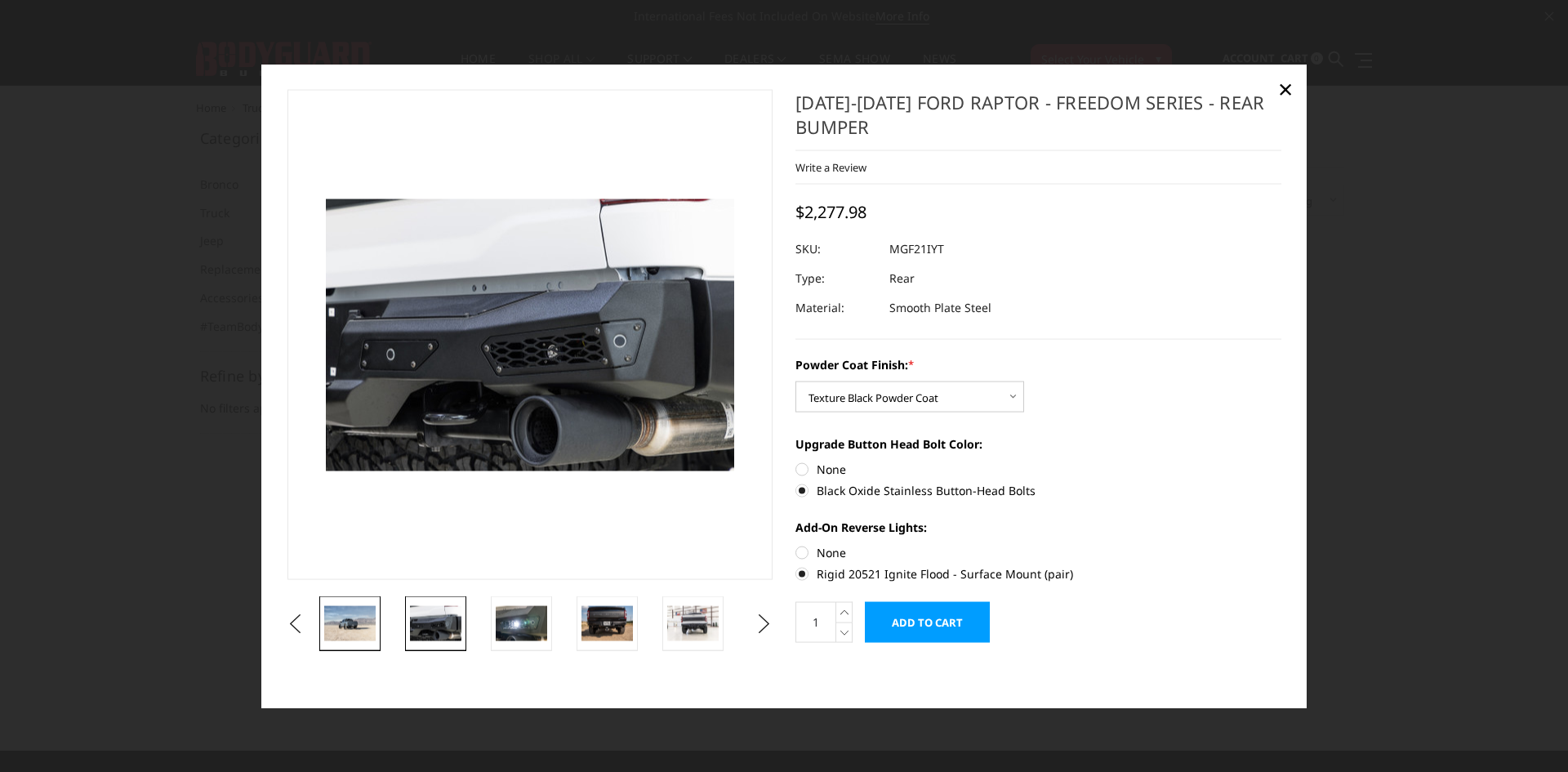
click at [362, 623] on img at bounding box center [349, 623] width 51 height 34
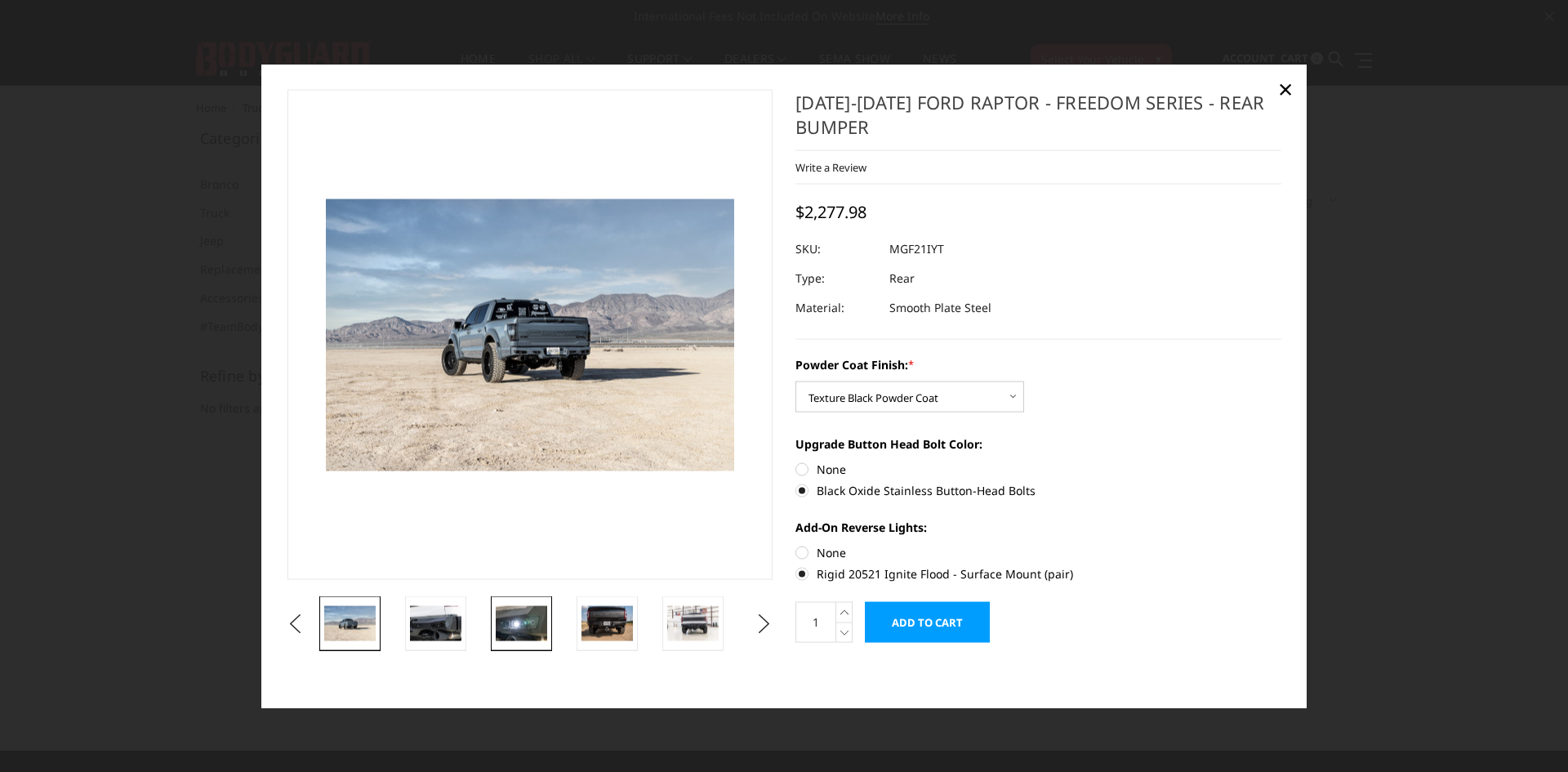
click at [552, 633] on link at bounding box center [521, 624] width 61 height 54
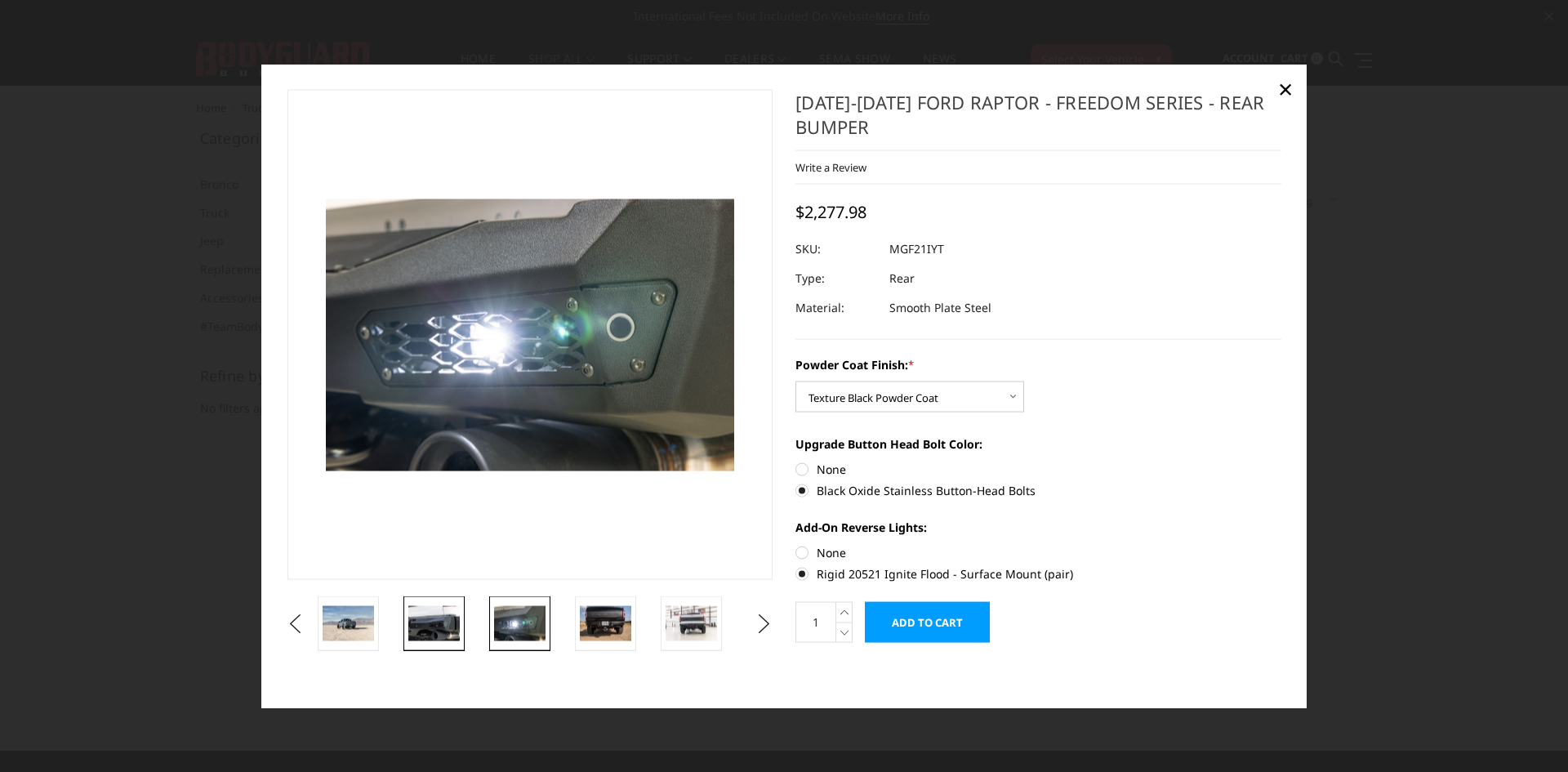
click at [438, 607] on img at bounding box center [433, 623] width 51 height 34
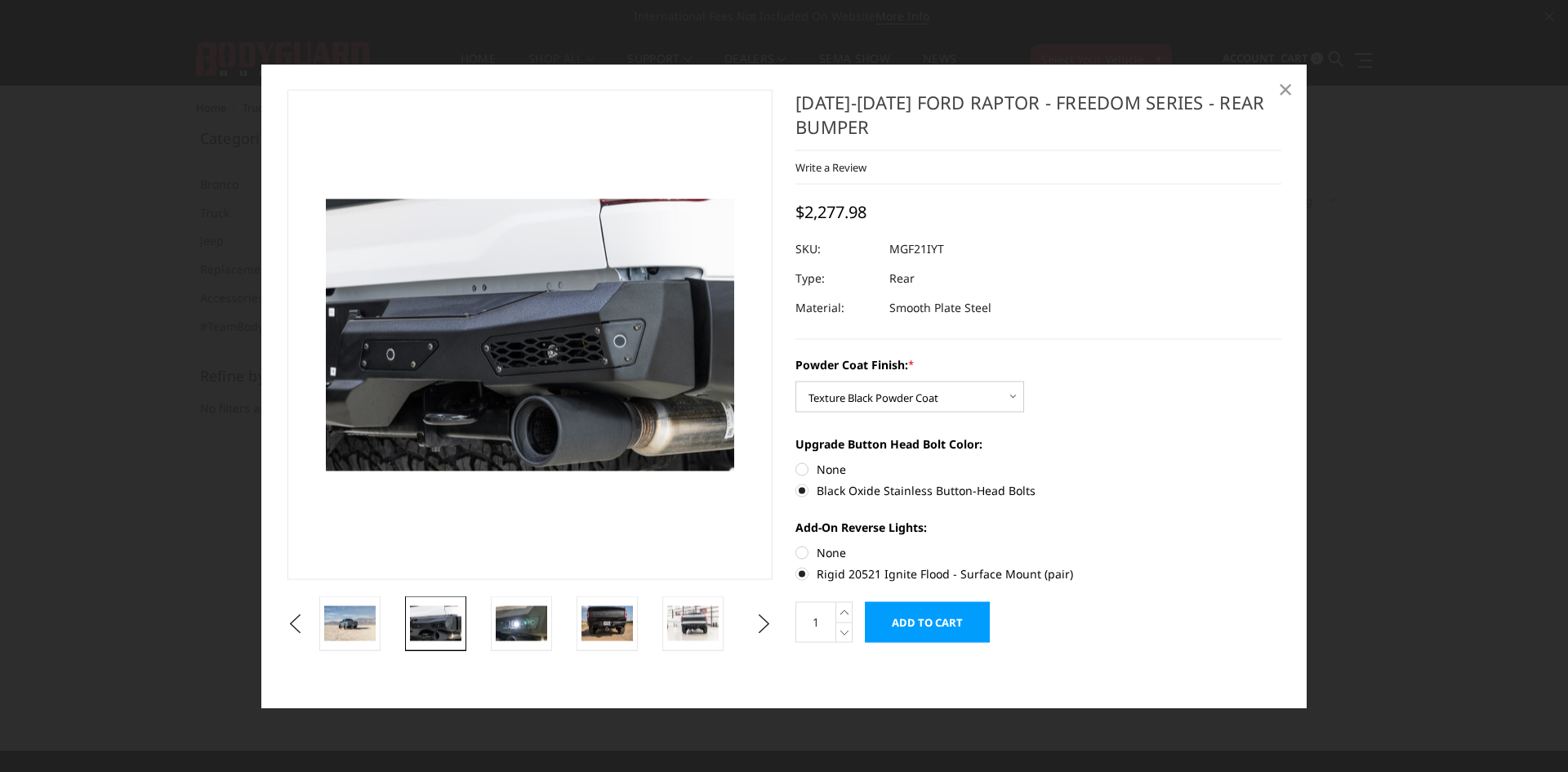
click at [1282, 93] on span "×" at bounding box center [1285, 88] width 15 height 35
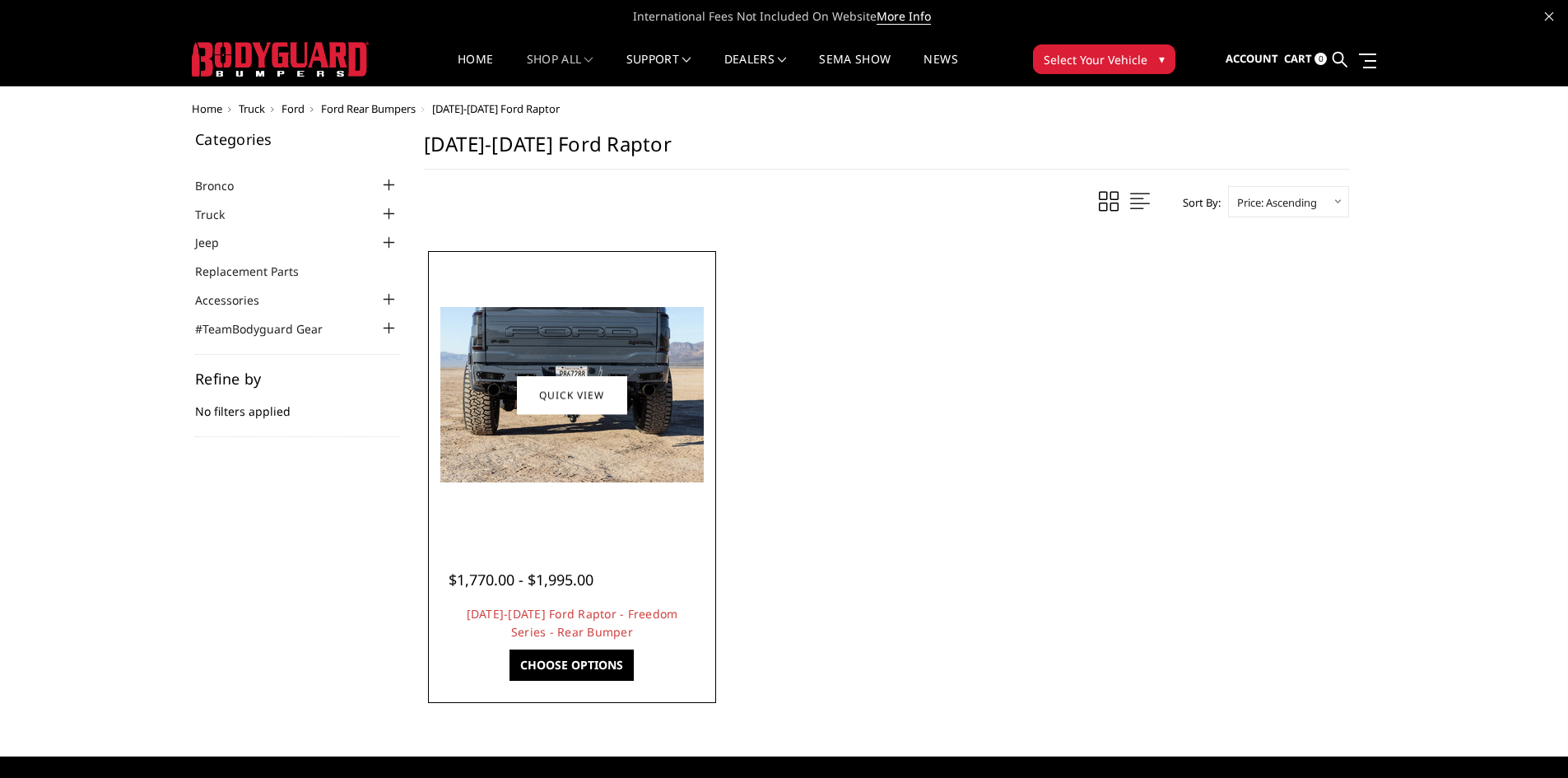
click at [609, 476] on img at bounding box center [573, 394] width 264 height 175
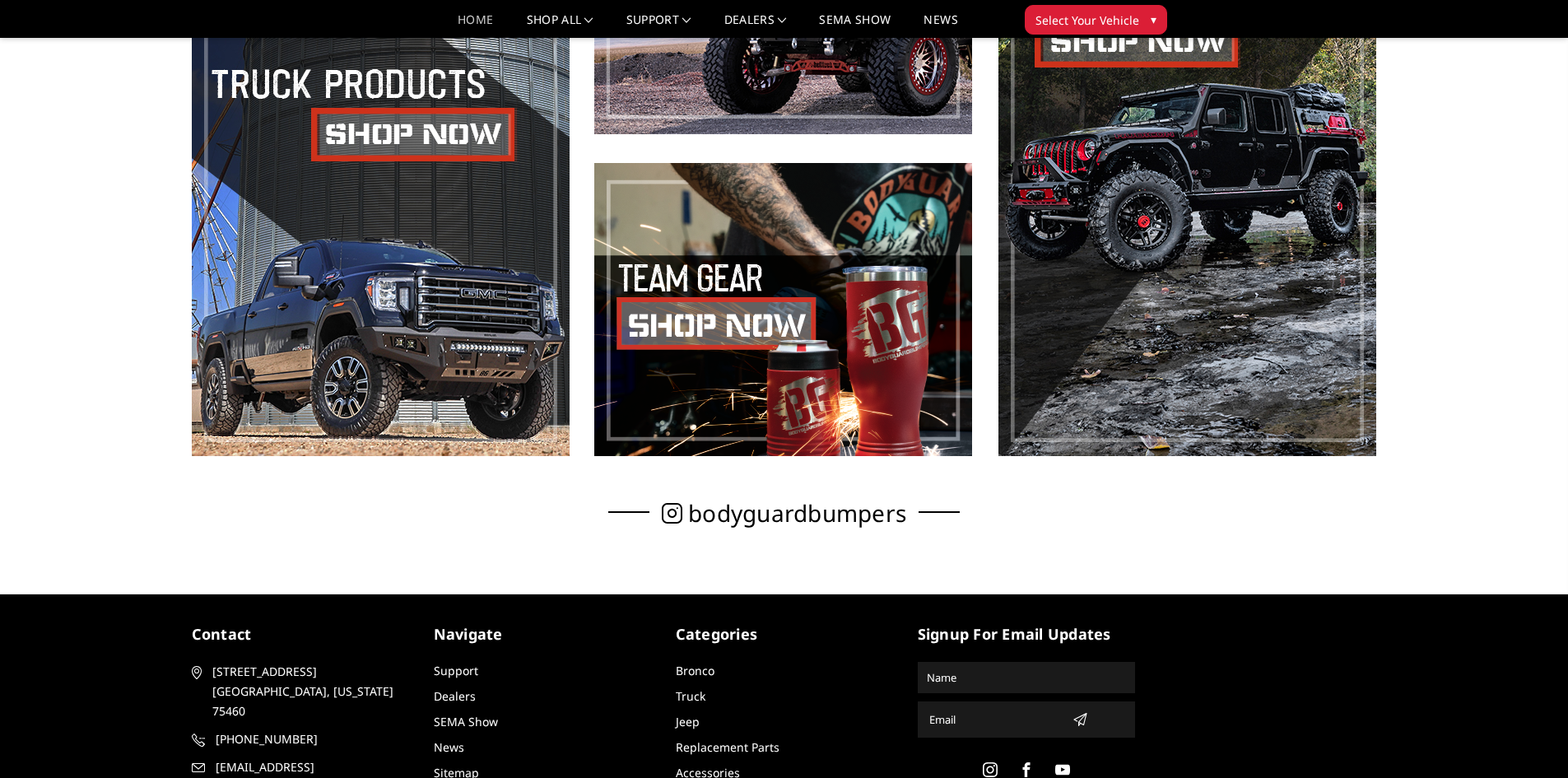
scroll to position [1133, 0]
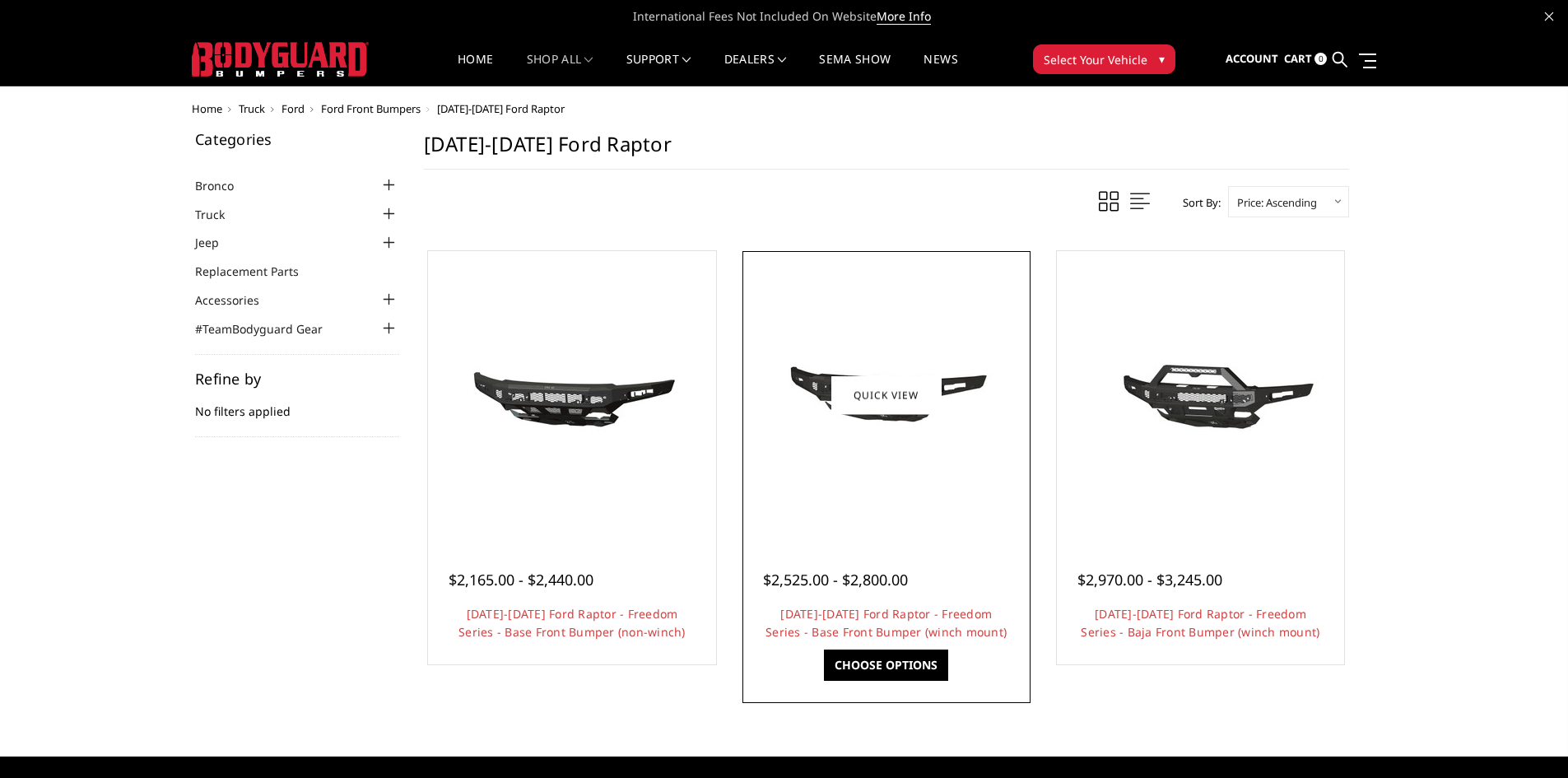
click at [893, 508] on div at bounding box center [887, 395] width 280 height 280
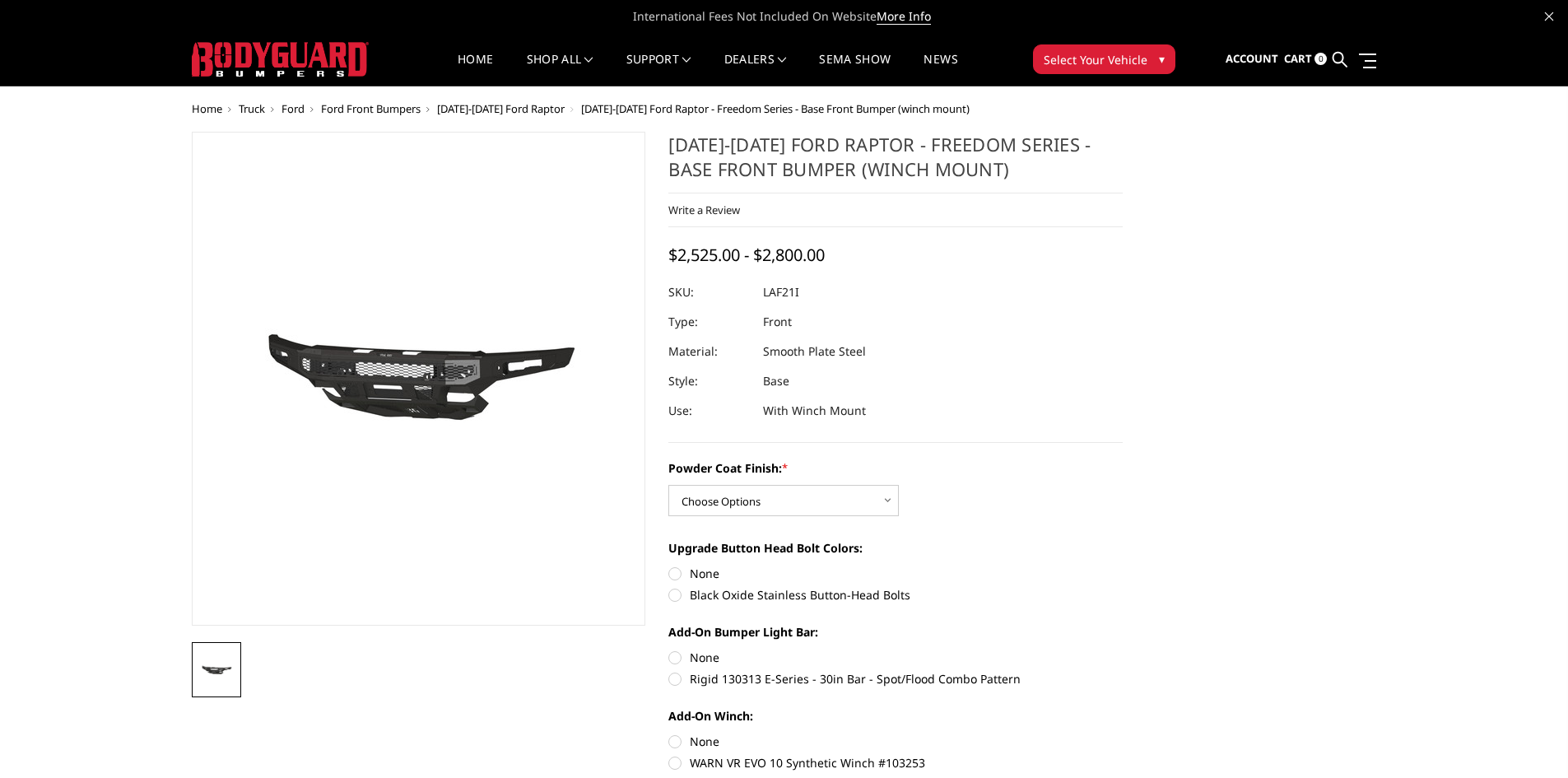
click at [714, 604] on div "Powder Coat Finish: * Choose Options Bare Metal Texture Black Powder Coat Upgra…" at bounding box center [895, 625] width 455 height 330
click at [717, 596] on label "Black Oxide Stainless Button-Head Bolts" at bounding box center [895, 595] width 455 height 18
click at [1123, 566] on input "Black Oxide Stainless Button-Head Bolts" at bounding box center [1123, 565] width 1 height 1
radio input "true"
click at [791, 494] on select "Choose Options Bare Metal Texture Black Powder Coat" at bounding box center [784, 500] width 231 height 31
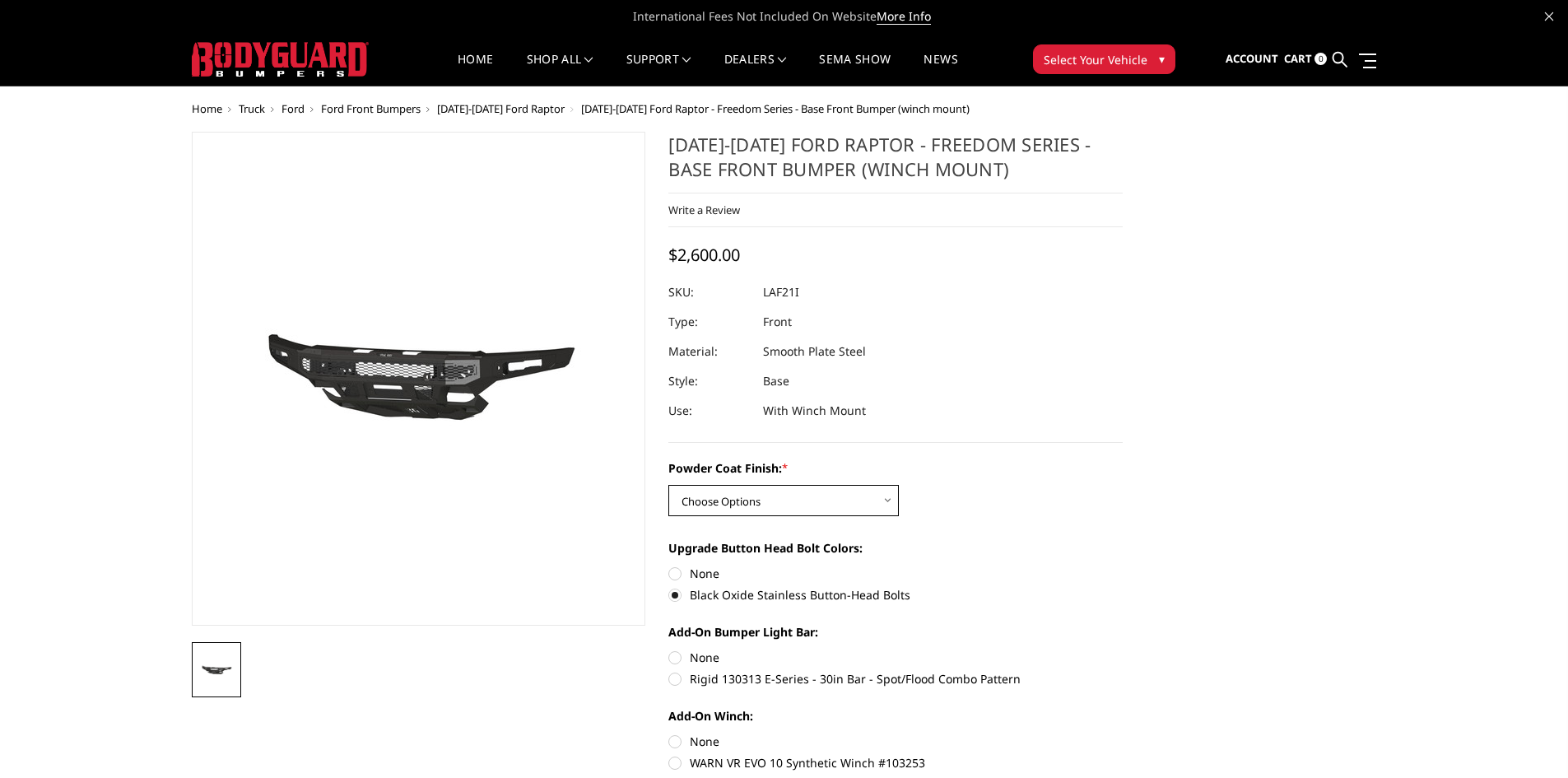
select select "2770"
click at [669, 485] on select "Choose Options Bare Metal Texture Black Powder Coat" at bounding box center [784, 500] width 231 height 31
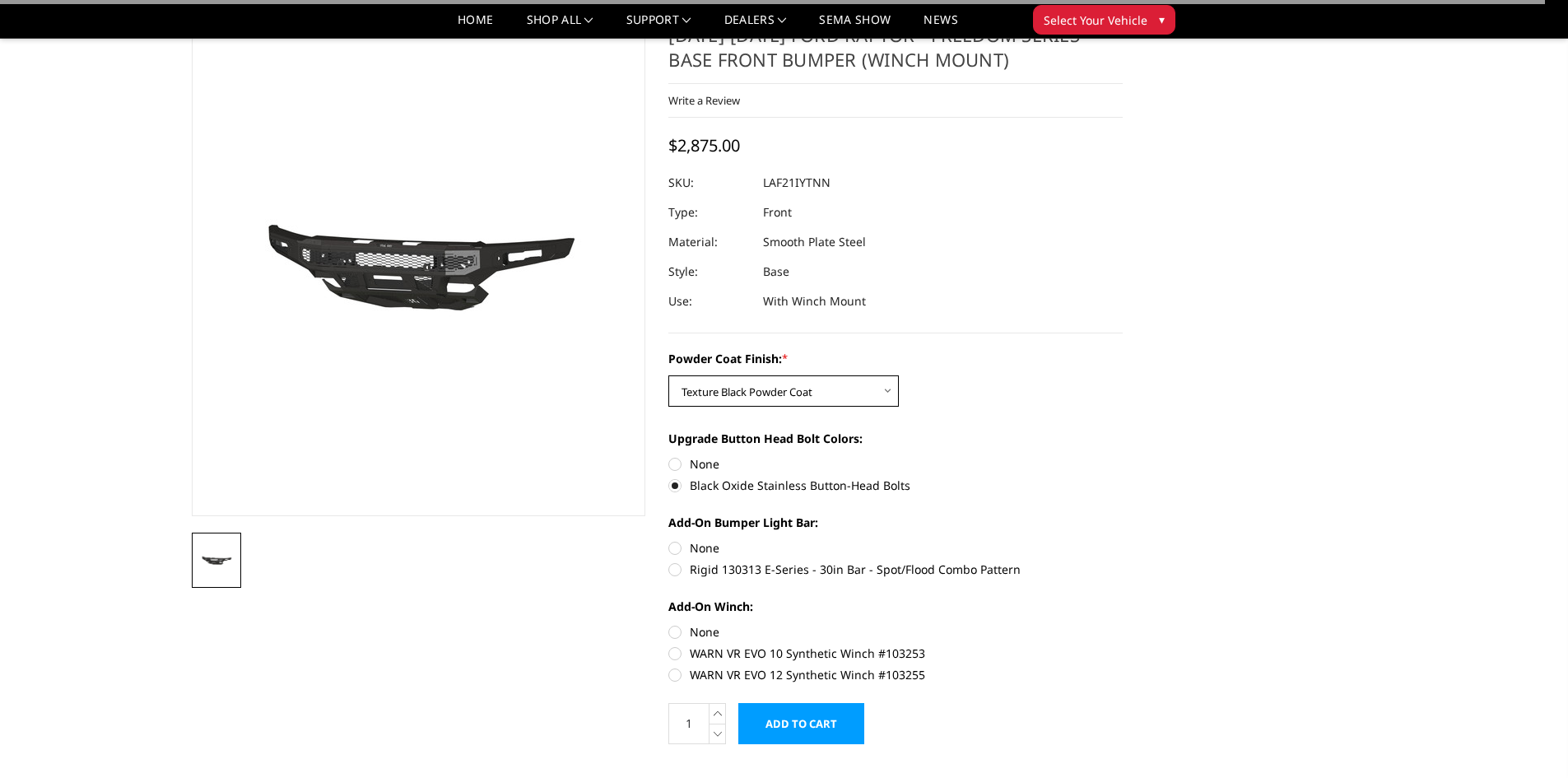
scroll to position [164, 0]
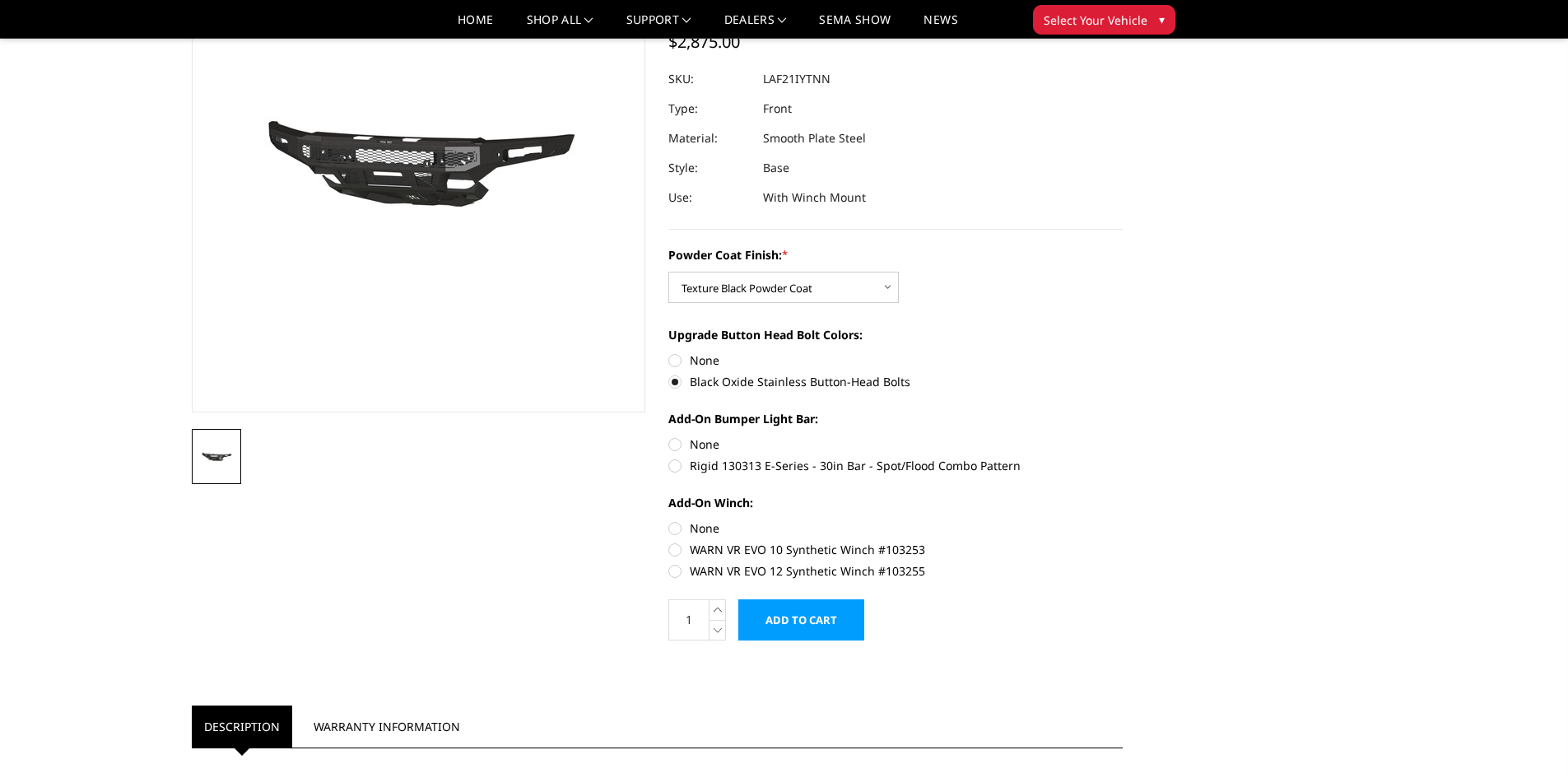
click at [689, 446] on label "None" at bounding box center [895, 445] width 455 height 18
click at [670, 436] on input "None" at bounding box center [669, 436] width 1 height 1
radio input "true"
click at [718, 562] on label "WARN VR EVO 12 Synthetic Winch #103255" at bounding box center [895, 571] width 455 height 18
click at [1123, 541] on input "WARN VR EVO 12 Synthetic Winch #103255" at bounding box center [1123, 540] width 1 height 1
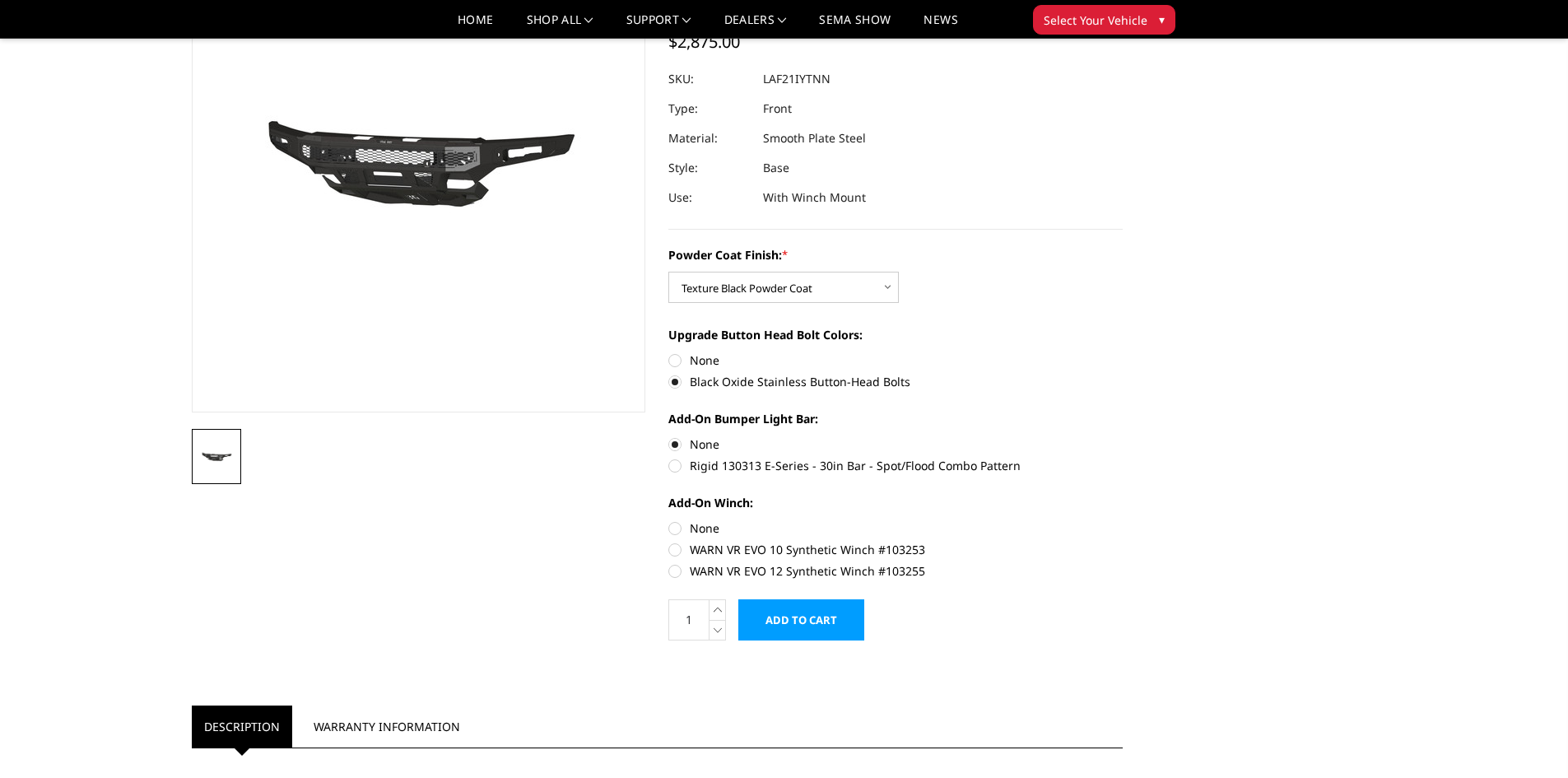
radio input "true"
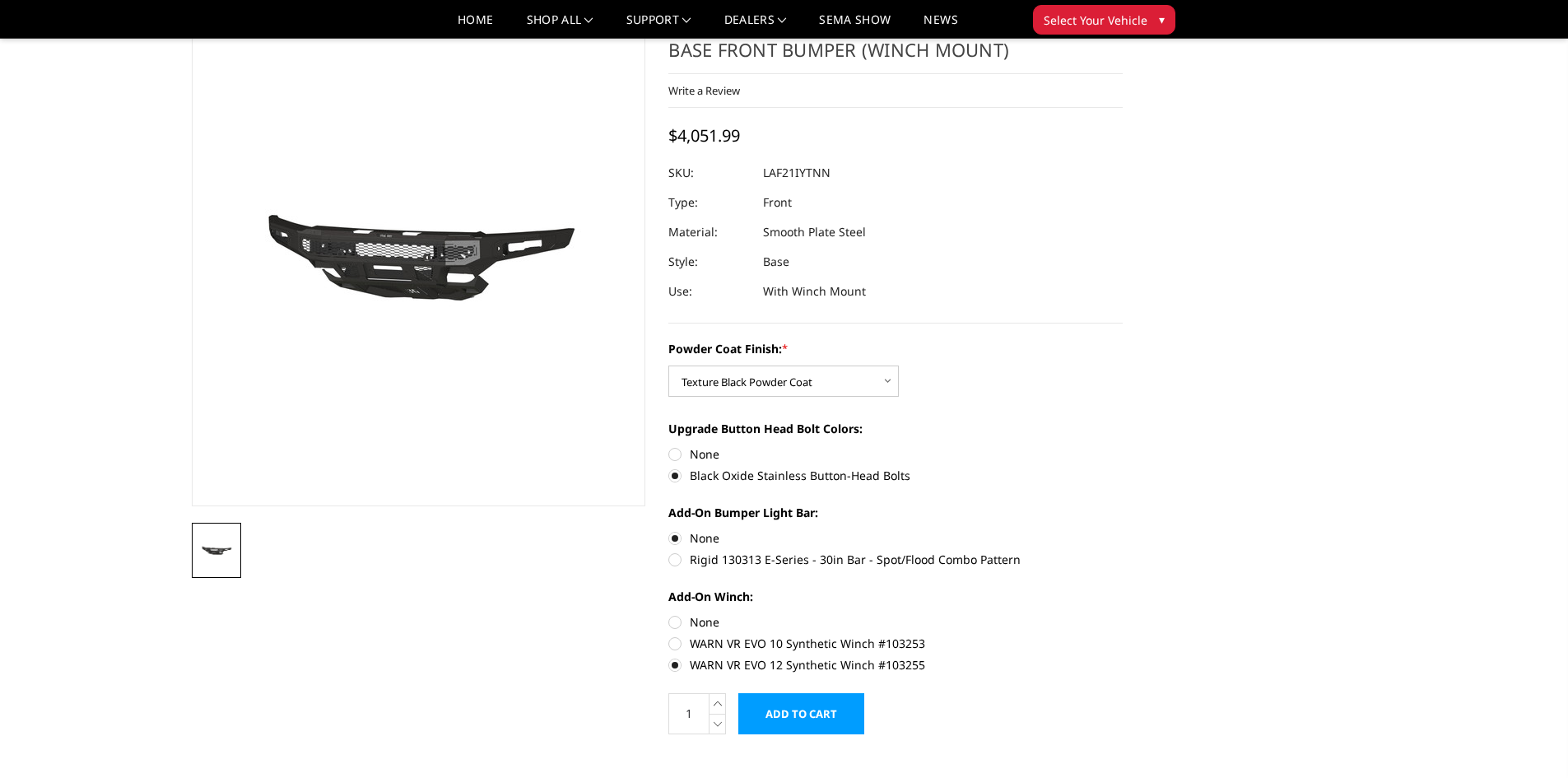
scroll to position [55, 0]
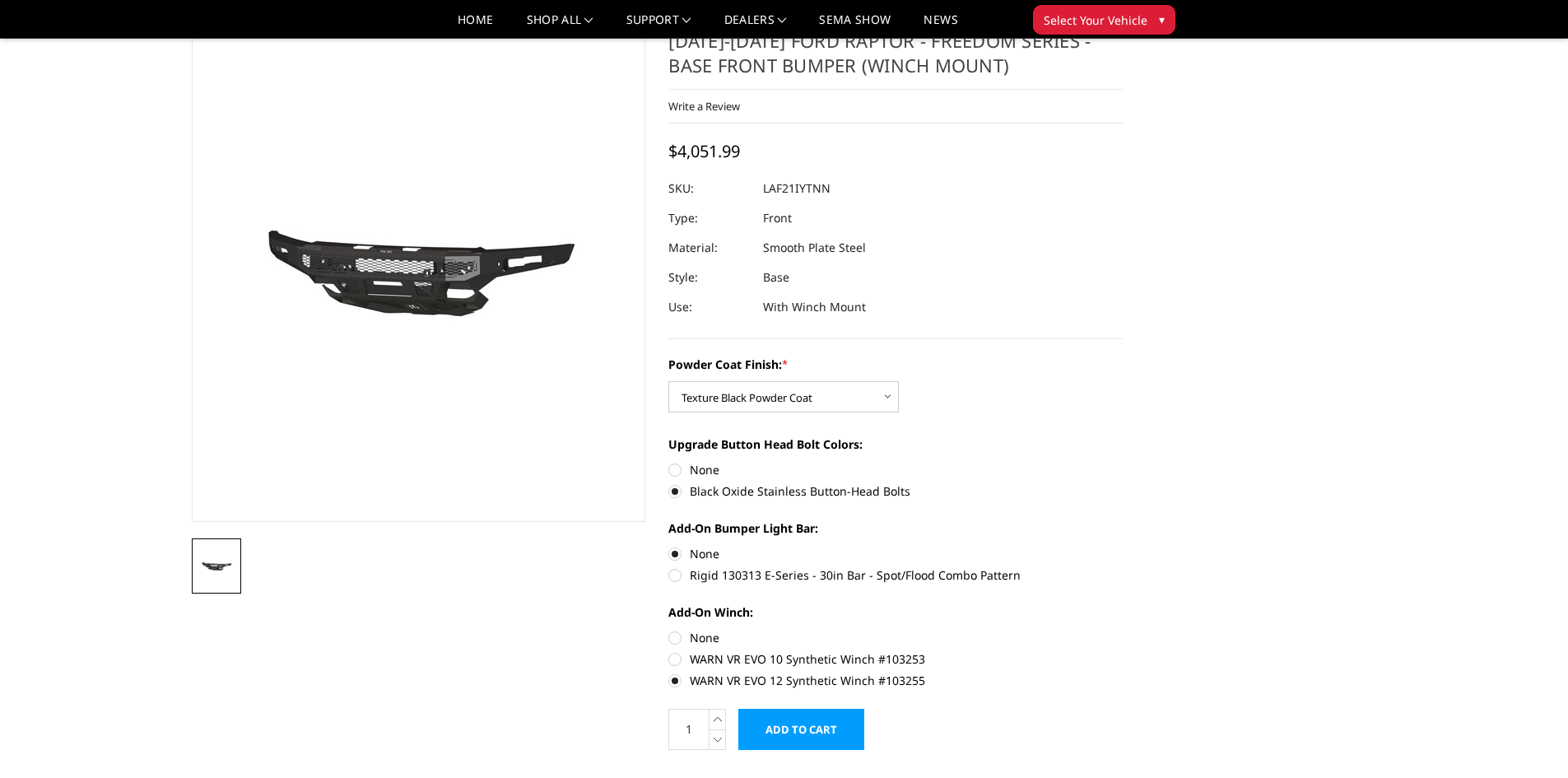
click at [714, 663] on label "WARN VR EVO 10 Synthetic Winch #103253" at bounding box center [895, 659] width 455 height 18
click at [1123, 629] on input "WARN VR EVO 10 Synthetic Winch #103253" at bounding box center [1123, 628] width 1 height 1
radio input "true"
click at [722, 681] on label "WARN VR EVO 12 Synthetic Winch #103255" at bounding box center [895, 680] width 455 height 18
click at [1123, 651] on input "WARN VR EVO 12 Synthetic Winch #103255" at bounding box center [1123, 650] width 1 height 1
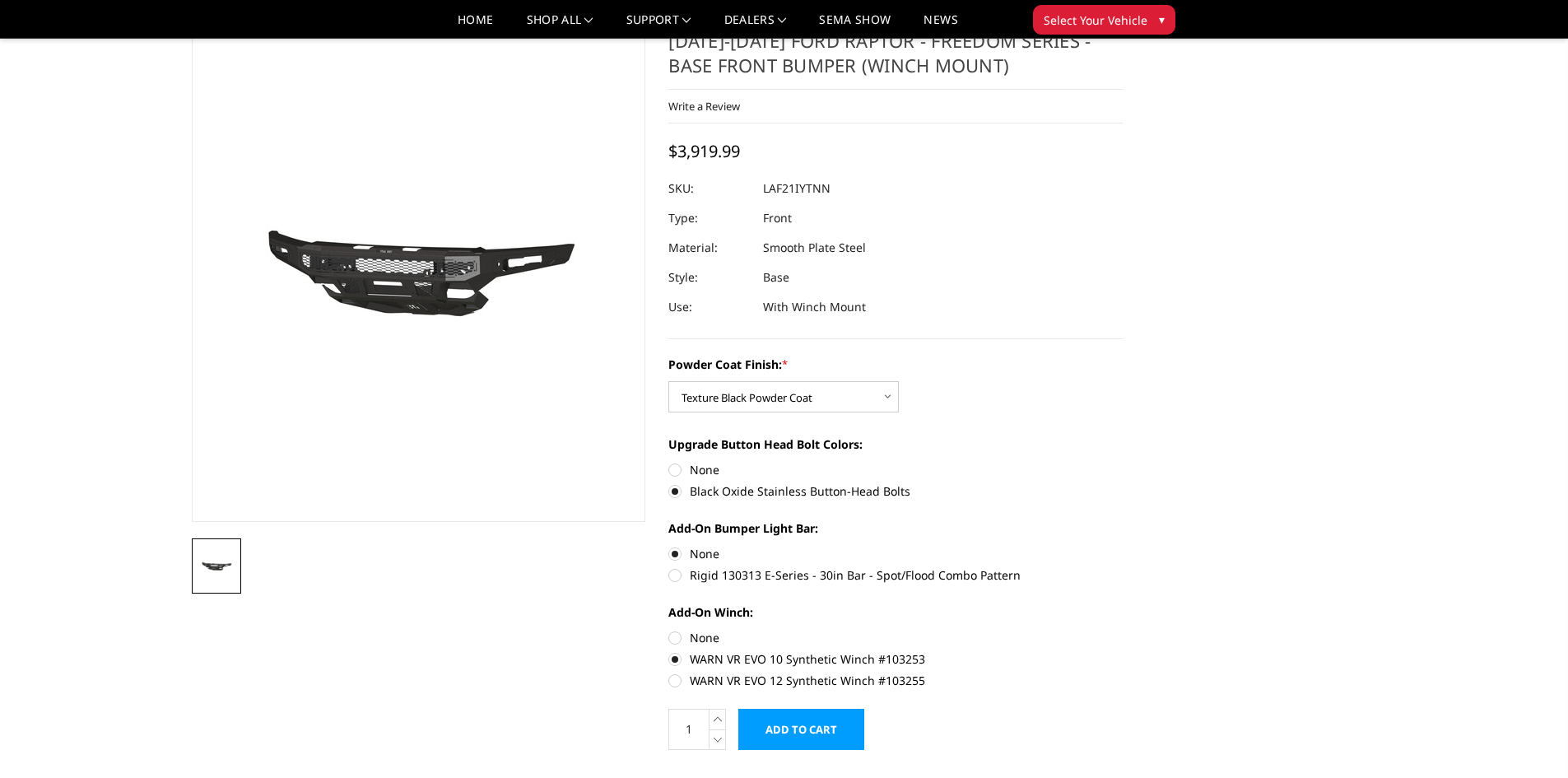
radio input "true"
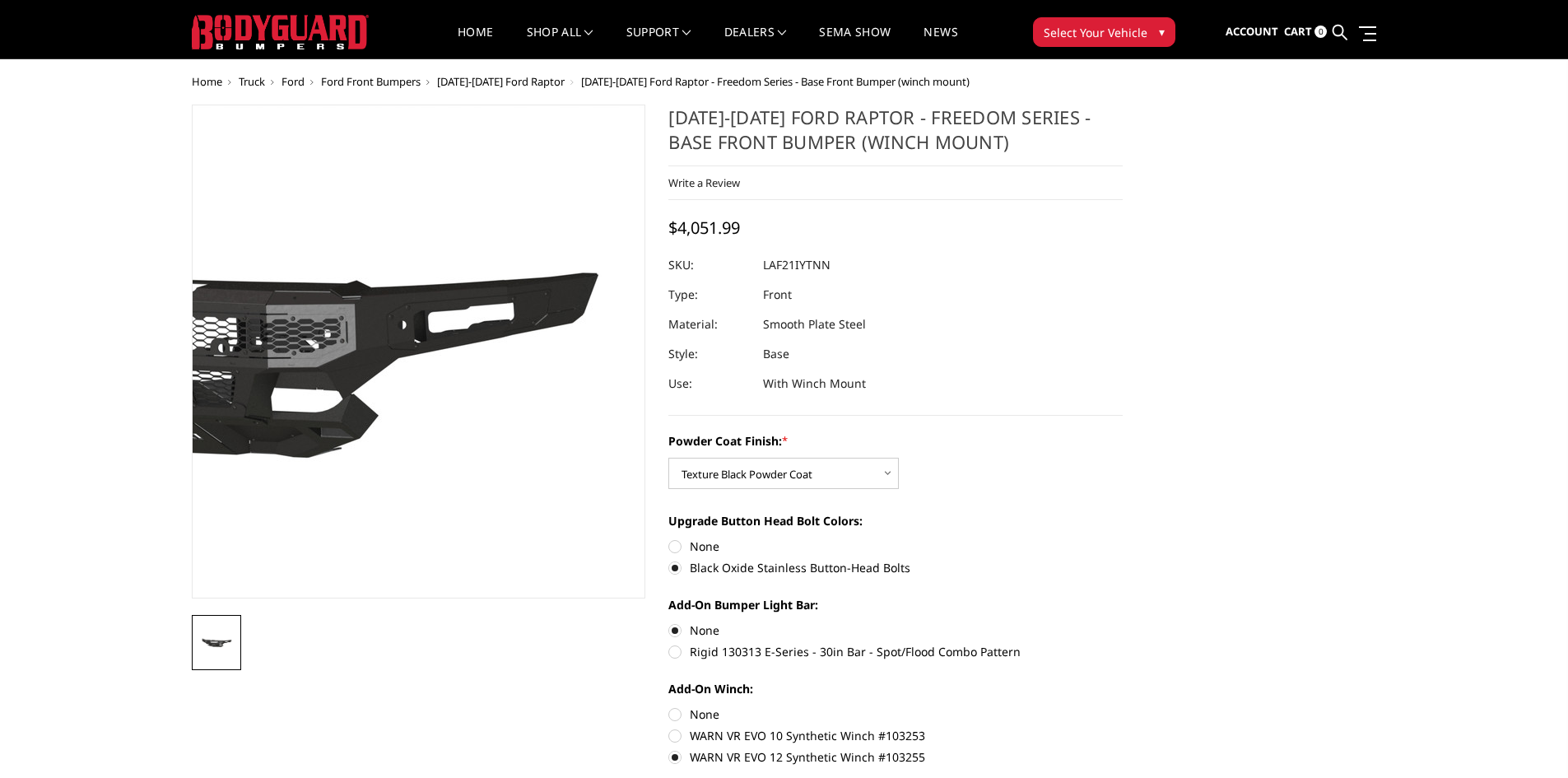
scroll to position [0, 0]
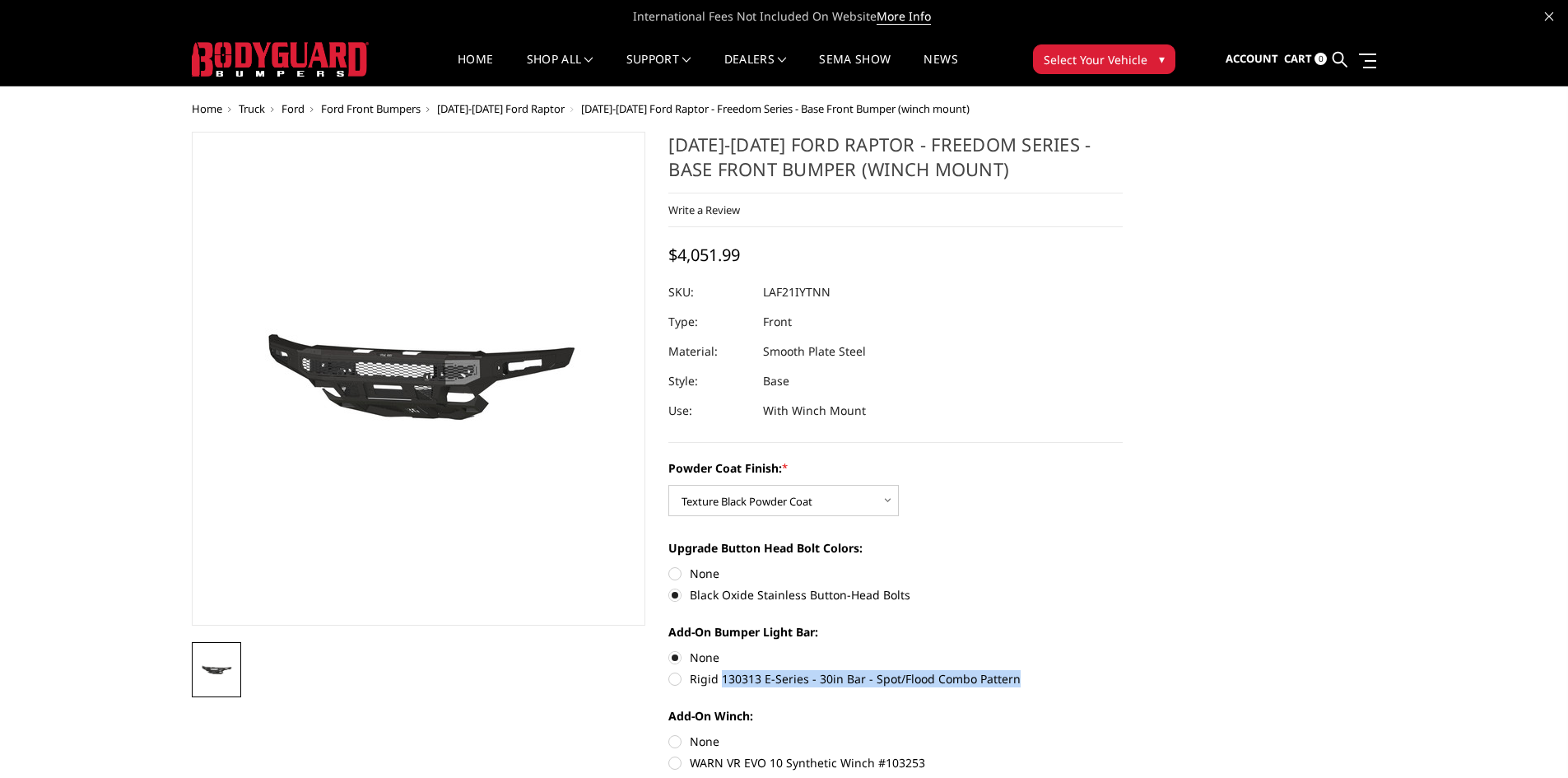
drag, startPoint x: 721, startPoint y: 675, endPoint x: 956, endPoint y: 671, distance: 235.0
click at [1016, 678] on label "Rigid 130313 E-Series - 30in Bar - Spot/Flood Combo Pattern" at bounding box center [895, 679] width 455 height 18
drag, startPoint x: 952, startPoint y: 672, endPoint x: 906, endPoint y: 700, distance: 53.9
click at [906, 700] on div "Powder Coat Finish: * Choose Options Bare Metal Texture Black Powder Coat Upgra…" at bounding box center [895, 625] width 455 height 330
drag, startPoint x: 690, startPoint y: 679, endPoint x: 951, endPoint y: 675, distance: 261.0
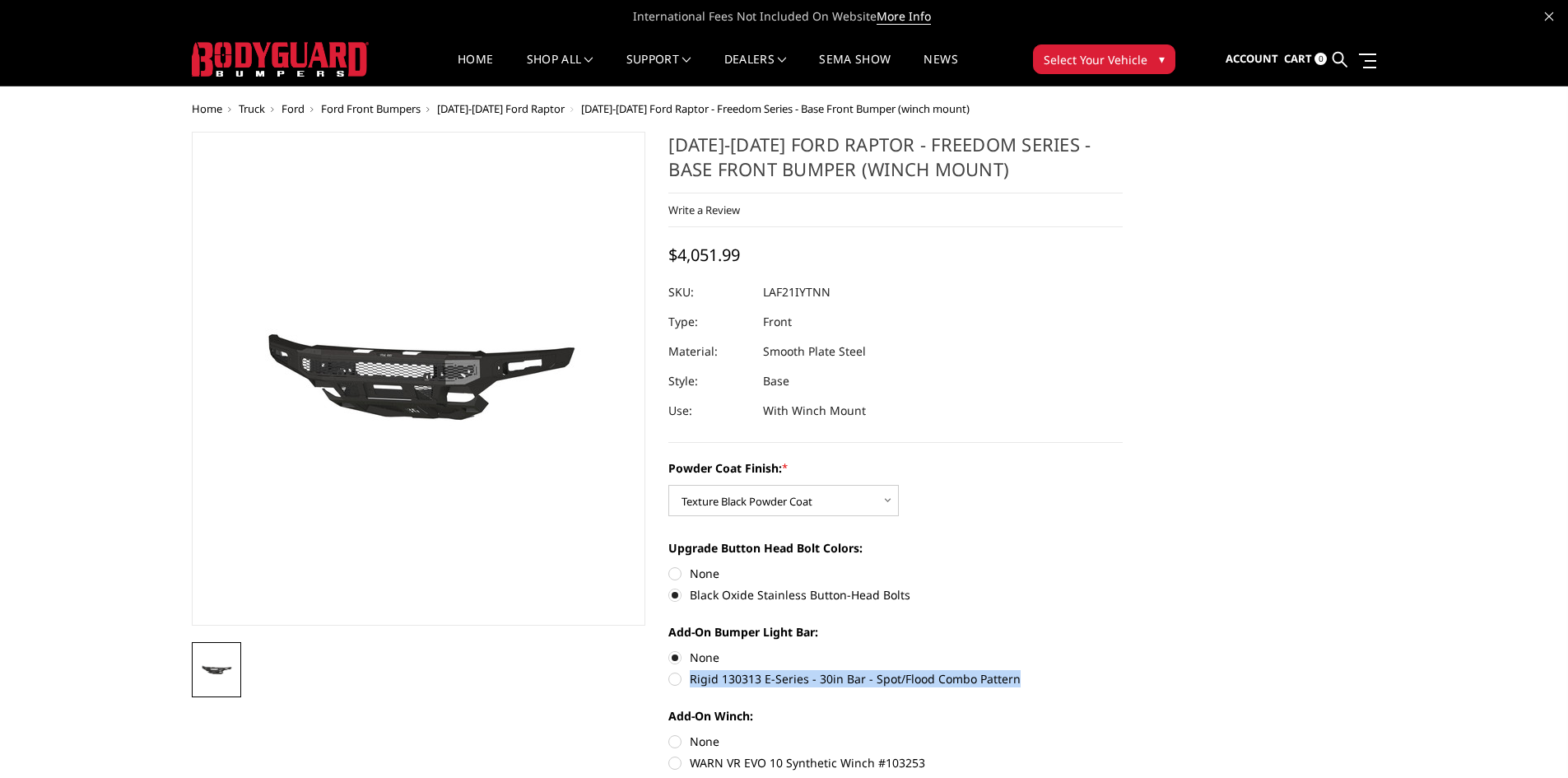
click at [1003, 680] on label "Rigid 130313 E-Series - 30in Bar - Spot/Flood Combo Pattern" at bounding box center [895, 679] width 455 height 18
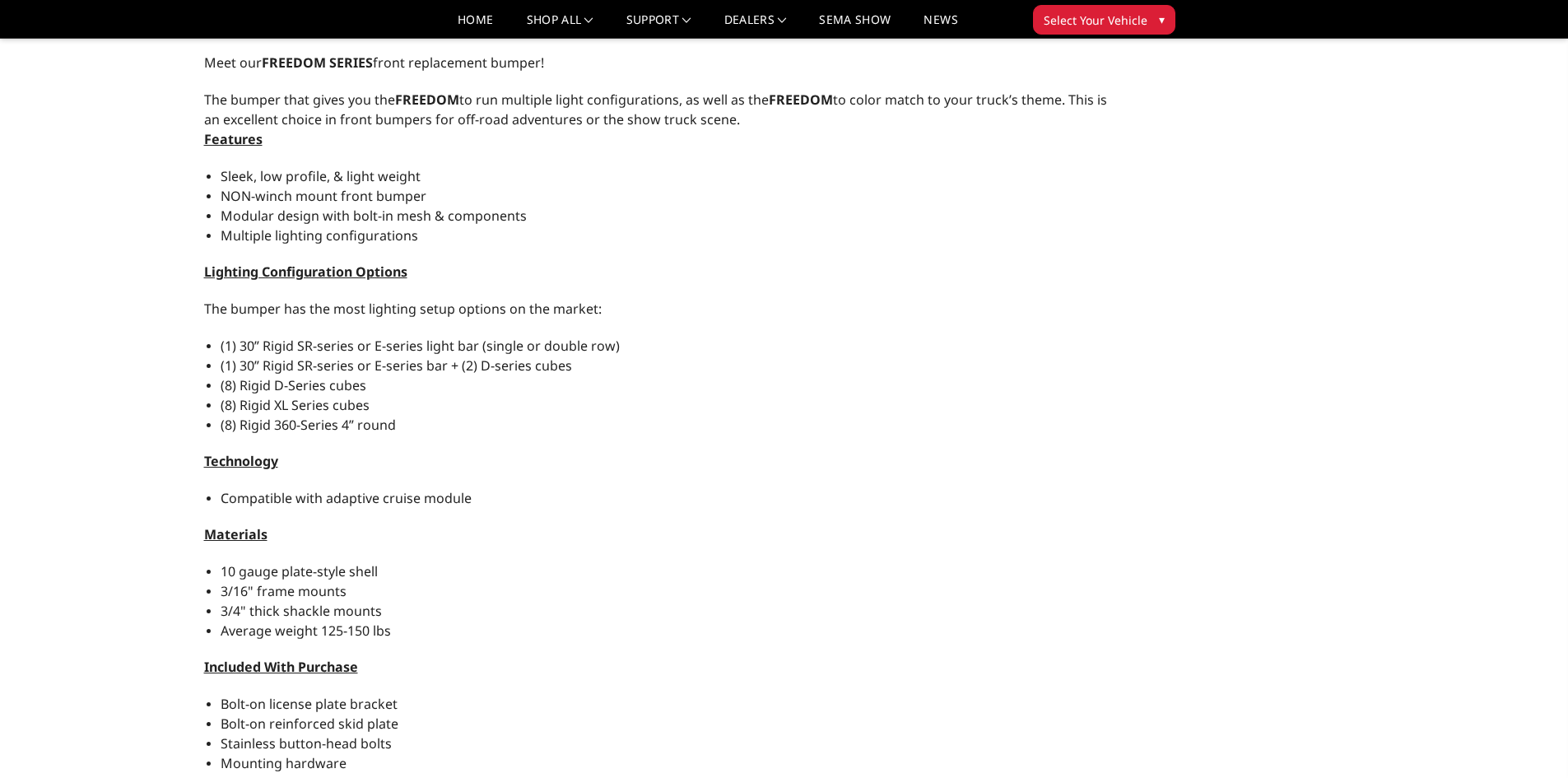
scroll to position [932, 0]
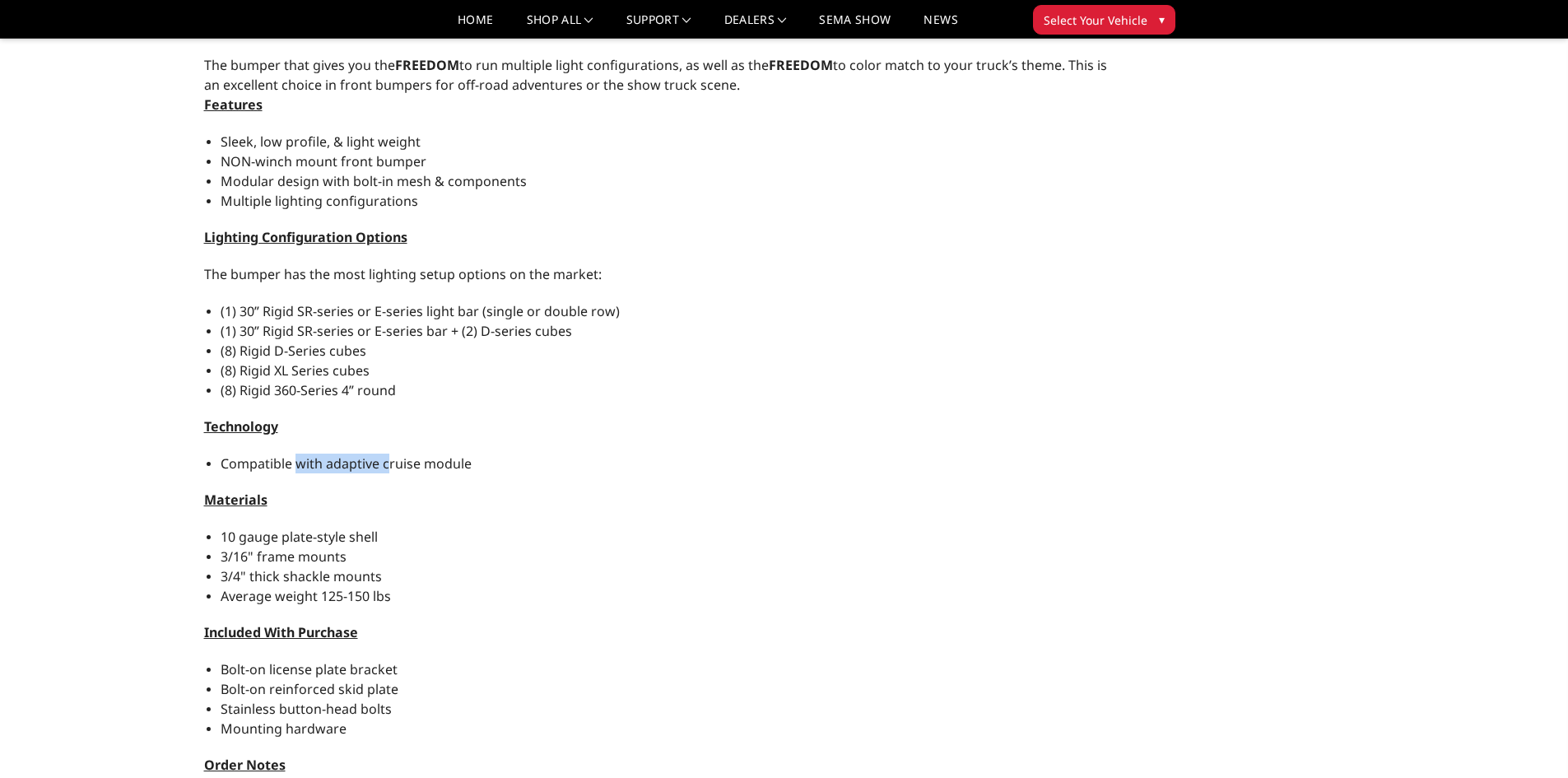
drag, startPoint x: 352, startPoint y: 470, endPoint x: 400, endPoint y: 468, distance: 48.0
click at [389, 468] on span "Compatible with adaptive cruise module" at bounding box center [346, 463] width 251 height 19
click at [416, 469] on span "Compatible with adaptive cruise module" at bounding box center [346, 463] width 251 height 19
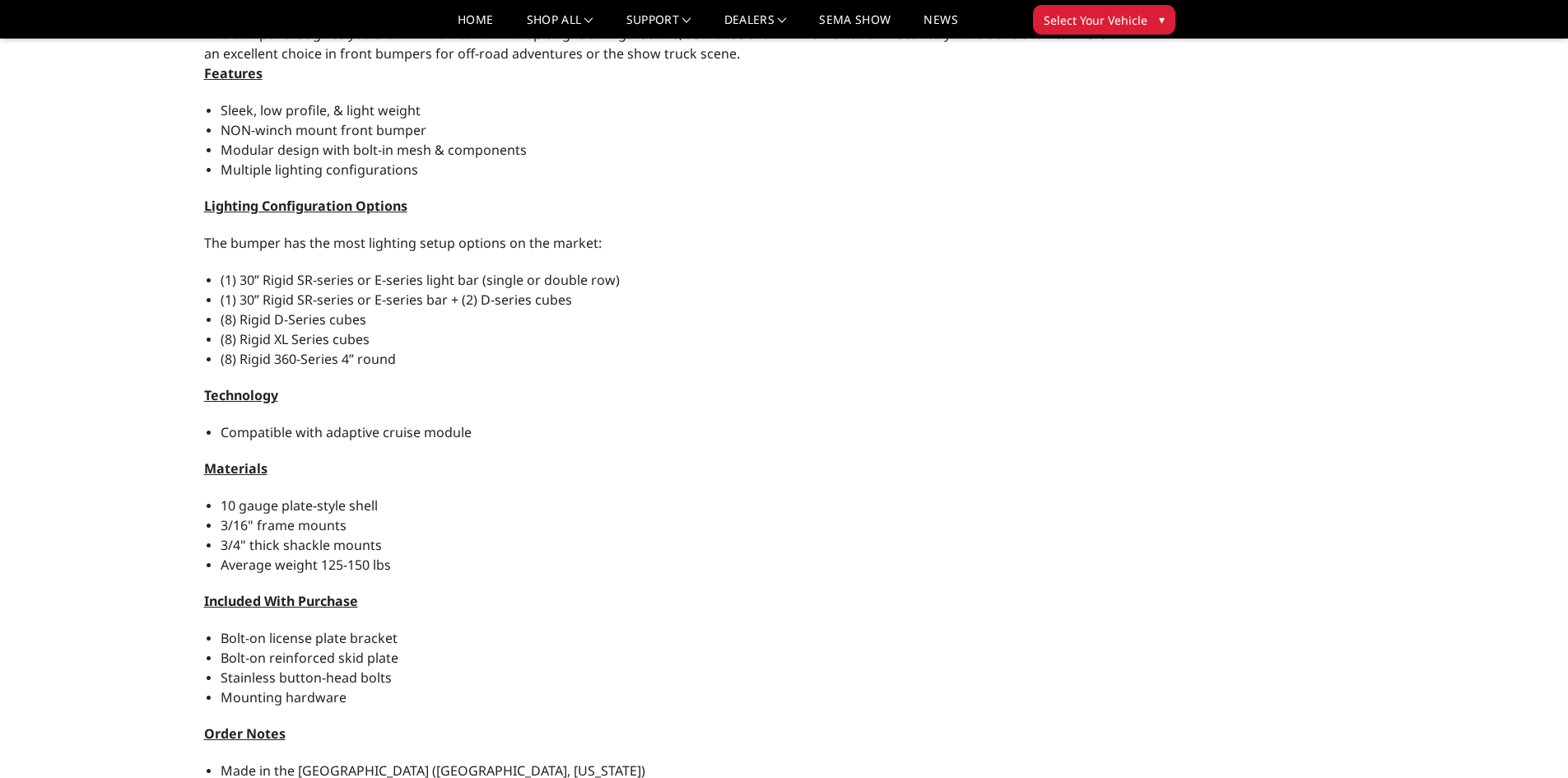
scroll to position [988, 0]
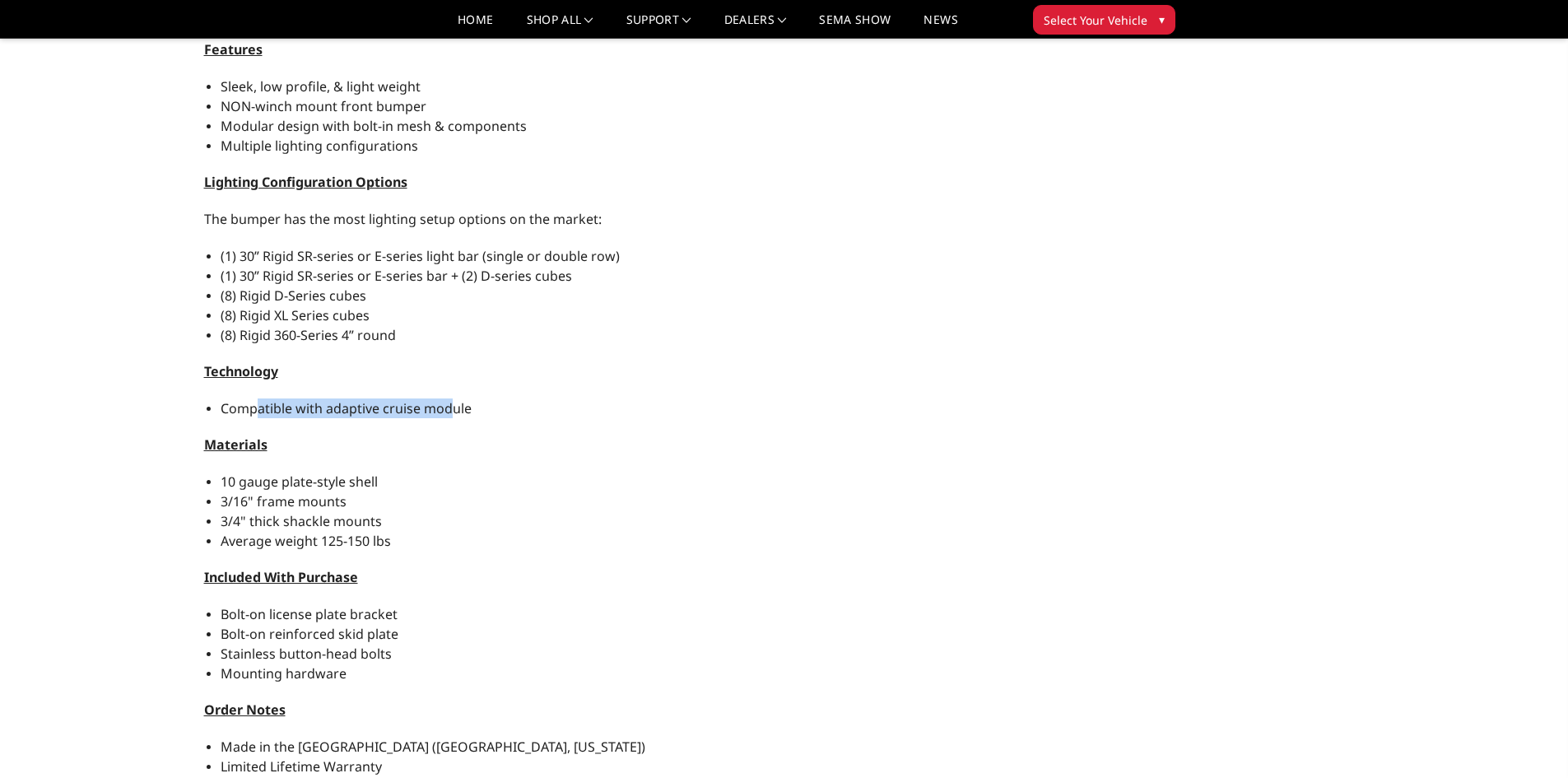
drag, startPoint x: 256, startPoint y: 411, endPoint x: 450, endPoint y: 414, distance: 194.0
click at [450, 414] on span "Compatible with adaptive cruise module" at bounding box center [346, 408] width 251 height 19
click at [447, 455] on div "Meet our FREEDOM SERIES front replacement bumper! The bumper that gives you the…" at bounding box center [657, 442] width 932 height 1017
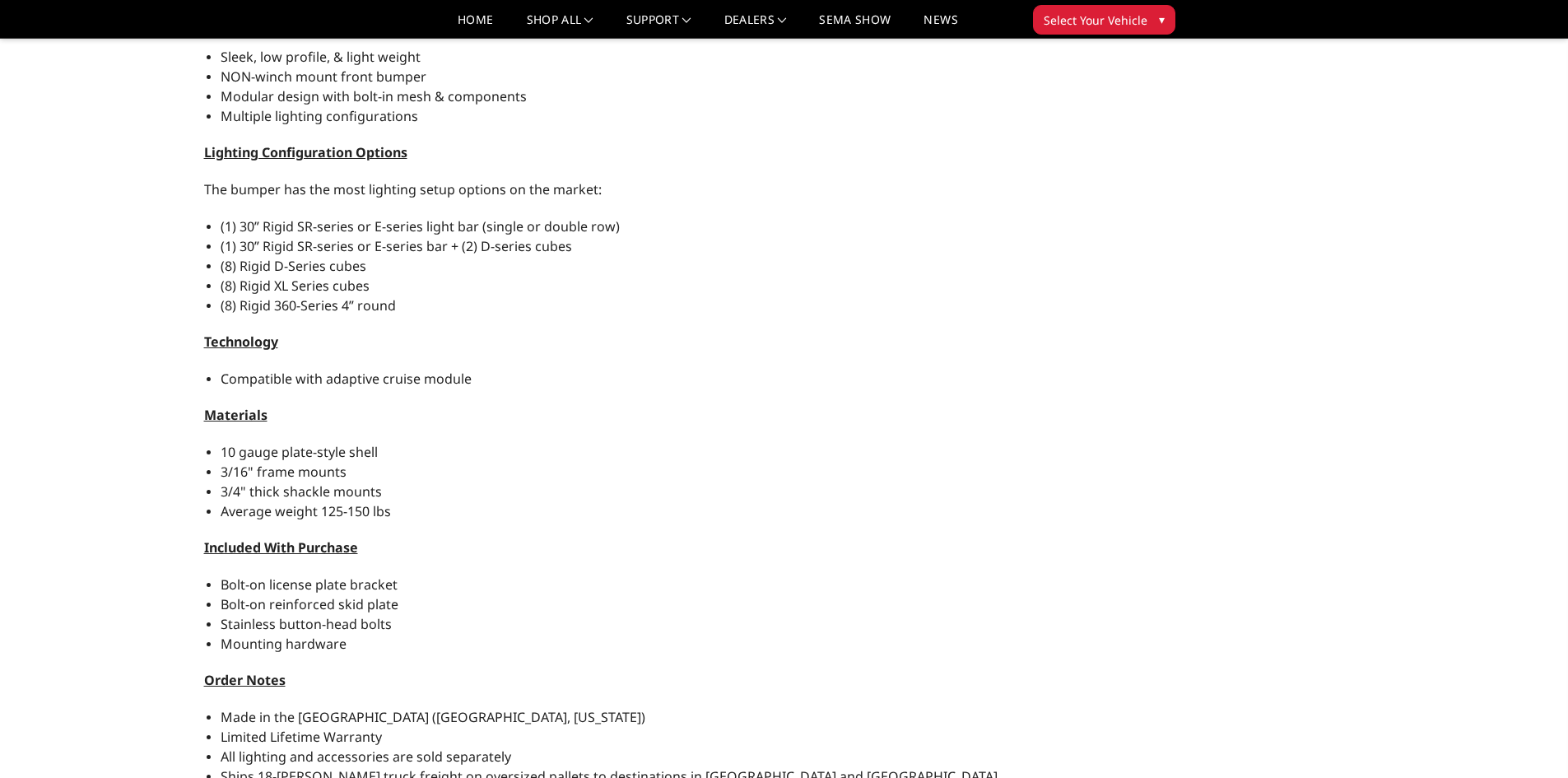
scroll to position [1043, 0]
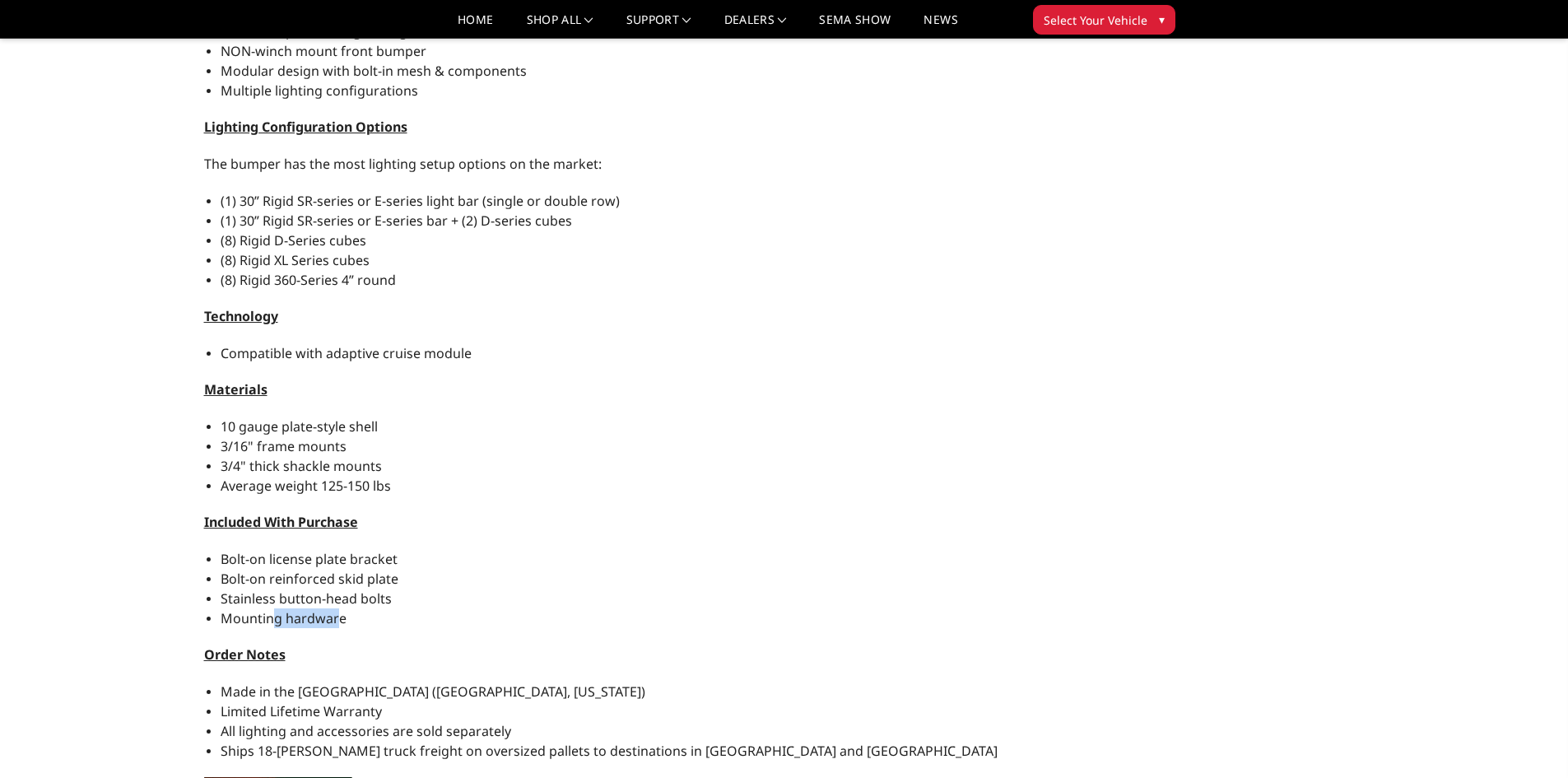
drag, startPoint x: 269, startPoint y: 613, endPoint x: 338, endPoint y: 619, distance: 69.3
click at [338, 619] on span "Mounting hardware" at bounding box center [283, 618] width 126 height 19
click at [354, 621] on li "Mounting hardware" at bounding box center [666, 618] width 891 height 20
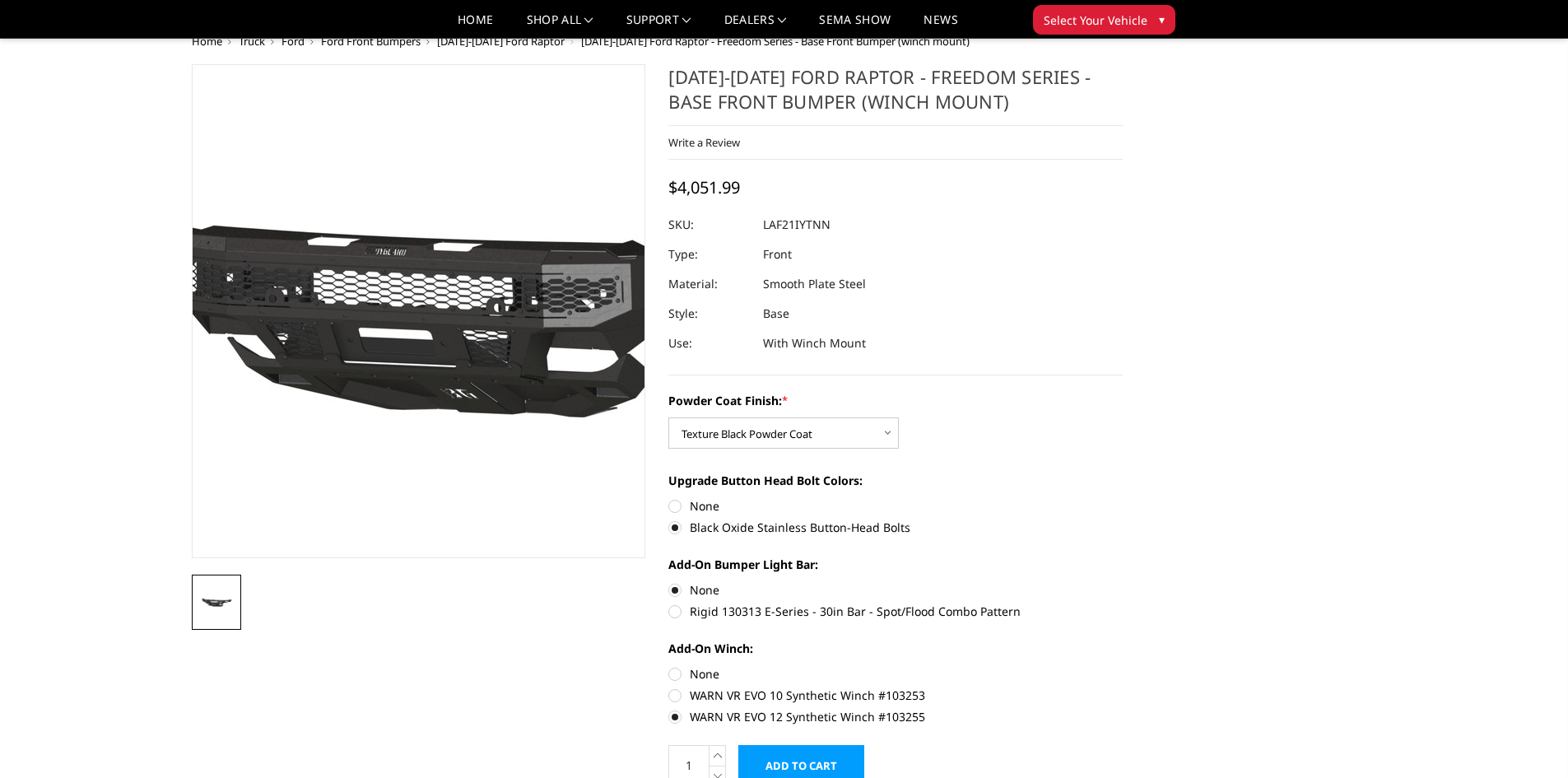
scroll to position [0, 0]
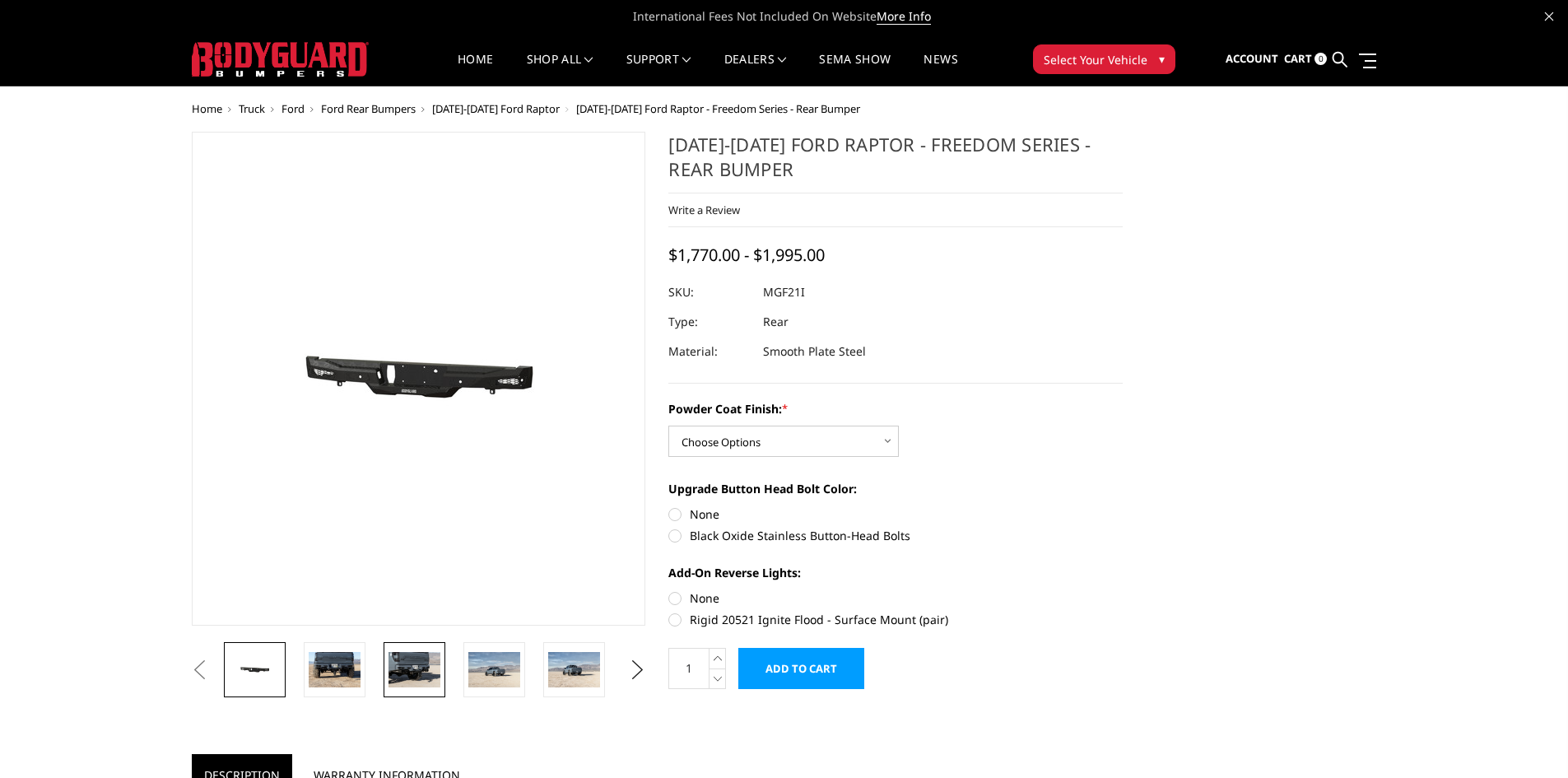
click at [410, 671] on img at bounding box center [414, 669] width 52 height 34
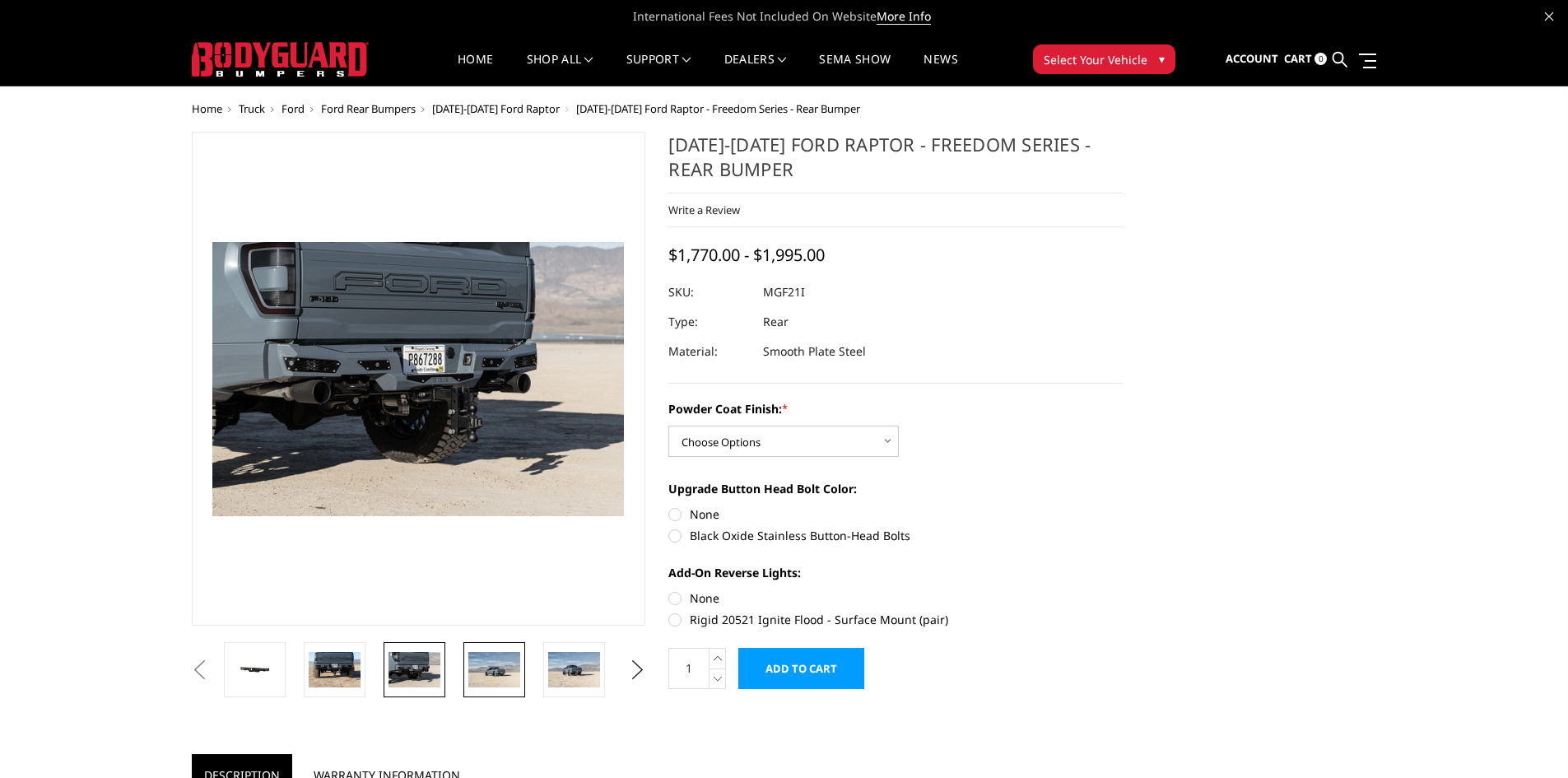
click at [505, 672] on img at bounding box center [494, 669] width 52 height 34
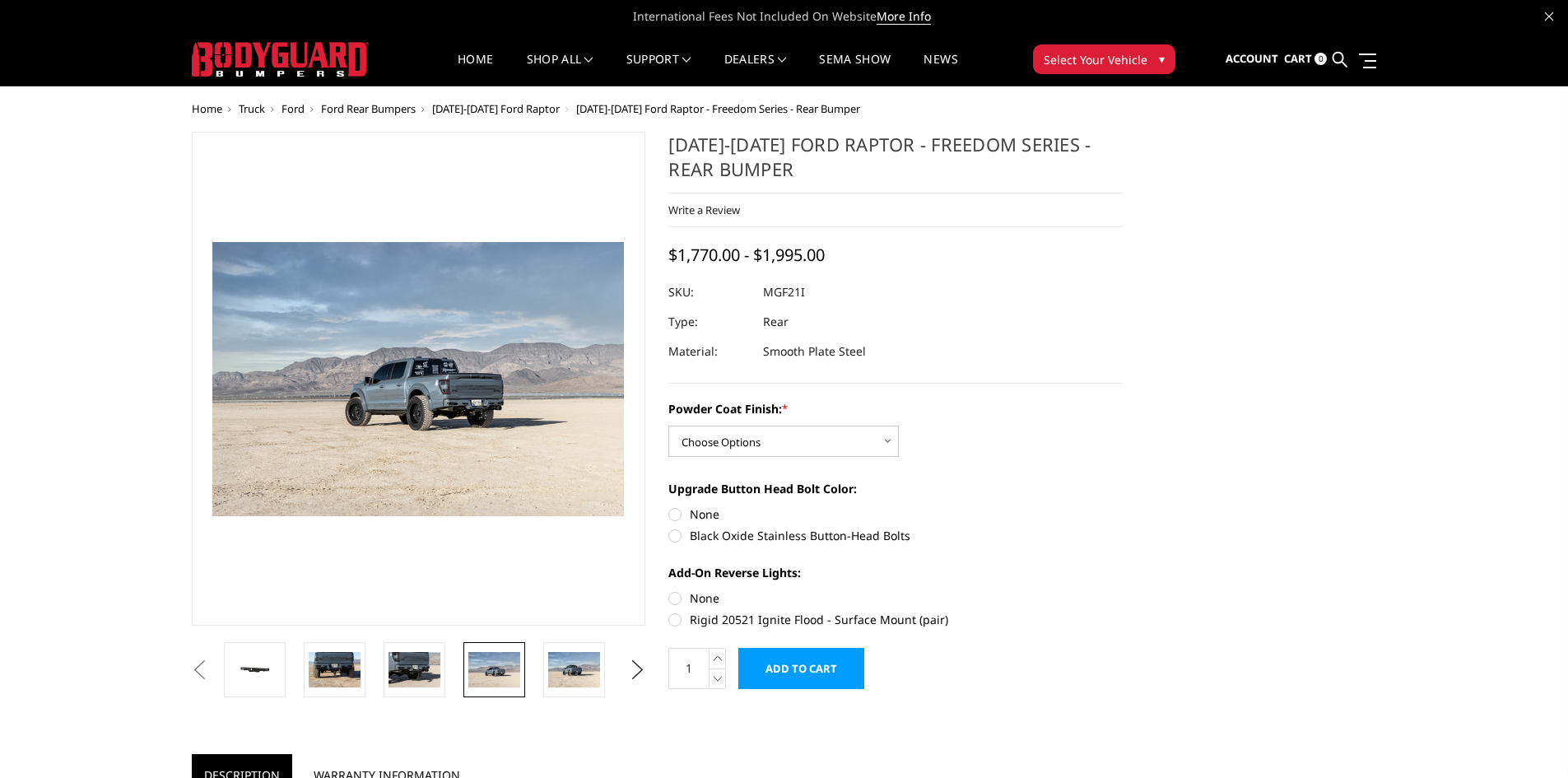
click at [623, 664] on ul "Previous Next" at bounding box center [418, 670] width 462 height 55
click at [635, 669] on button "Next" at bounding box center [636, 670] width 24 height 24
click at [567, 671] on img at bounding box center [574, 669] width 52 height 34
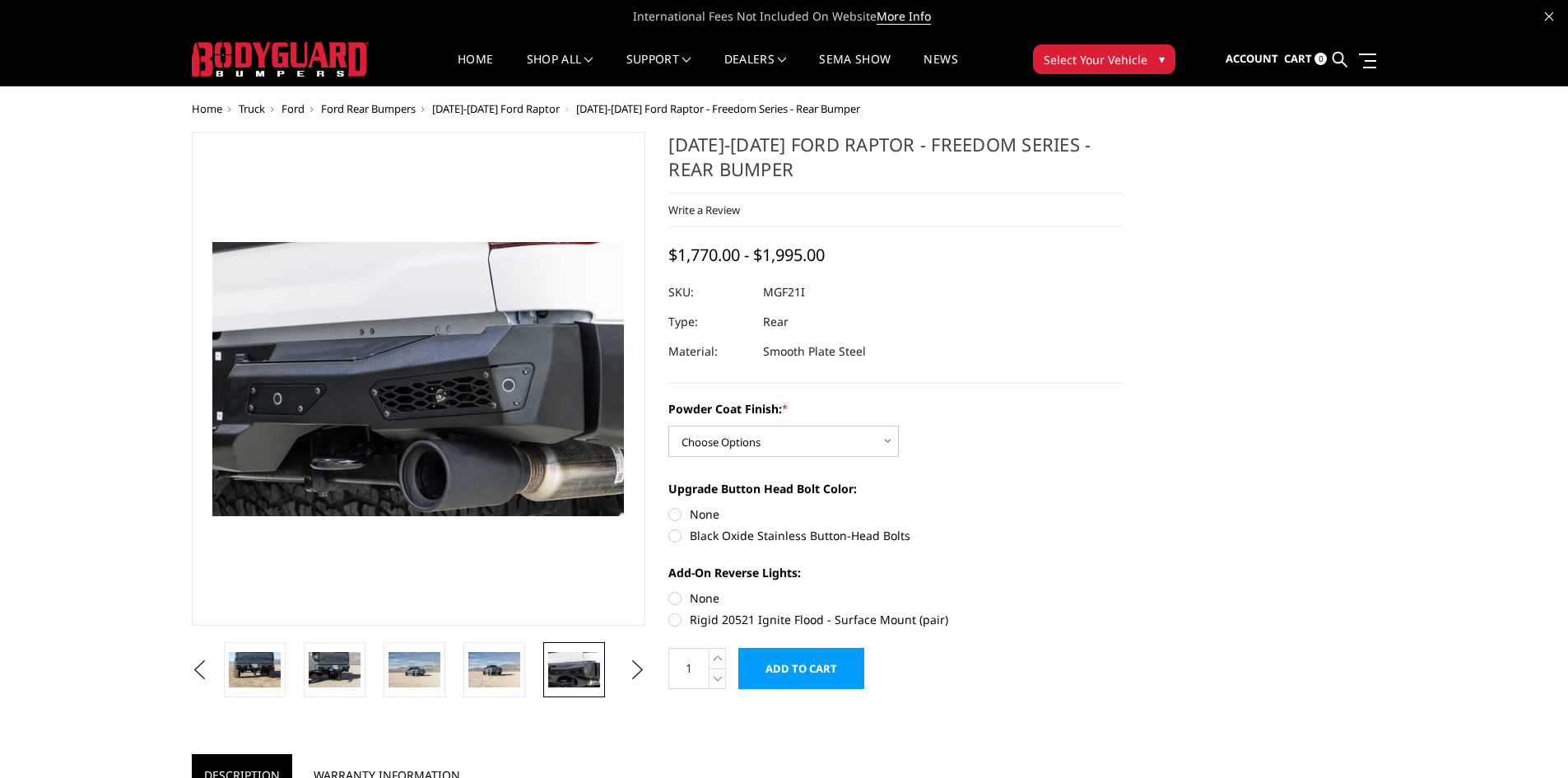
click at [675, 626] on label "Rigid 20521 Ignite Flood - Surface Mount (pair)" at bounding box center [895, 620] width 455 height 18
click at [1123, 590] on input "Rigid 20521 Ignite Flood - Surface Mount (pair)" at bounding box center [1123, 589] width 1 height 1
radio input "true"
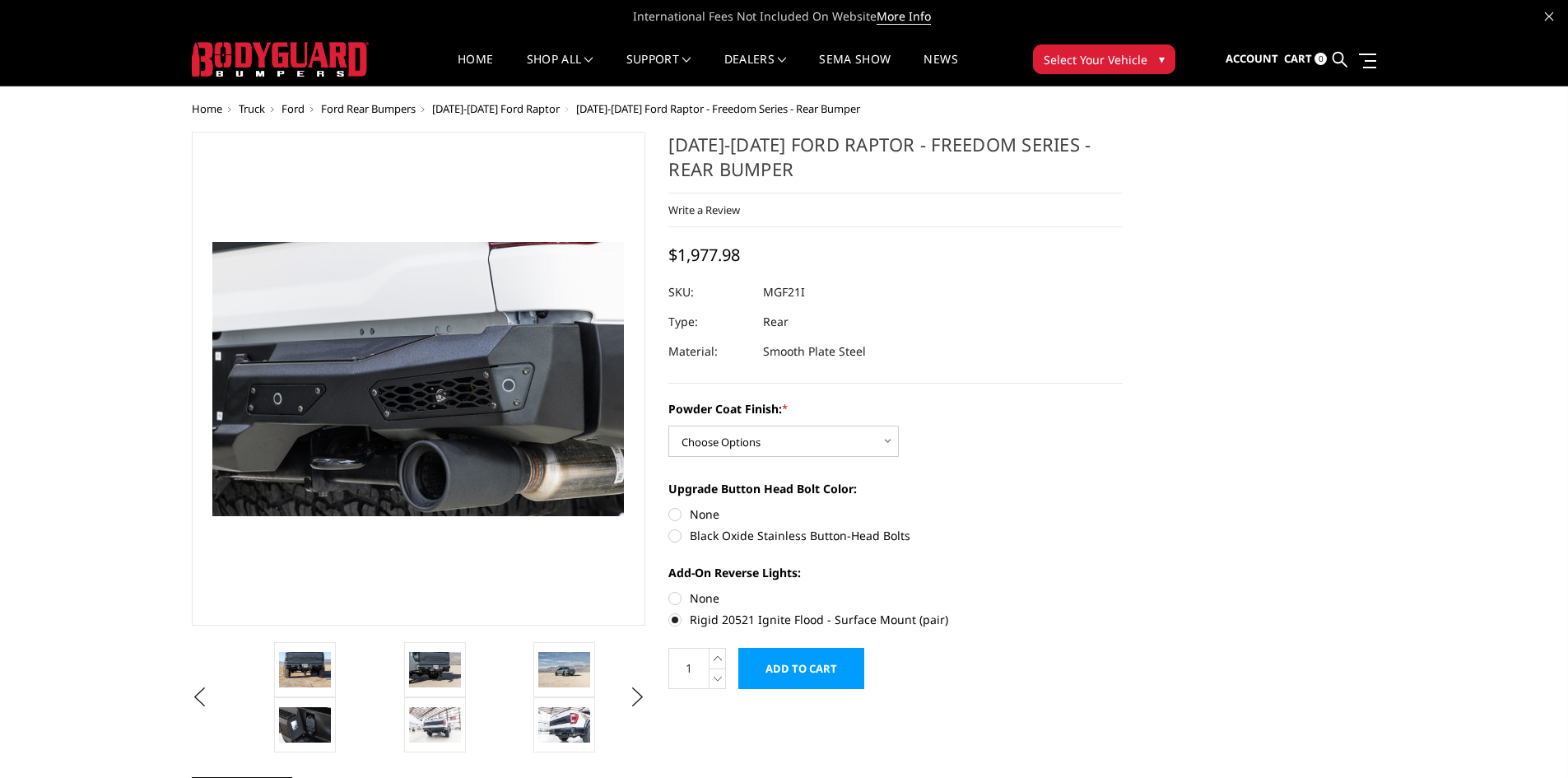
click at [731, 535] on label "Black Oxide Stainless Button-Head Bolts" at bounding box center [895, 536] width 455 height 18
click at [1123, 506] on input "Black Oxide Stainless Button-Head Bolts" at bounding box center [1123, 505] width 1 height 1
radio input "true"
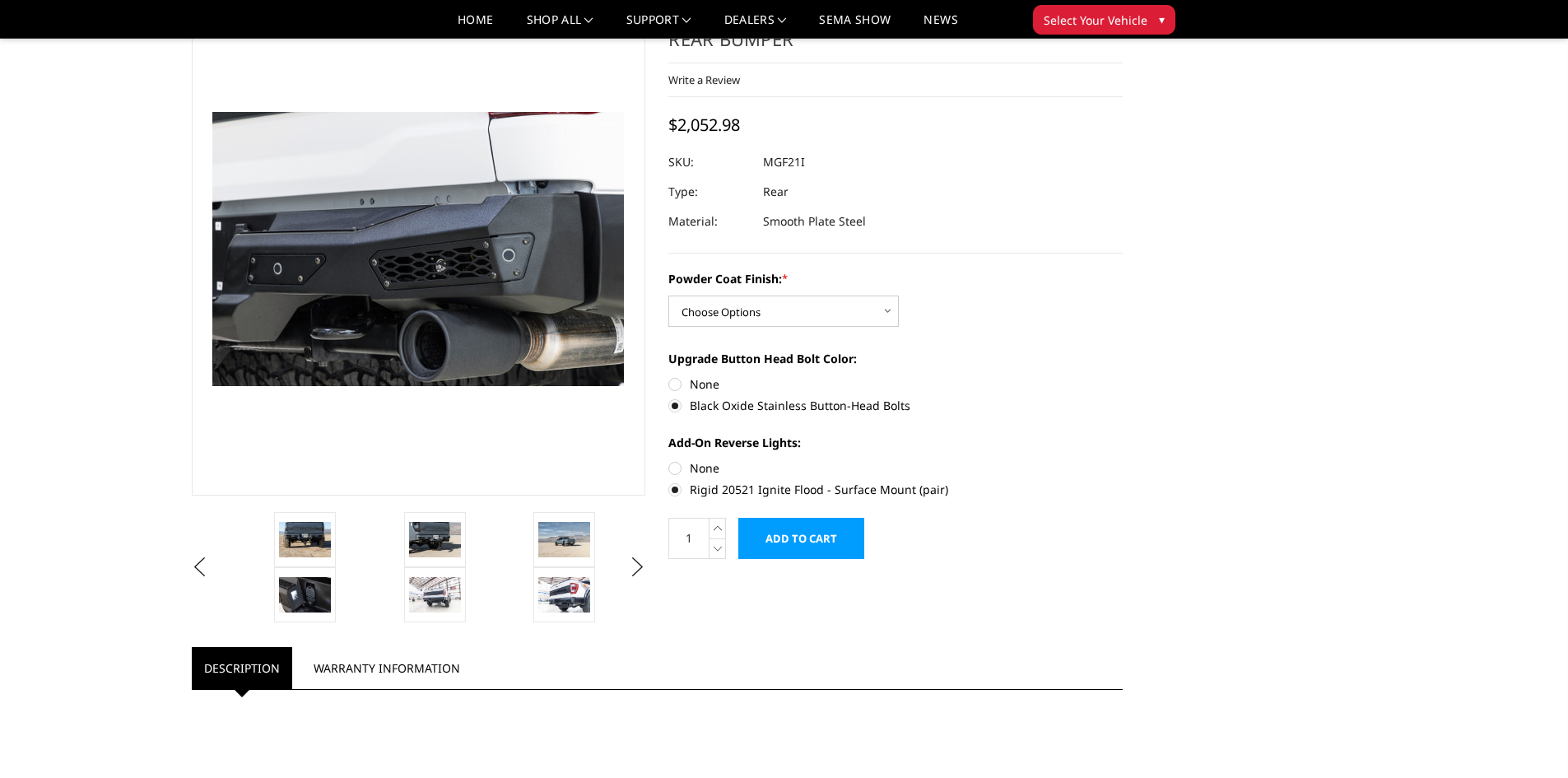
scroll to position [109, 0]
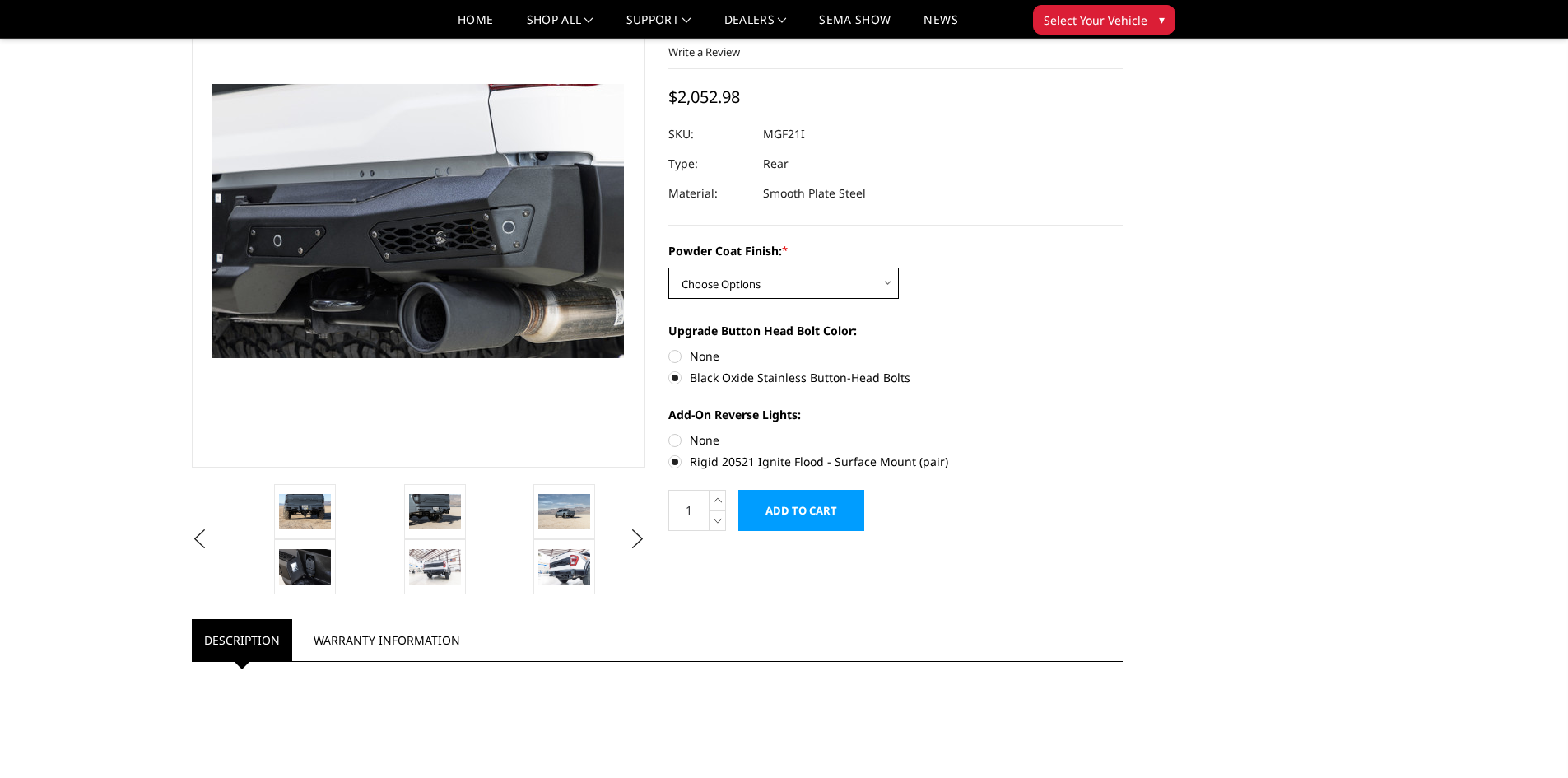
click at [852, 283] on select "Choose Options Bare Metal Texture Black Powder Coat" at bounding box center [784, 283] width 231 height 31
select select "2764"
click at [669, 268] on select "Choose Options Bare Metal Texture Black Powder Coat" at bounding box center [784, 283] width 231 height 31
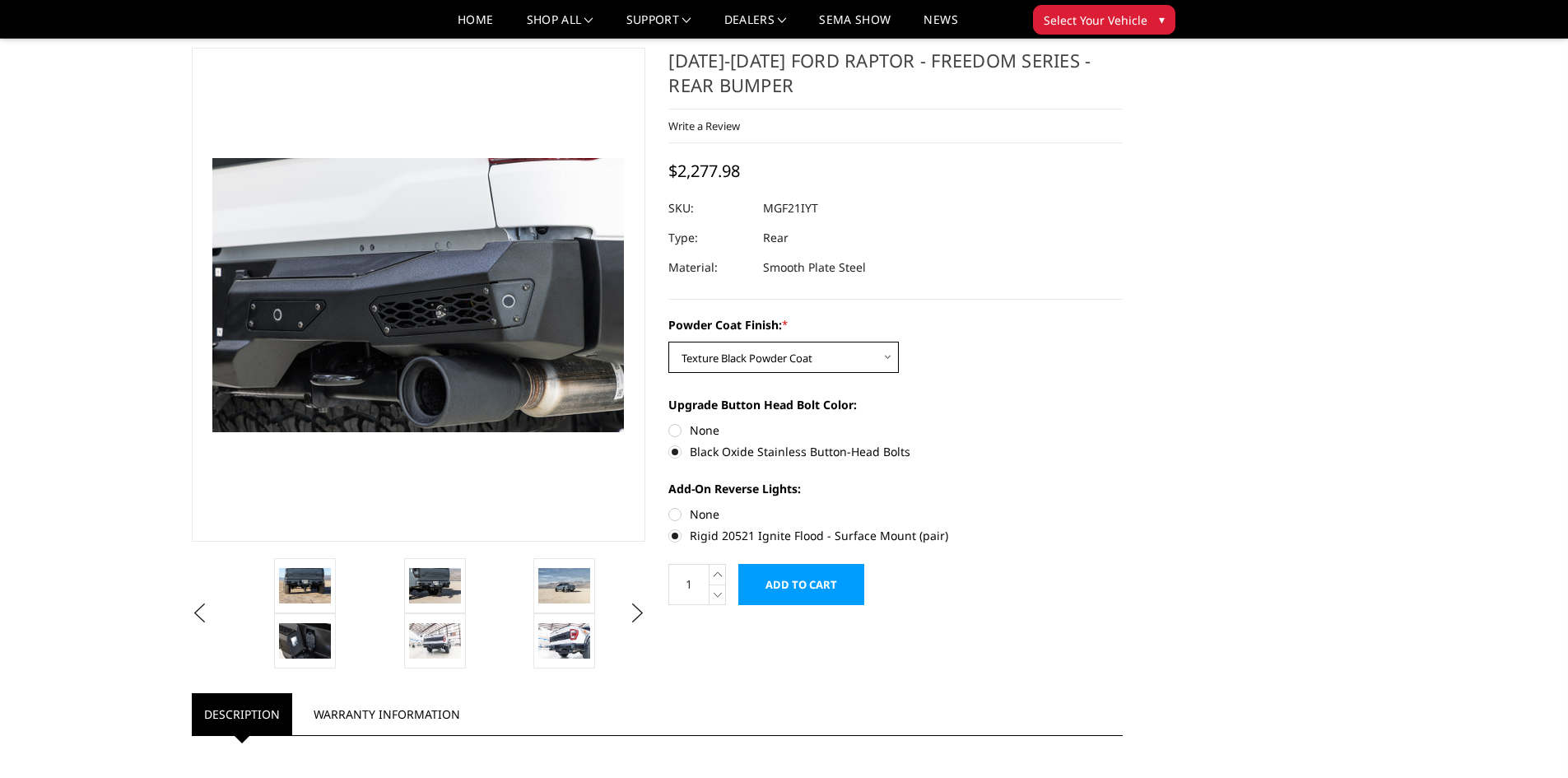
scroll to position [55, 0]
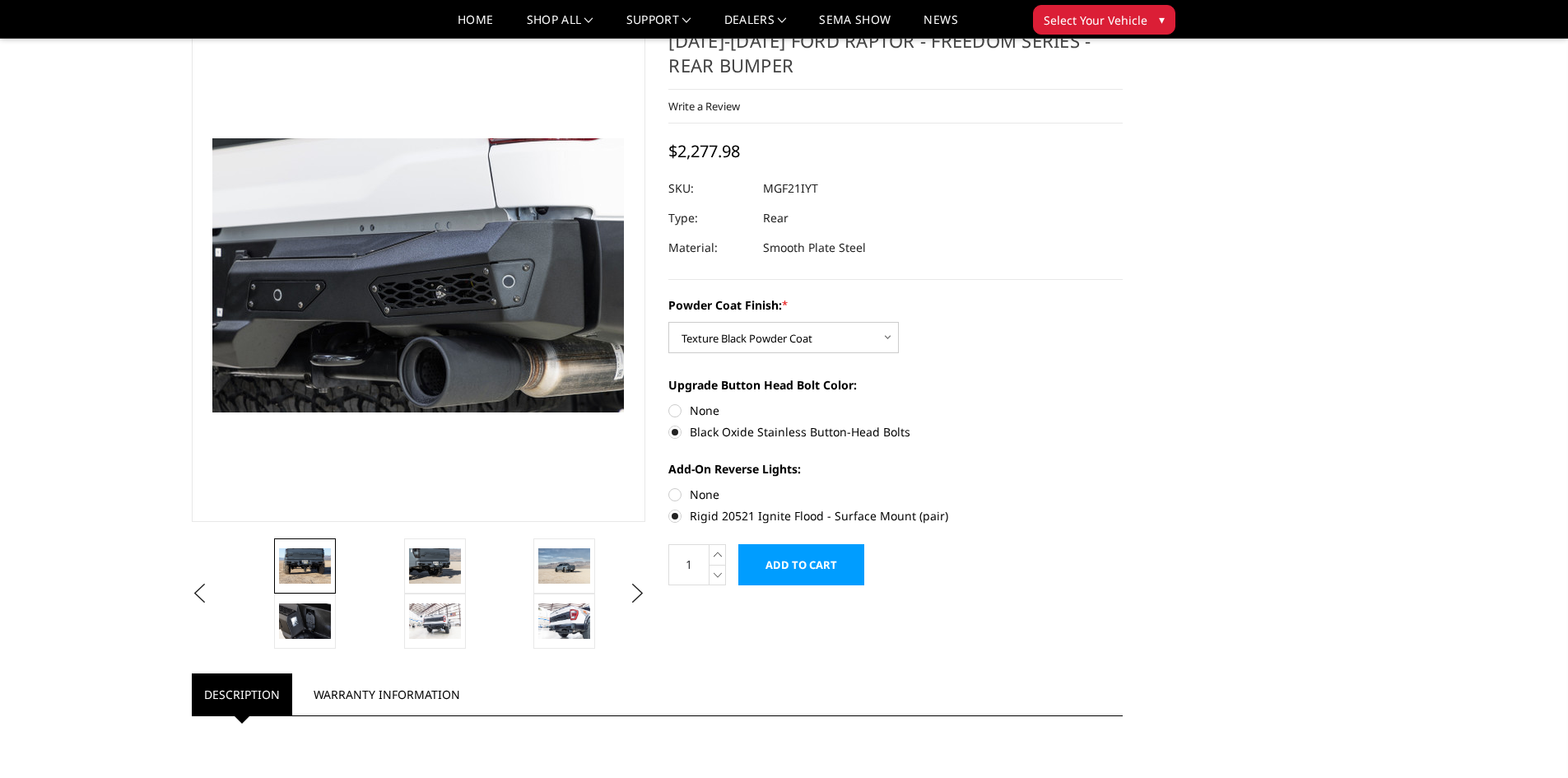
click at [312, 572] on img at bounding box center [305, 565] width 52 height 34
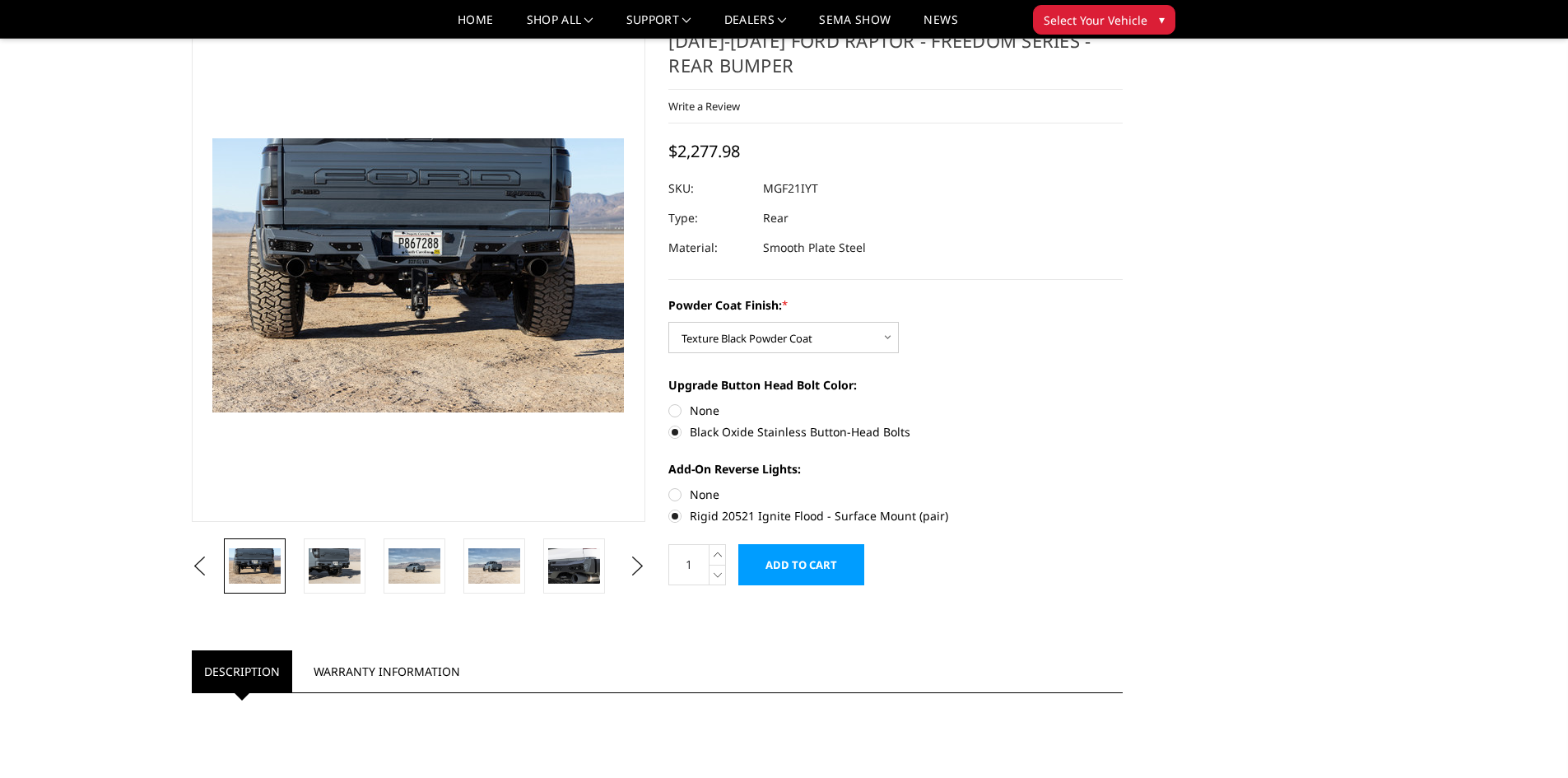
click at [622, 564] on ul "Previous Next" at bounding box center [418, 566] width 462 height 55
click at [573, 566] on img at bounding box center [574, 565] width 52 height 34
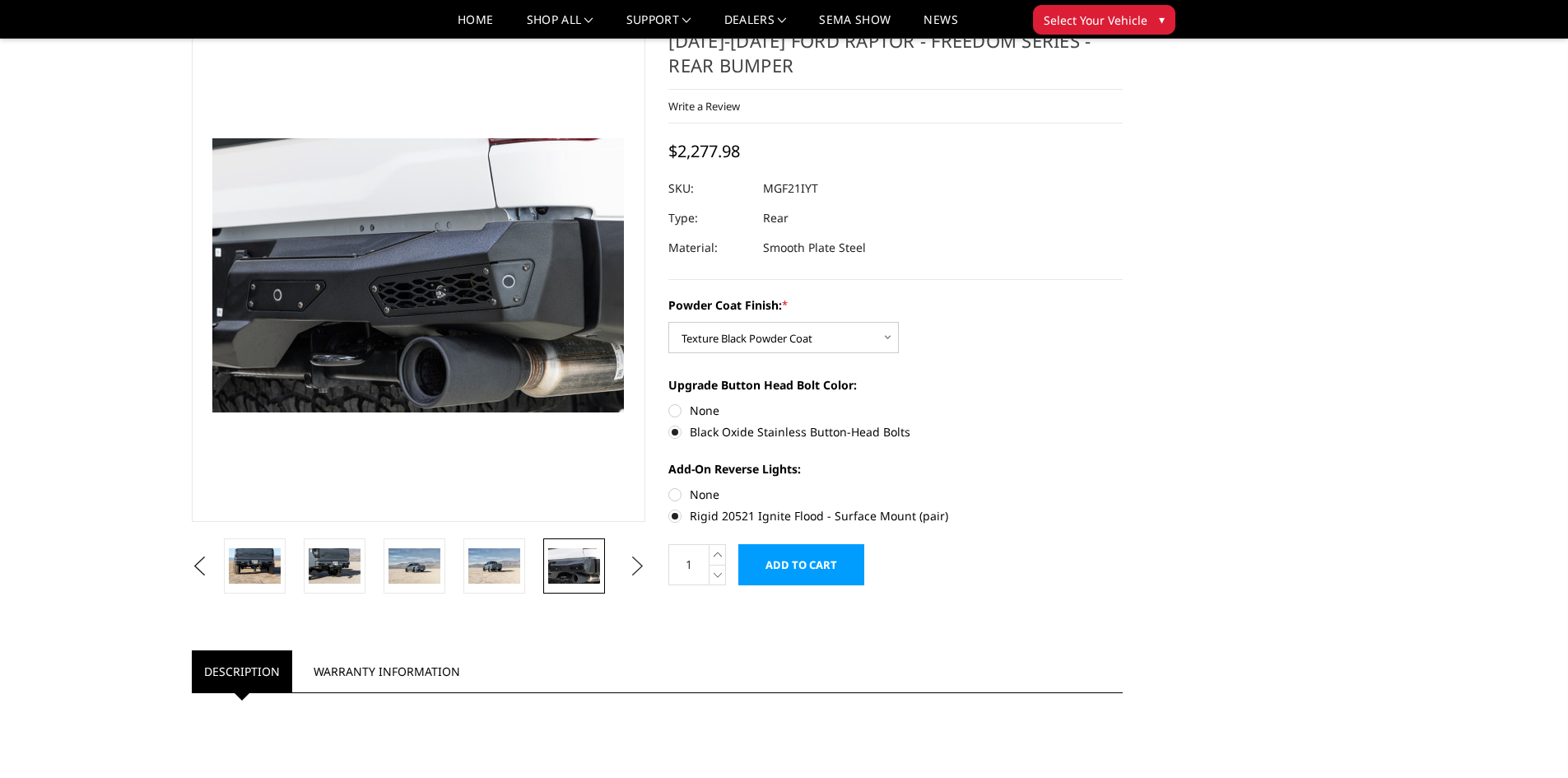
click at [634, 564] on button "Next" at bounding box center [636, 566] width 24 height 24
click at [571, 582] on img at bounding box center [574, 565] width 52 height 34
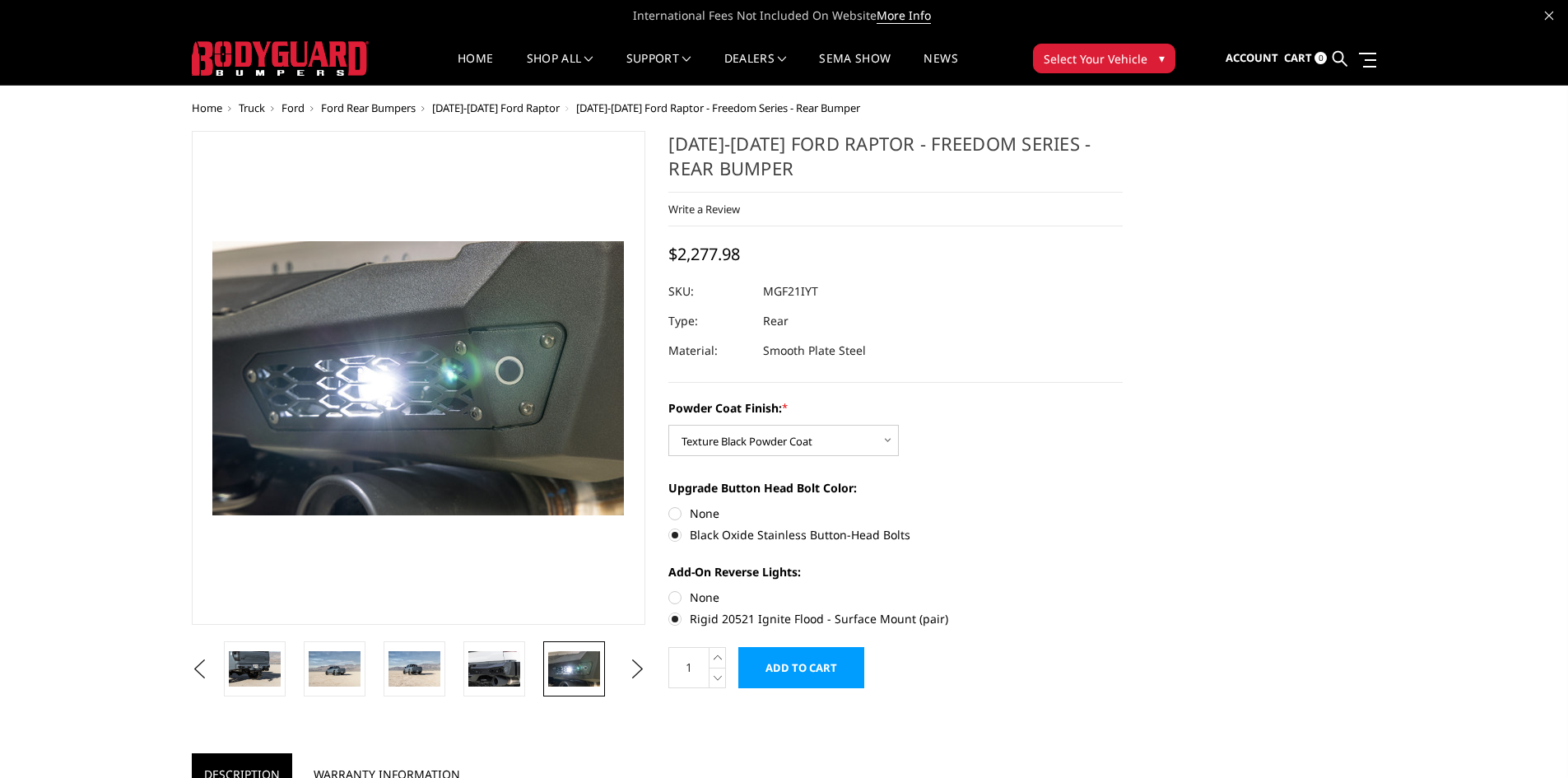
scroll to position [0, 0]
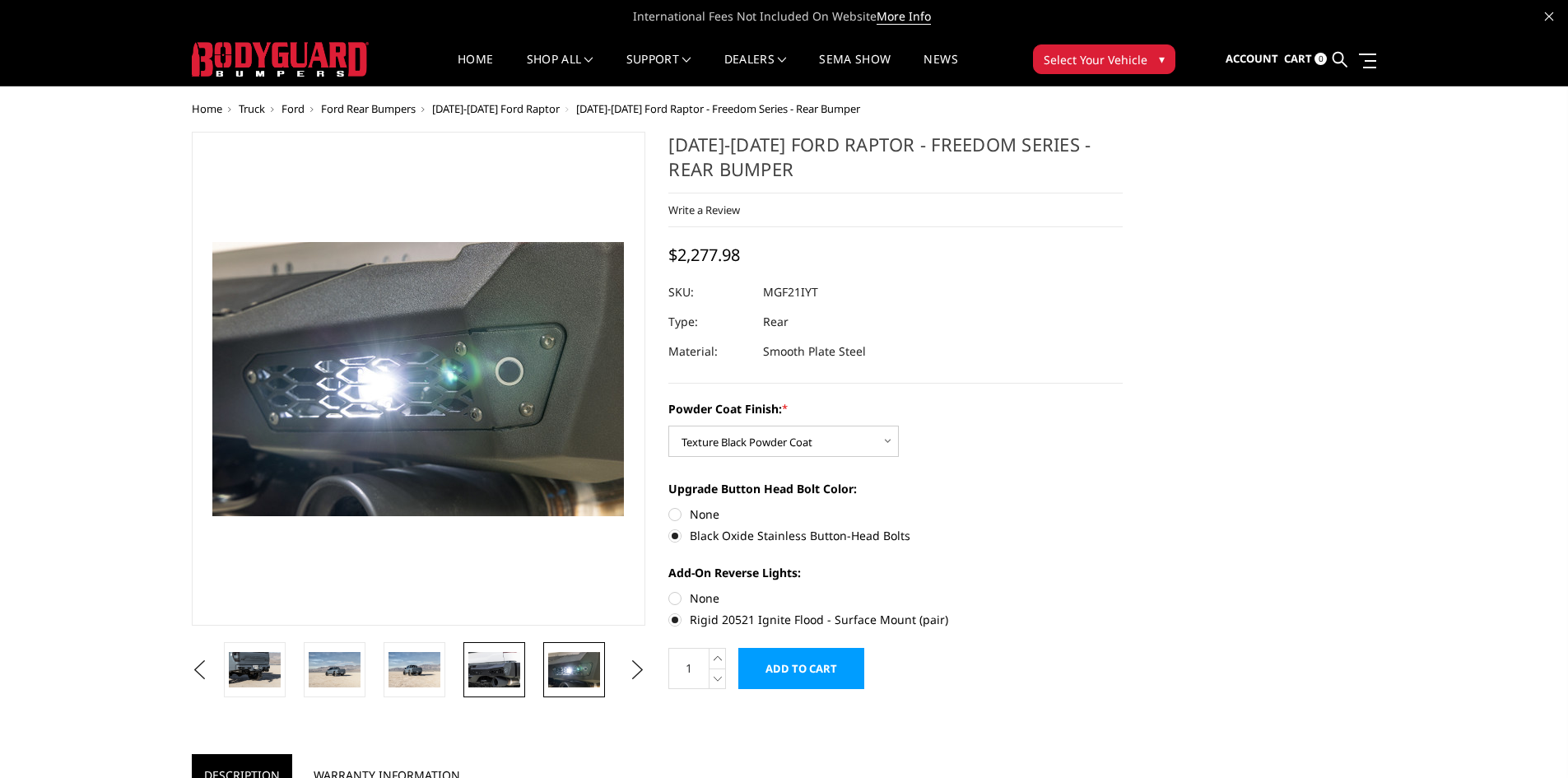
click at [514, 670] on img at bounding box center [494, 669] width 52 height 34
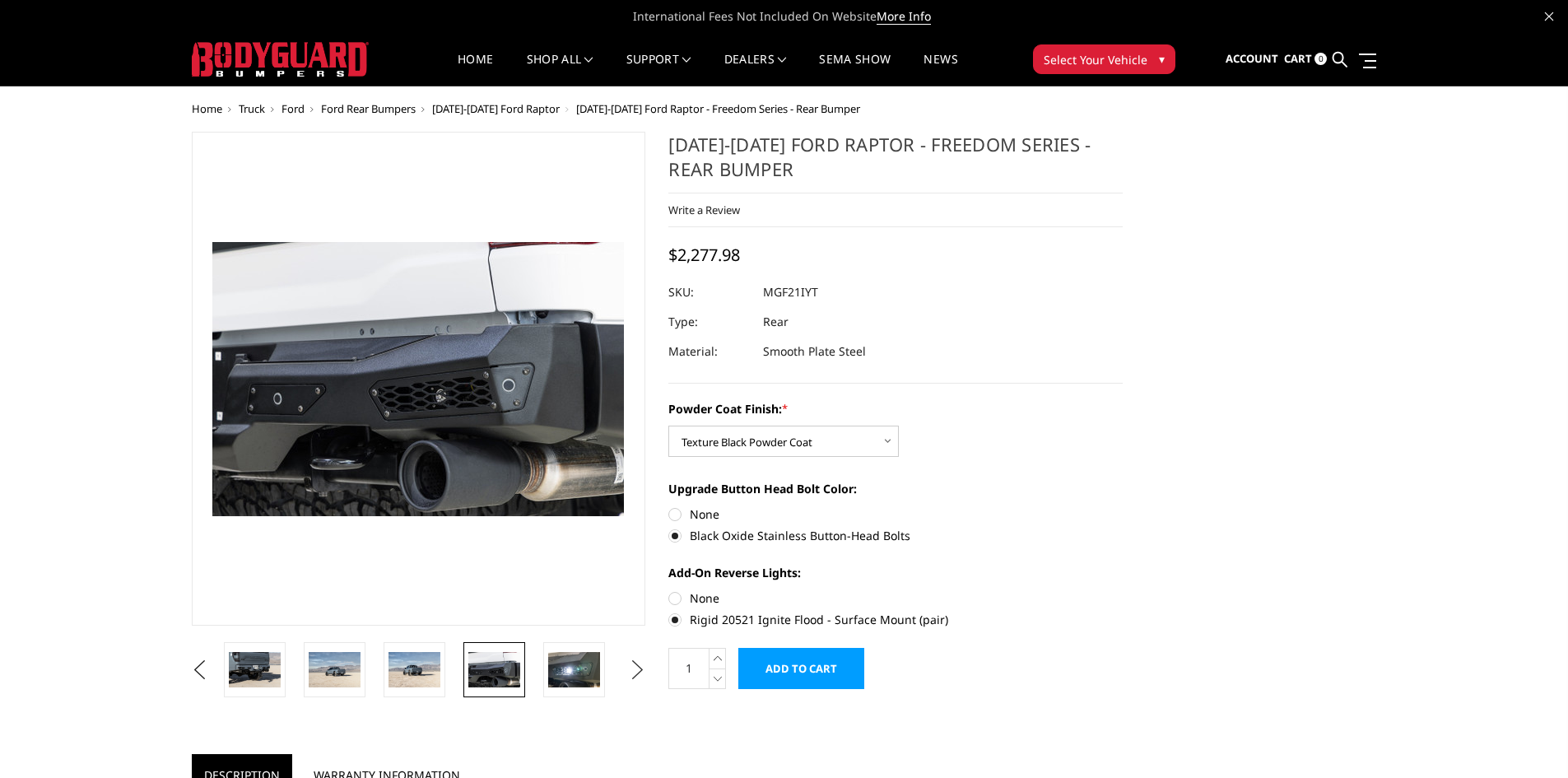
click at [645, 672] on button "Next" at bounding box center [636, 670] width 24 height 24
click at [566, 674] on img at bounding box center [574, 669] width 52 height 34
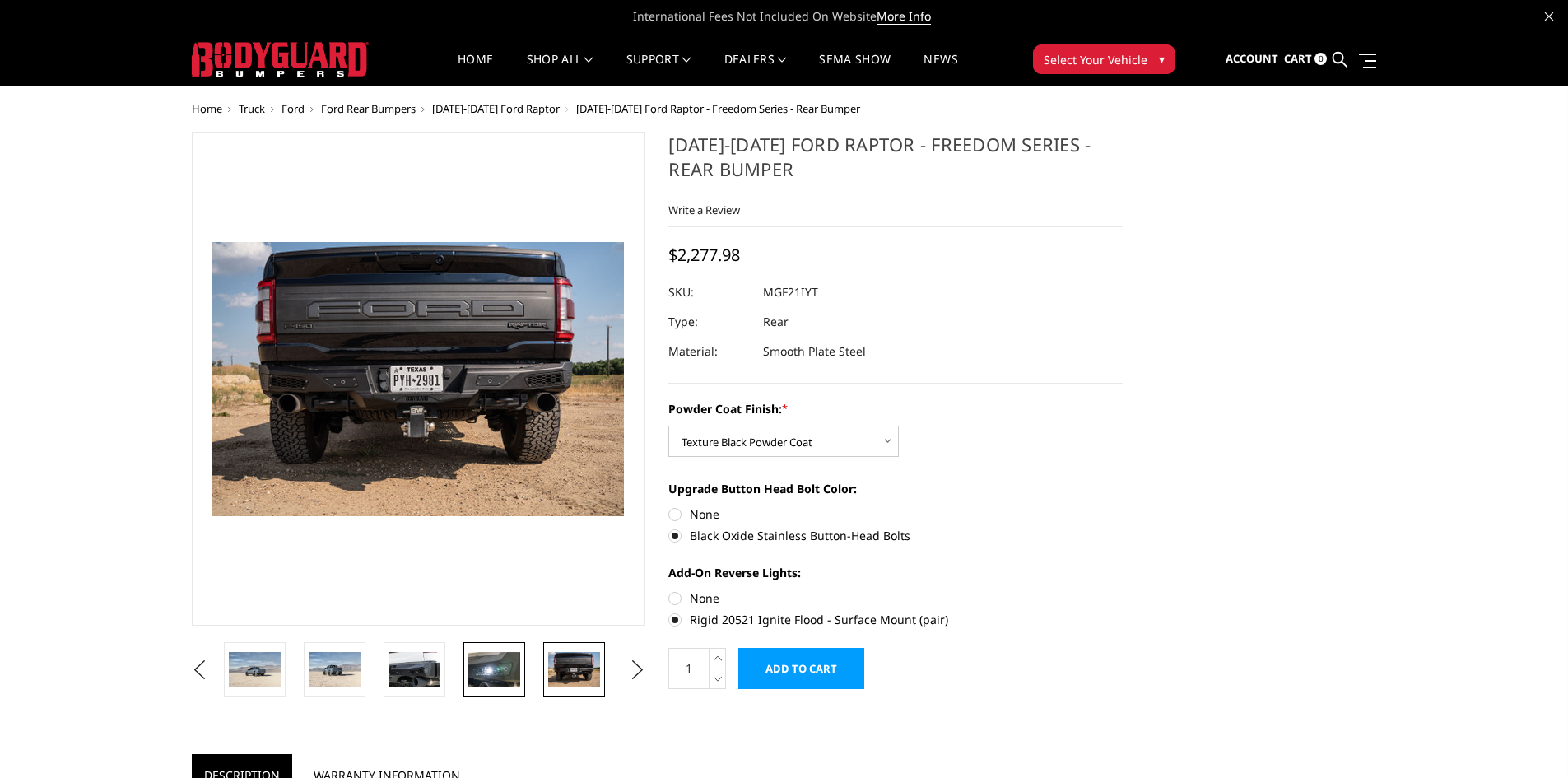
click at [502, 671] on img at bounding box center [494, 669] width 52 height 34
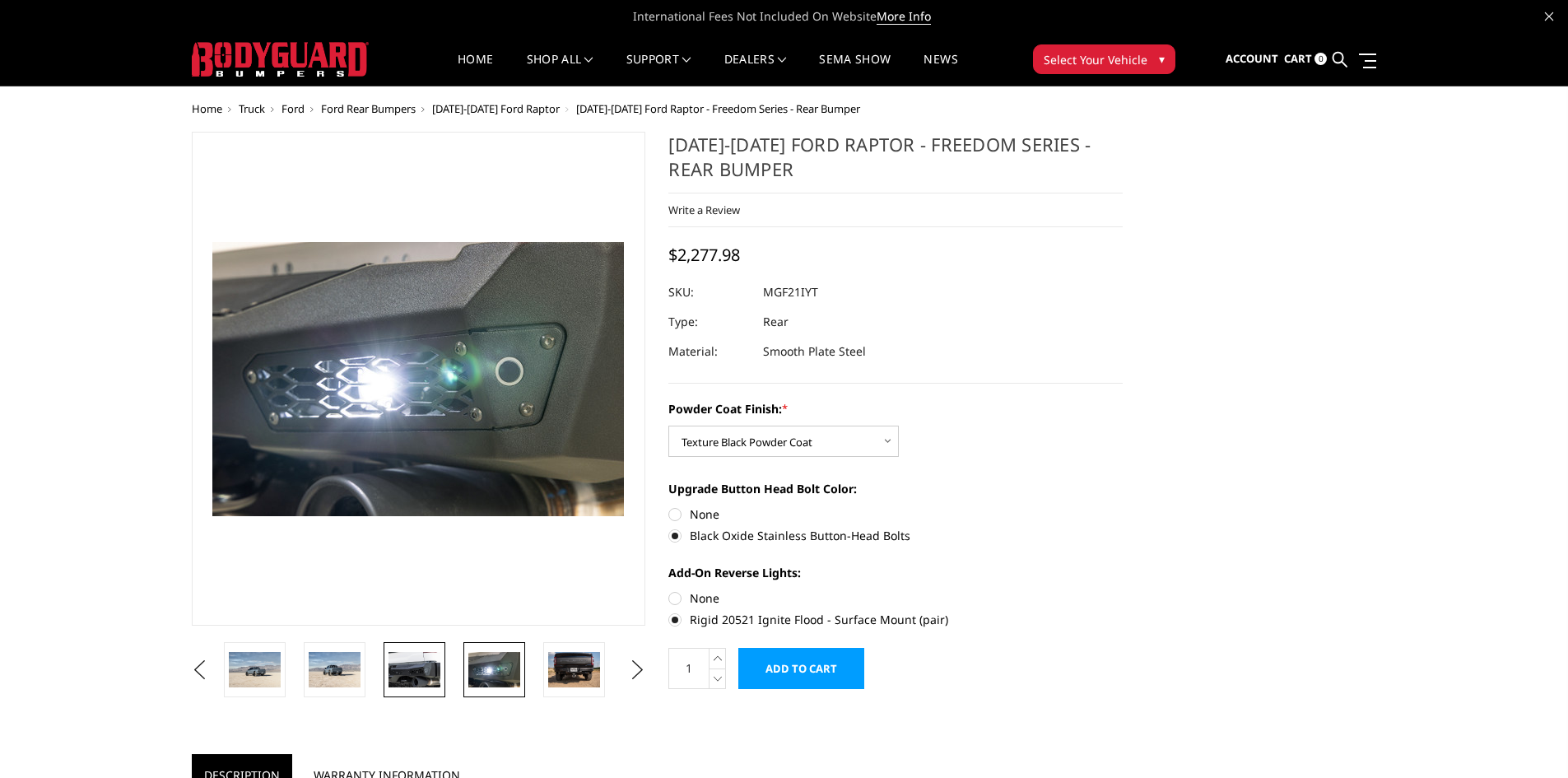
click at [429, 670] on img at bounding box center [414, 669] width 52 height 34
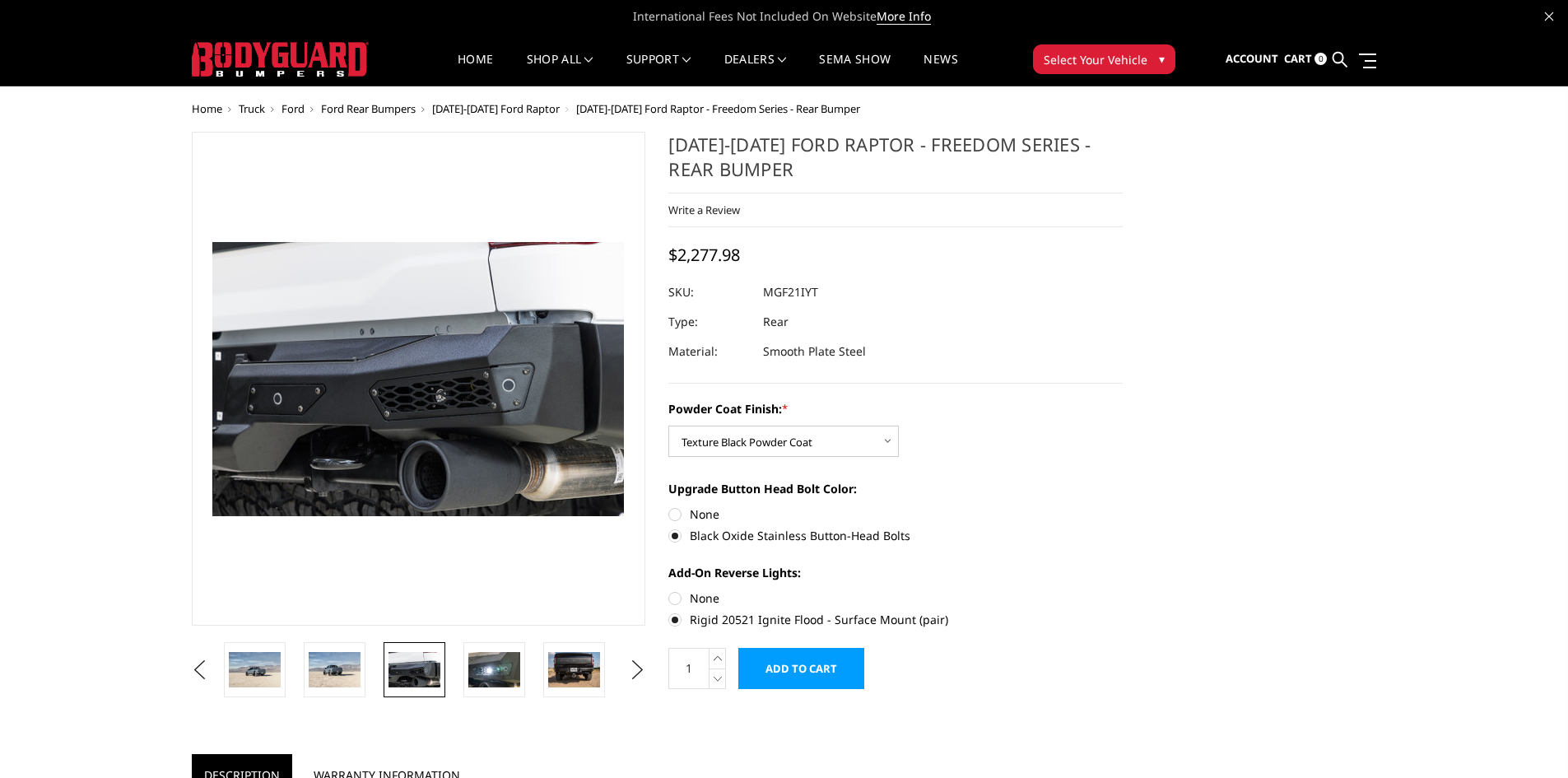
click at [409, 664] on img at bounding box center [414, 669] width 52 height 34
click at [577, 650] on link at bounding box center [574, 670] width 62 height 55
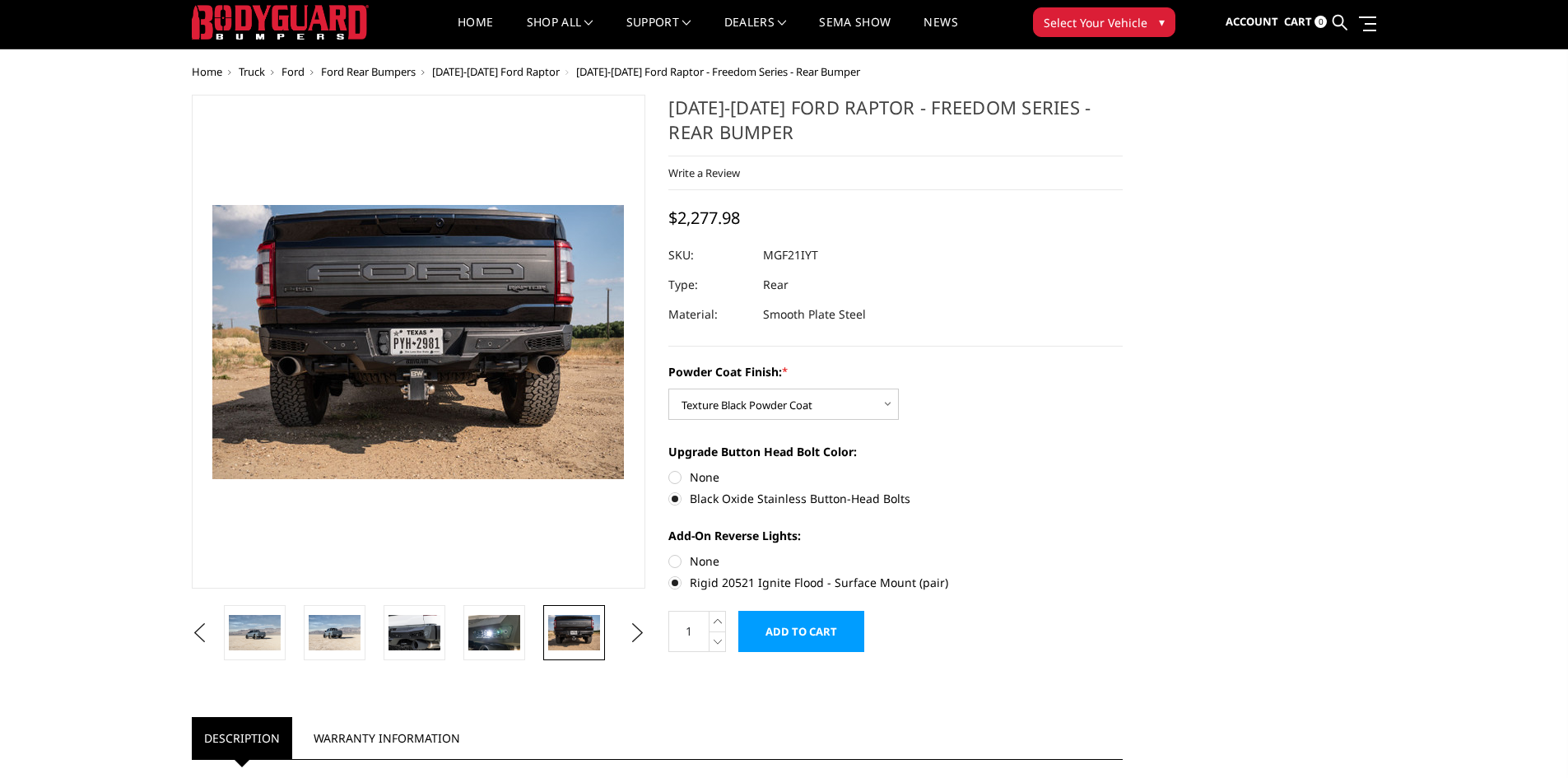
scroll to position [55, 0]
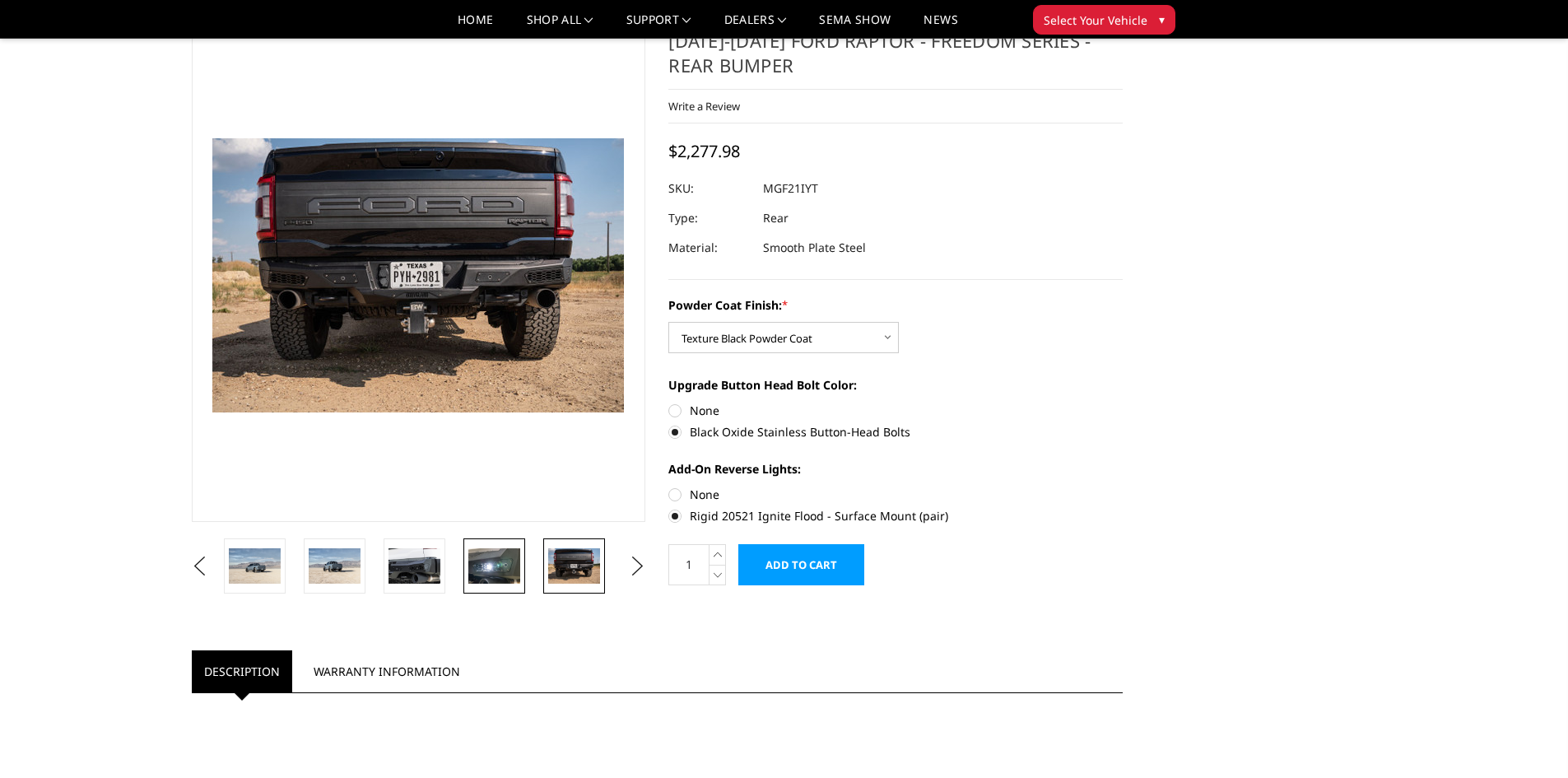
click at [485, 582] on img at bounding box center [494, 565] width 52 height 34
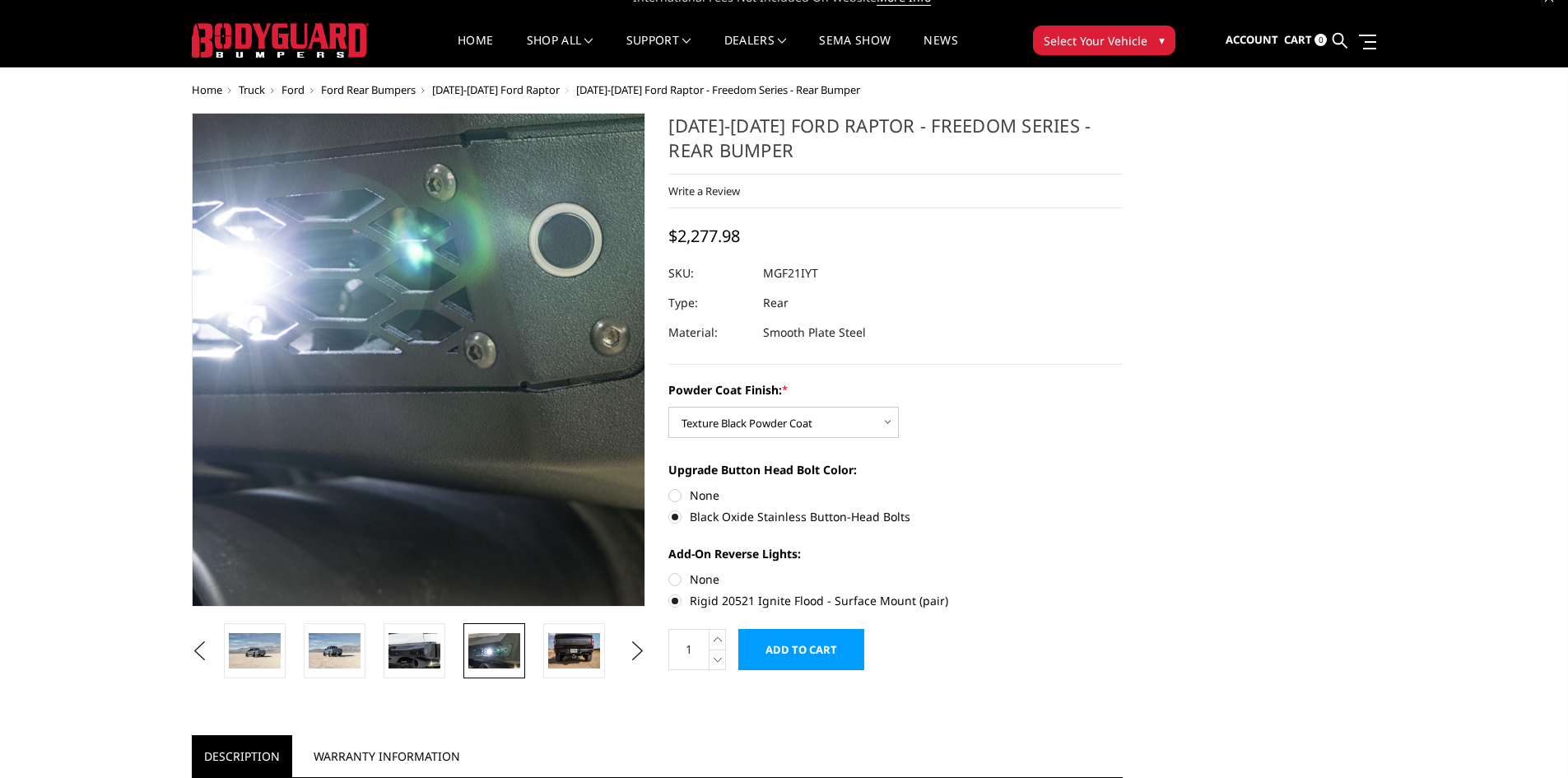
scroll to position [0, 0]
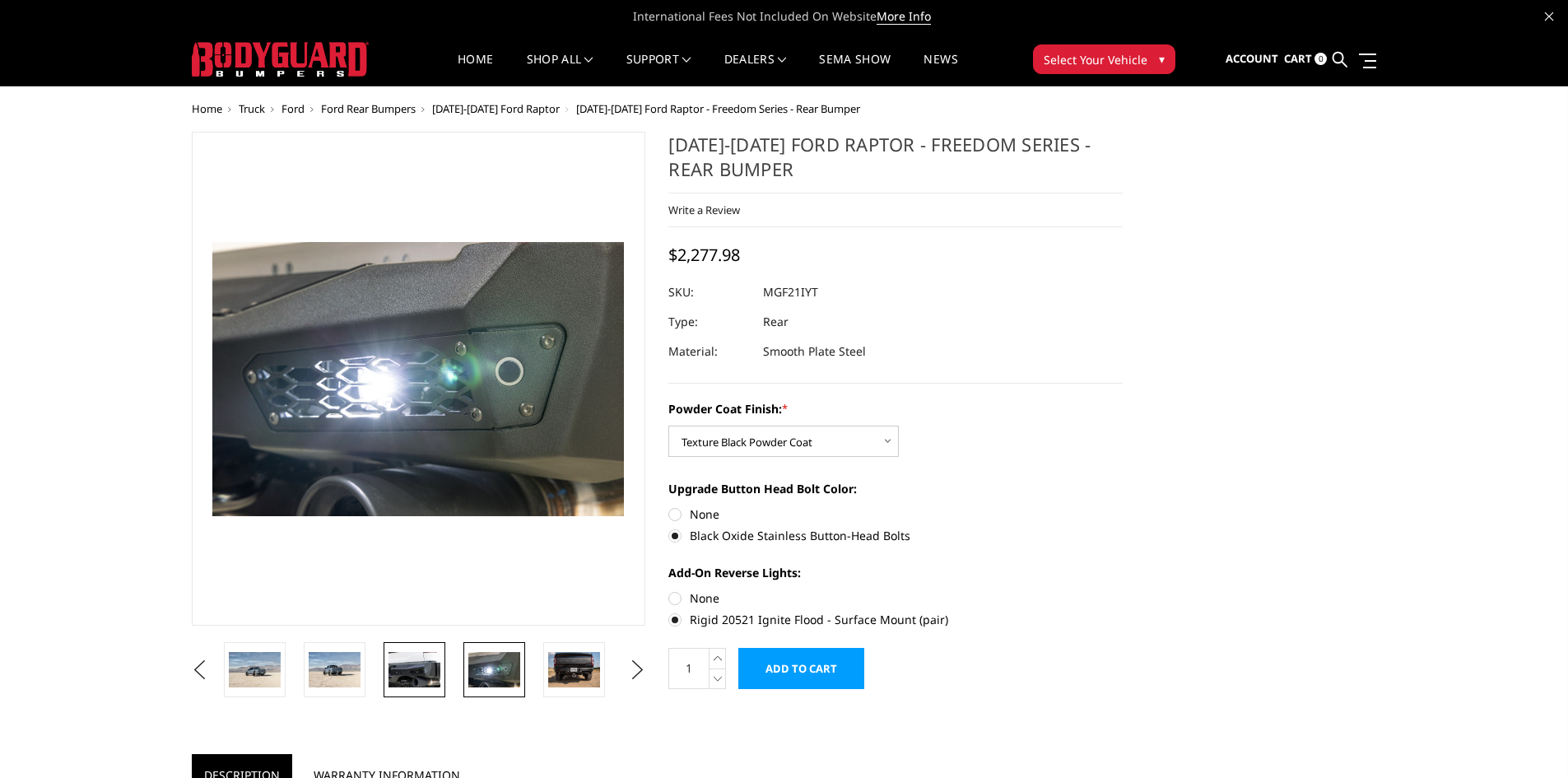
click at [426, 674] on img at bounding box center [414, 669] width 52 height 34
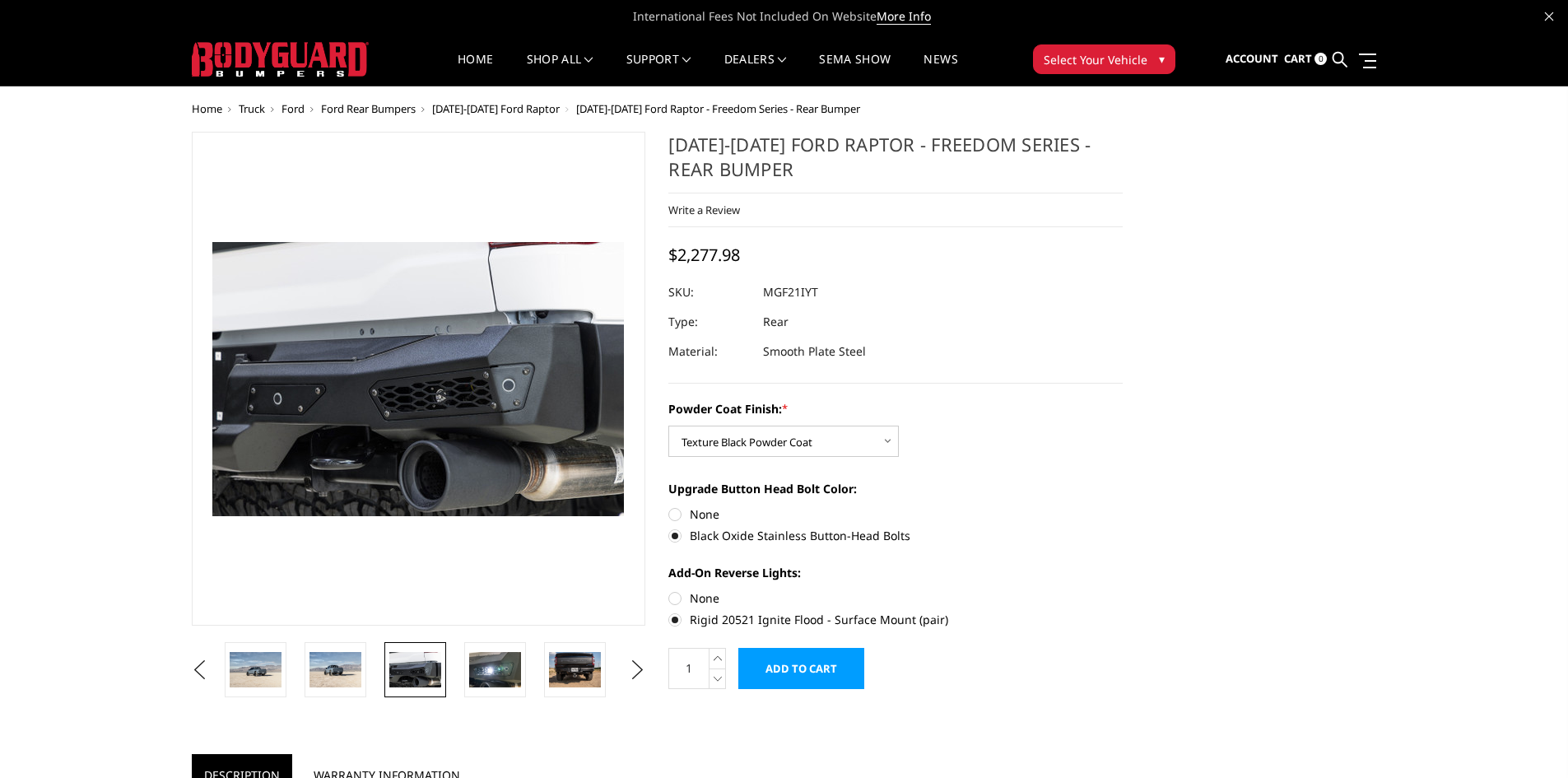
click at [295, 670] on li at bounding box center [262, 670] width 80 height 55
drag, startPoint x: 424, startPoint y: 681, endPoint x: 399, endPoint y: 679, distance: 25.1
click at [399, 679] on img at bounding box center [407, 669] width 52 height 34
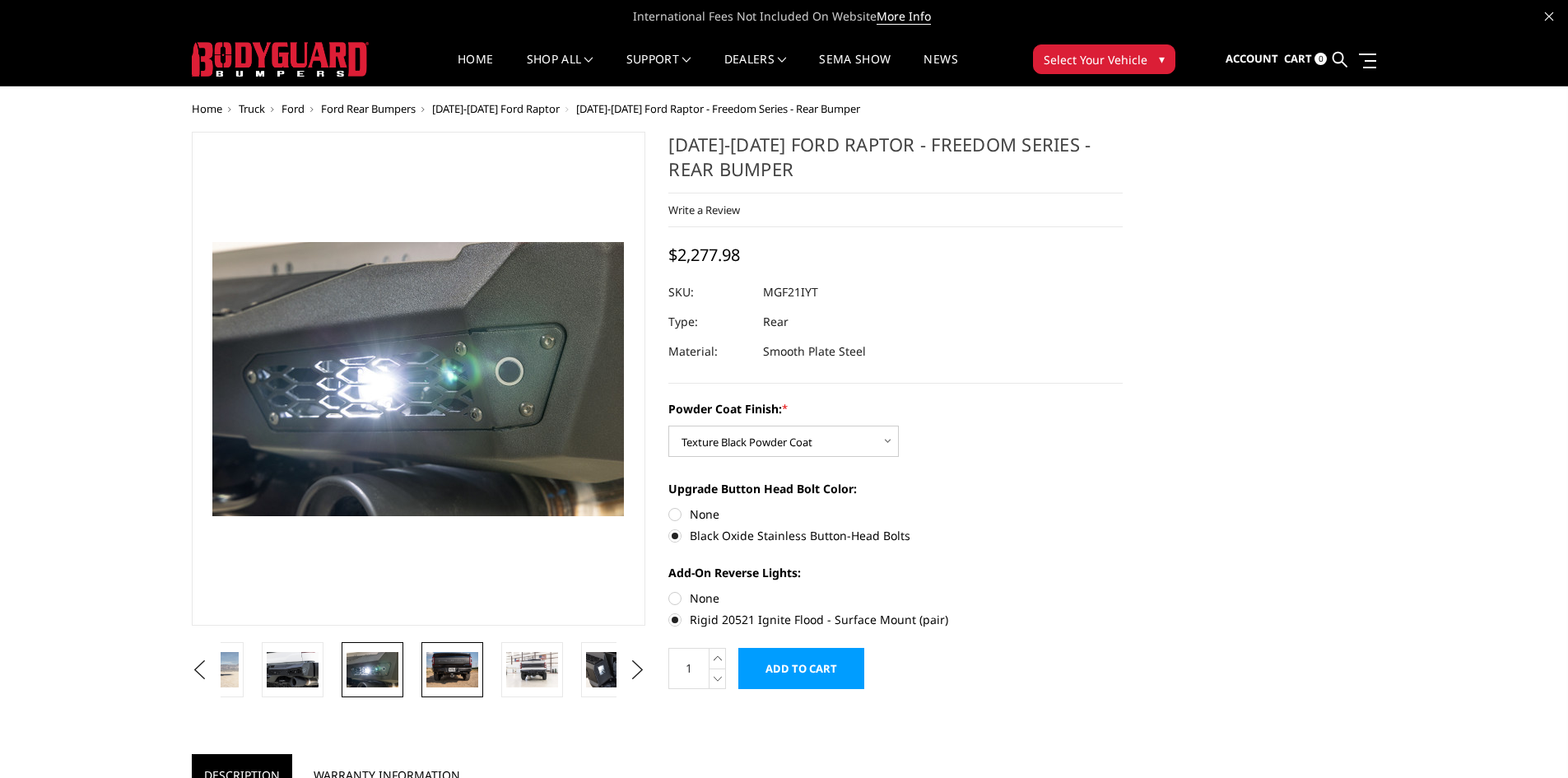
drag, startPoint x: 466, startPoint y: 665, endPoint x: 332, endPoint y: 662, distance: 134.0
click at [426, 662] on img at bounding box center [452, 669] width 52 height 34
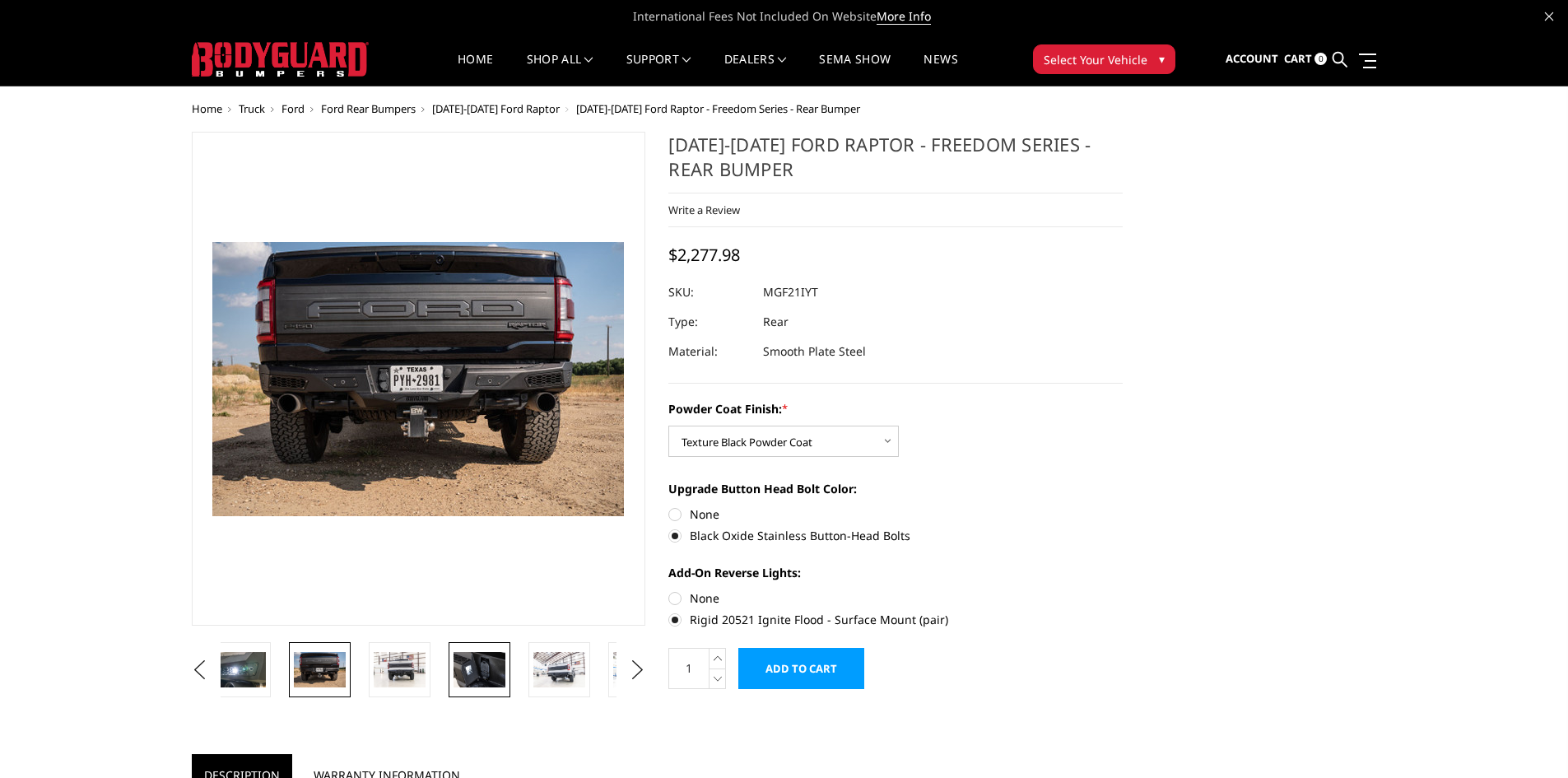
drag, startPoint x: 505, startPoint y: 667, endPoint x: 398, endPoint y: 662, distance: 107.1
click at [454, 662] on img at bounding box center [479, 669] width 52 height 34
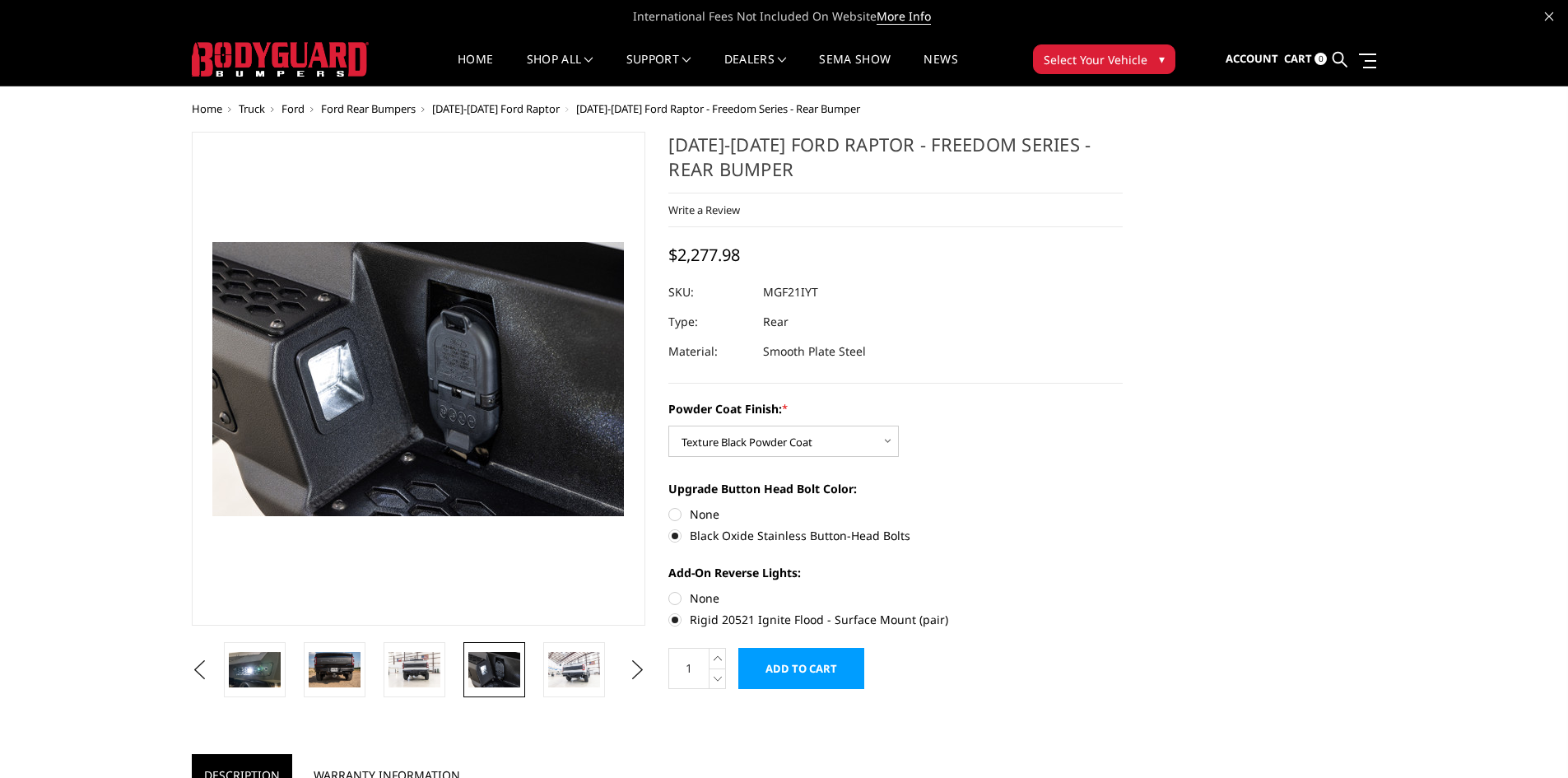
click at [510, 665] on img at bounding box center [494, 669] width 52 height 34
click at [575, 665] on img at bounding box center [574, 669] width 52 height 34
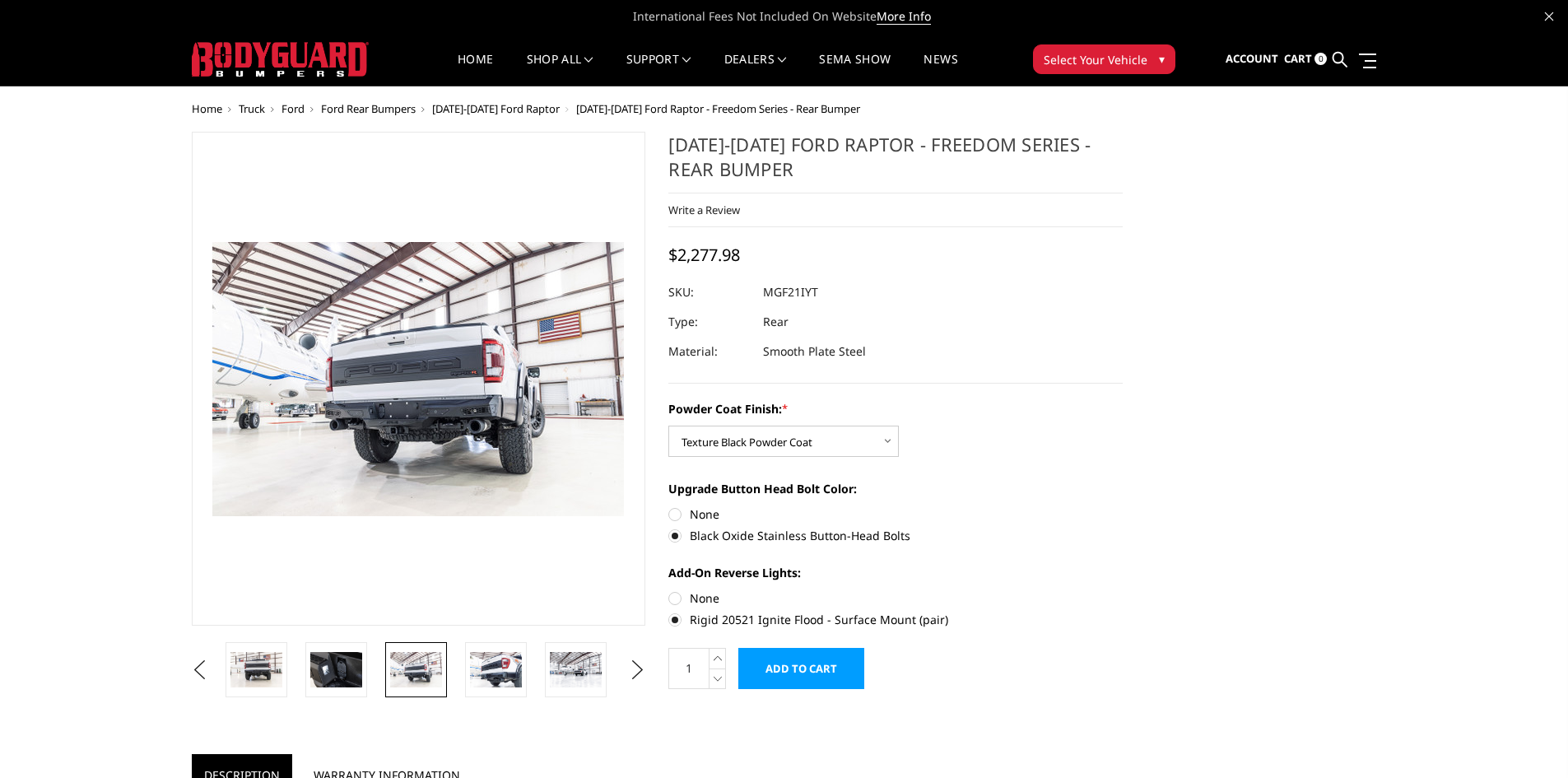
drag, startPoint x: 575, startPoint y: 665, endPoint x: 384, endPoint y: 672, distance: 191.1
click at [390, 672] on img at bounding box center [415, 669] width 52 height 34
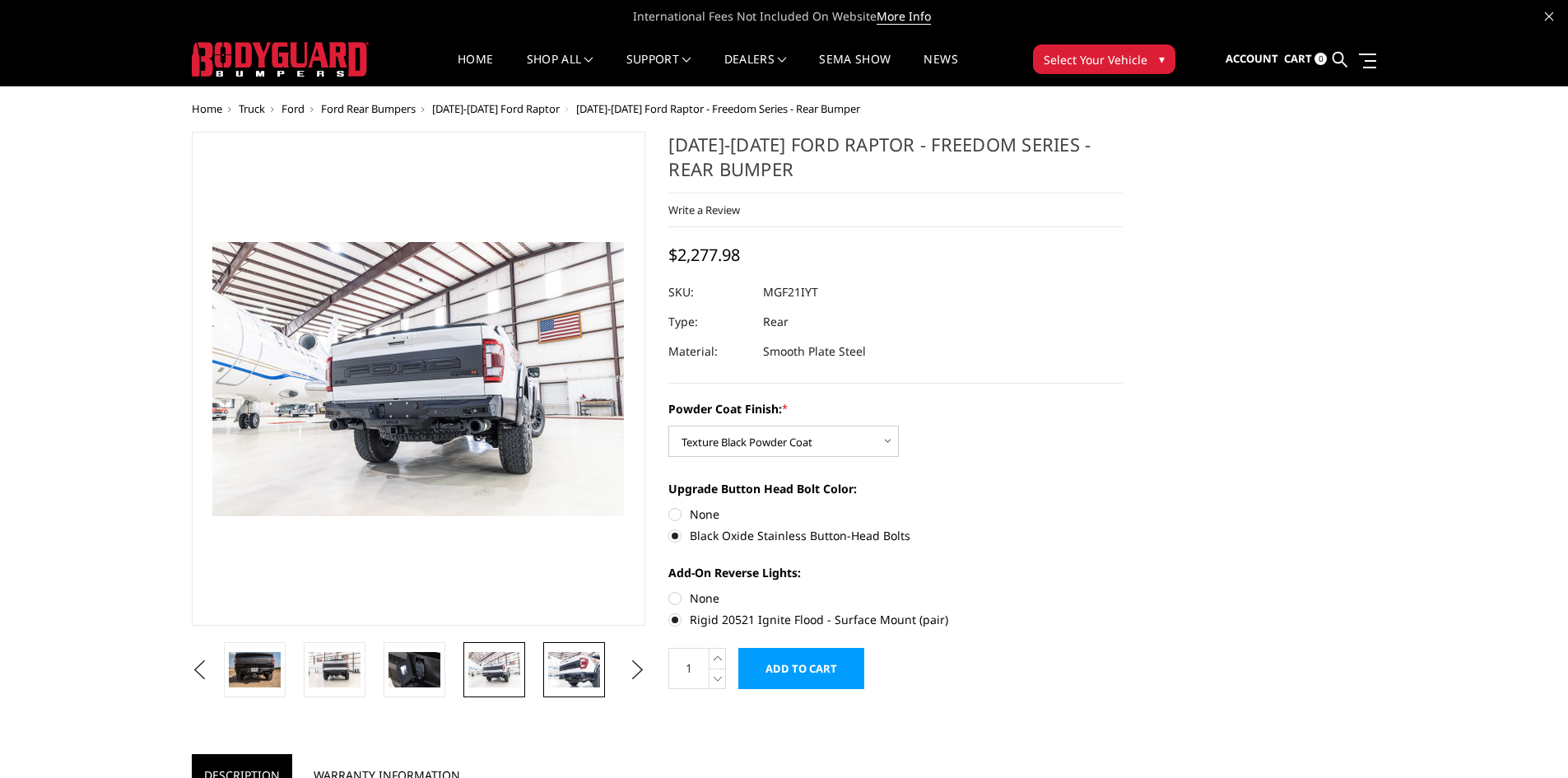
click at [575, 667] on img at bounding box center [574, 669] width 52 height 34
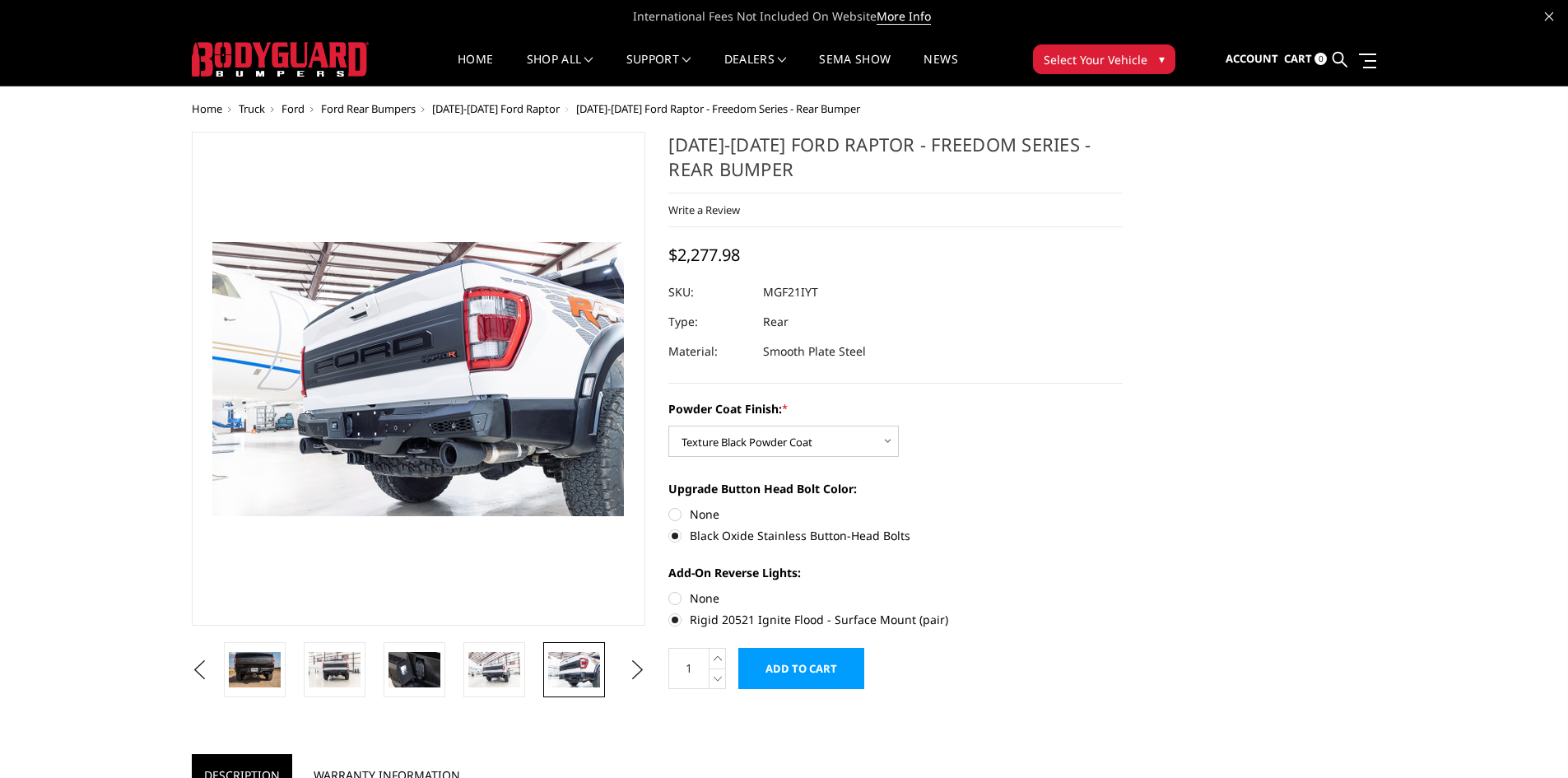
click at [570, 660] on img at bounding box center [574, 669] width 52 height 34
click at [483, 657] on img at bounding box center [494, 669] width 52 height 34
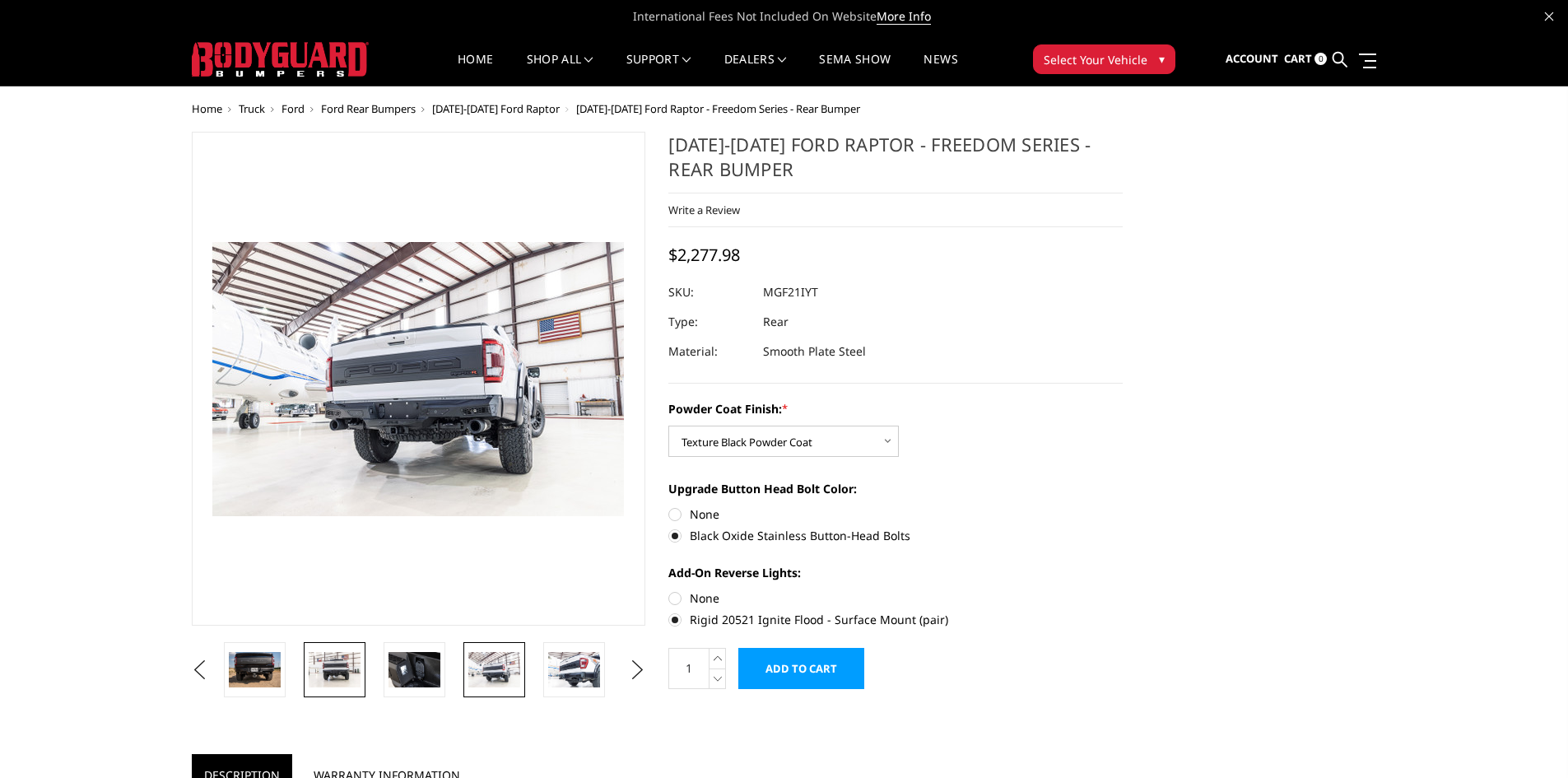
click at [337, 660] on img at bounding box center [334, 669] width 52 height 34
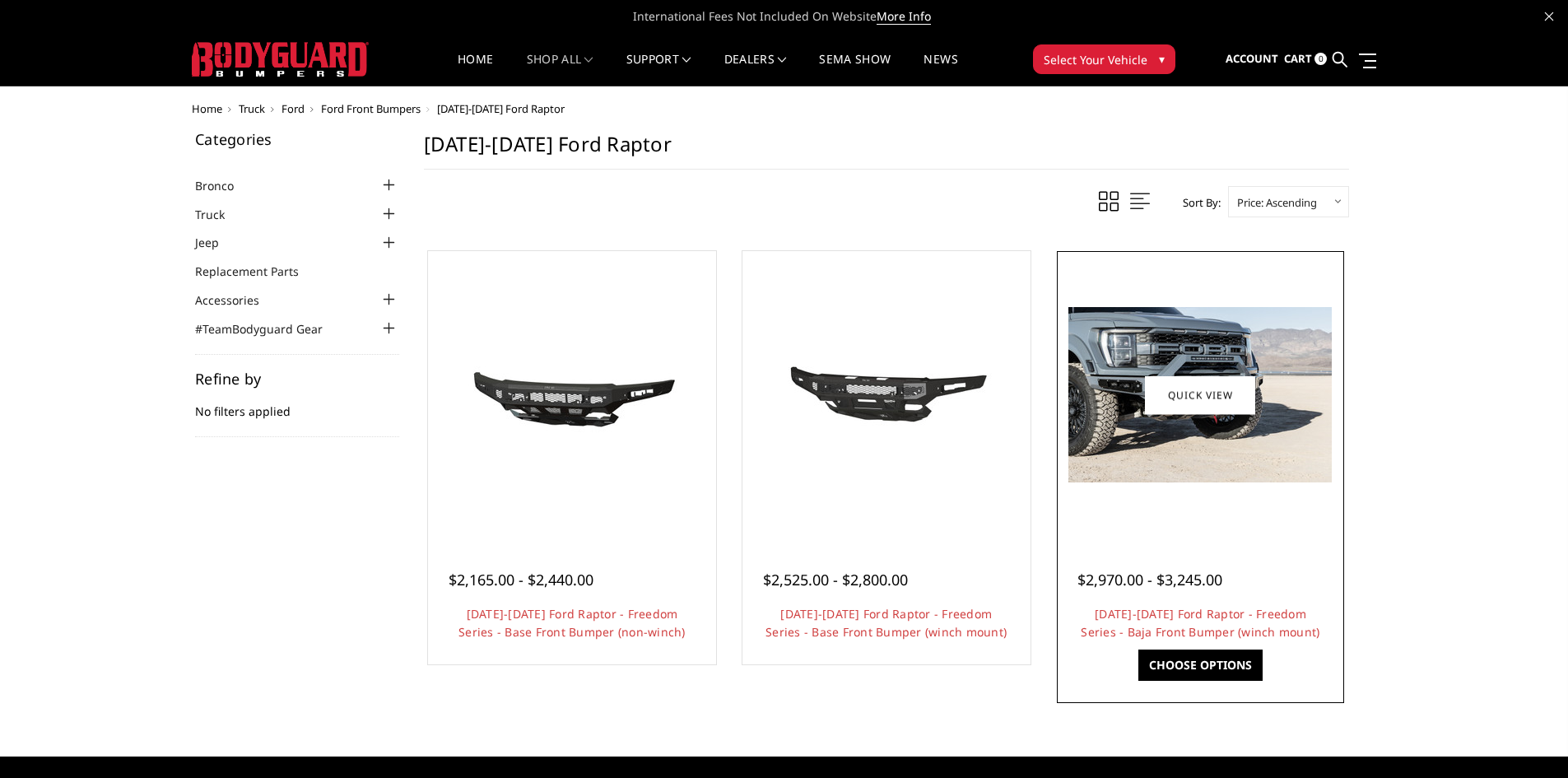
click at [1119, 410] on img at bounding box center [1200, 394] width 264 height 175
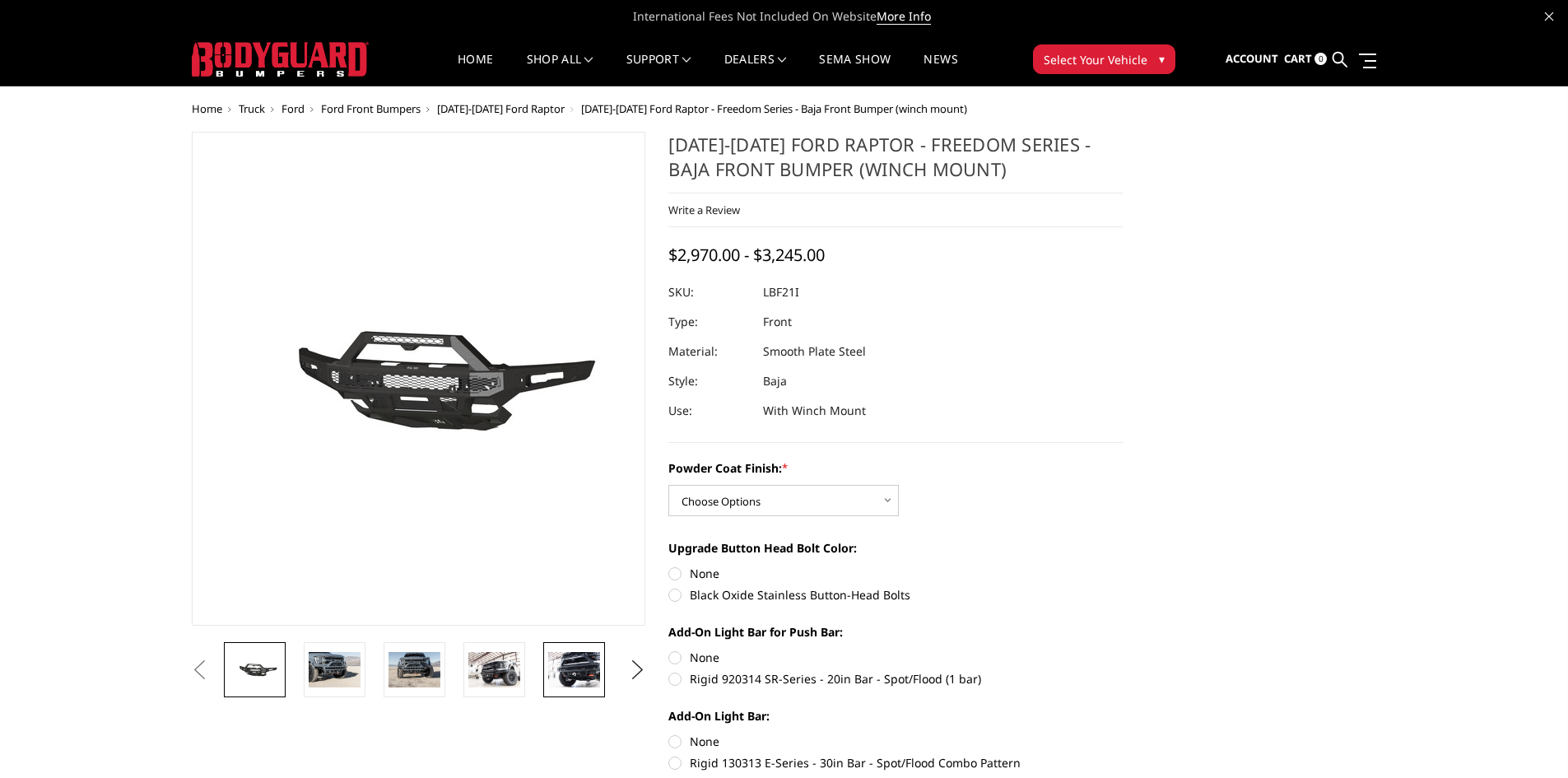
click at [588, 665] on img at bounding box center [574, 669] width 52 height 34
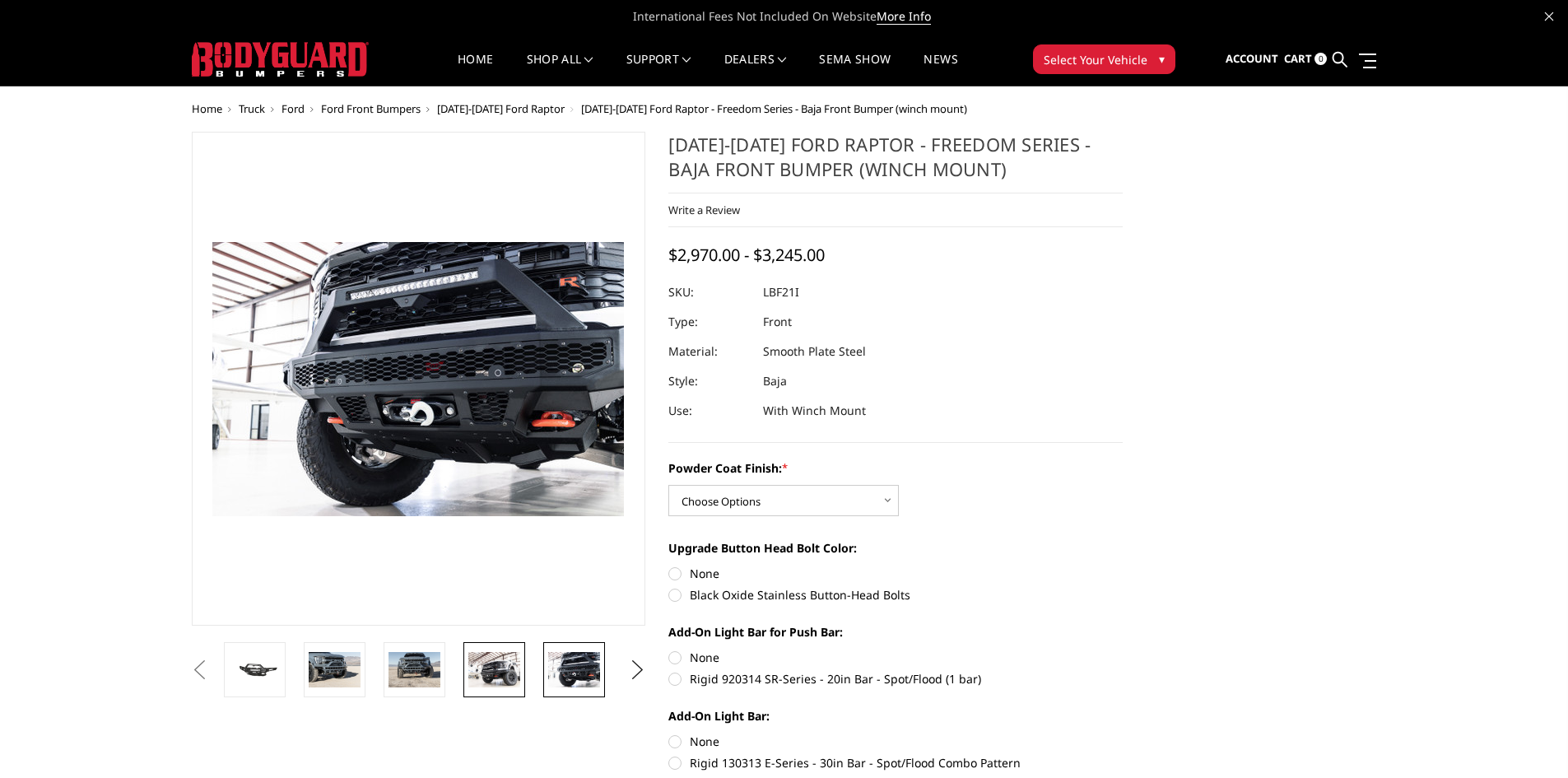
click at [506, 672] on img at bounding box center [494, 669] width 52 height 34
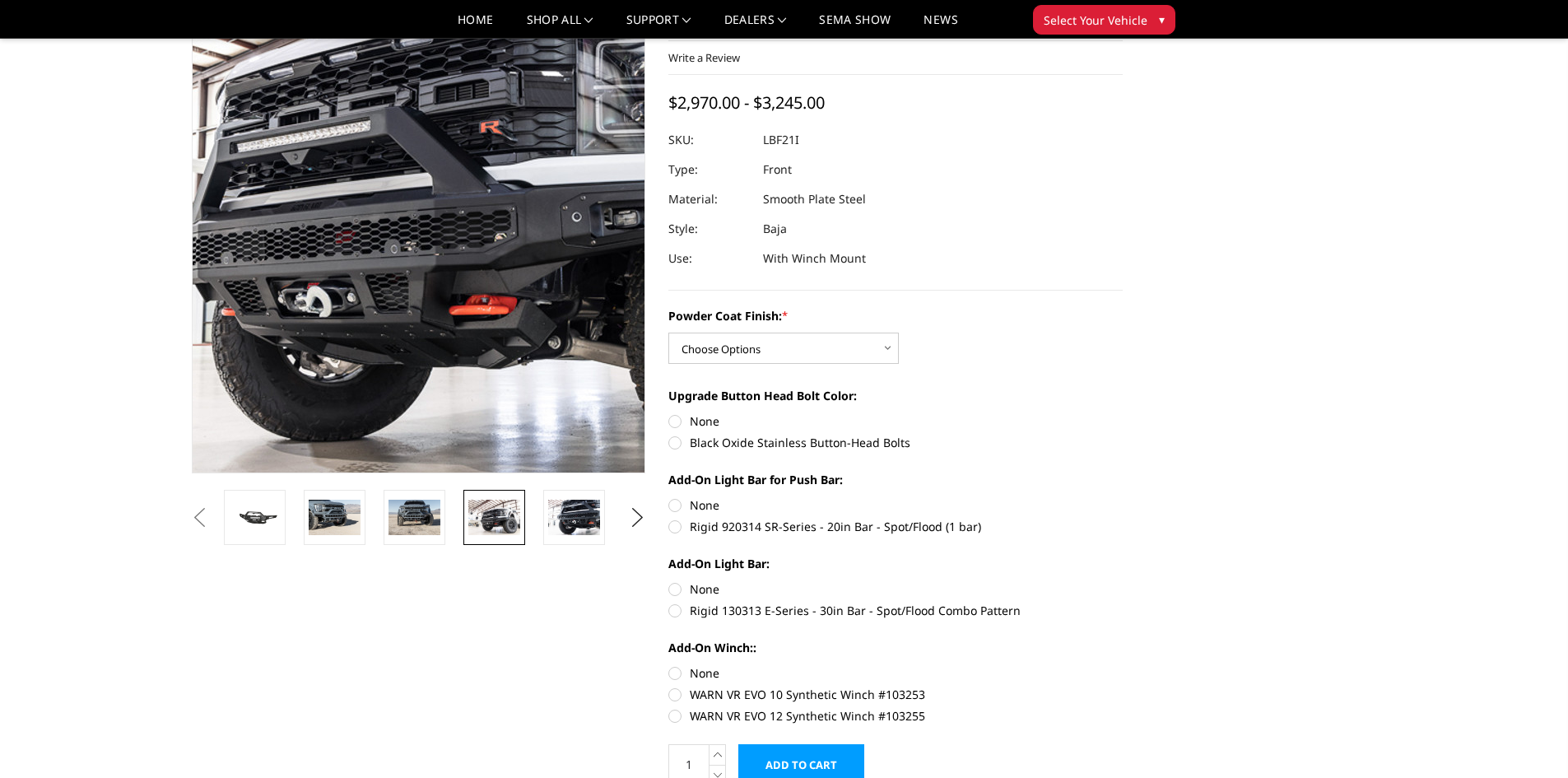
scroll to position [109, 0]
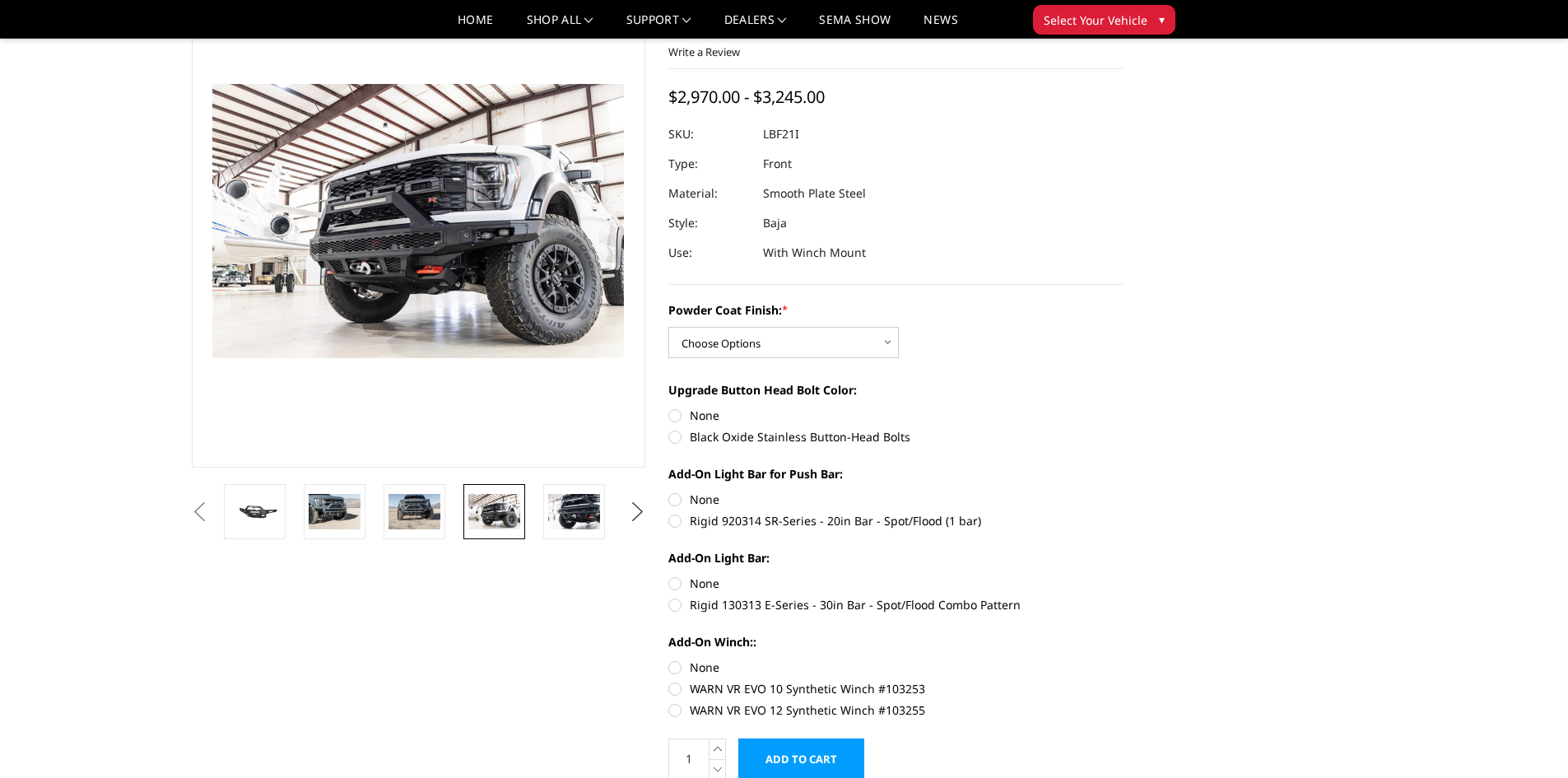
click at [632, 514] on button "Next" at bounding box center [636, 511] width 24 height 24
click at [587, 509] on img at bounding box center [574, 510] width 52 height 34
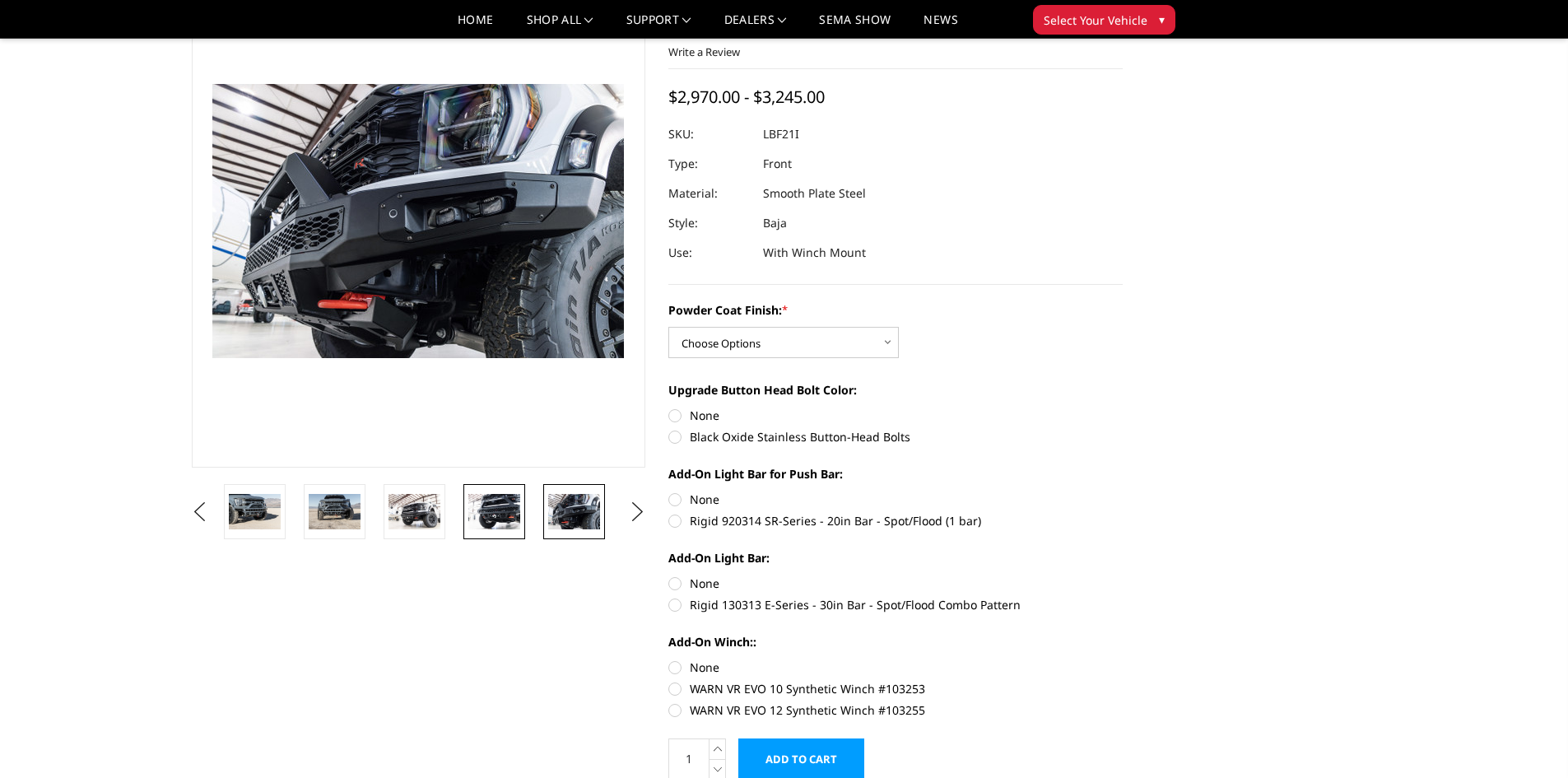
click at [494, 529] on img at bounding box center [494, 510] width 52 height 34
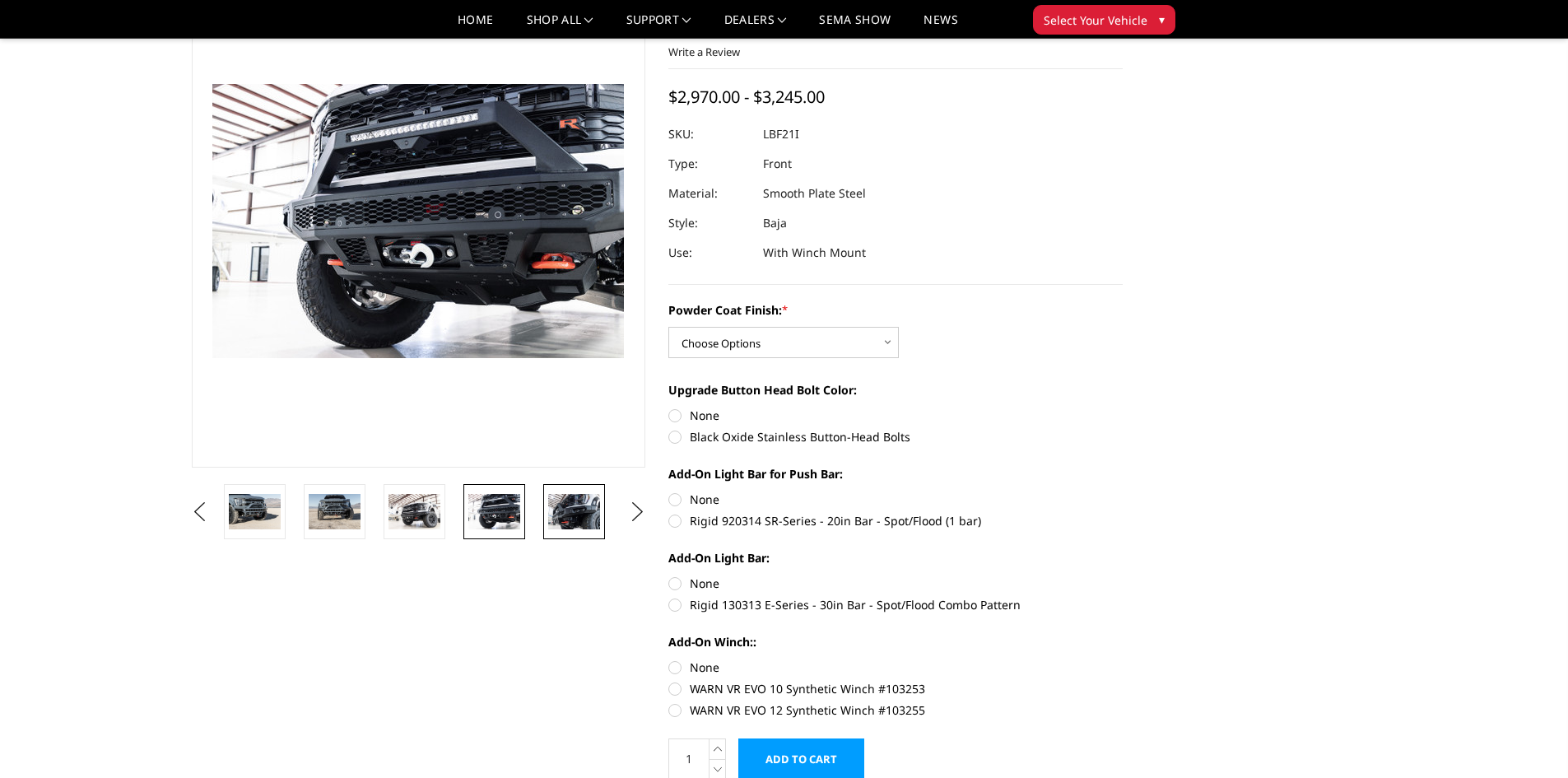
click at [562, 501] on img at bounding box center [574, 510] width 52 height 34
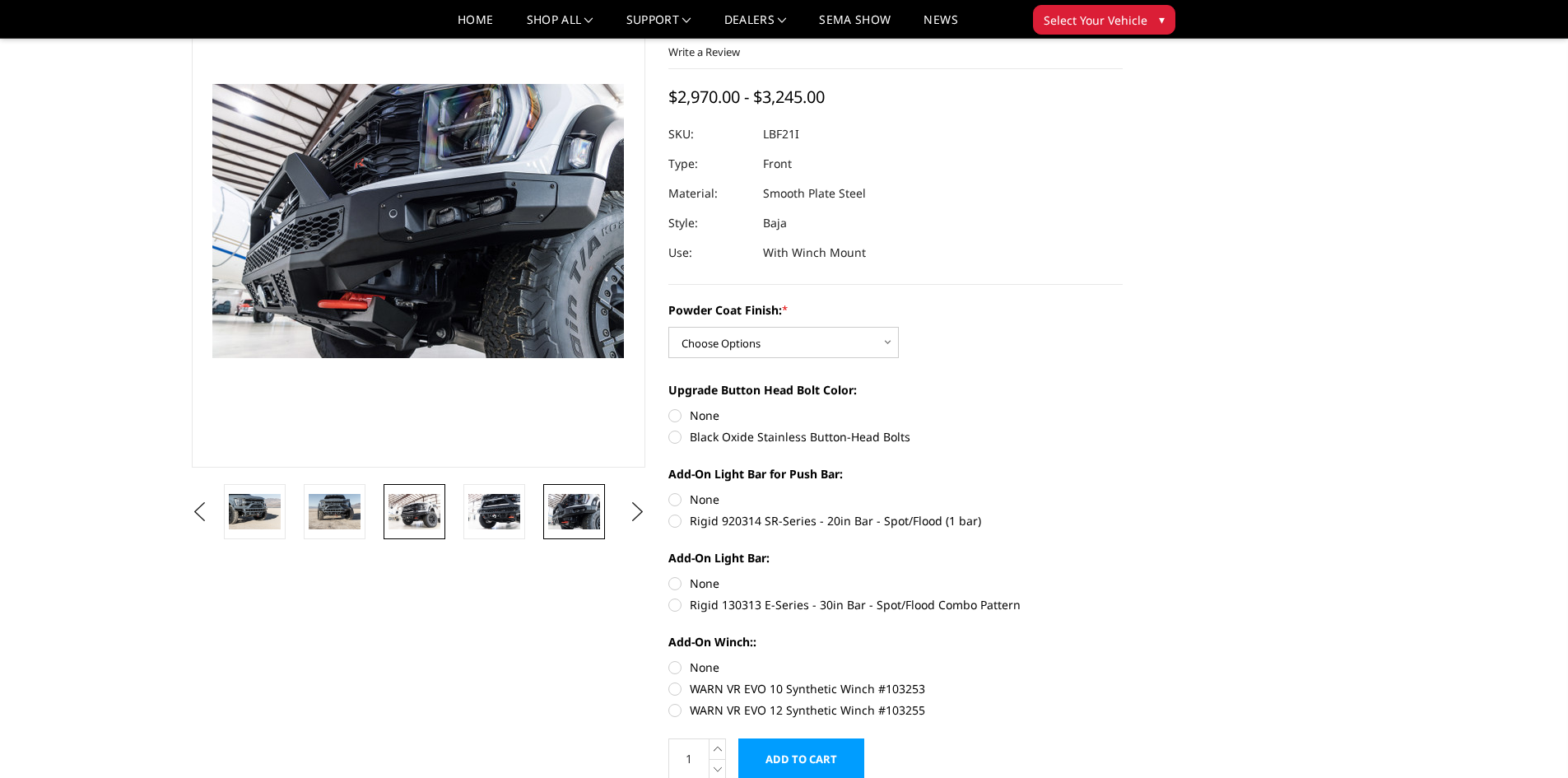
click at [421, 504] on img at bounding box center [414, 510] width 52 height 34
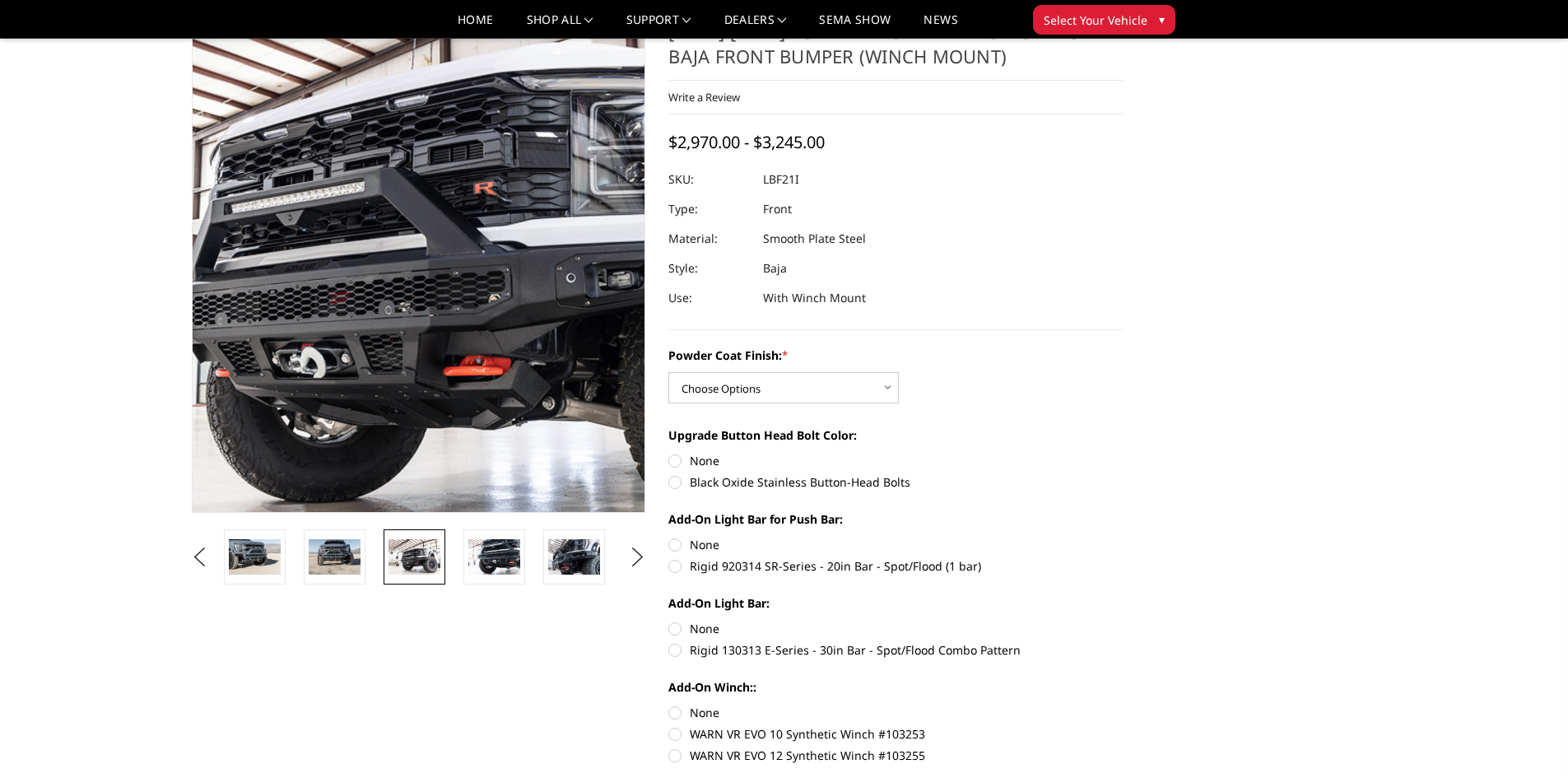
scroll to position [0, 0]
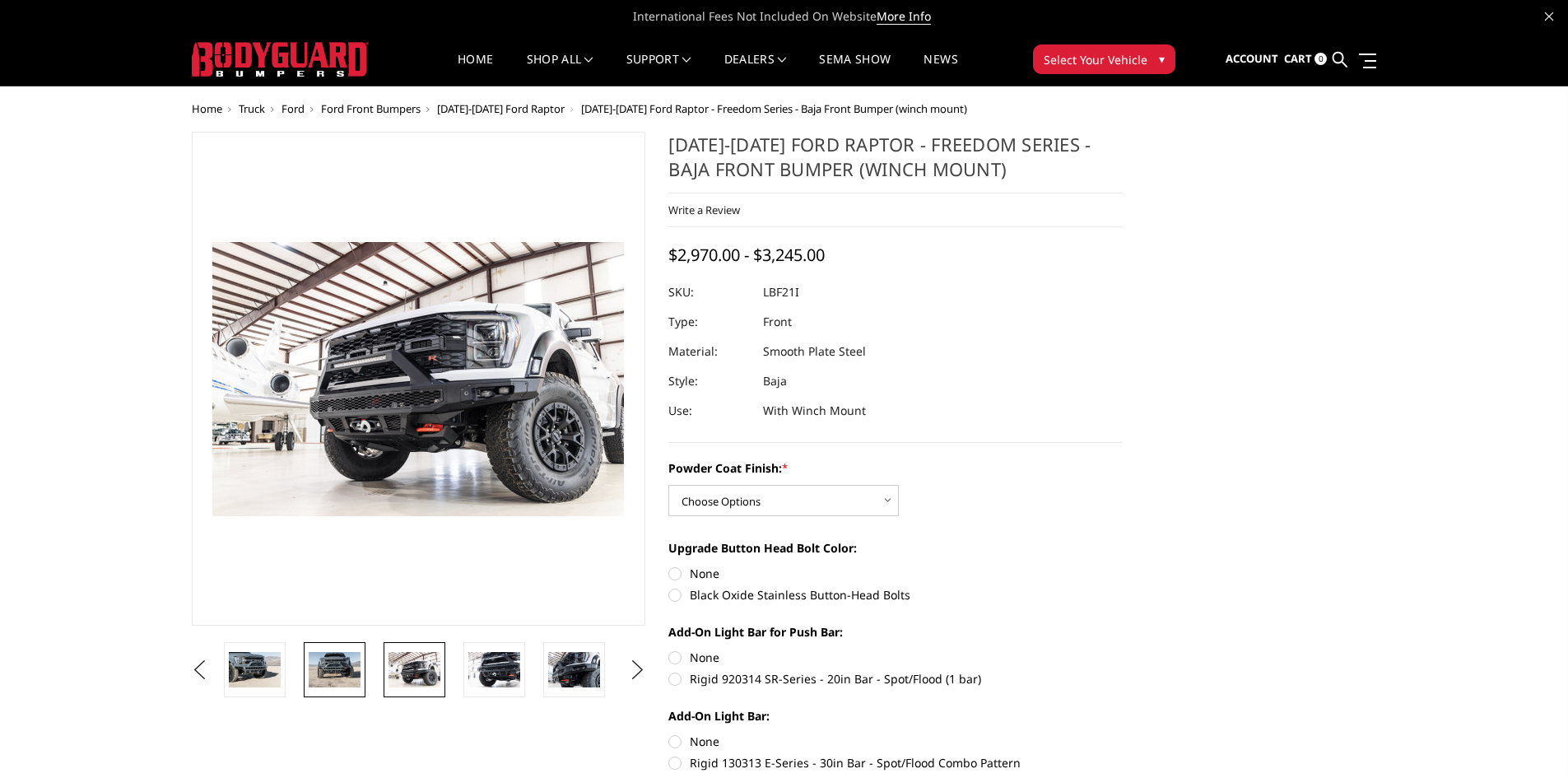
click at [339, 673] on img at bounding box center [334, 669] width 52 height 34
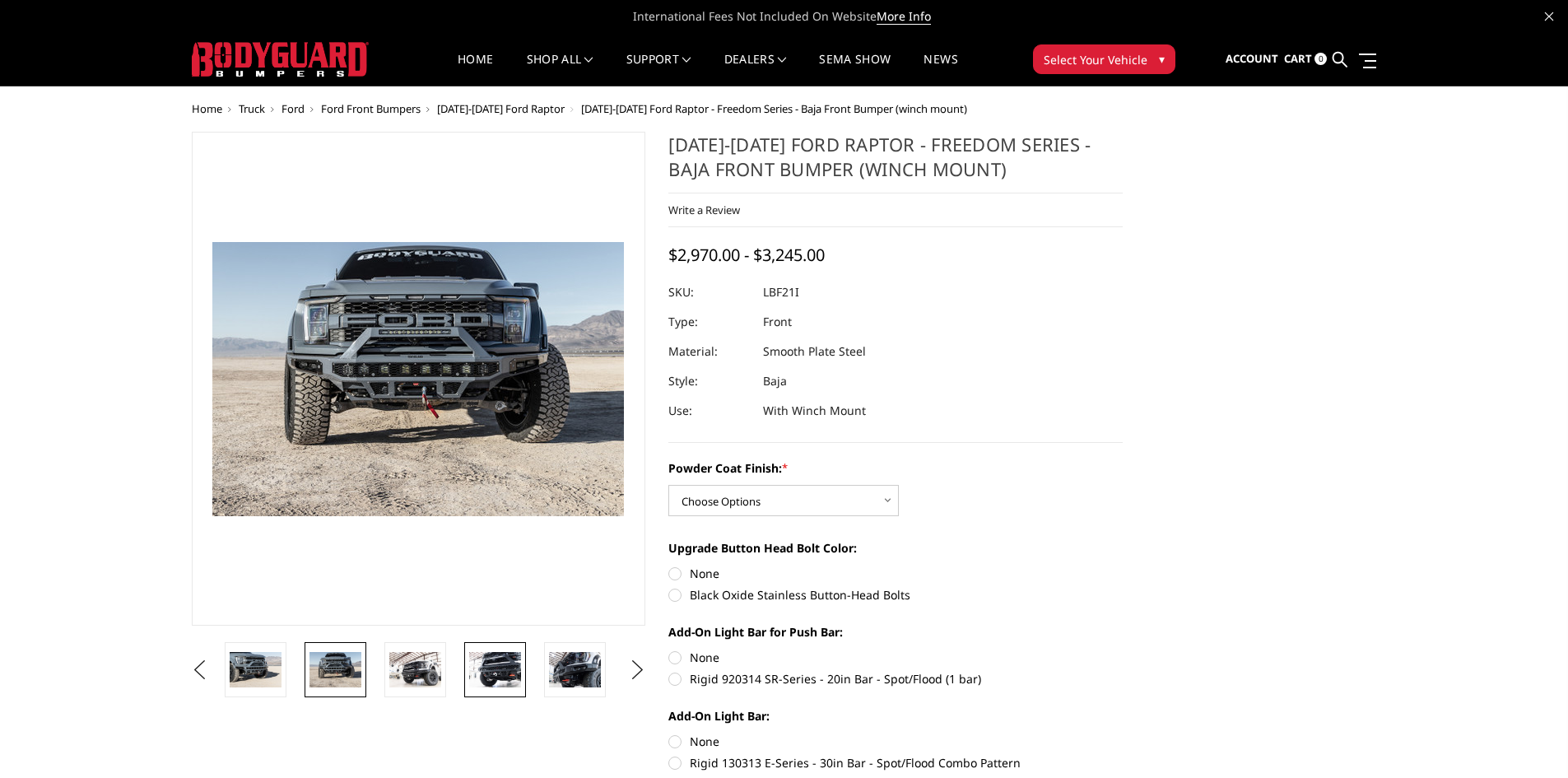
click at [485, 673] on img at bounding box center [495, 669] width 52 height 34
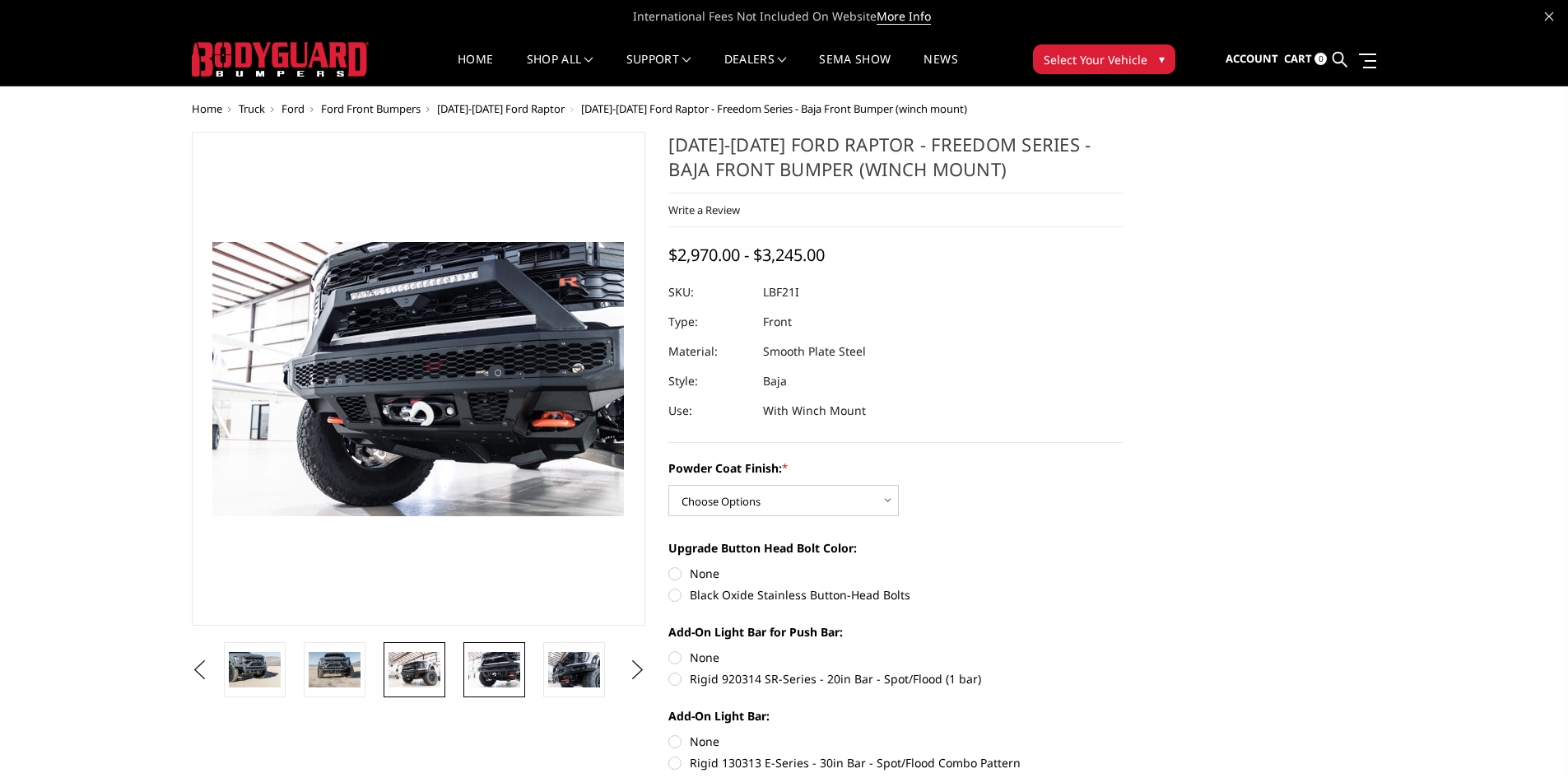
click at [426, 681] on img at bounding box center [414, 669] width 52 height 34
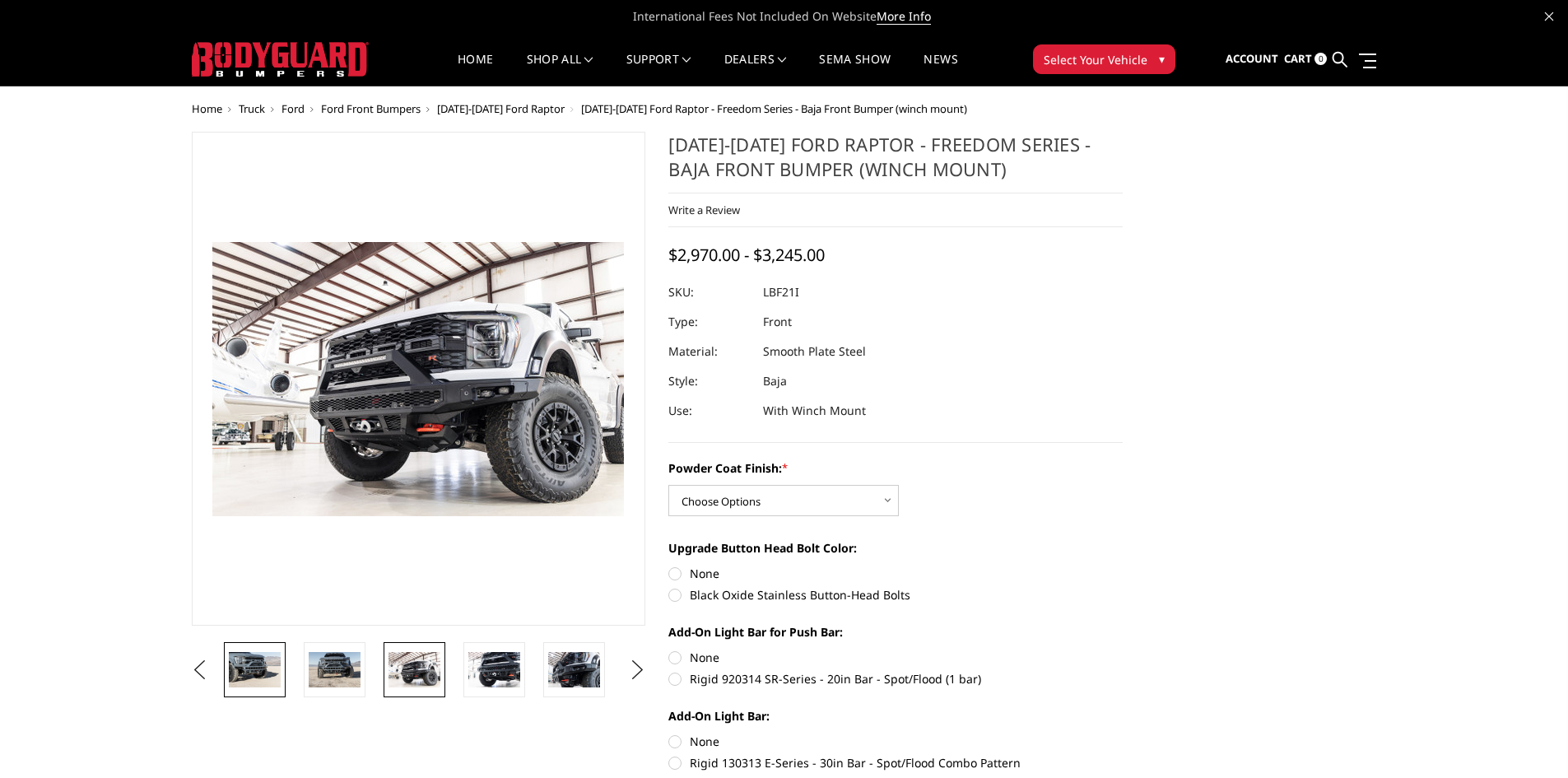
click at [279, 668] on img at bounding box center [254, 669] width 52 height 34
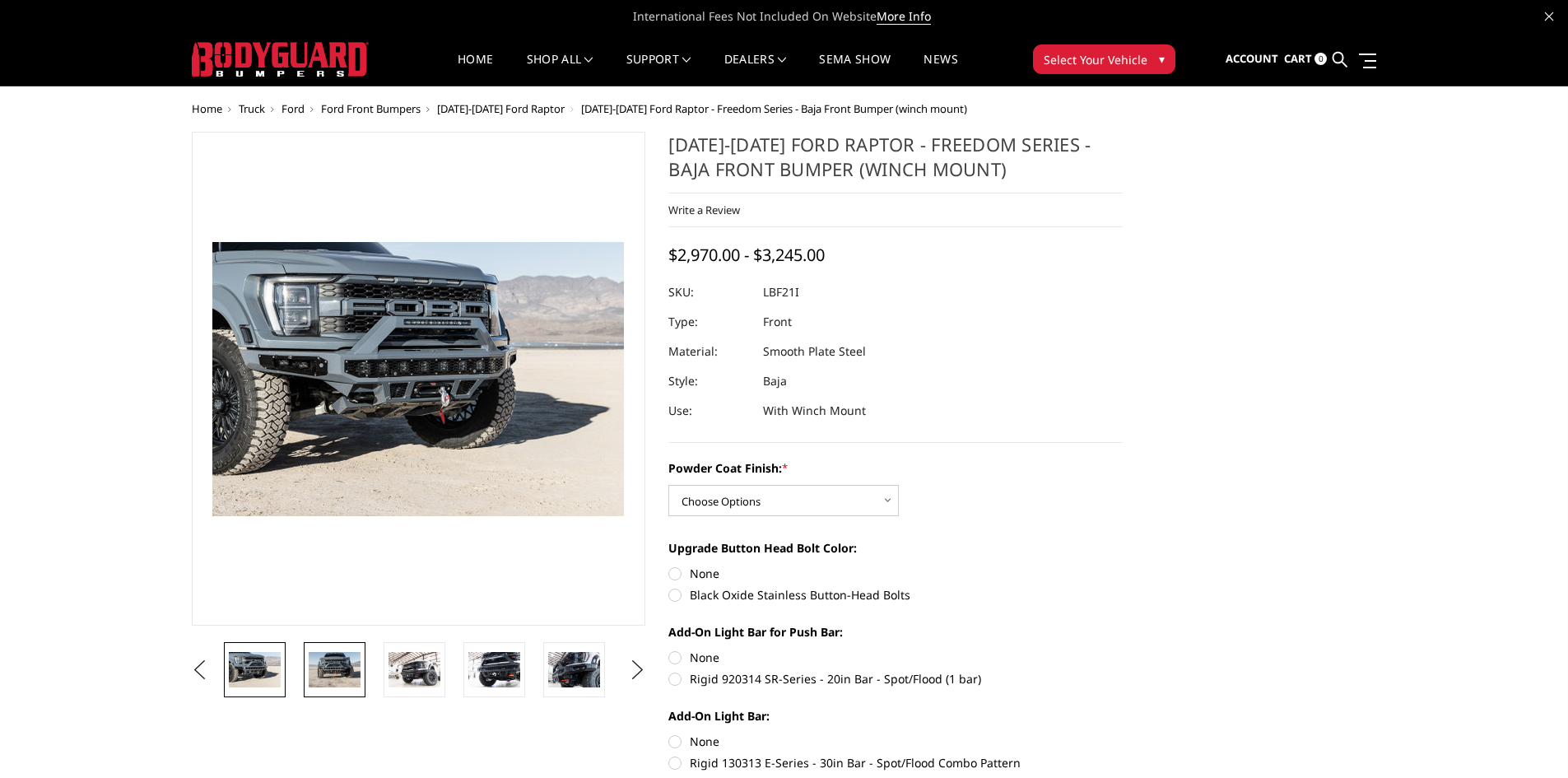
click at [320, 662] on img at bounding box center [334, 669] width 52 height 34
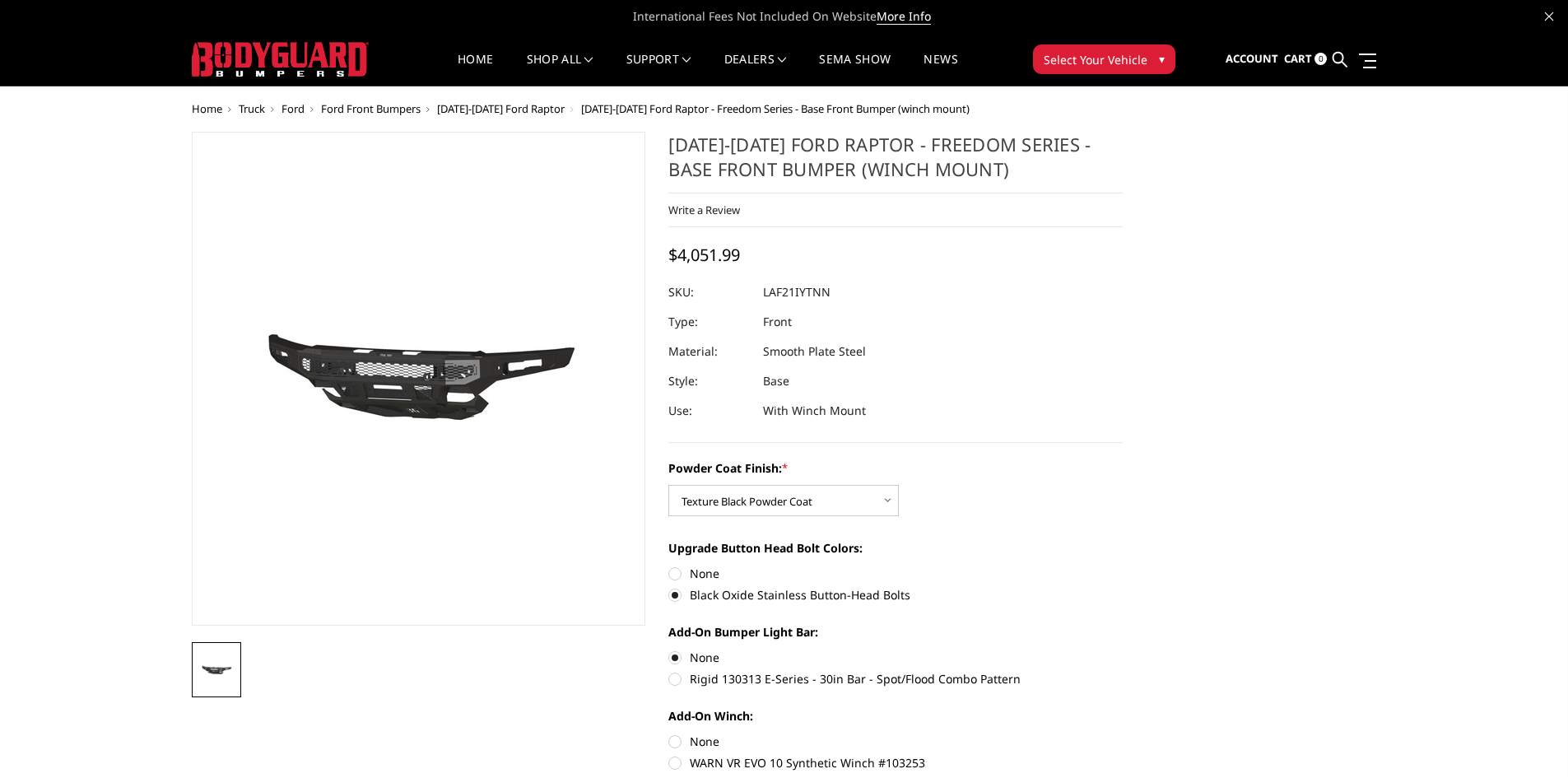
select select "2770"
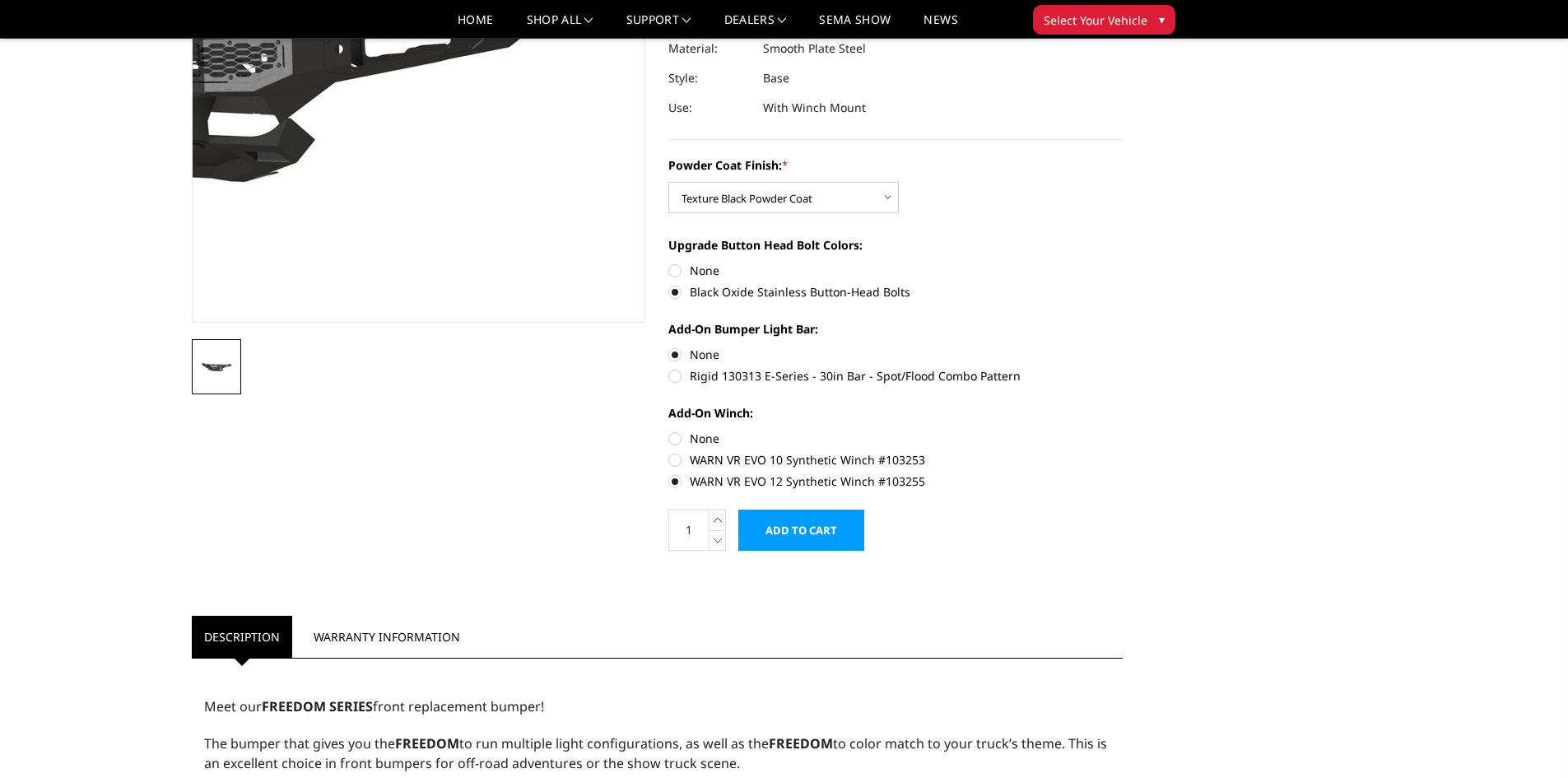
scroll to position [274, 0]
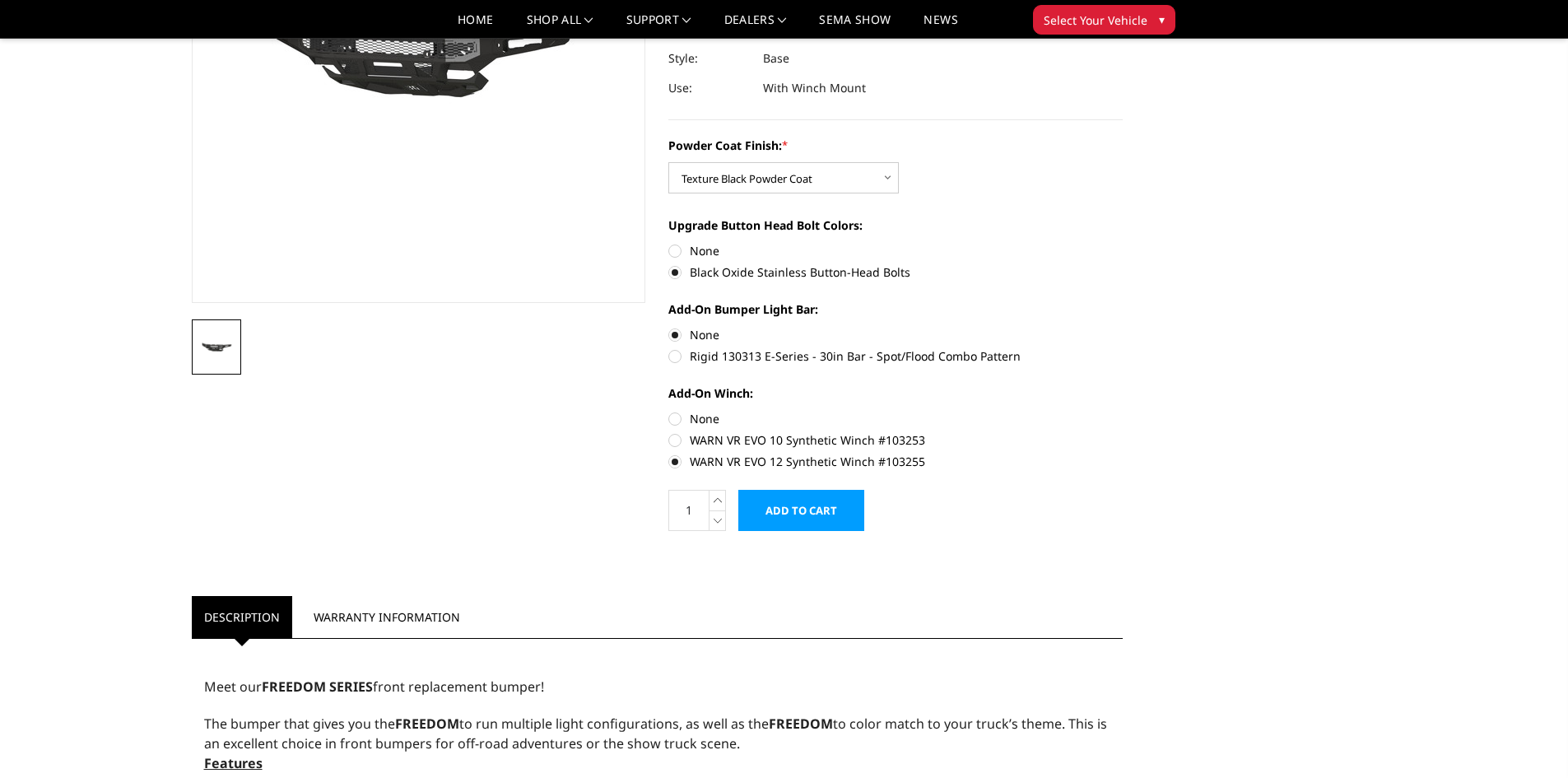
click at [682, 415] on label "None" at bounding box center [895, 418] width 455 height 18
click at [670, 411] on input "None" at bounding box center [669, 410] width 1 height 1
radio input "true"
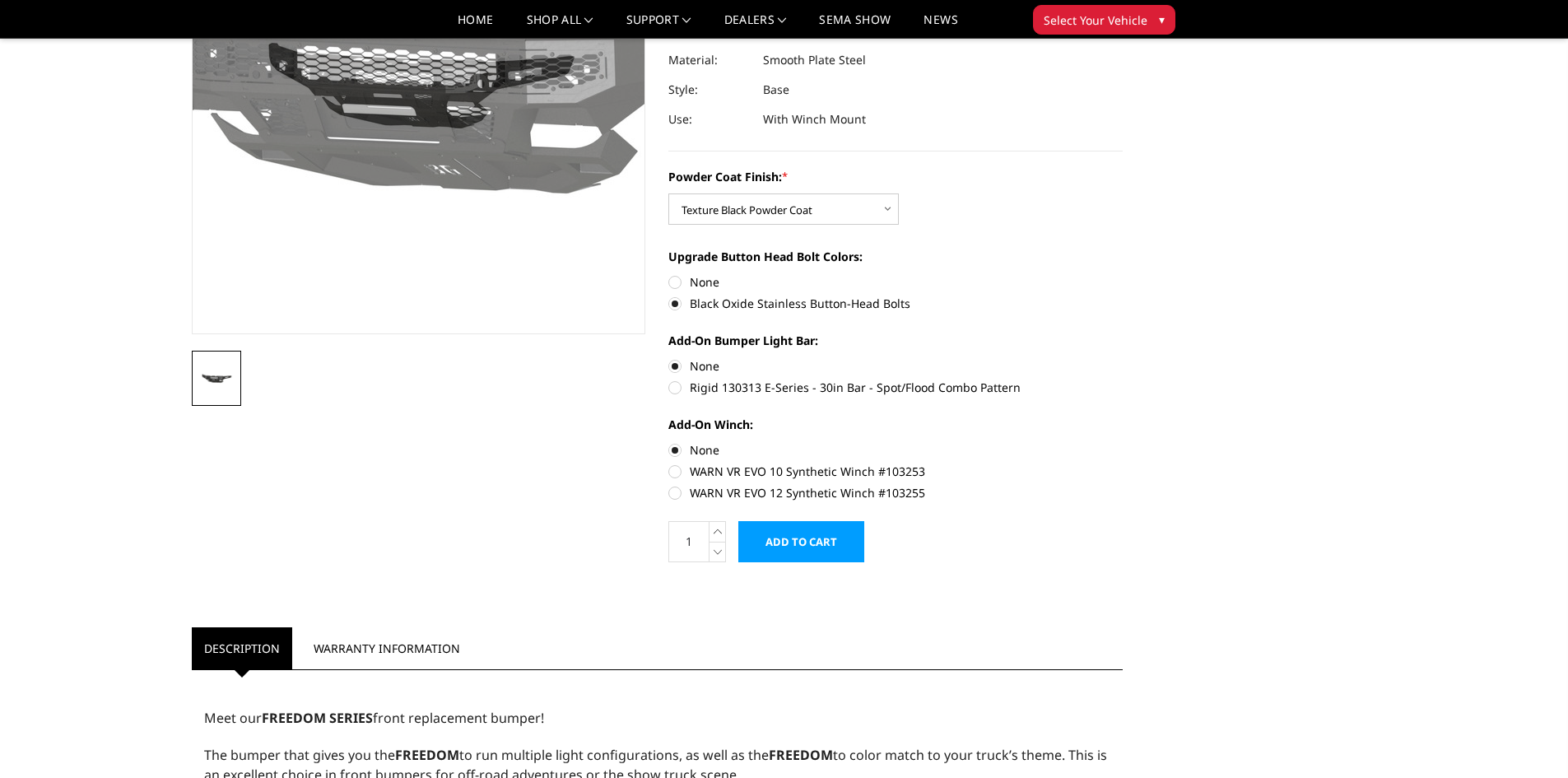
scroll to position [329, 0]
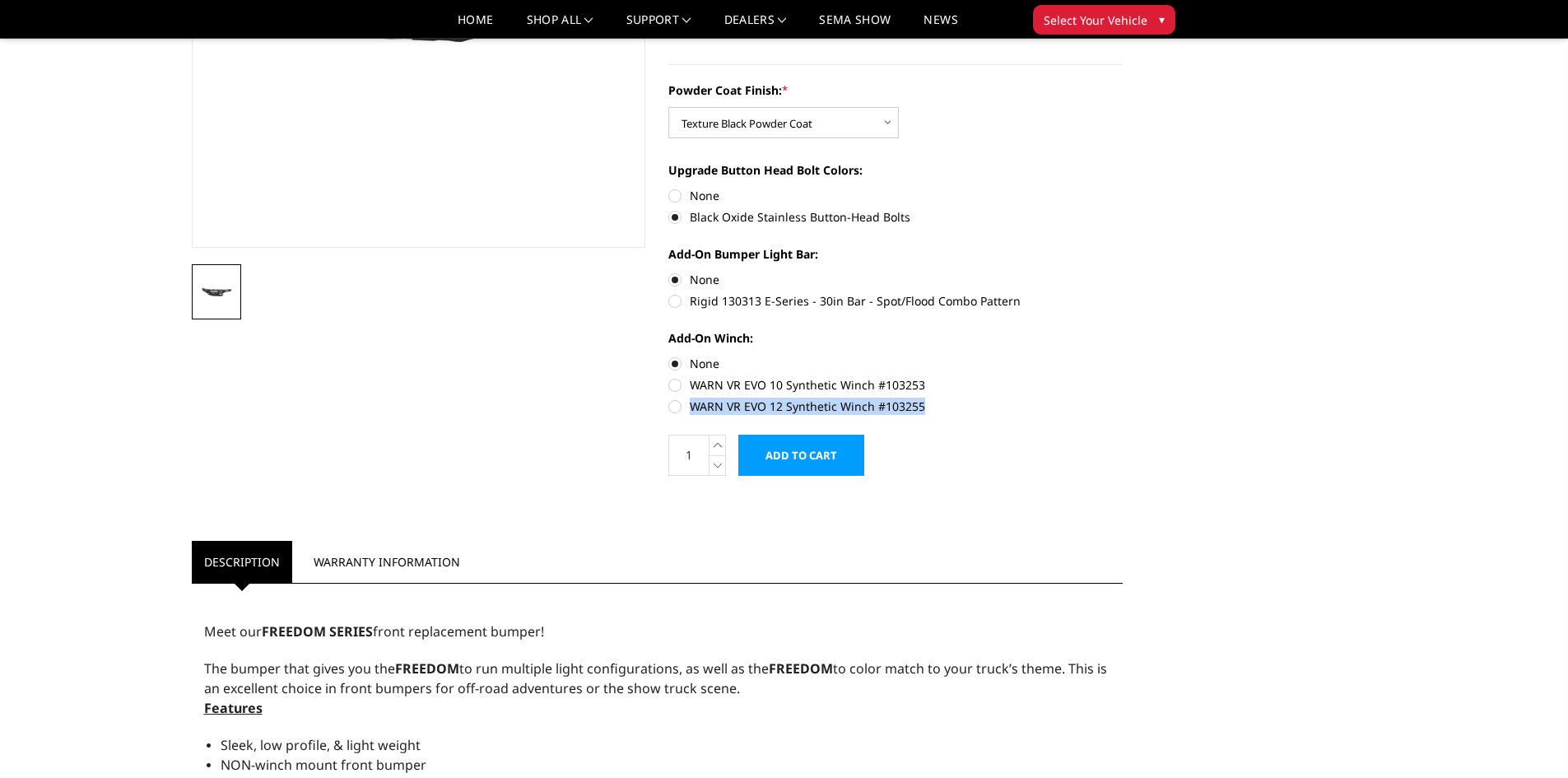
drag, startPoint x: 927, startPoint y: 405, endPoint x: 694, endPoint y: 412, distance: 233.1
click at [694, 412] on label "WARN VR EVO 12 Synthetic Winch #103255" at bounding box center [895, 407] width 455 height 18
copy label "WARN VR EVO 12 Synthetic Winch #103255"
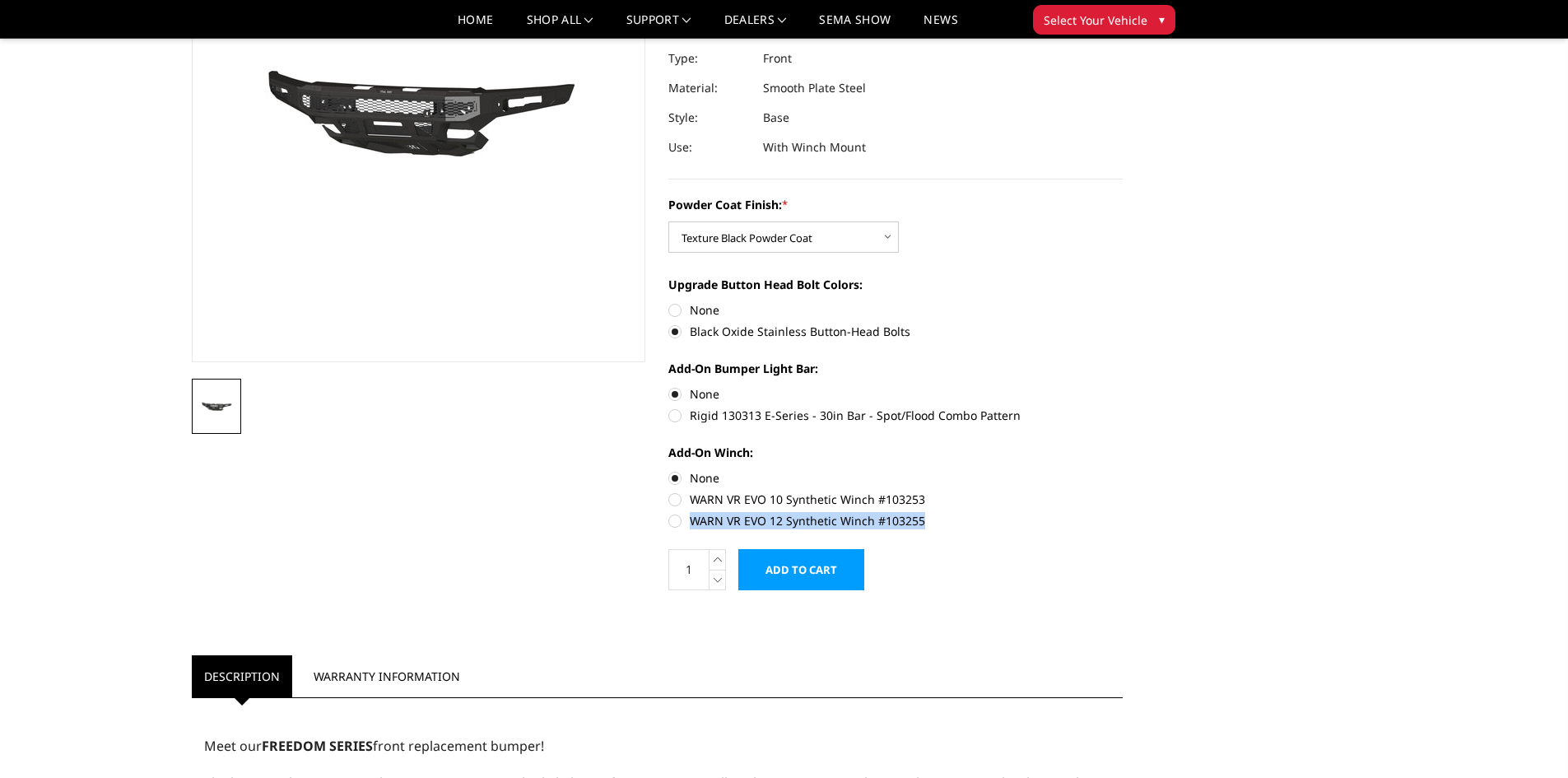
scroll to position [164, 0]
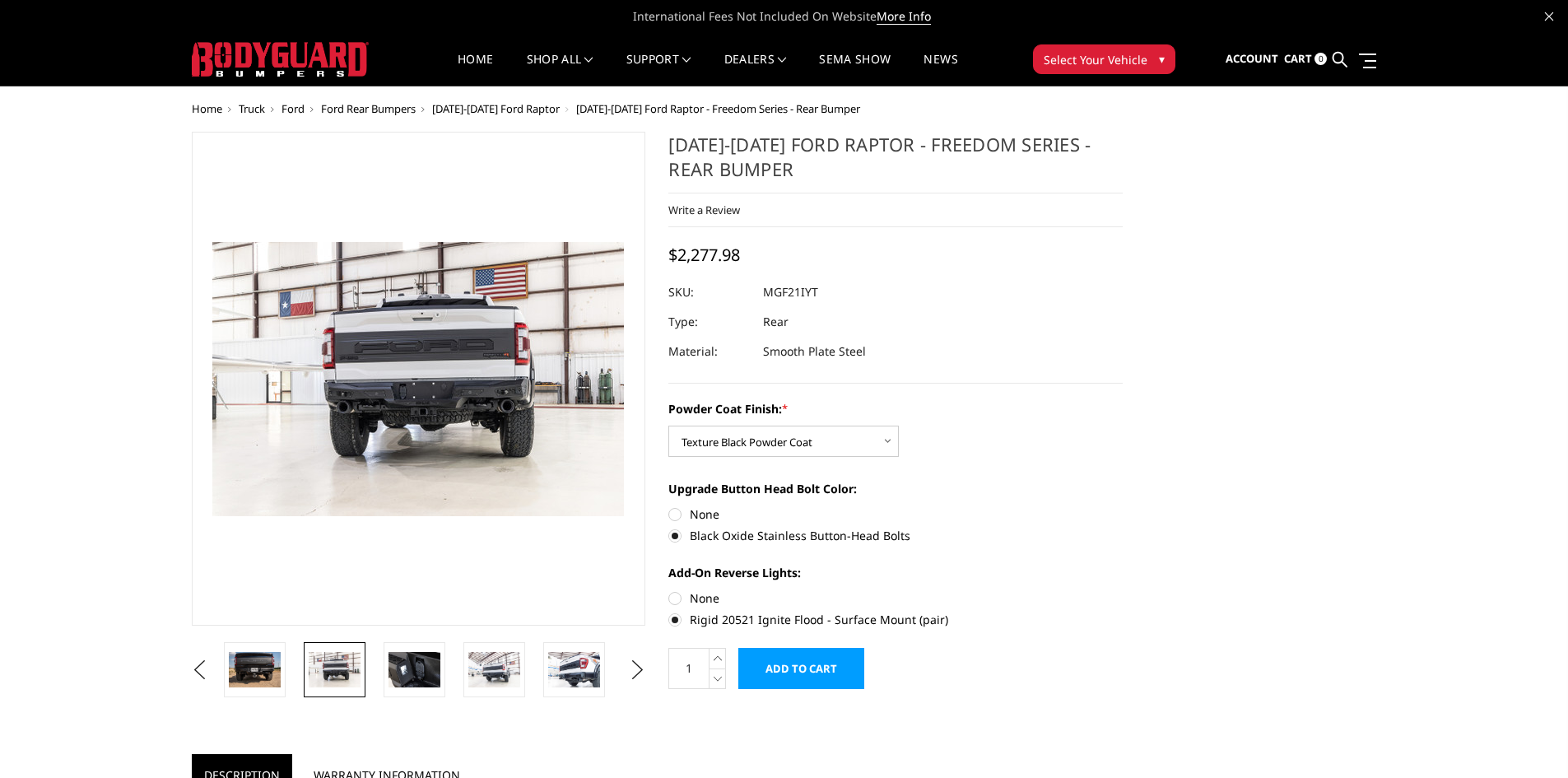
select select "2764"
click at [425, 667] on img at bounding box center [414, 669] width 52 height 34
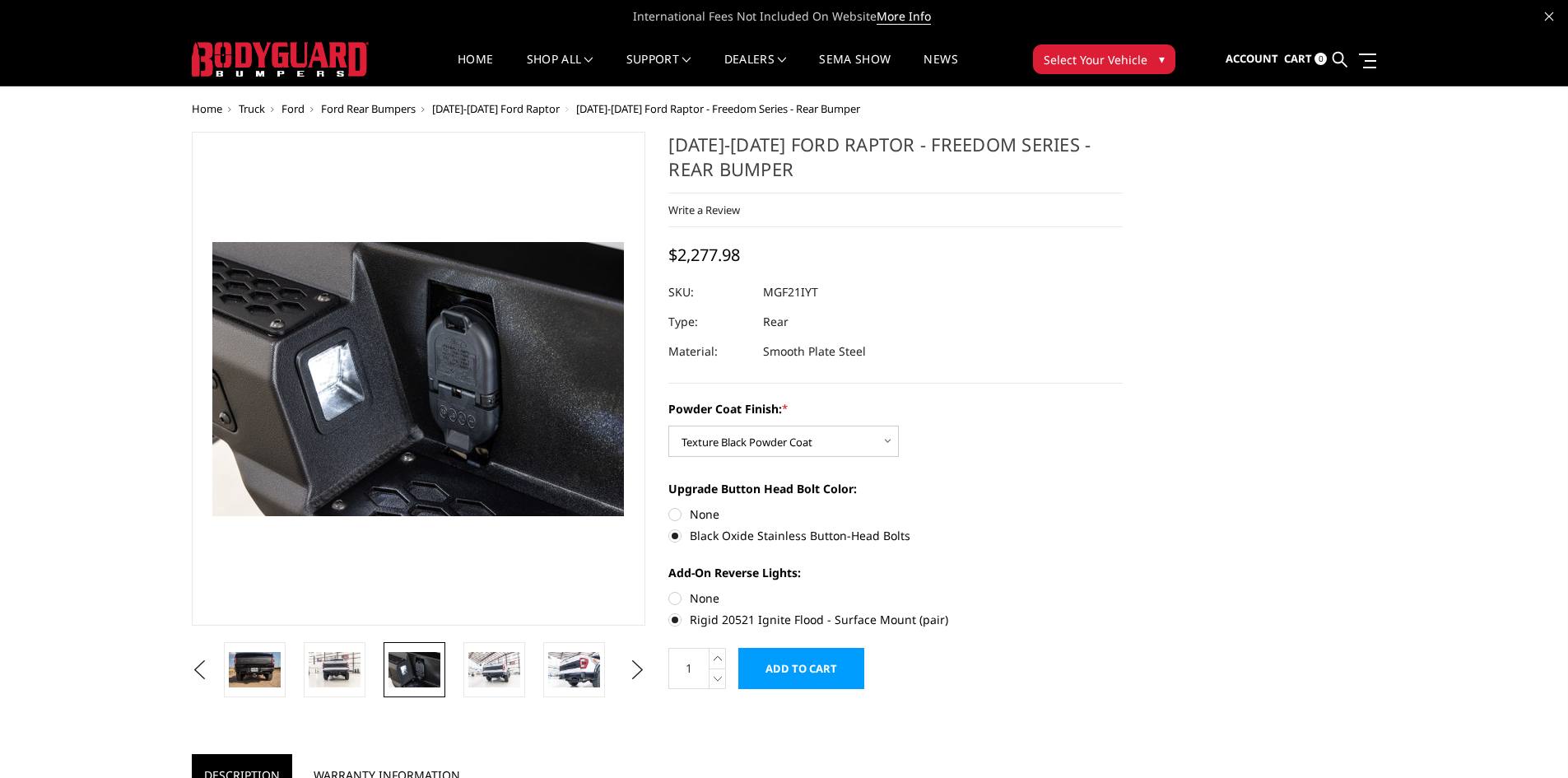
click at [456, 663] on li at bounding box center [420, 670] width 80 height 55
click at [487, 673] on img at bounding box center [494, 669] width 52 height 34
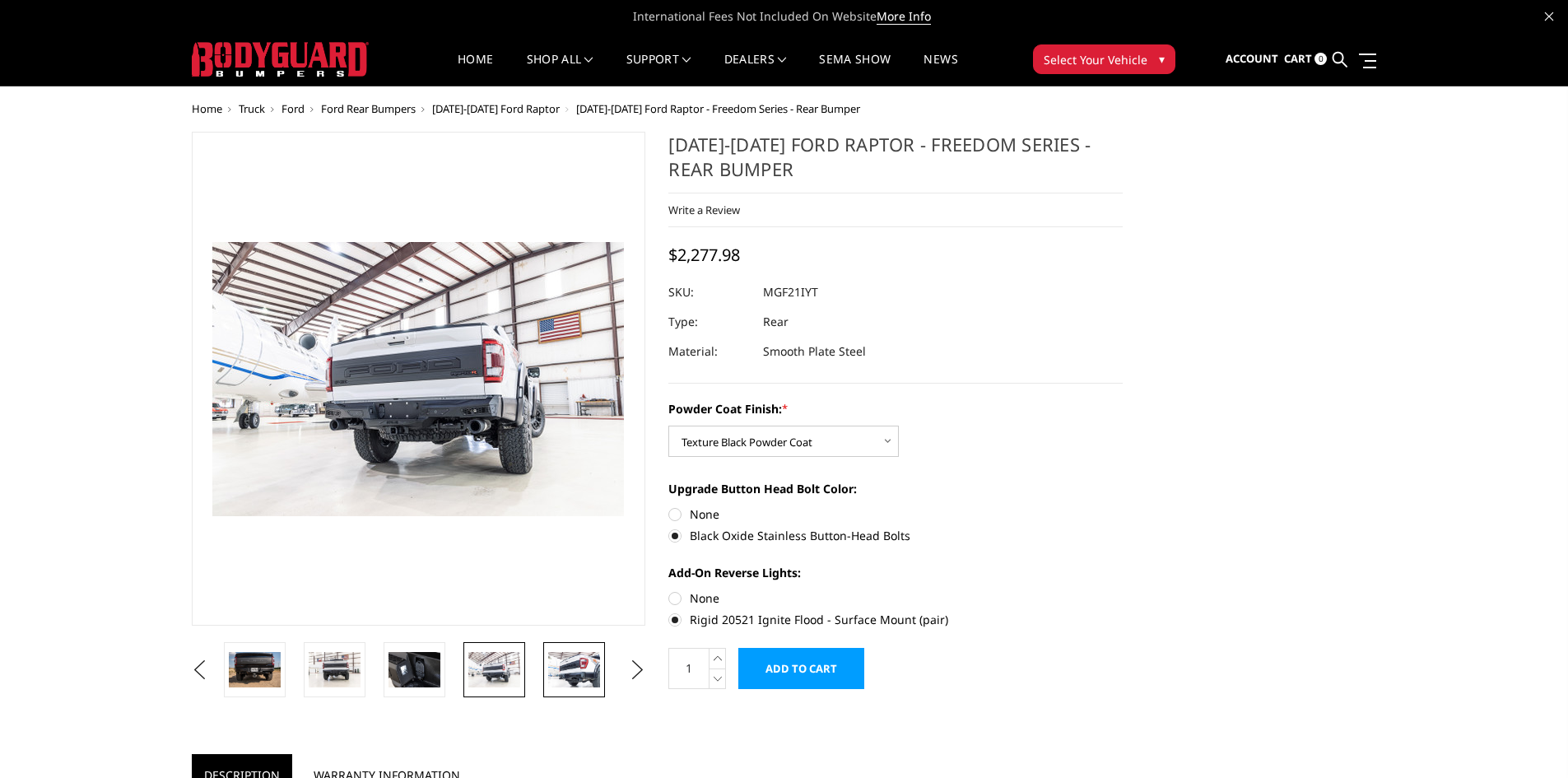
click at [545, 681] on link at bounding box center [574, 670] width 62 height 55
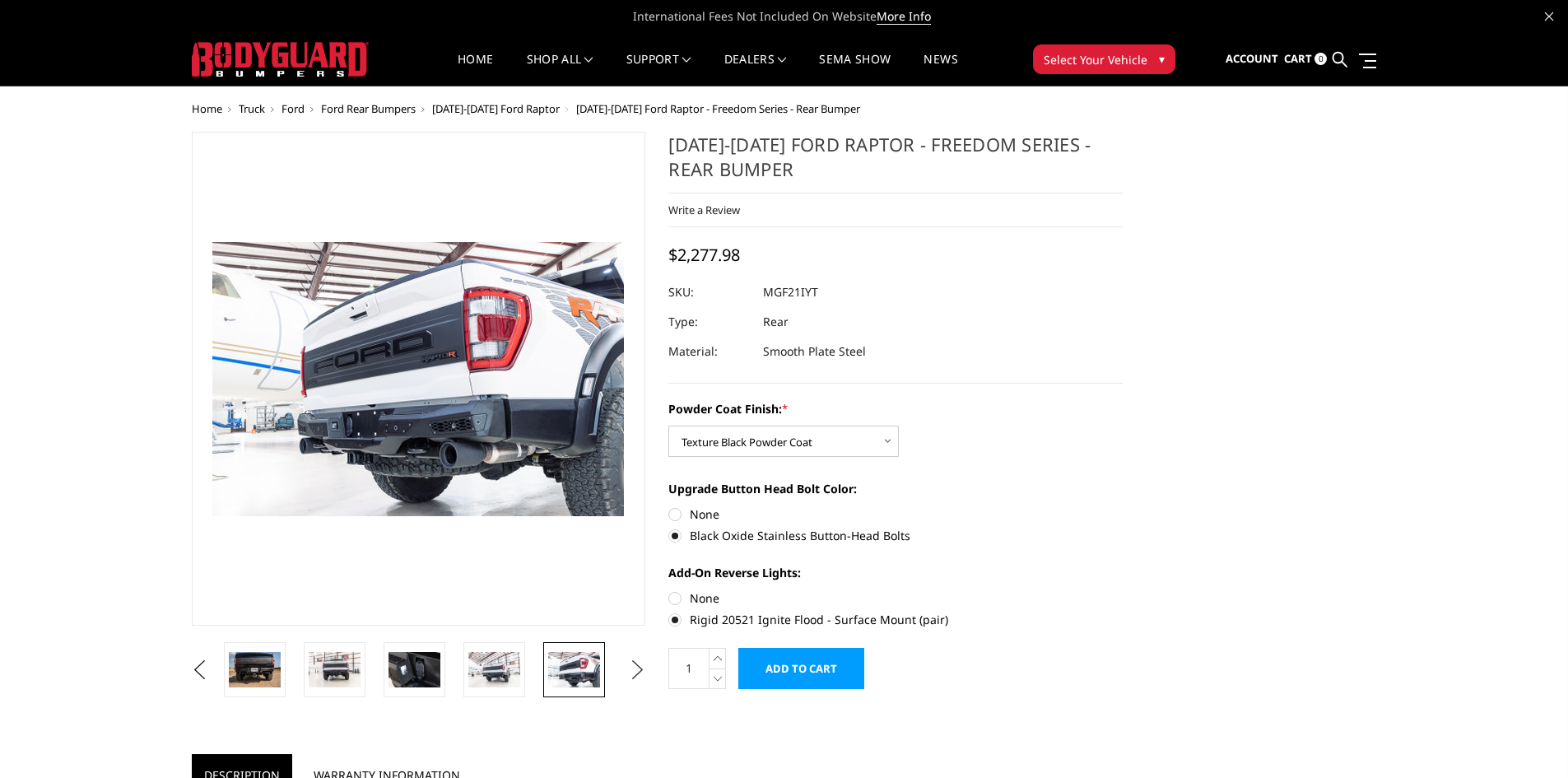
click at [640, 672] on button "Next" at bounding box center [636, 670] width 24 height 24
click at [561, 674] on img at bounding box center [574, 669] width 52 height 34
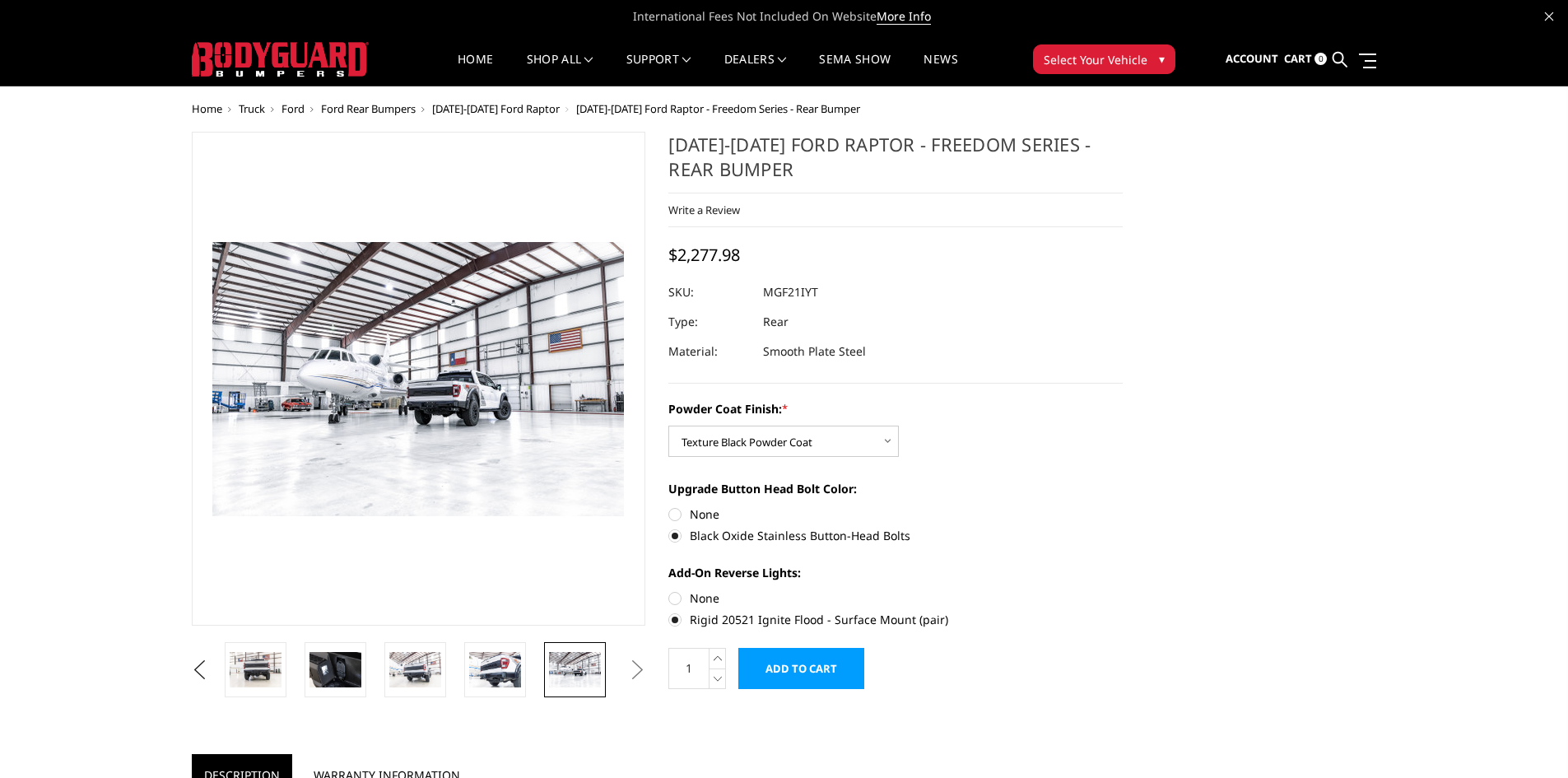
click at [566, 674] on img at bounding box center [575, 669] width 52 height 34
click at [632, 670] on button "Next" at bounding box center [636, 670] width 24 height 24
click at [472, 666] on img at bounding box center [494, 669] width 52 height 34
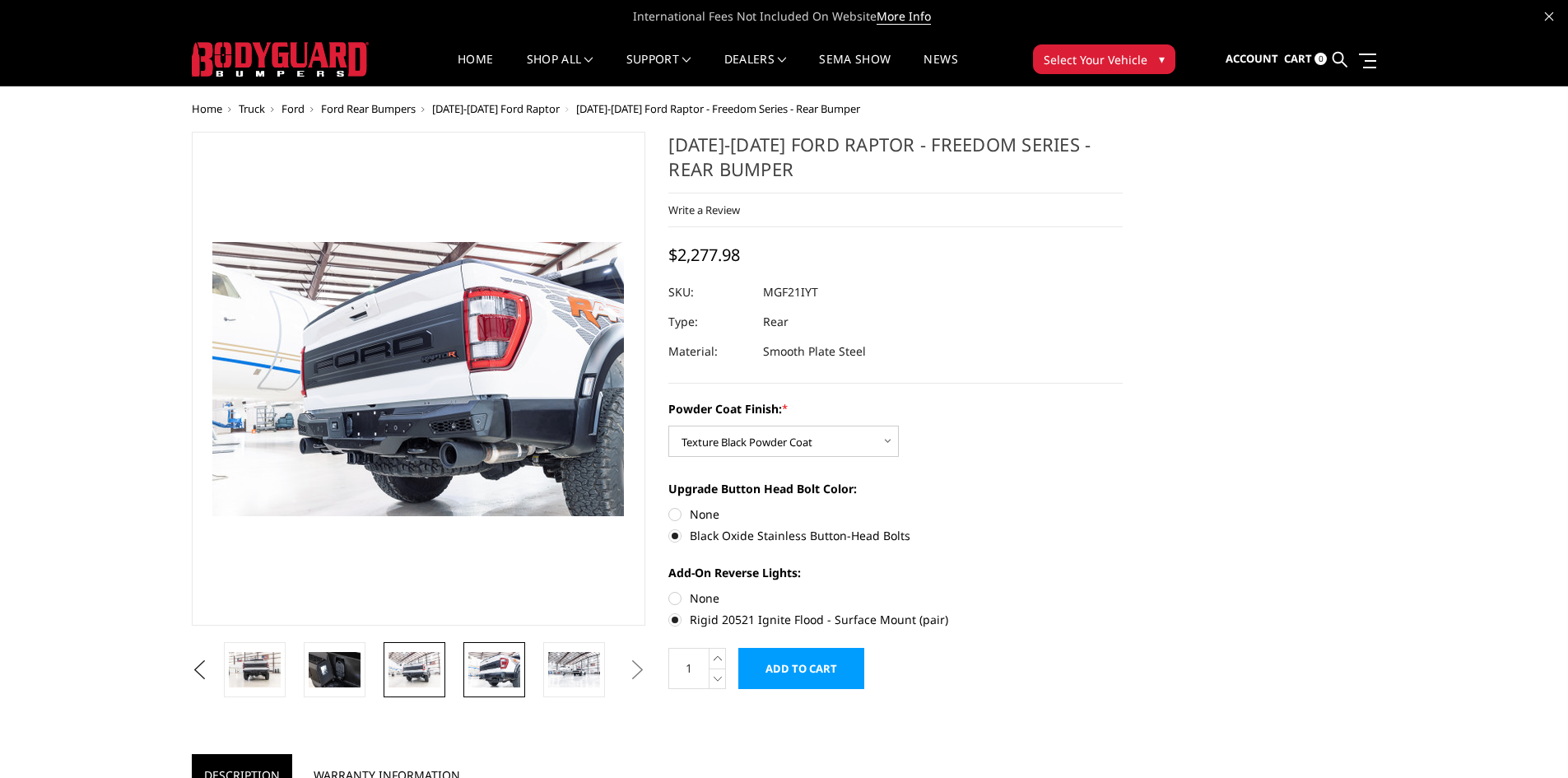
click at [412, 670] on img at bounding box center [414, 669] width 52 height 34
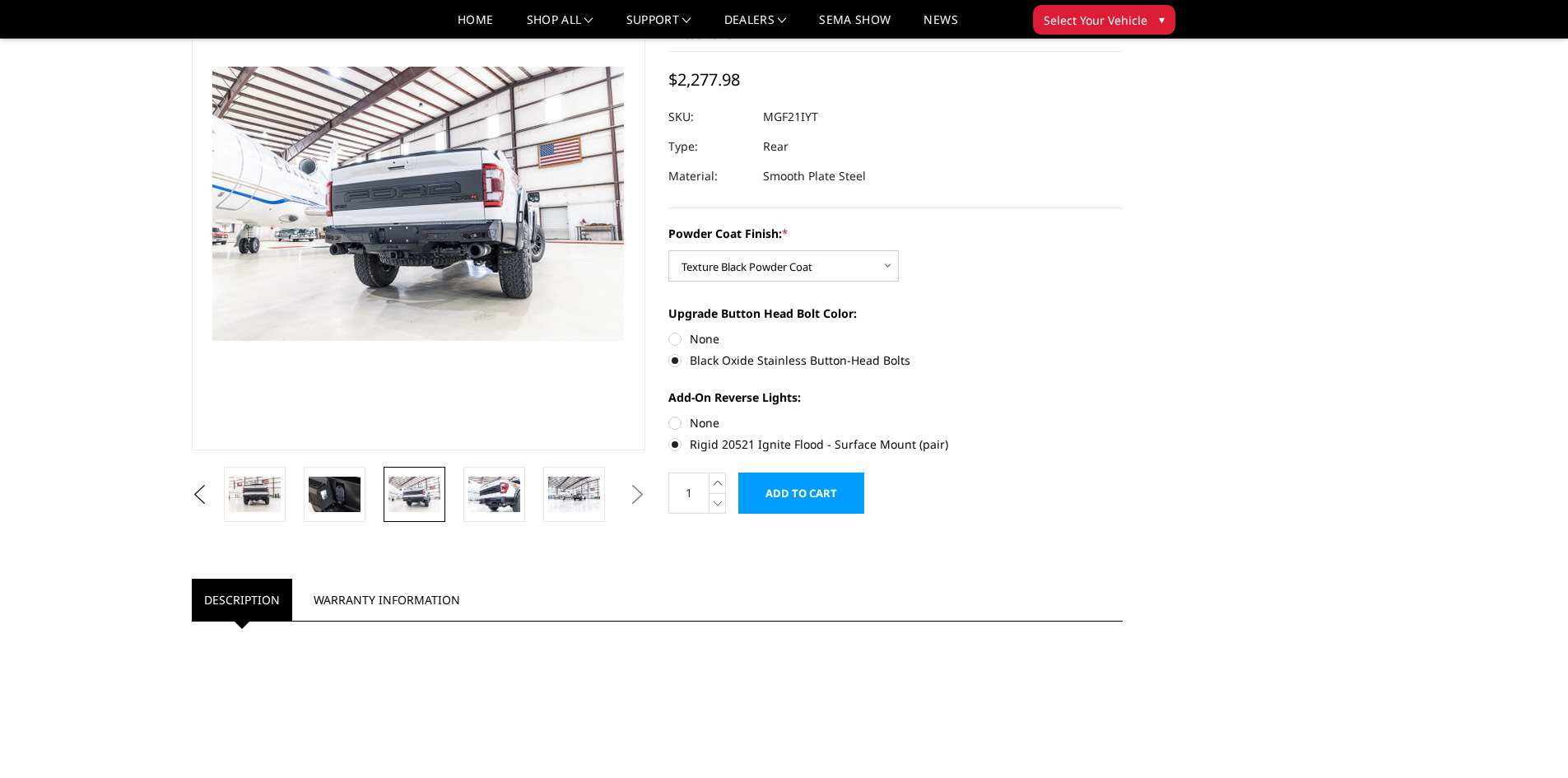
scroll to position [109, 0]
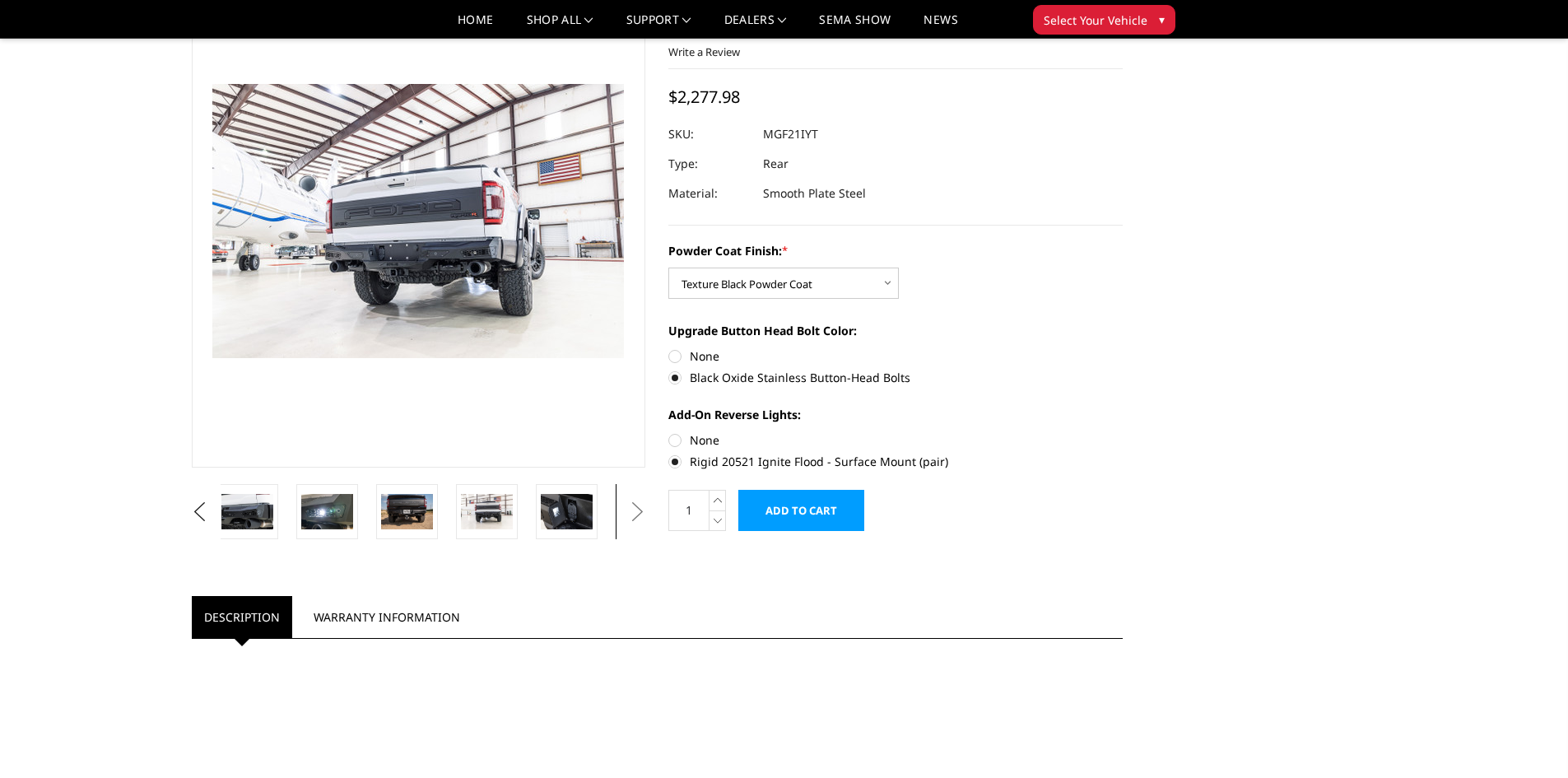
drag, startPoint x: 363, startPoint y: 519, endPoint x: 662, endPoint y: 543, distance: 300.0
drag, startPoint x: 299, startPoint y: 503, endPoint x: 533, endPoint y: 519, distance: 234.5
click at [531, 517] on li at bounding box center [492, 511] width 80 height 55
click at [338, 507] on img at bounding box center [334, 510] width 52 height 34
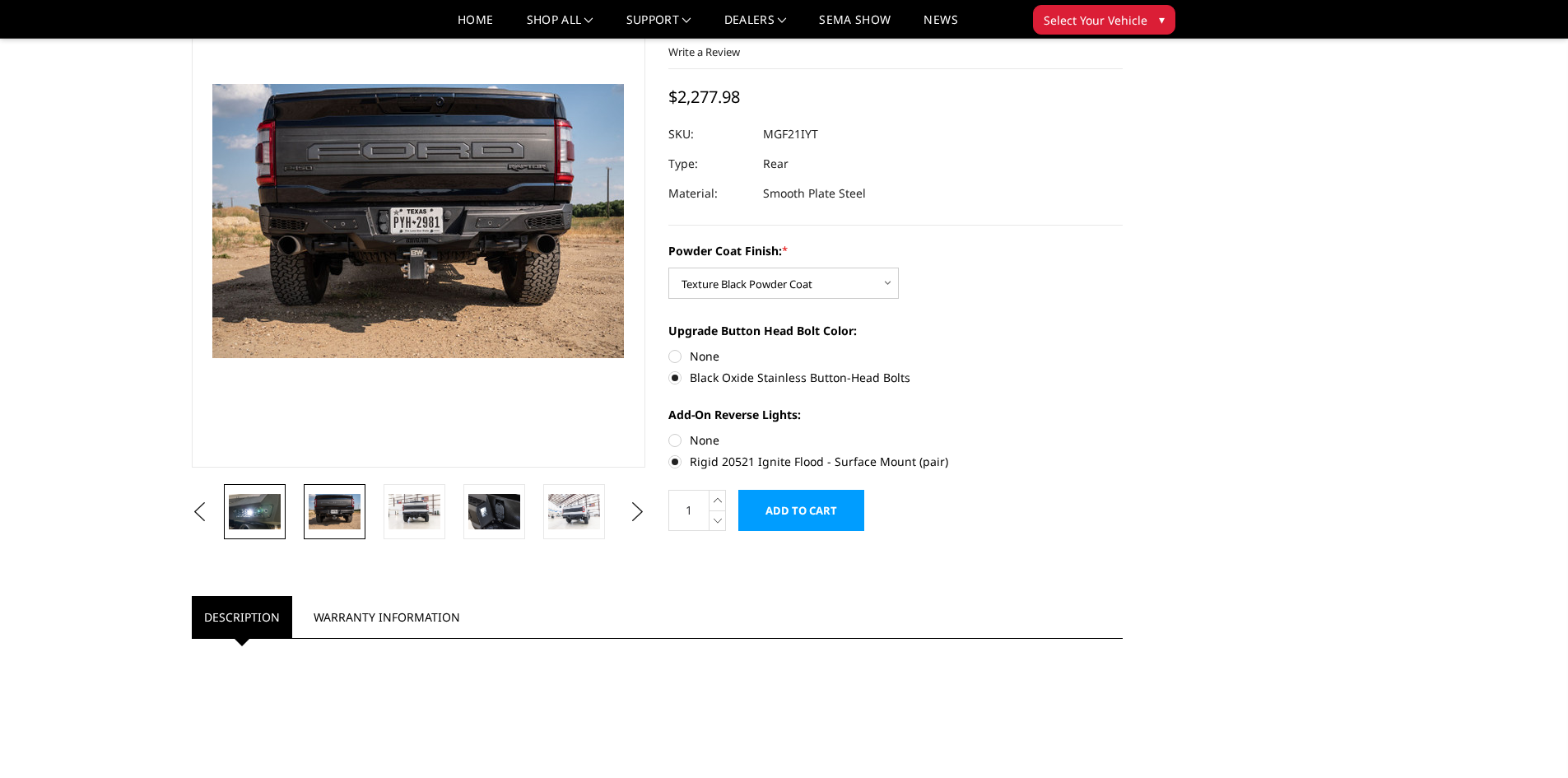
click at [260, 522] on img at bounding box center [254, 510] width 52 height 34
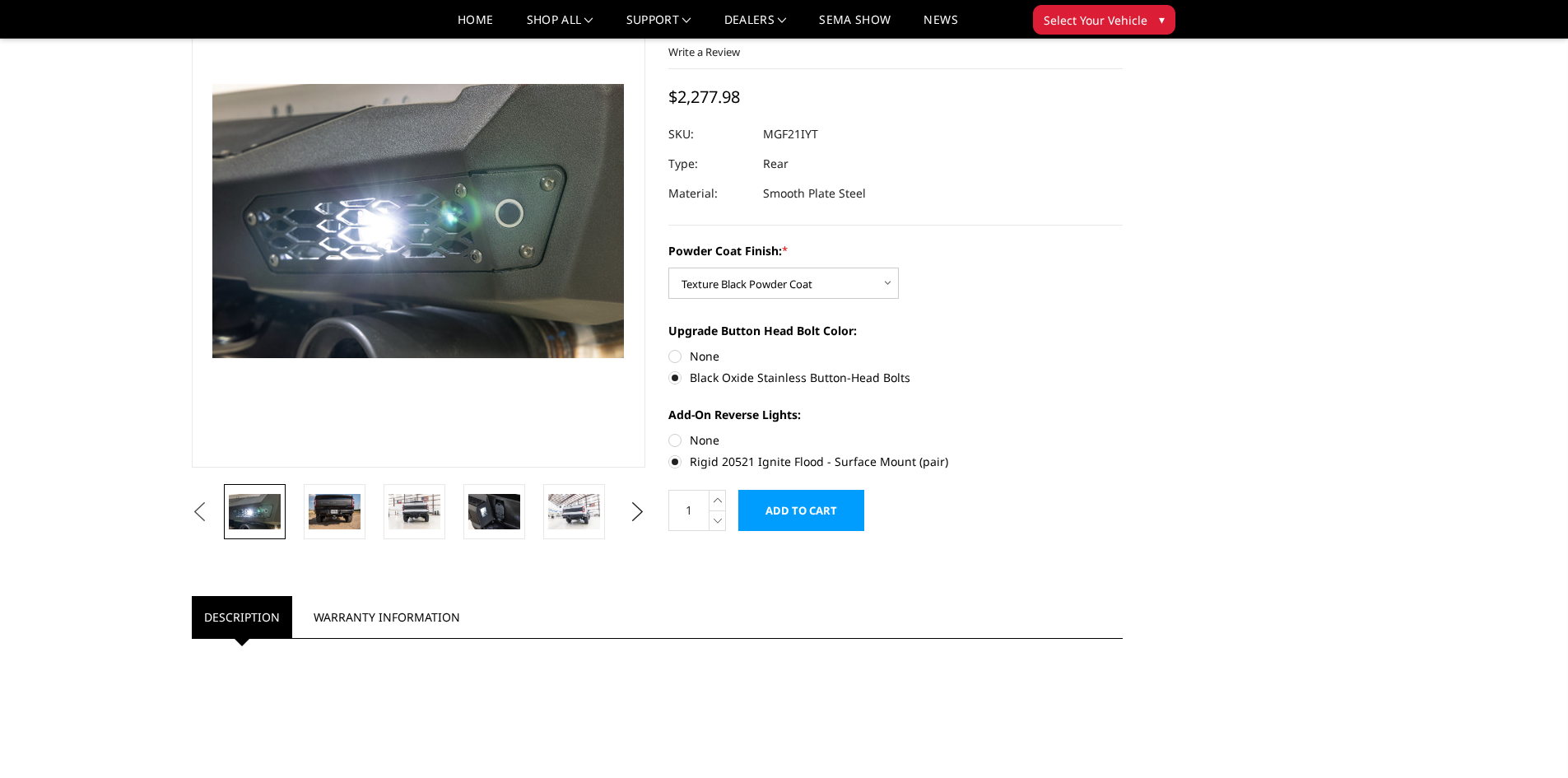
drag, startPoint x: 319, startPoint y: 515, endPoint x: 459, endPoint y: 540, distance: 142.2
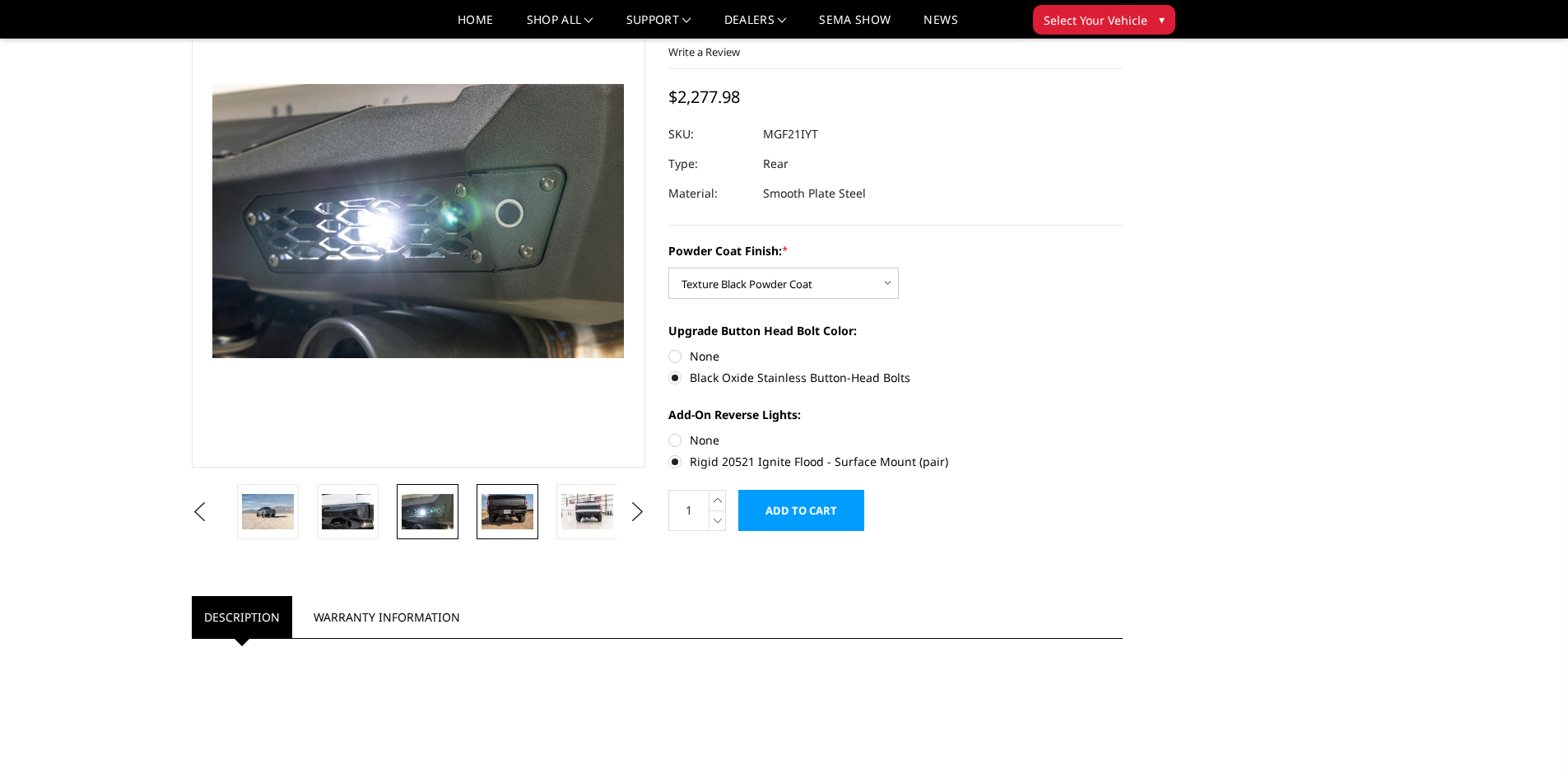
drag, startPoint x: 378, startPoint y: 523, endPoint x: 486, endPoint y: 525, distance: 108.0
click at [546, 525] on li at bounding box center [513, 511] width 80 height 55
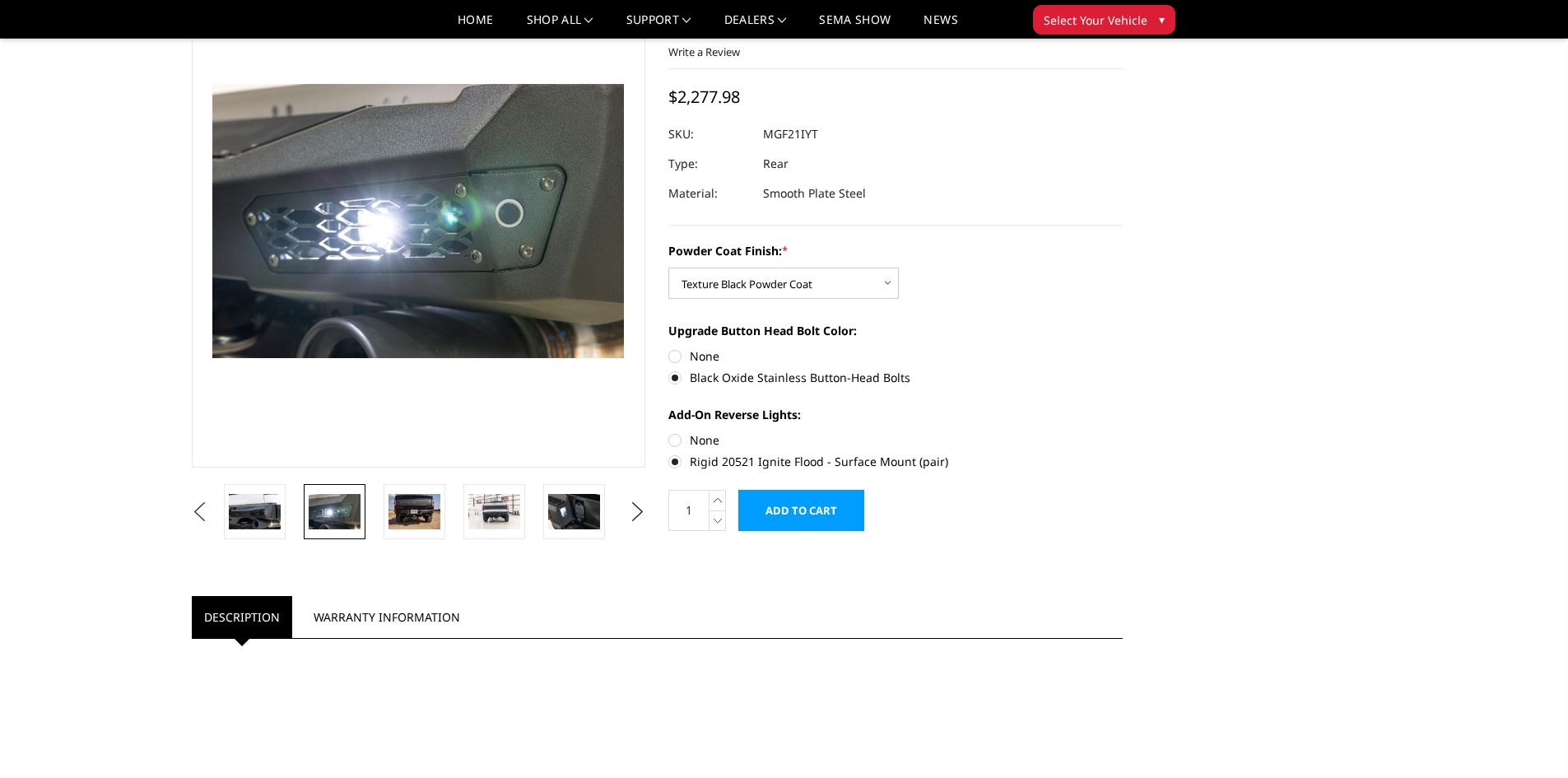
click at [212, 499] on button "Previous" at bounding box center [199, 511] width 24 height 24
click at [331, 513] on img at bounding box center [334, 510] width 52 height 34
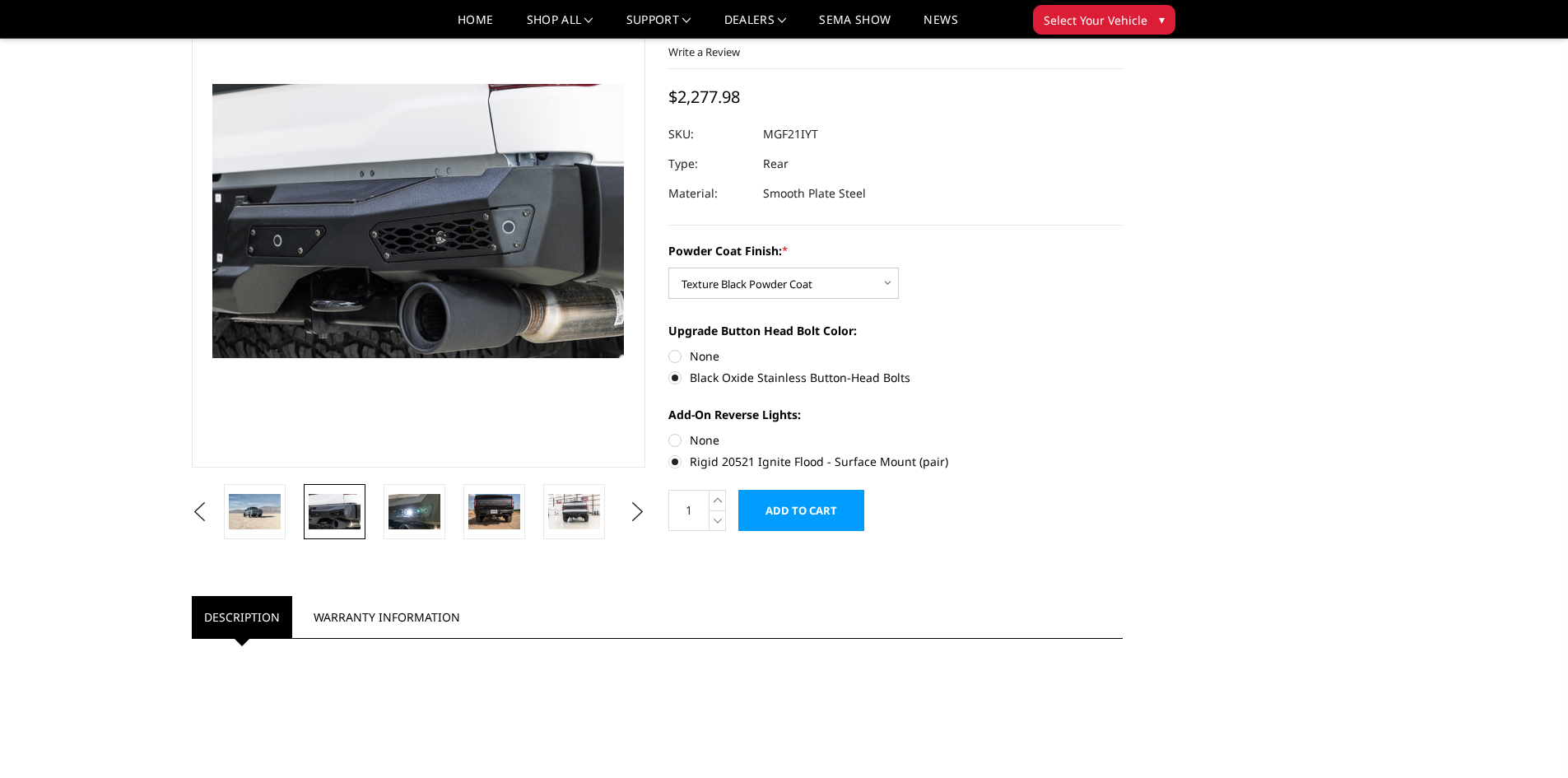
click at [702, 442] on label "None" at bounding box center [895, 440] width 455 height 18
click at [670, 432] on input "None" at bounding box center [669, 431] width 1 height 1
radio input "true"
